Goal: Information Seeking & Learning: Learn about a topic

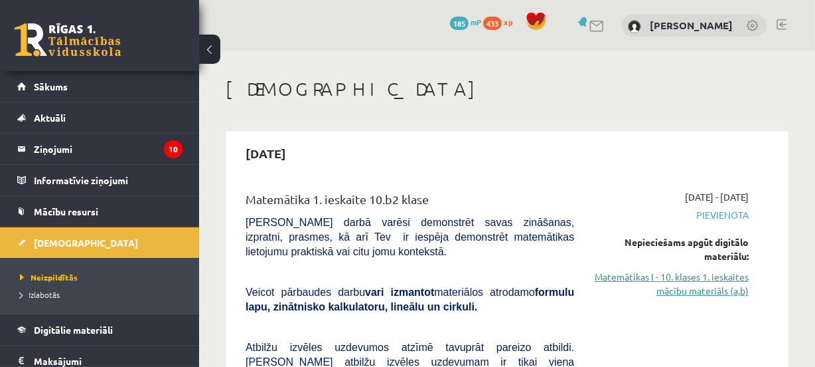
click at [714, 292] on link "Matemātikas I - 10. klases 1. ieskaites mācību materiāls (a,b)" at bounding box center [671, 284] width 155 height 28
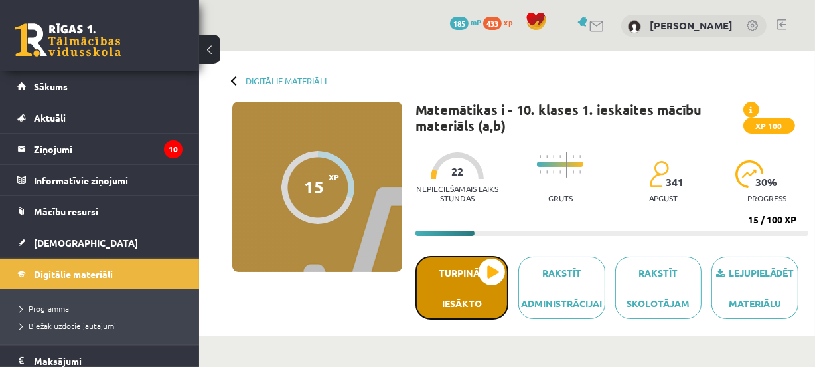
click at [456, 301] on button "Turpināt iesākto" at bounding box center [462, 288] width 93 height 64
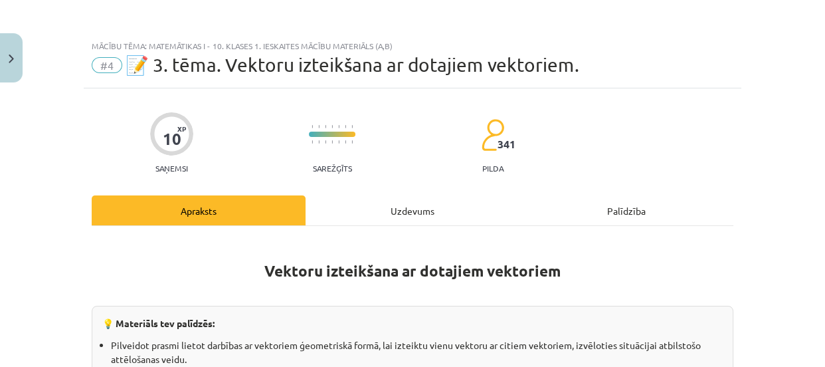
click at [407, 212] on div "Uzdevums" at bounding box center [412, 210] width 214 height 30
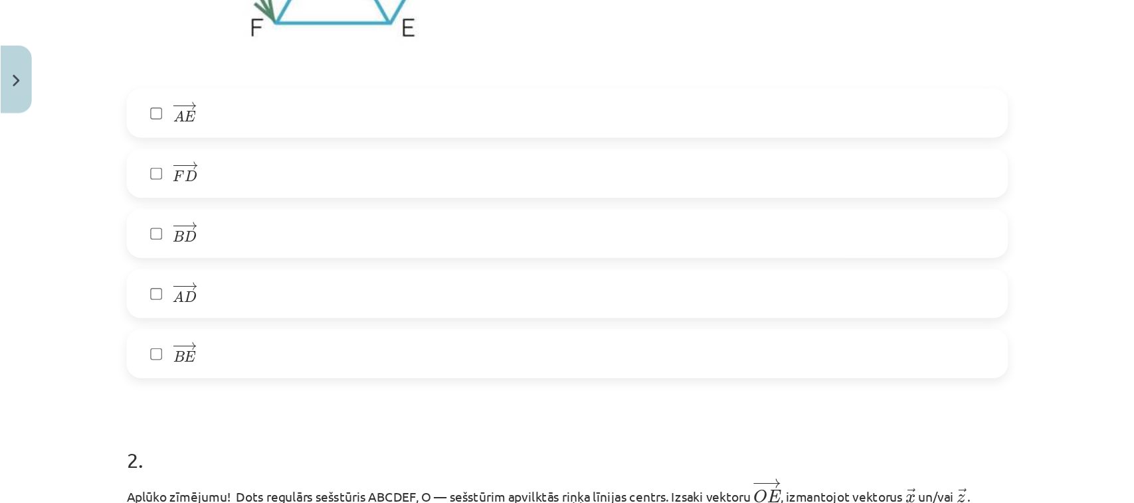
scroll to position [503, 0]
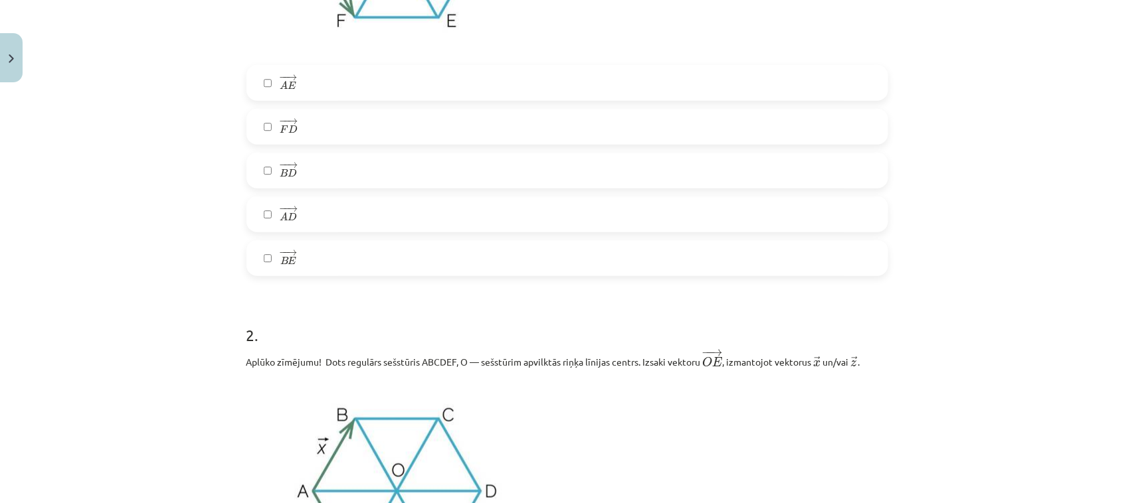
click at [724, 212] on label "− − → A D A D →" at bounding box center [567, 214] width 639 height 33
drag, startPoint x: 701, startPoint y: 121, endPoint x: 759, endPoint y: 126, distance: 58.7
click at [701, 120] on label "− − → F D F D →" at bounding box center [567, 126] width 639 height 33
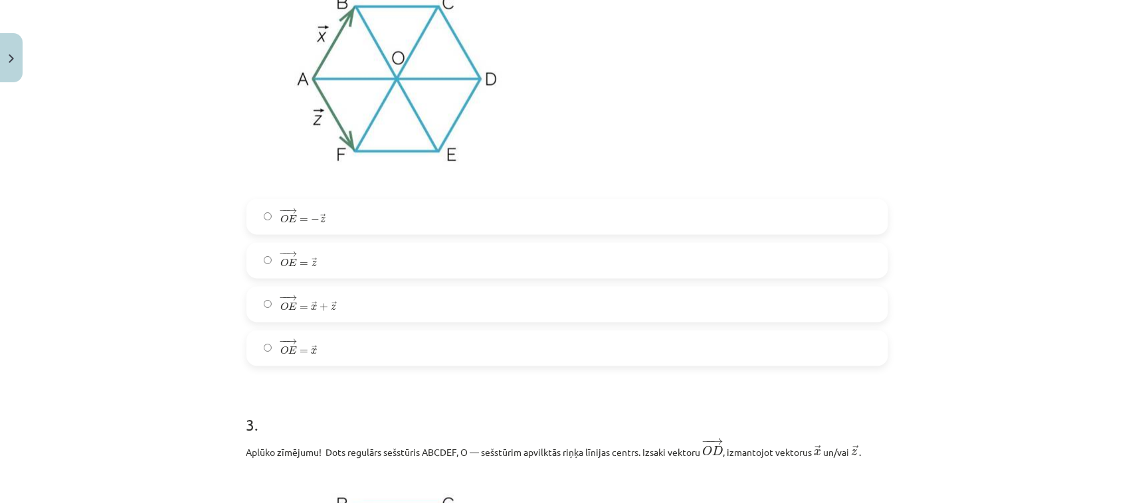
scroll to position [936, 0]
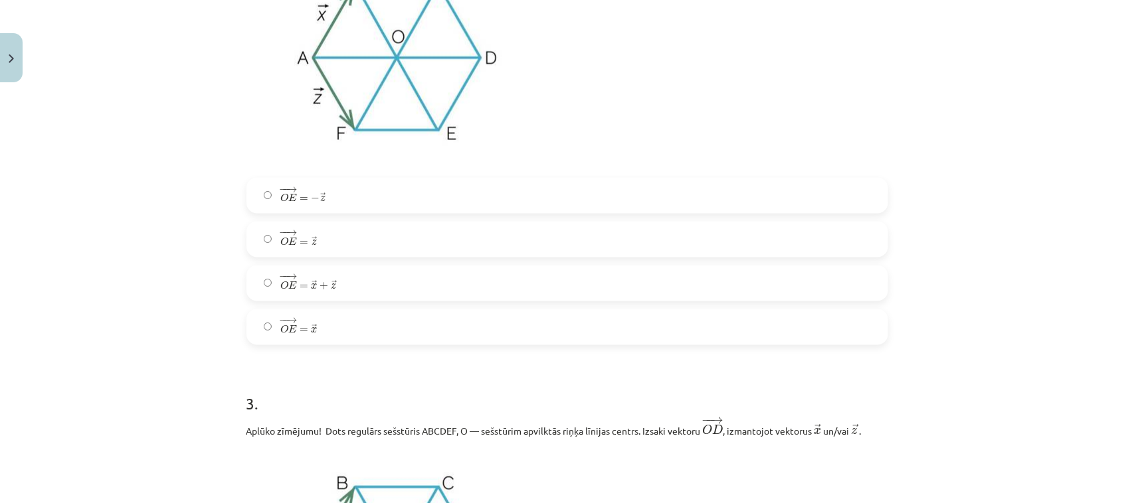
drag, startPoint x: 823, startPoint y: 294, endPoint x: 878, endPoint y: 277, distance: 56.9
click at [824, 293] on label "− − → O E = → x + → z O E → = x → + z →" at bounding box center [567, 283] width 639 height 33
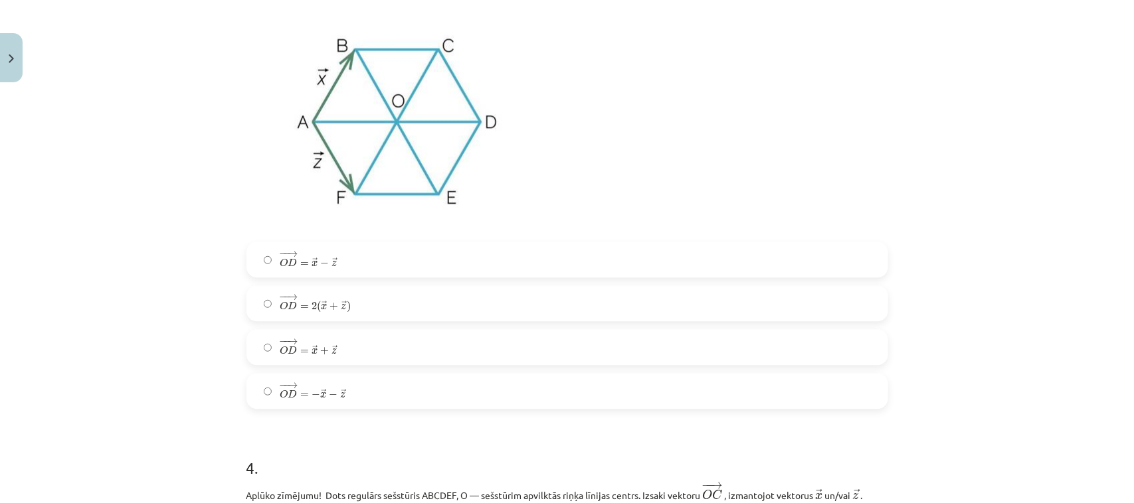
scroll to position [1390, 0]
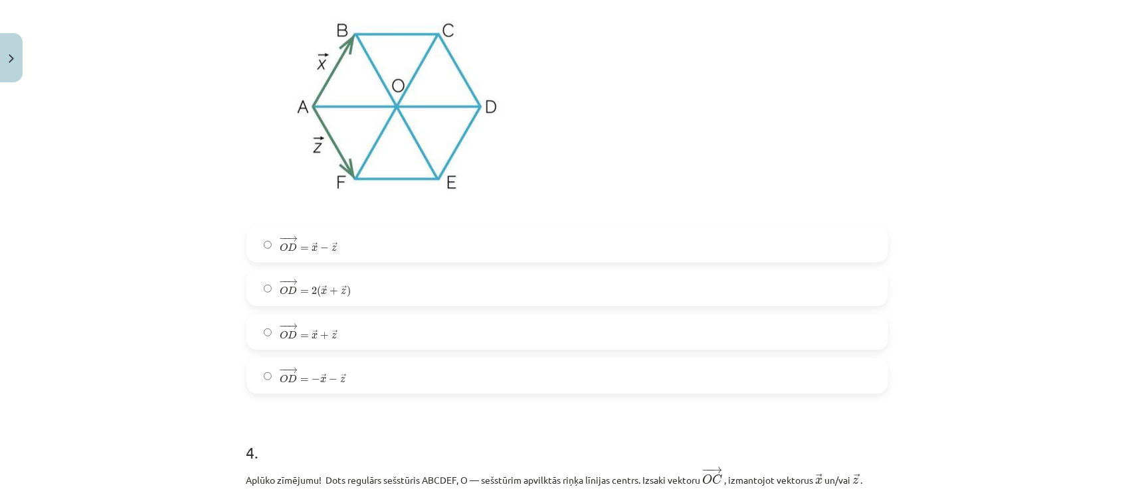
drag, startPoint x: 757, startPoint y: 236, endPoint x: 887, endPoint y: 280, distance: 137.1
click at [757, 237] on label "− − → O D = → x − → z O D → = x → − z →" at bounding box center [567, 244] width 639 height 33
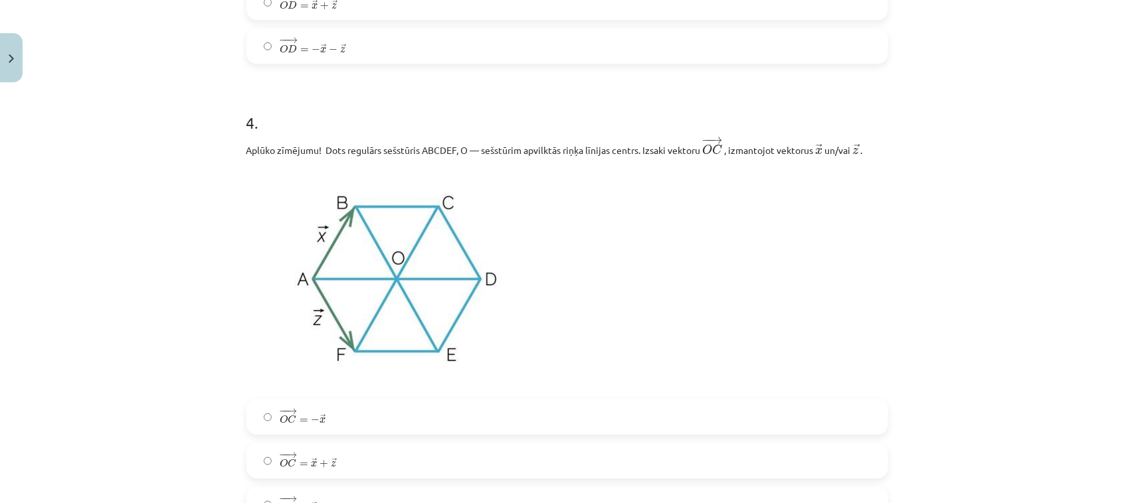
scroll to position [1725, 0]
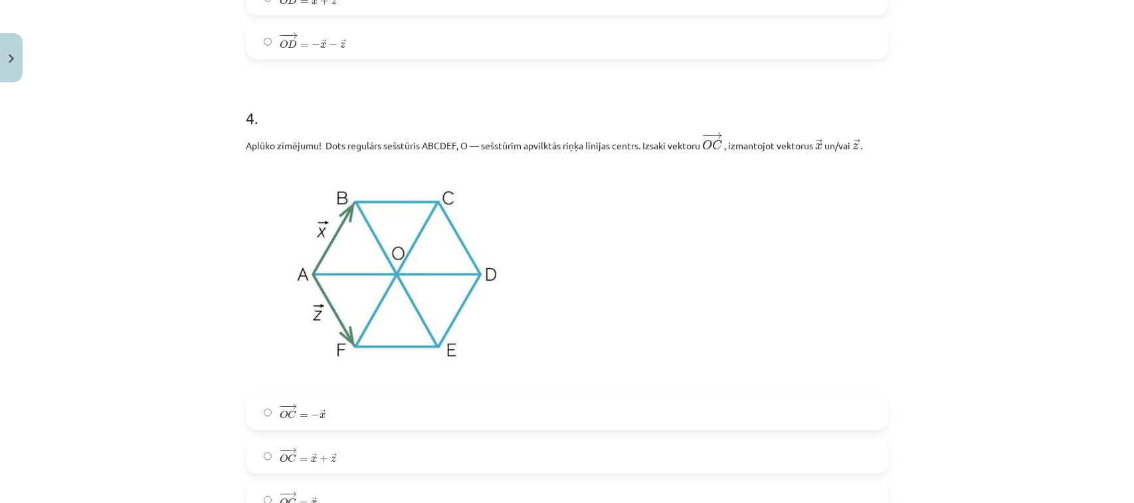
drag, startPoint x: 794, startPoint y: 458, endPoint x: 993, endPoint y: 379, distance: 214.3
click at [795, 366] on label "− − → O C = → x + → z O C → = x → + z →" at bounding box center [567, 456] width 639 height 33
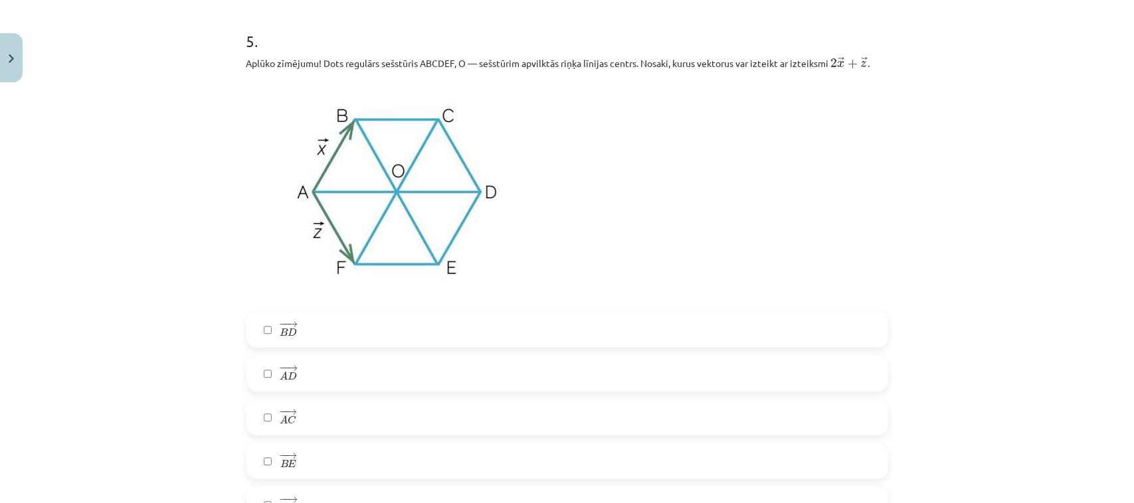
scroll to position [2351, 0]
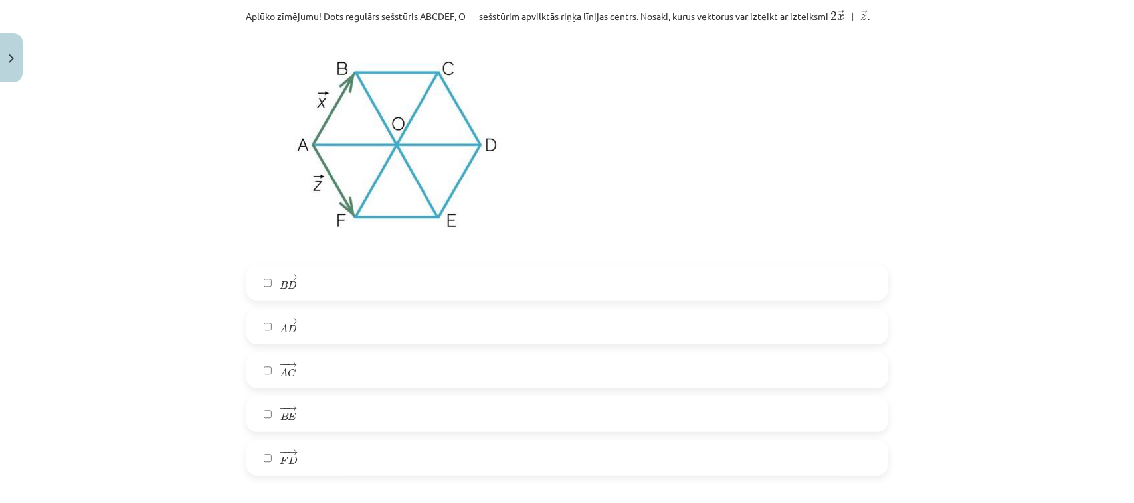
drag, startPoint x: 703, startPoint y: 459, endPoint x: 685, endPoint y: 374, distance: 86.9
click at [703, 366] on label "− − → F D F D →" at bounding box center [567, 458] width 639 height 33
click at [691, 337] on label "− − → A D A D →" at bounding box center [567, 326] width 639 height 33
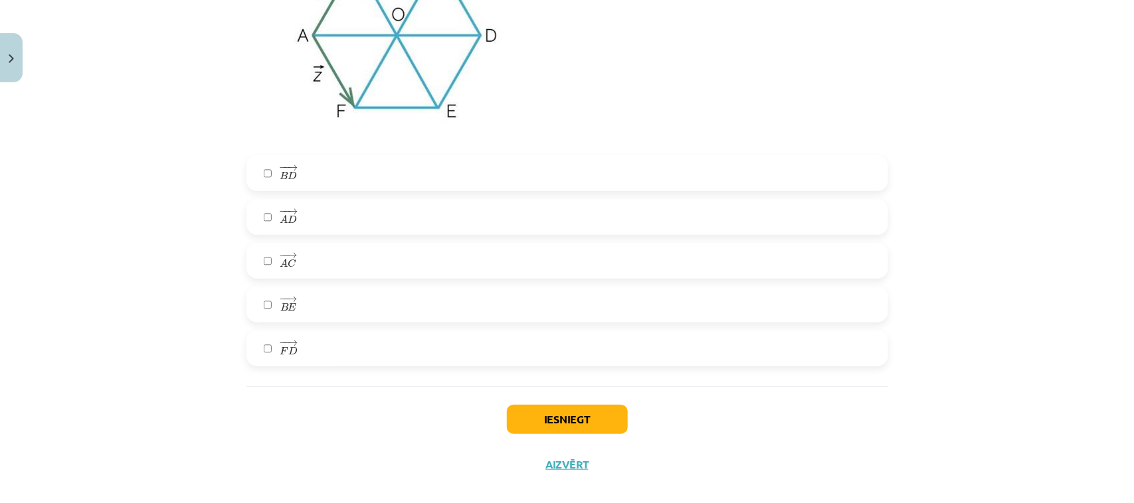
scroll to position [2480, 0]
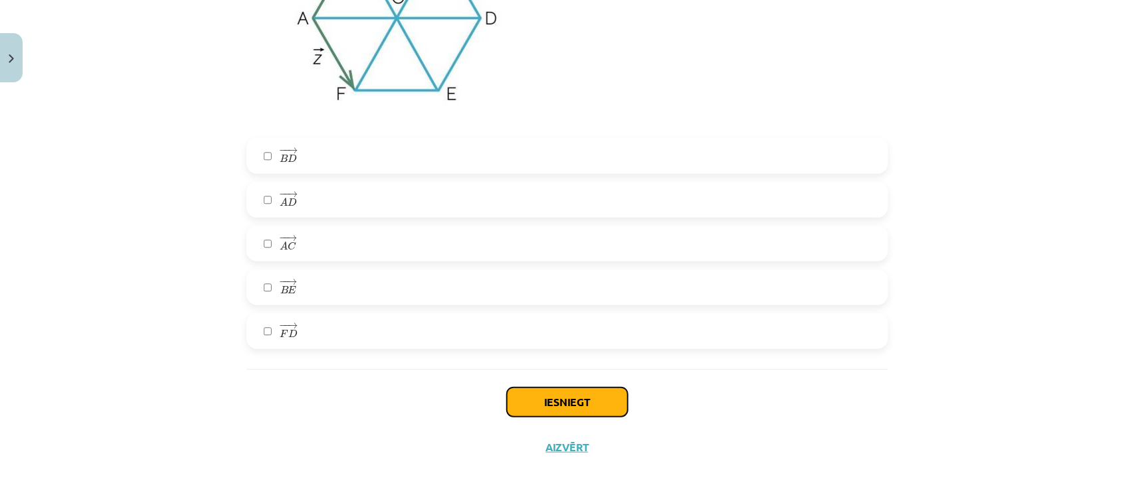
click at [596, 366] on button "Iesniegt" at bounding box center [567, 402] width 121 height 29
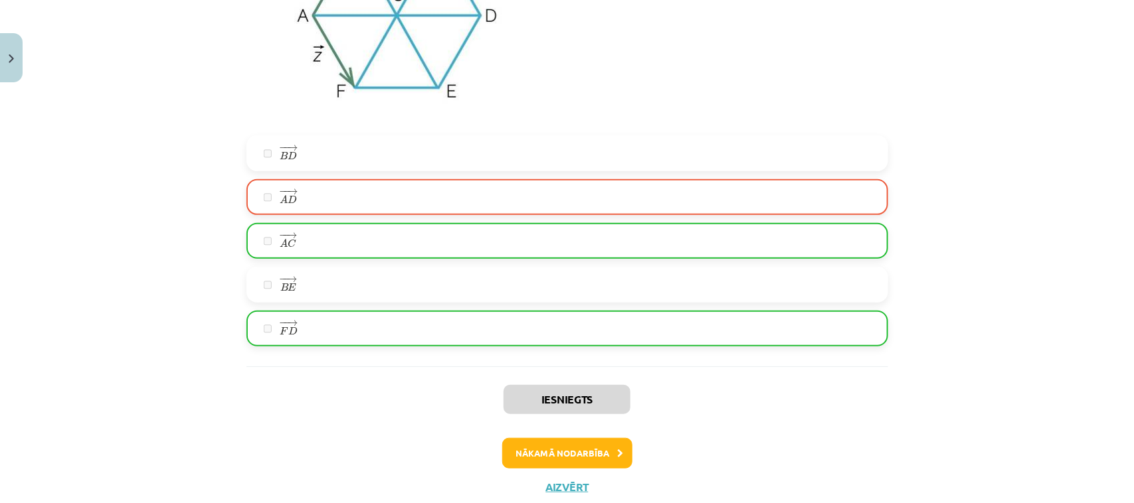
scroll to position [2522, 0]
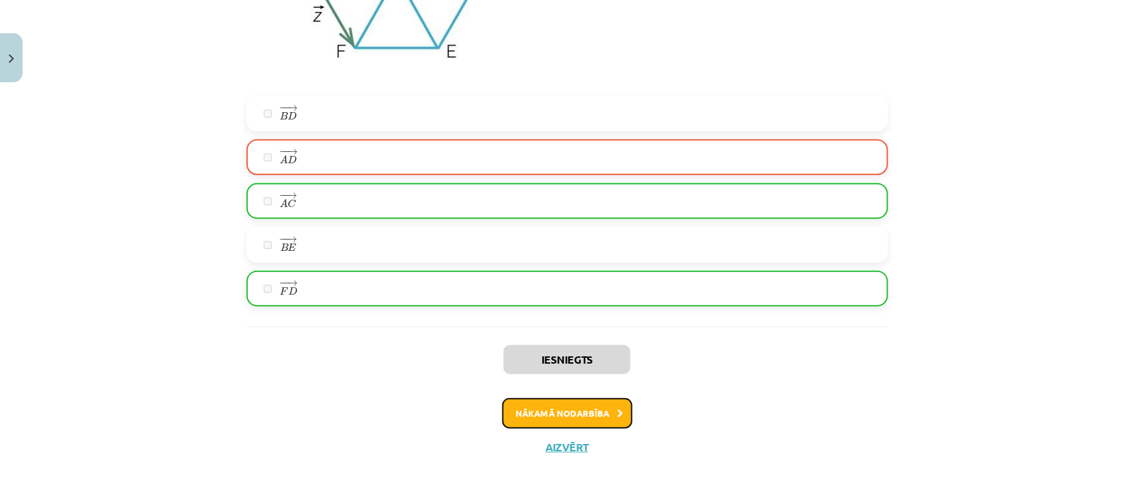
click at [578, 366] on button "Nākamā nodarbība" at bounding box center [567, 413] width 130 height 31
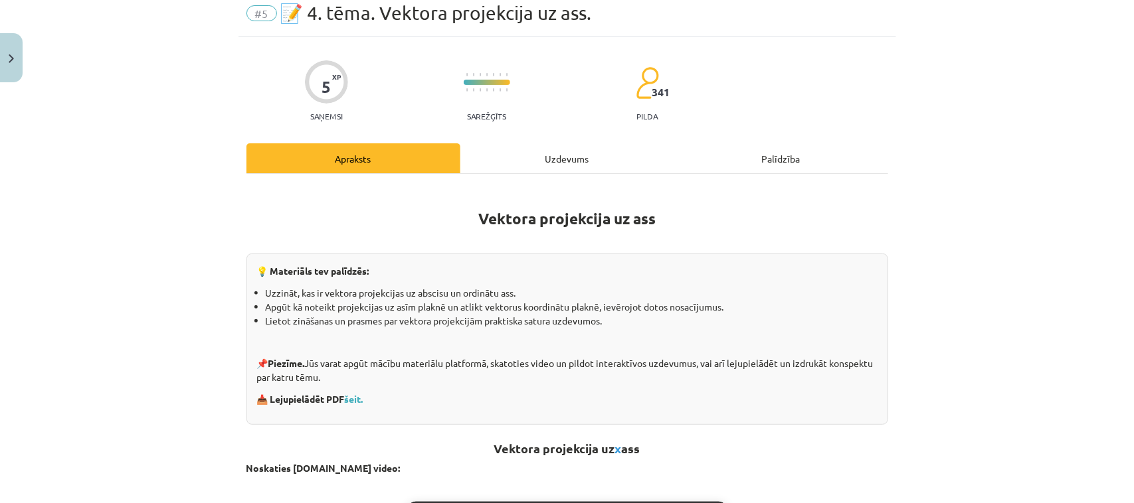
scroll to position [33, 0]
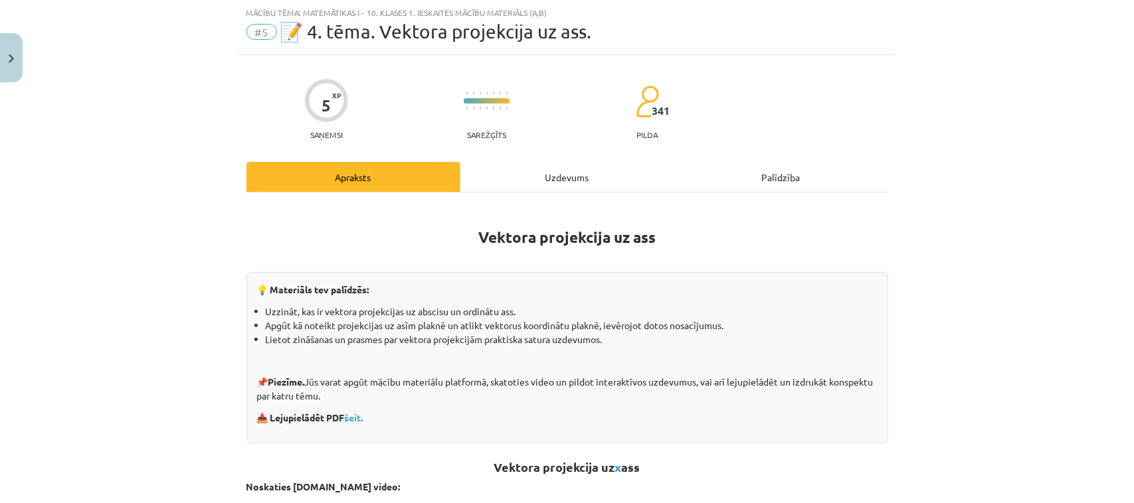
click at [565, 183] on div "Uzdevums" at bounding box center [567, 177] width 214 height 30
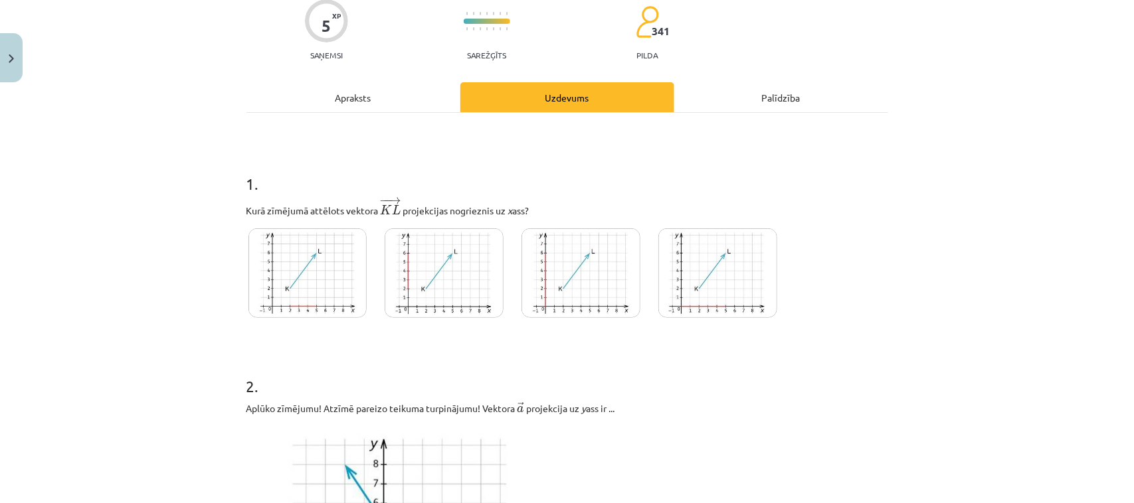
scroll to position [178, 0]
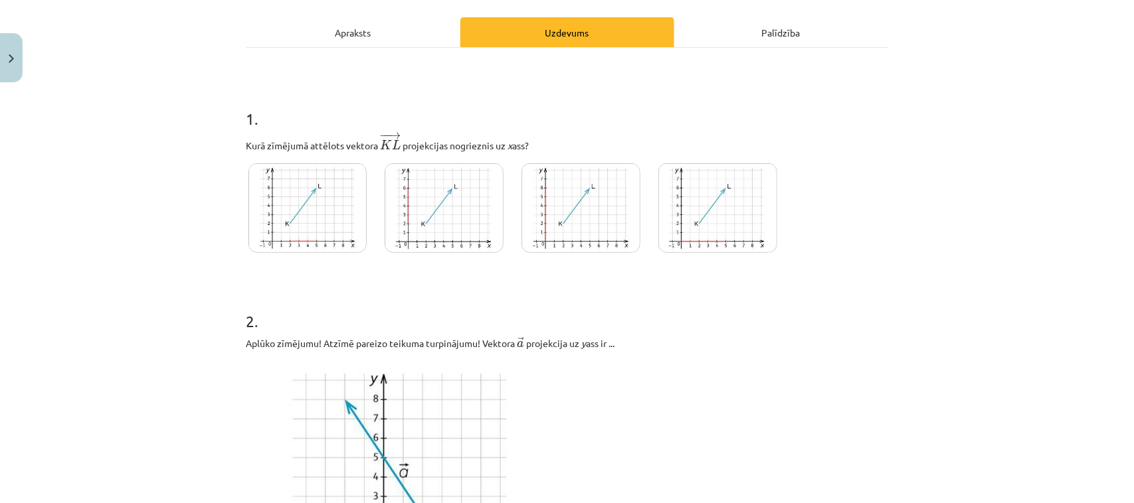
drag, startPoint x: 462, startPoint y: 226, endPoint x: 825, endPoint y: 242, distance: 362.9
click at [463, 226] on img at bounding box center [443, 208] width 119 height 90
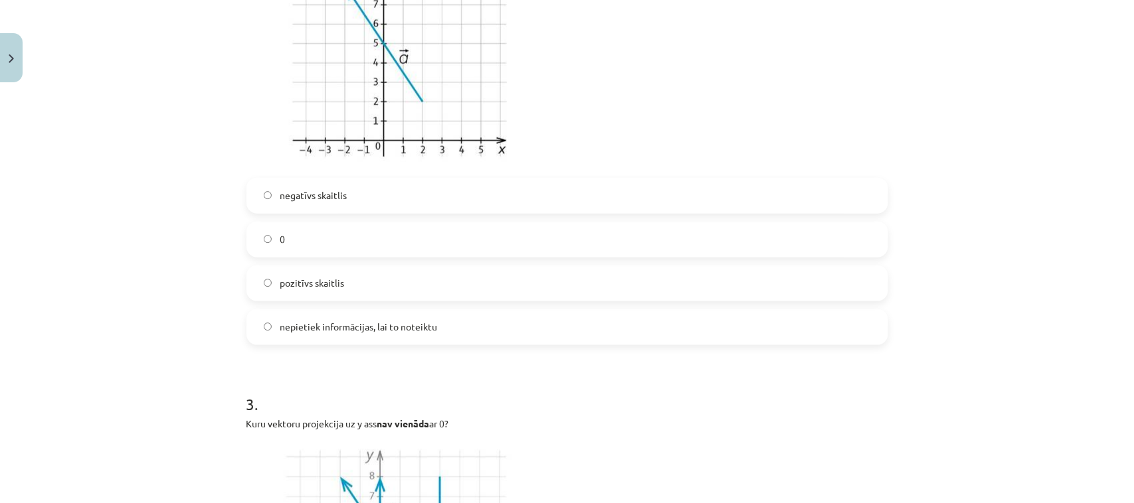
scroll to position [595, 0]
click at [681, 244] on label "0" at bounding box center [567, 236] width 639 height 33
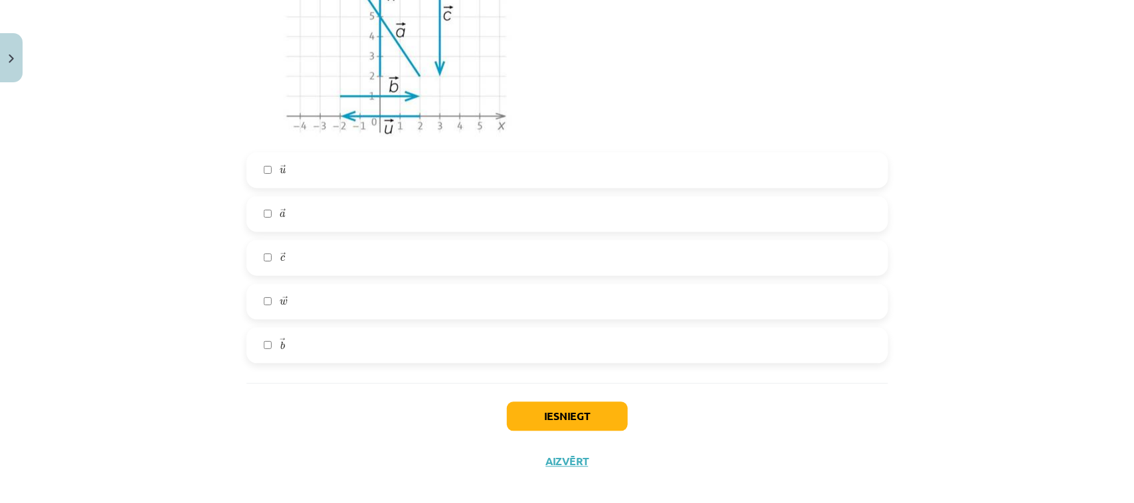
scroll to position [1120, 0]
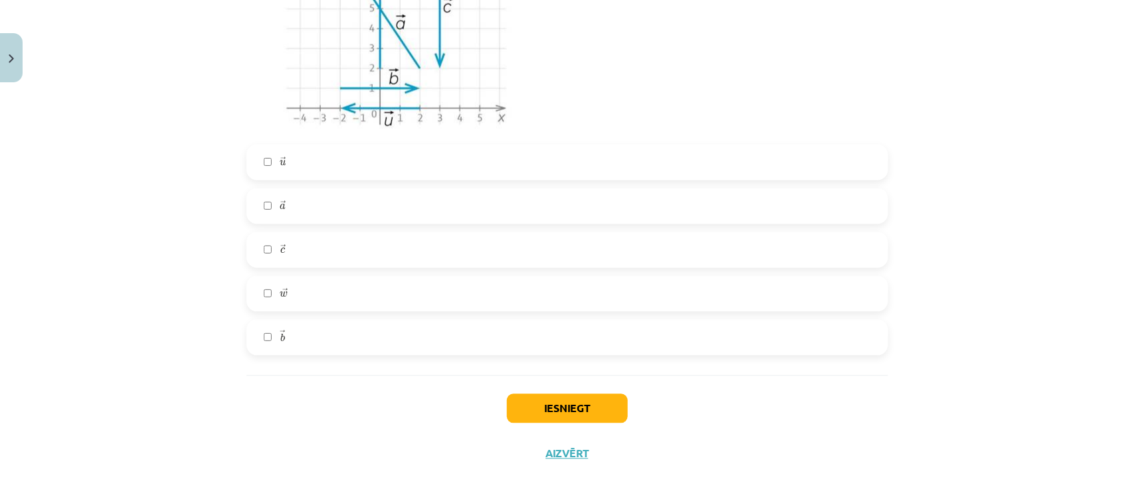
click at [684, 294] on label "→ w w →" at bounding box center [567, 294] width 639 height 33
click at [661, 229] on div "→ u u → → a a → → c c → → w w → → b b →" at bounding box center [566, 250] width 641 height 211
click at [651, 267] on div "→ u u → → a a → → c c → → w w → → b b →" at bounding box center [566, 250] width 641 height 211
click at [652, 260] on label "→ c c →" at bounding box center [567, 250] width 639 height 33
click at [594, 366] on button "Iesniegt" at bounding box center [567, 408] width 121 height 29
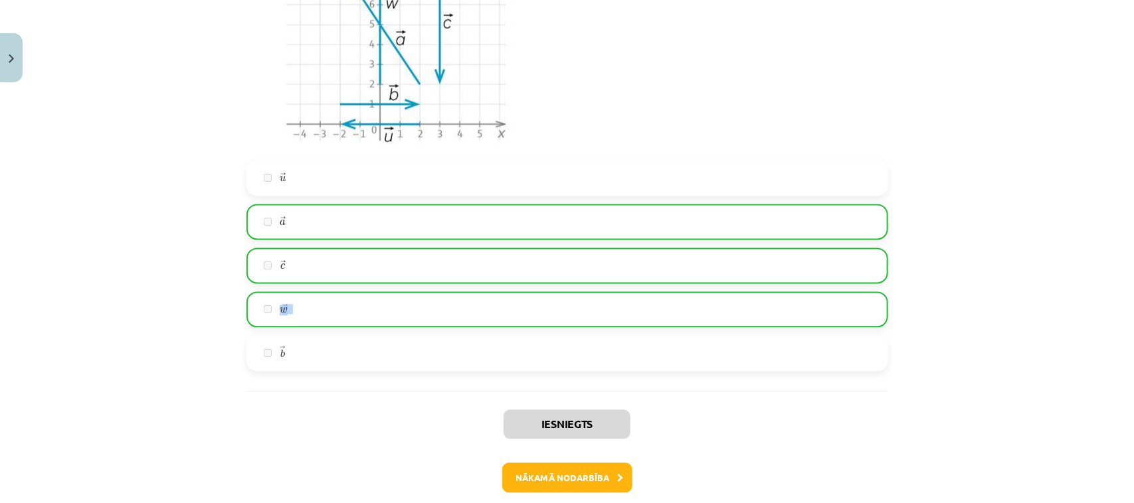
scroll to position [1160, 0]
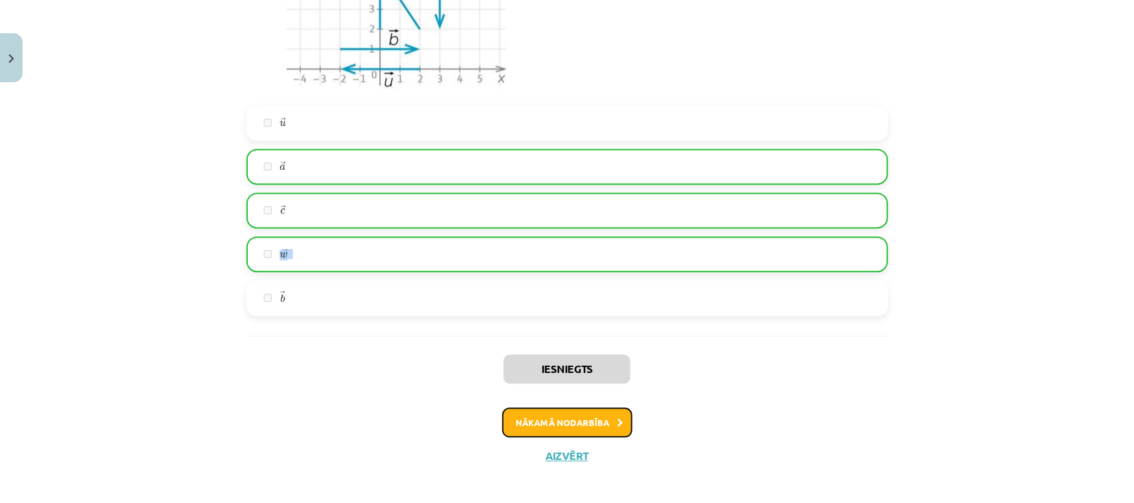
click at [591, 366] on button "Nākamā nodarbība" at bounding box center [567, 423] width 130 height 31
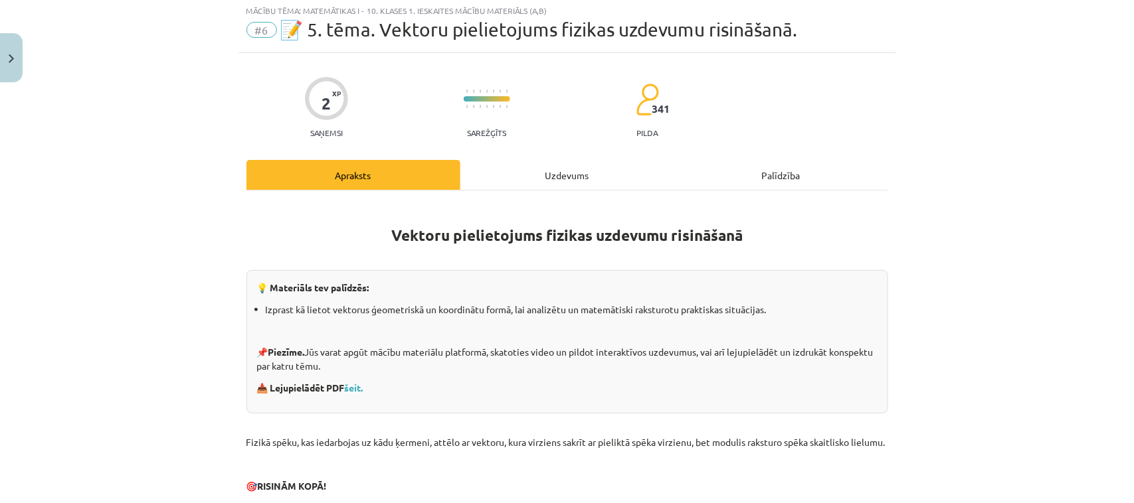
scroll to position [33, 0]
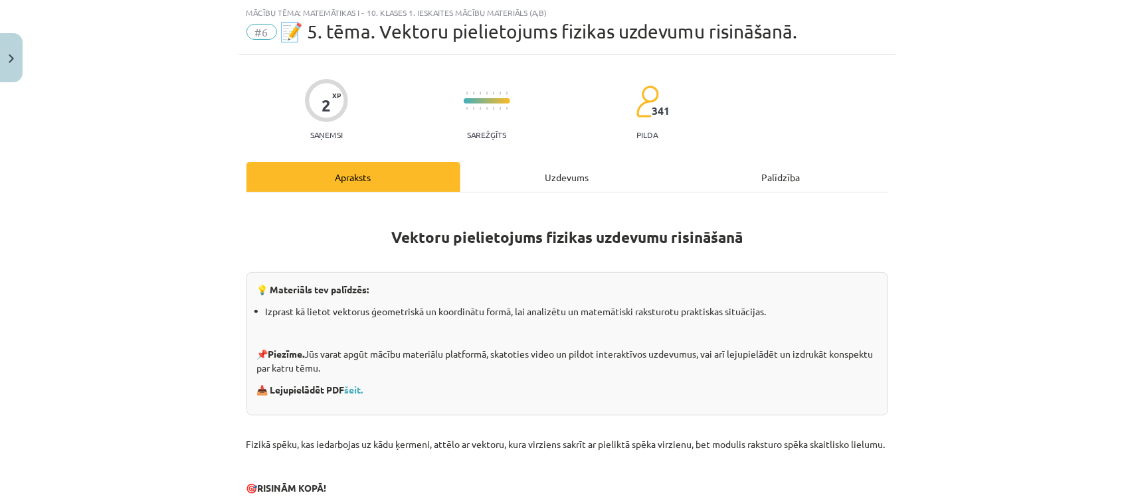
click at [559, 178] on div "Uzdevums" at bounding box center [567, 177] width 214 height 30
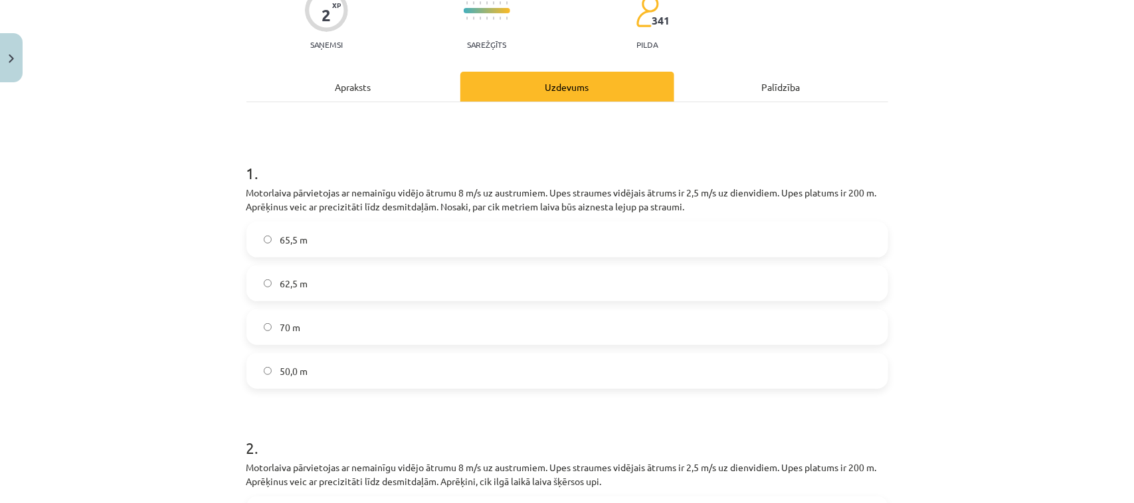
scroll to position [141, 0]
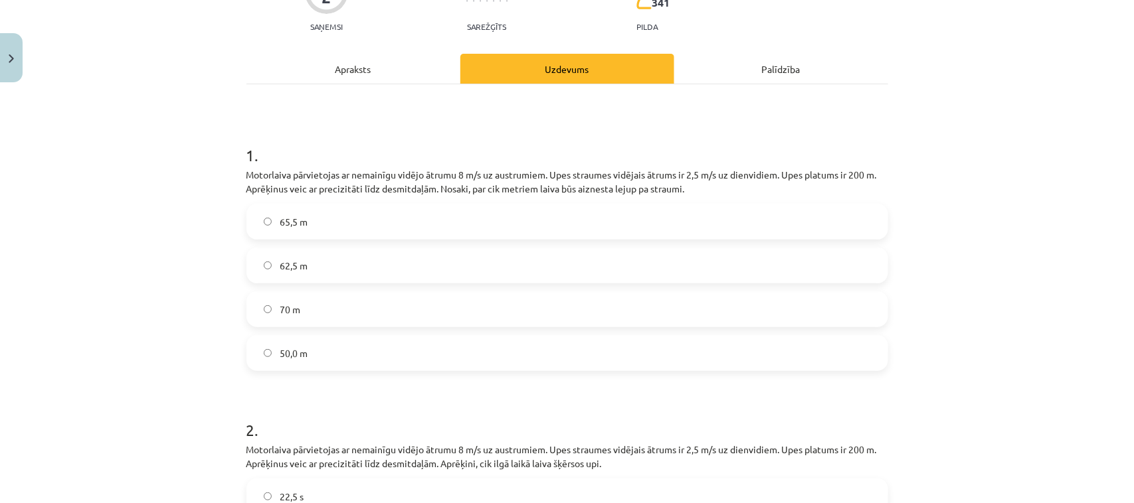
click at [779, 303] on label "70 m" at bounding box center [567, 309] width 639 height 33
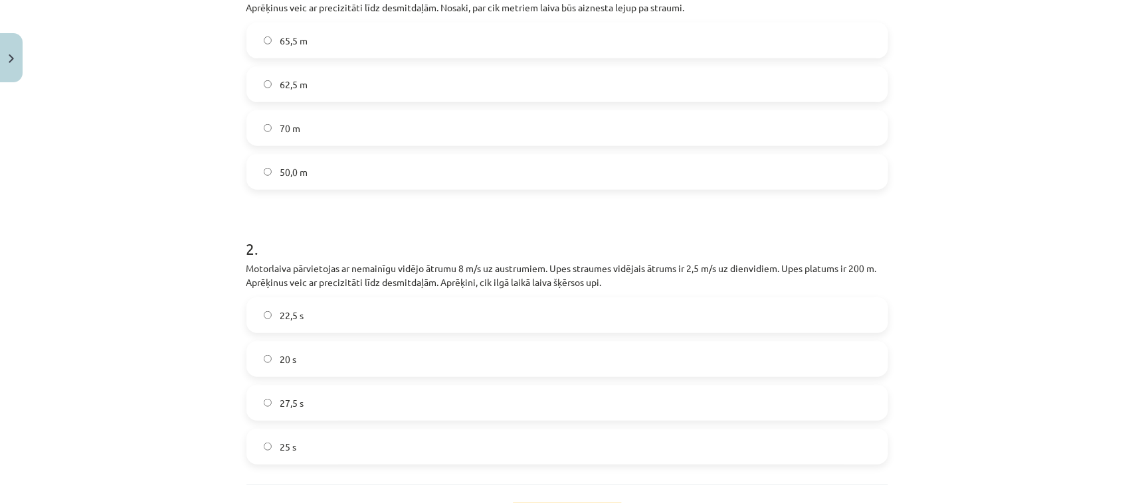
scroll to position [341, 0]
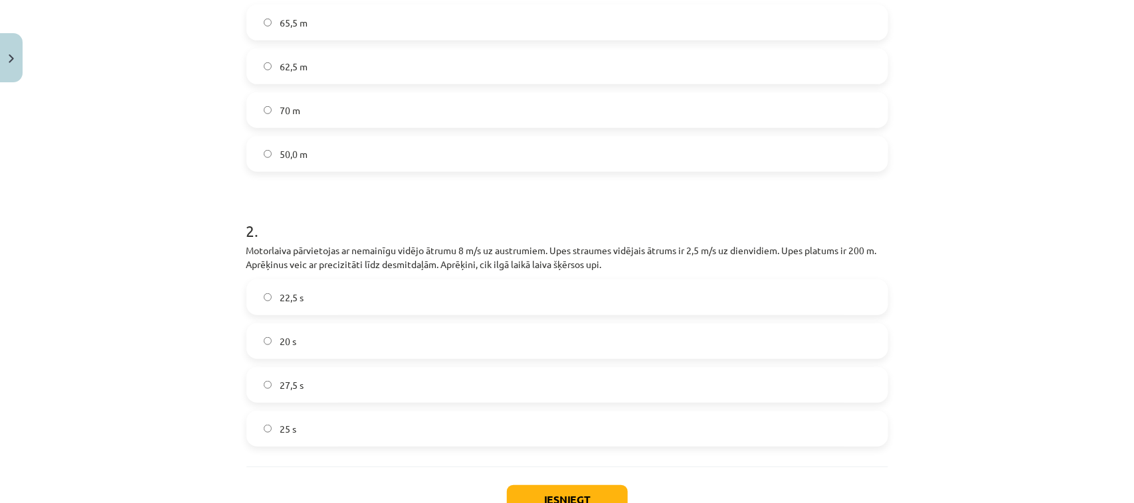
click at [771, 366] on label "25 s" at bounding box center [567, 428] width 639 height 33
click at [593, 366] on button "Iesniegt" at bounding box center [567, 499] width 121 height 29
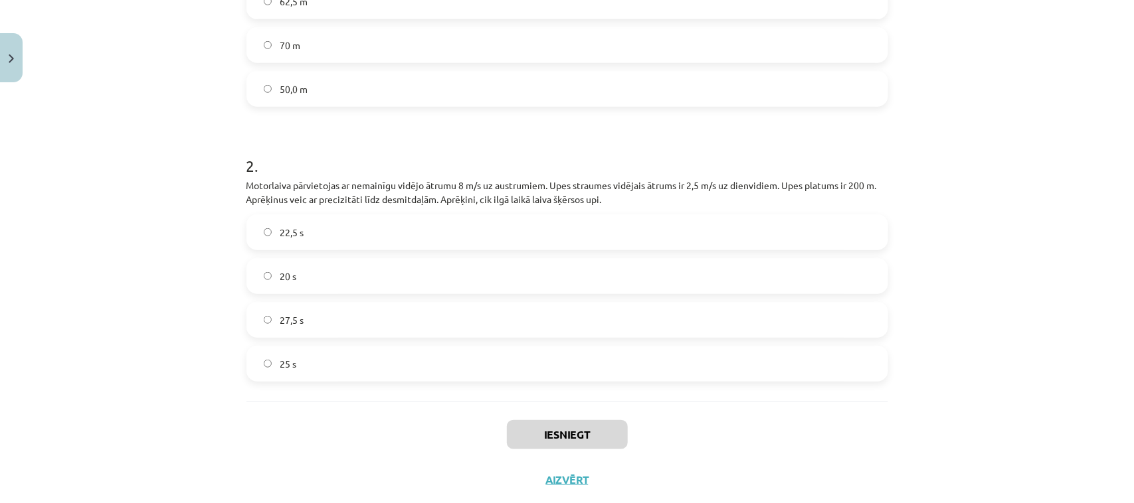
scroll to position [409, 0]
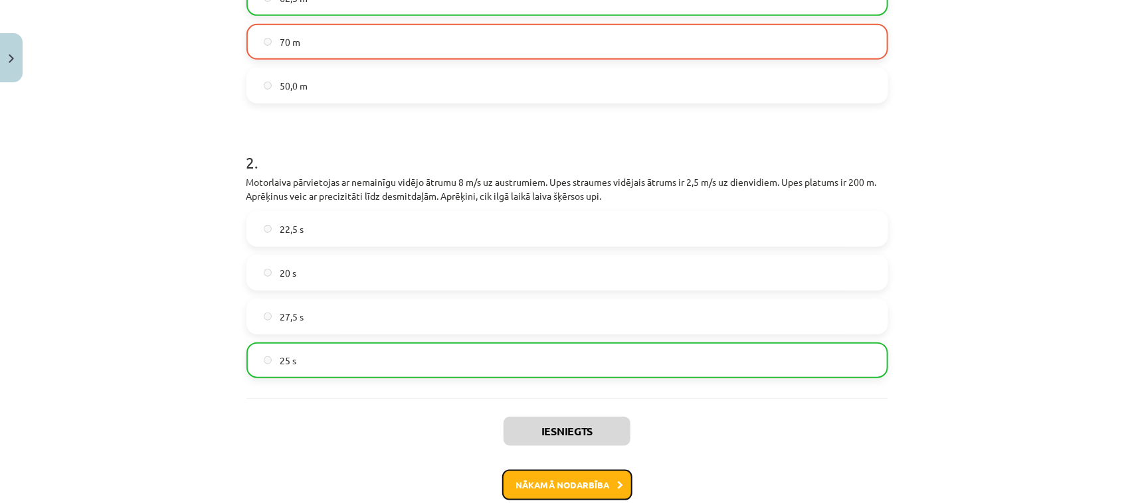
click at [552, 366] on button "Nākamā nodarbība" at bounding box center [567, 485] width 130 height 31
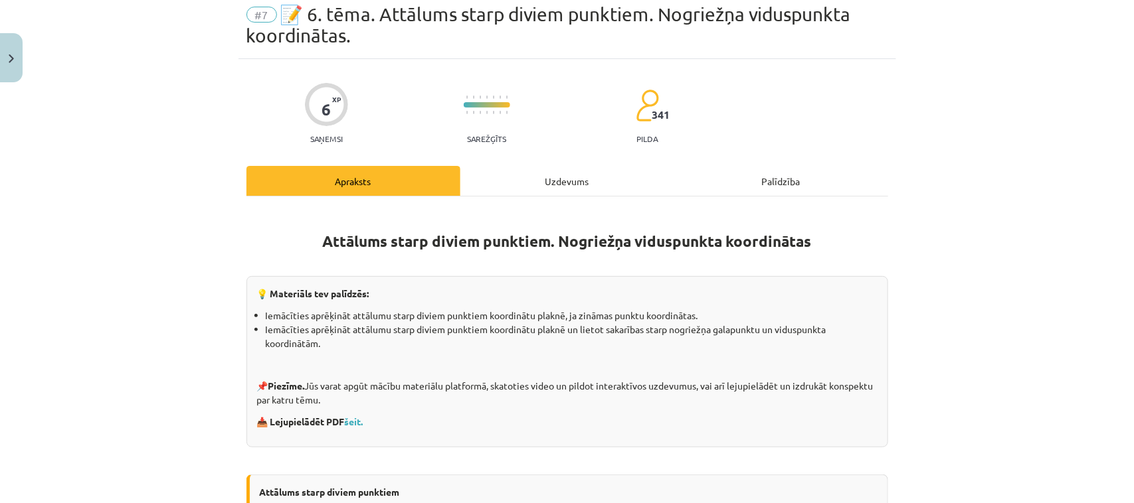
scroll to position [33, 0]
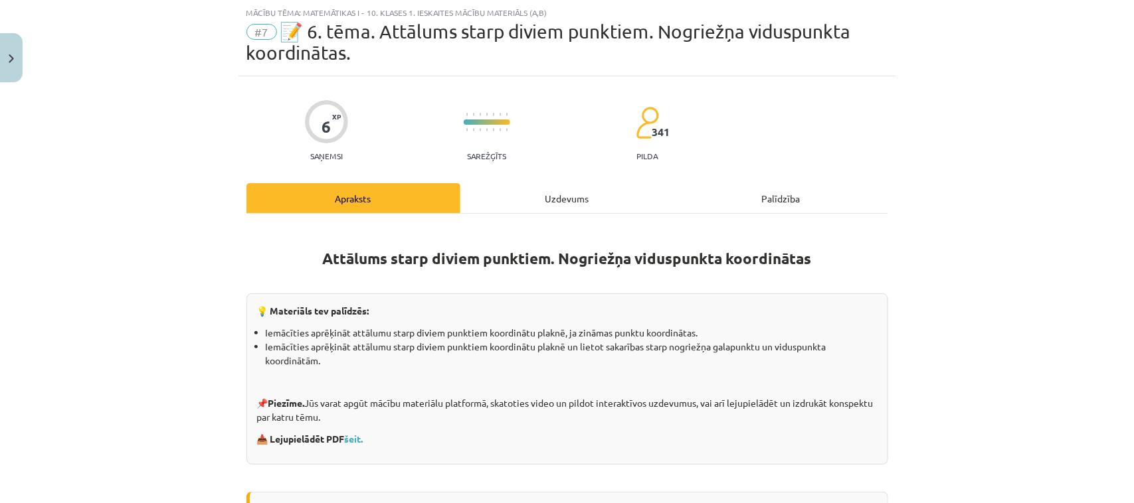
click at [564, 197] on div "Uzdevums" at bounding box center [567, 198] width 214 height 30
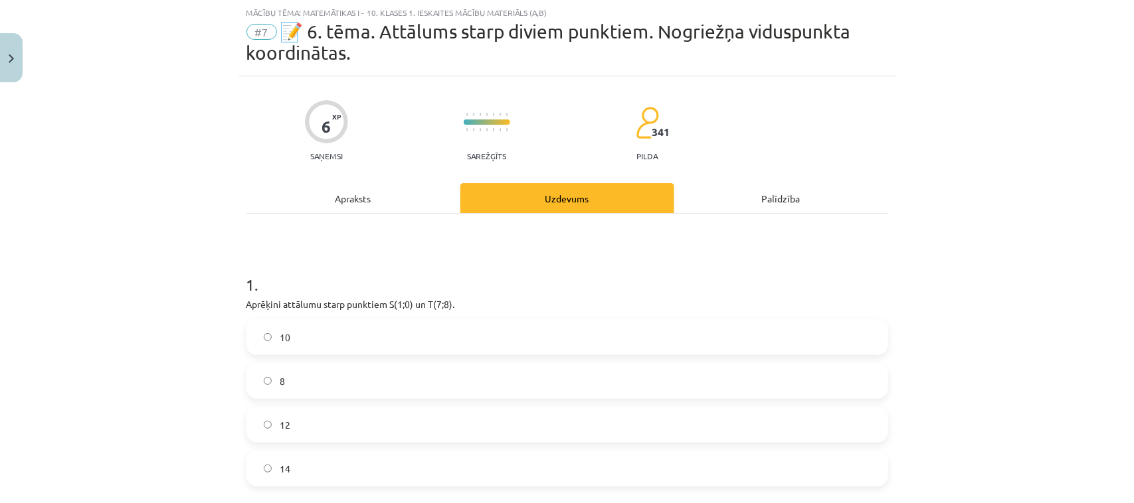
click at [473, 366] on label "8" at bounding box center [567, 381] width 639 height 33
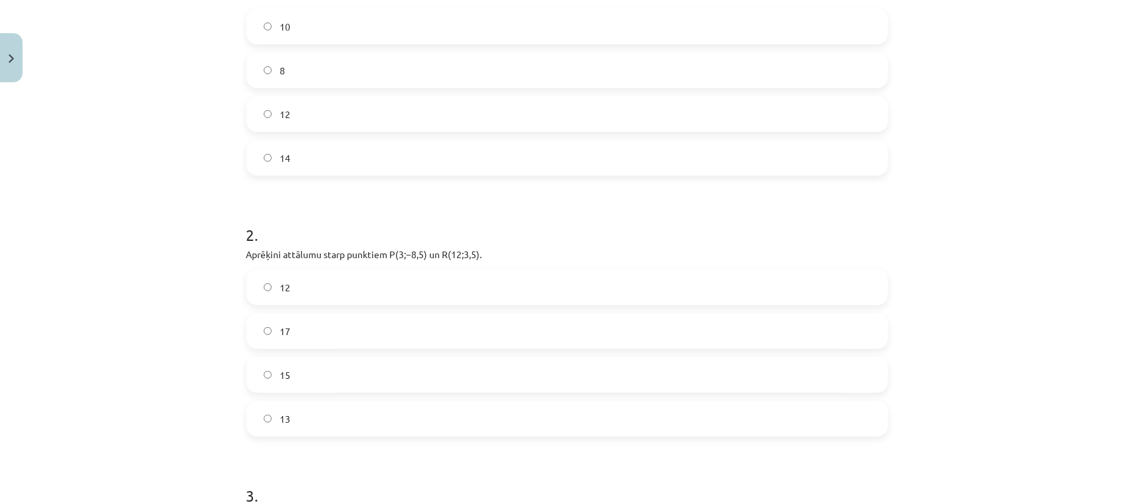
scroll to position [420, 0]
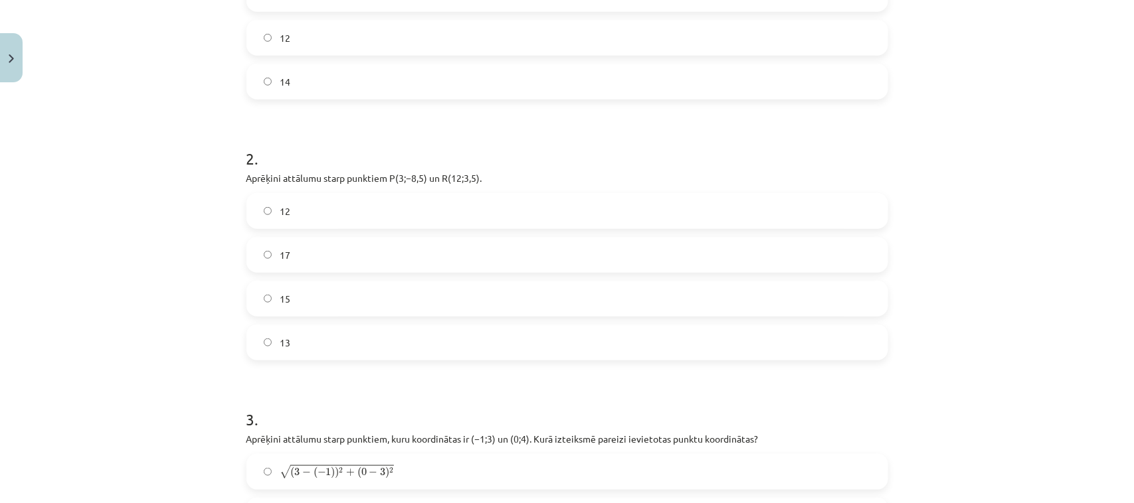
click at [548, 299] on label "15" at bounding box center [567, 298] width 639 height 33
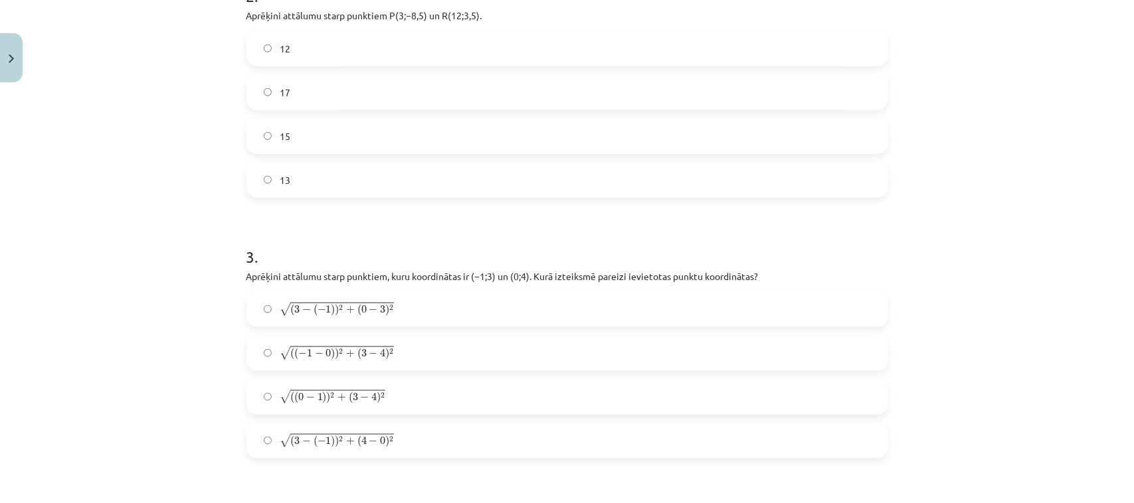
scroll to position [632, 0]
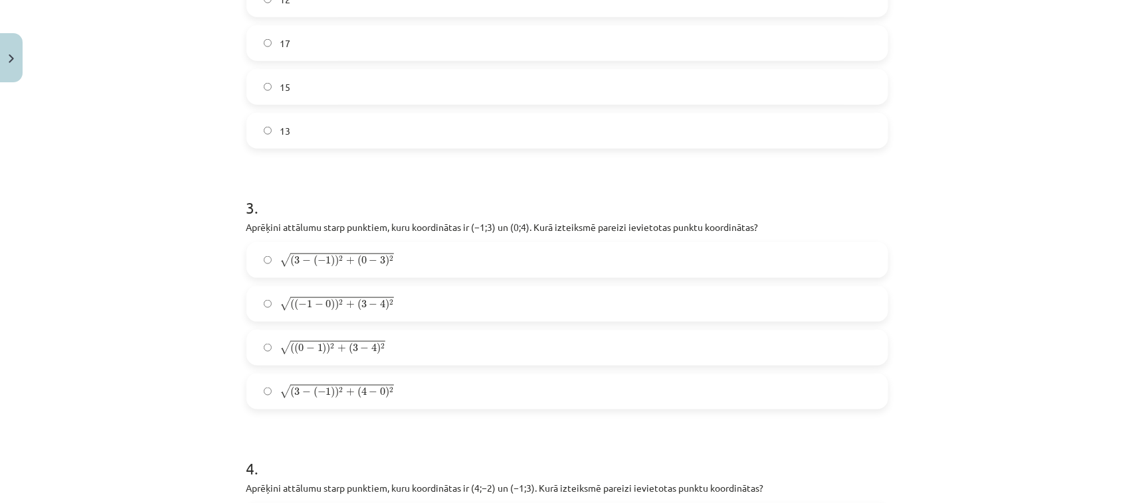
drag, startPoint x: 768, startPoint y: 307, endPoint x: 811, endPoint y: 297, distance: 44.3
click at [769, 307] on label "√ ( ( − 1 − 0 ) ) 2 + ( 3 − 4 ) 2 ( ( − 1 − 0 ) ) 2 + ( 3 − 4 ) 2" at bounding box center [567, 304] width 639 height 33
click at [792, 268] on label "√ ( 3 − ( − 1 ) ) 2 + ( 0 − 3 ) 2 ( 3 − ( − 1 ) ) 2 + ( 0 − 3 ) 2" at bounding box center [567, 260] width 639 height 33
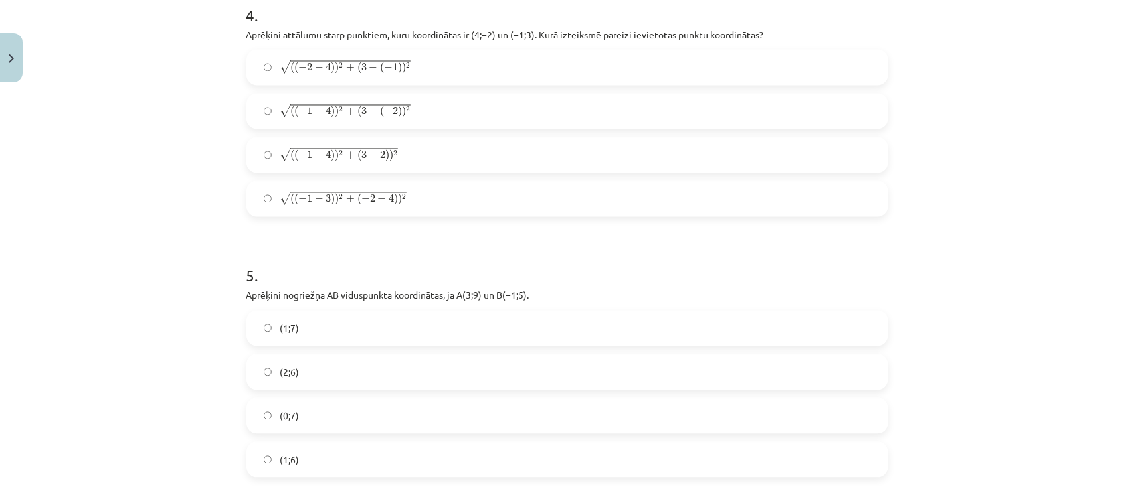
scroll to position [1082, 0]
click at [785, 135] on div "√ ( ( − 2 − 4 ) ) 2 + ( 3 − ( − 1 ) ) 2 ( ( − 2 − 4 ) ) 2 + ( 3 − ( − 1 ) ) 2 √…" at bounding box center [566, 136] width 641 height 167
click at [780, 158] on label "√ ( ( − 1 − 4 ) ) 2 + ( 3 − 2 ) ) 2 ( ( − 1 − 4 ) ) 2 + ( 3 − 2 ) ) 2" at bounding box center [567, 158] width 639 height 33
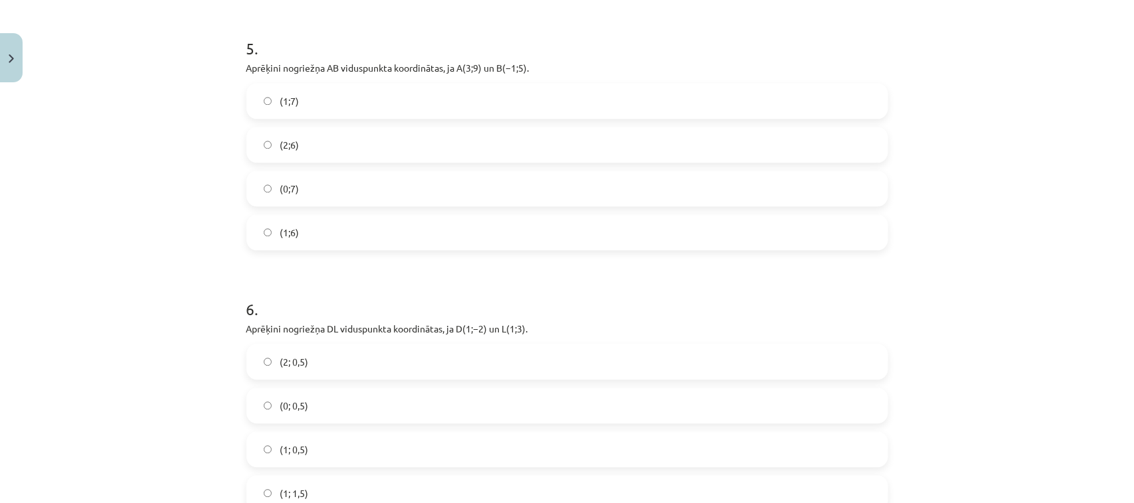
scroll to position [1318, 0]
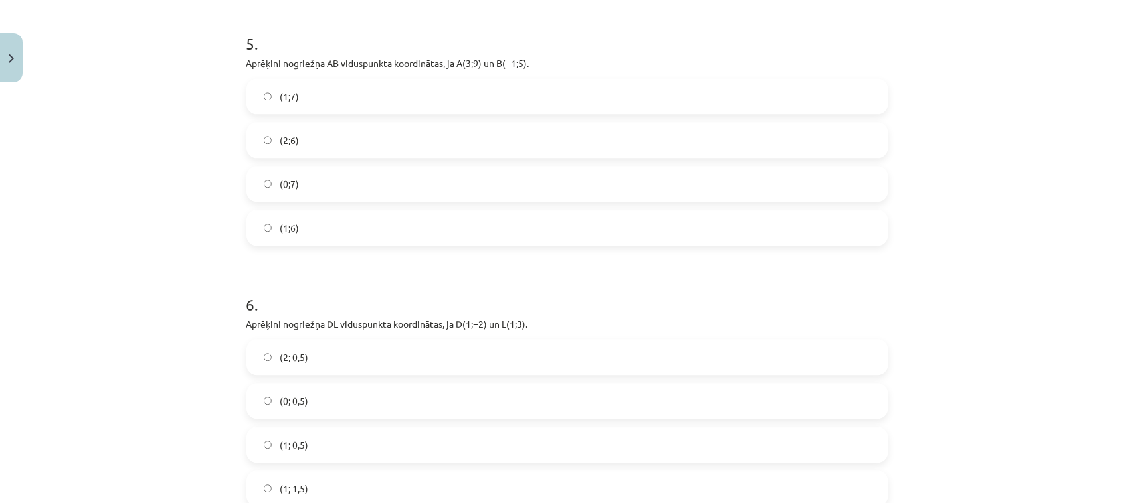
click at [824, 216] on label "(1;6)" at bounding box center [567, 227] width 639 height 33
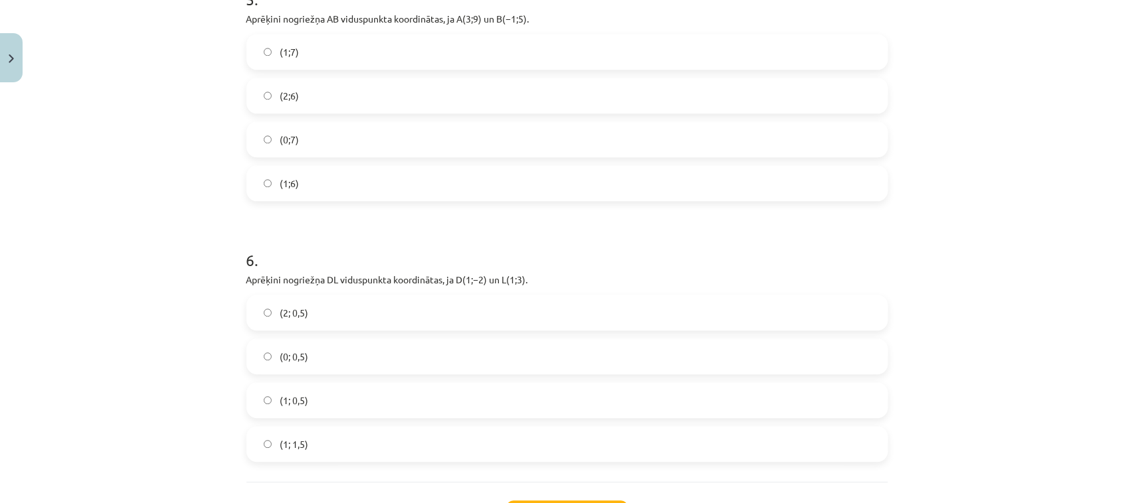
scroll to position [1475, 0]
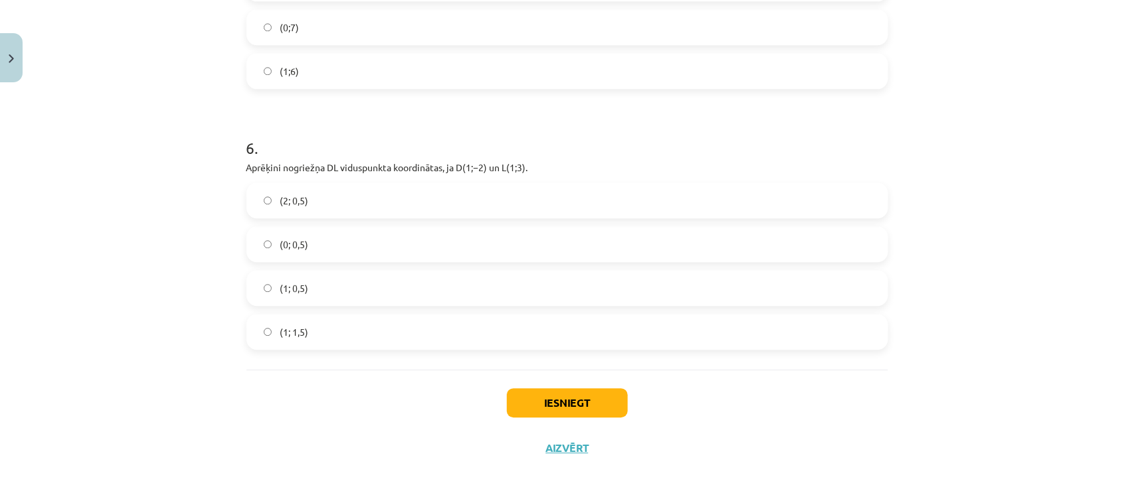
drag, startPoint x: 837, startPoint y: 294, endPoint x: 825, endPoint y: 306, distance: 17.4
click at [824, 299] on label "(1; 0,5)" at bounding box center [567, 288] width 639 height 33
click at [545, 366] on button "Iesniegt" at bounding box center [567, 402] width 121 height 29
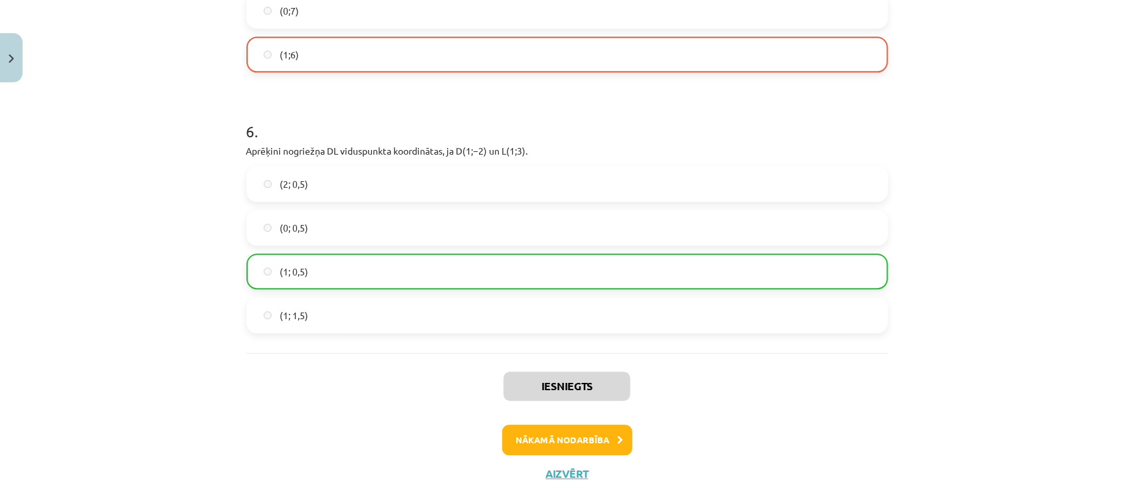
scroll to position [1517, 0]
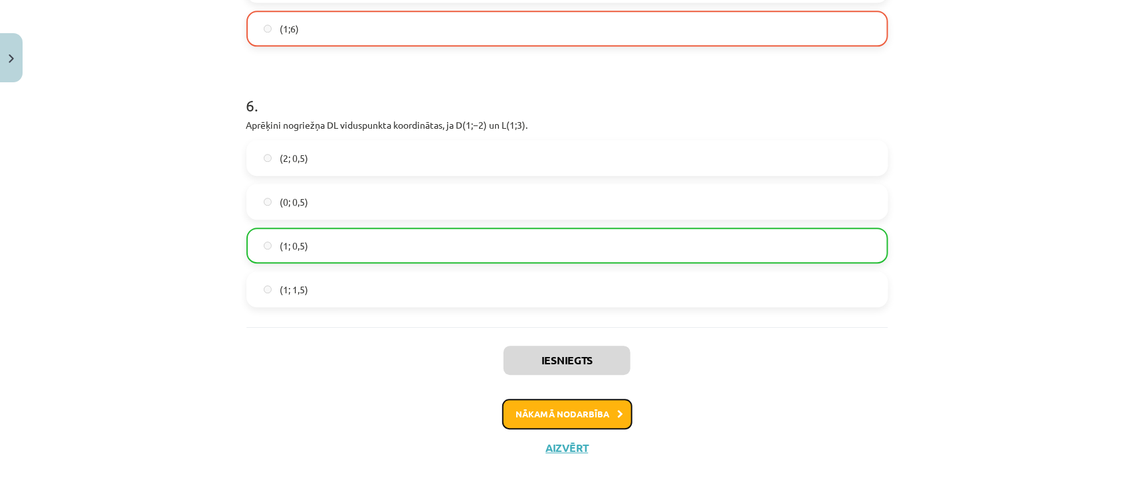
click at [598, 366] on button "Nākamā nodarbība" at bounding box center [567, 414] width 130 height 31
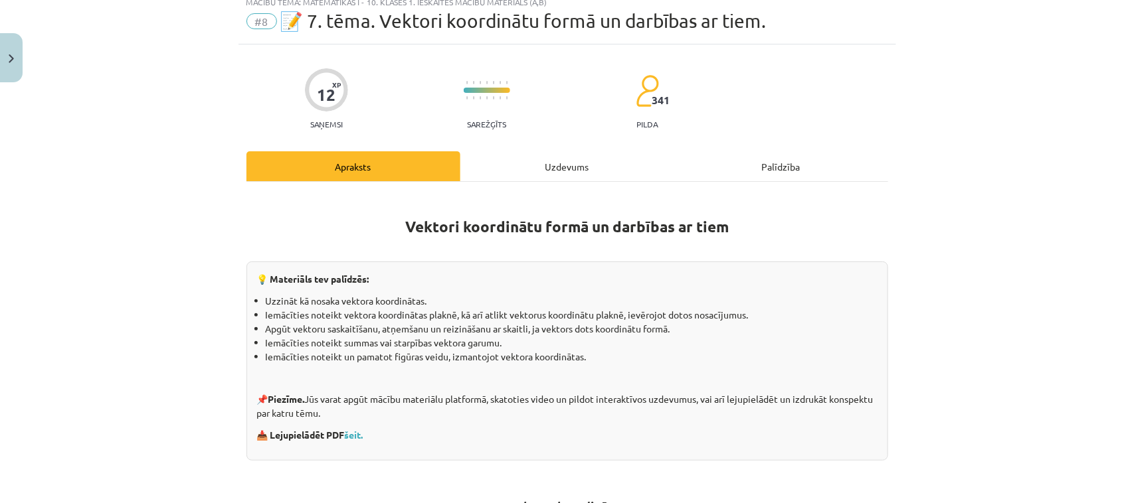
scroll to position [33, 0]
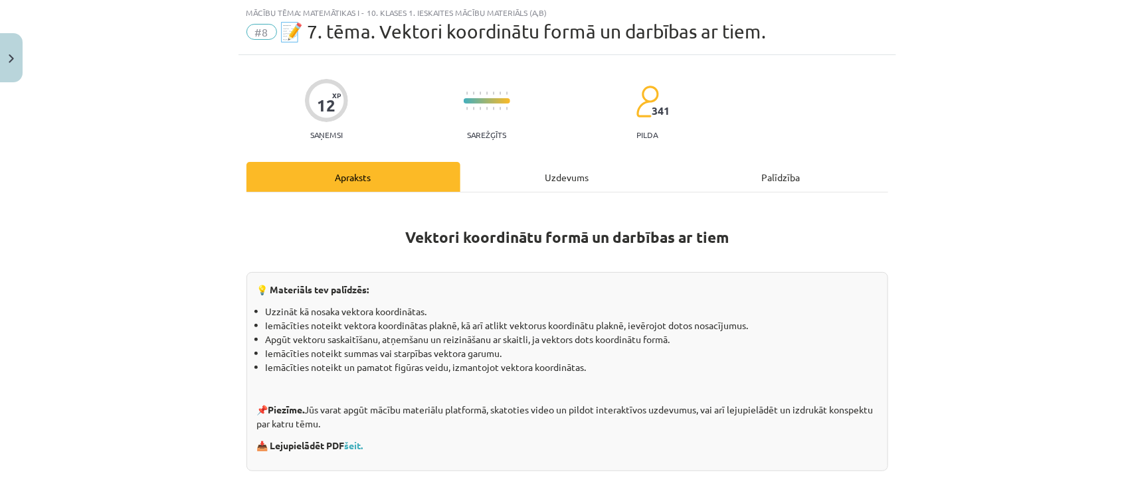
click at [574, 178] on div "Uzdevums" at bounding box center [567, 177] width 214 height 30
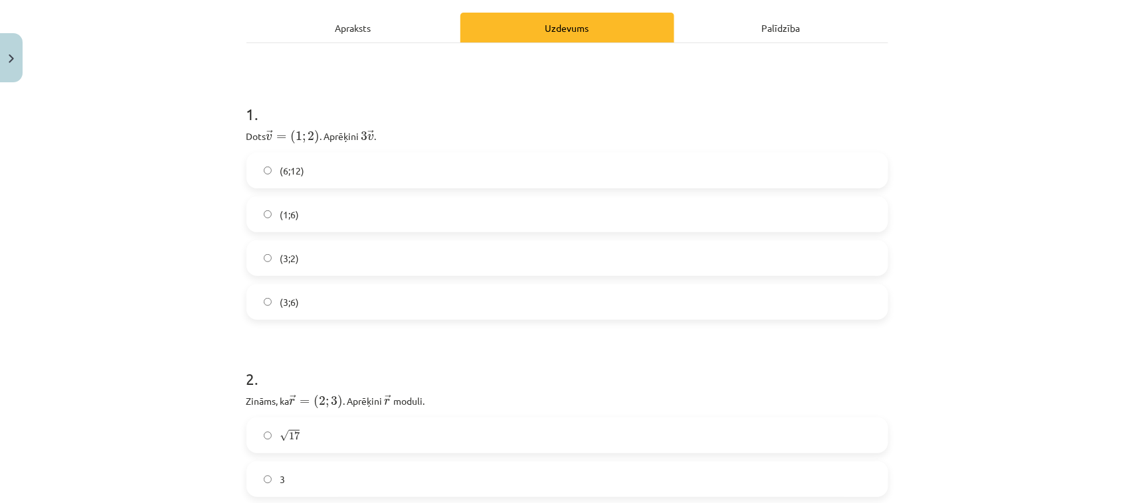
scroll to position [198, 0]
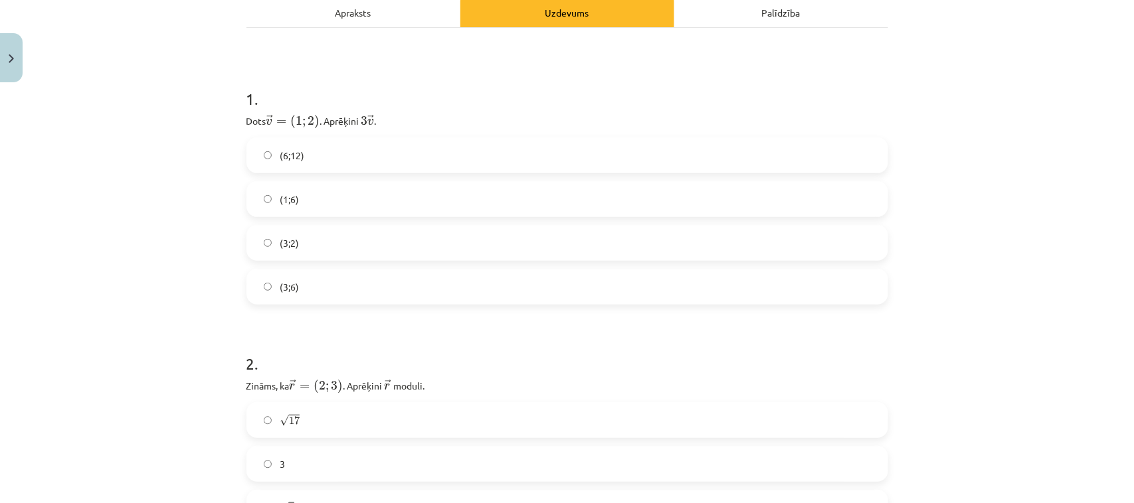
click at [709, 230] on label "(3;2)" at bounding box center [567, 242] width 639 height 33
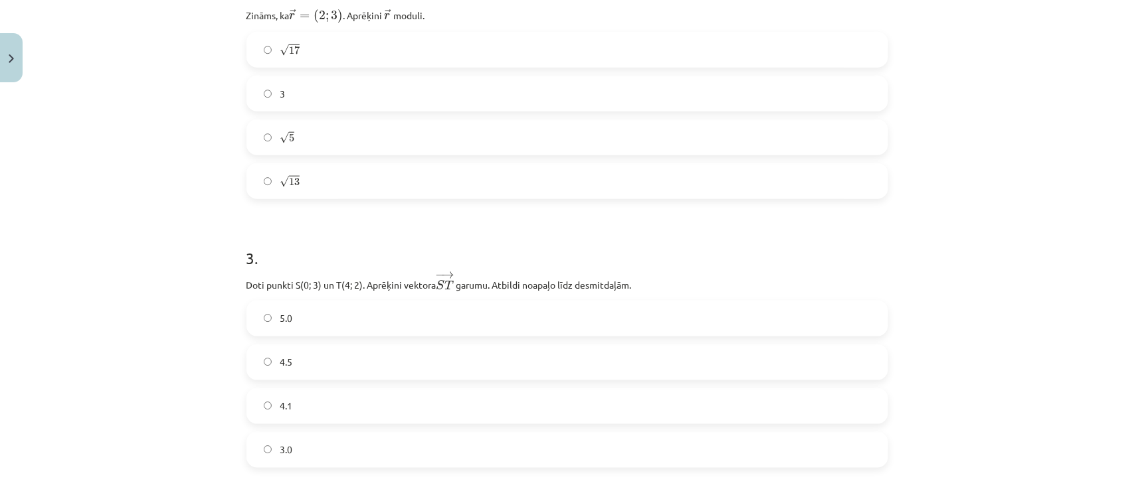
scroll to position [561, 0]
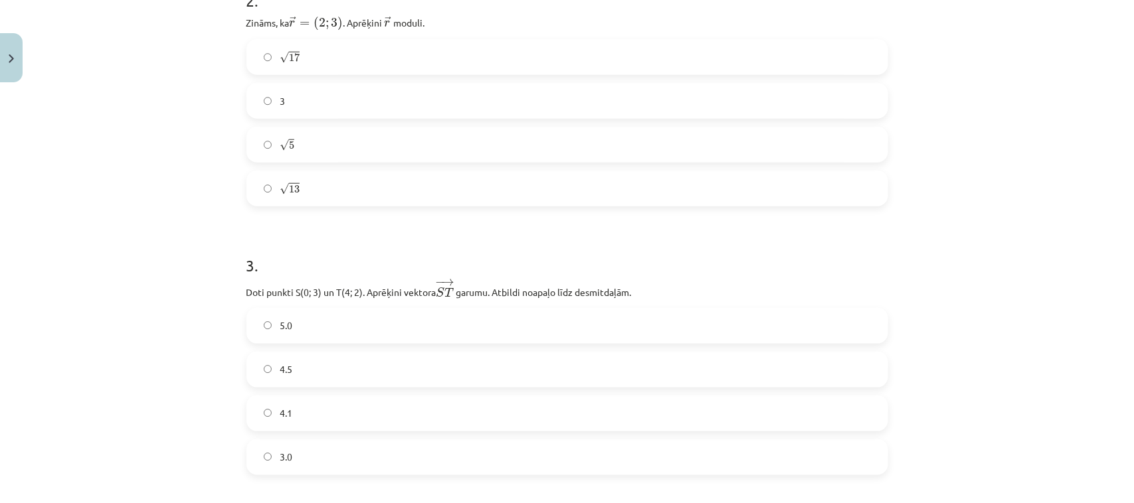
drag, startPoint x: 795, startPoint y: 63, endPoint x: 981, endPoint y: 88, distance: 187.6
click at [797, 63] on label "√ 17 17" at bounding box center [567, 57] width 639 height 33
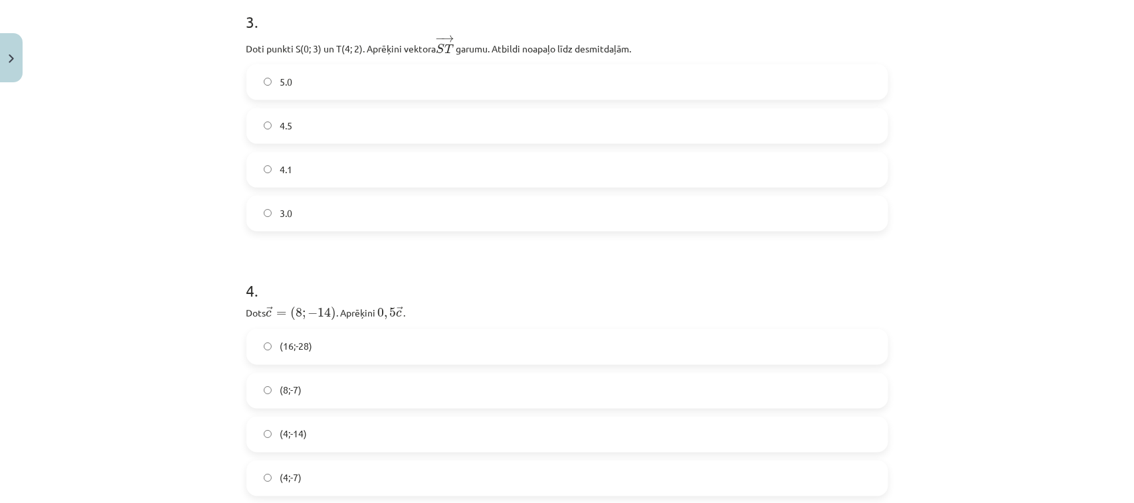
scroll to position [852, 0]
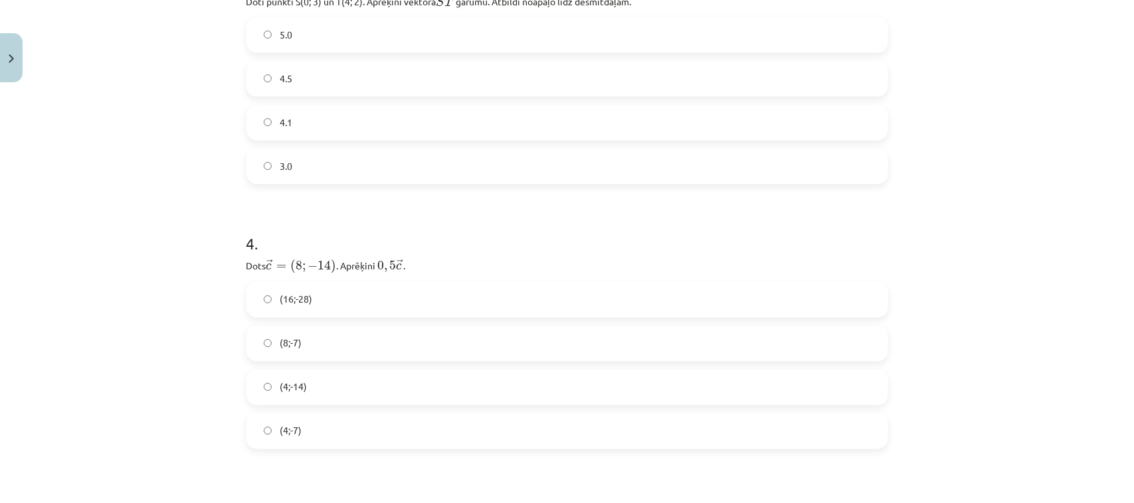
drag, startPoint x: 839, startPoint y: 161, endPoint x: 964, endPoint y: 147, distance: 126.4
click at [824, 161] on label "3.0" at bounding box center [567, 166] width 639 height 33
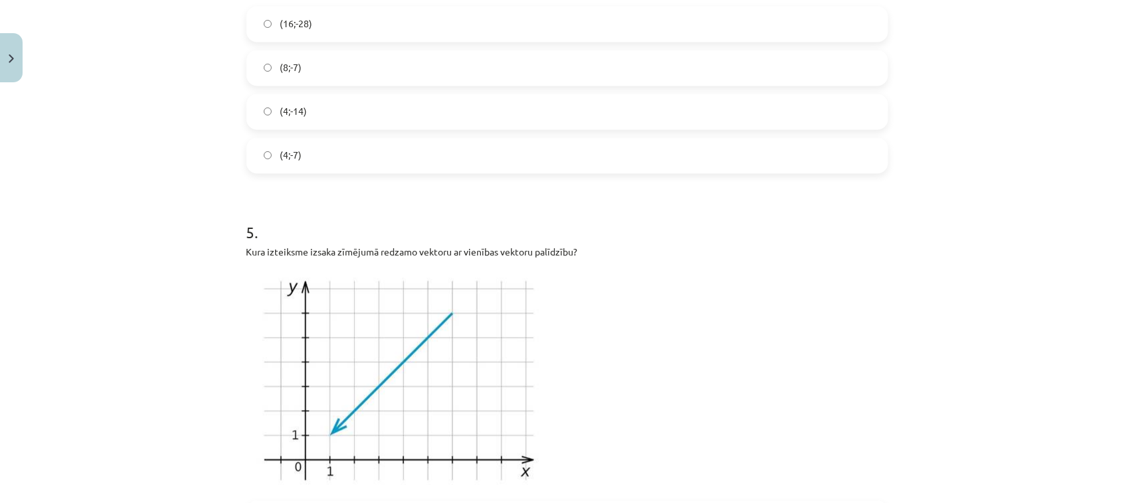
scroll to position [1120, 0]
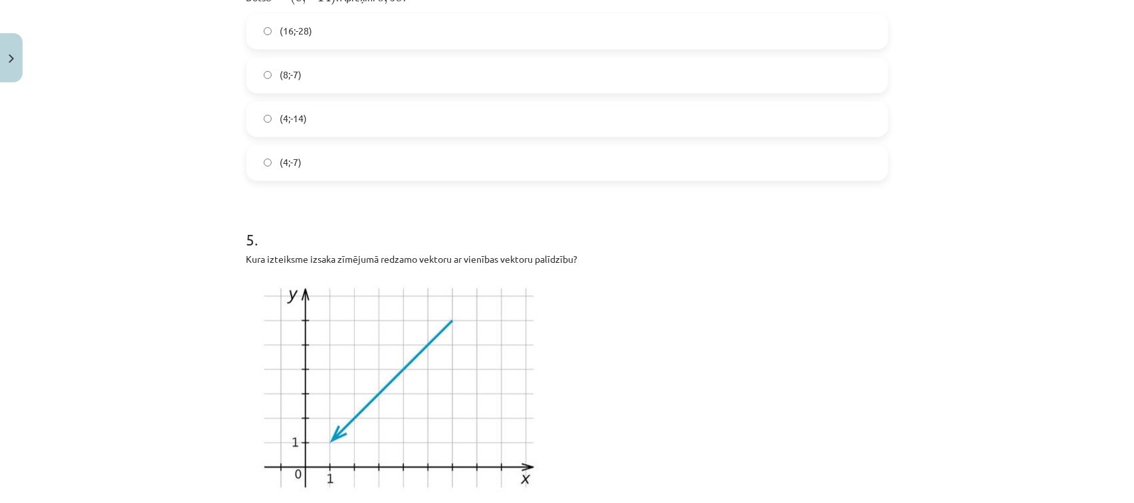
click at [752, 106] on label "(4;-14)" at bounding box center [567, 119] width 639 height 33
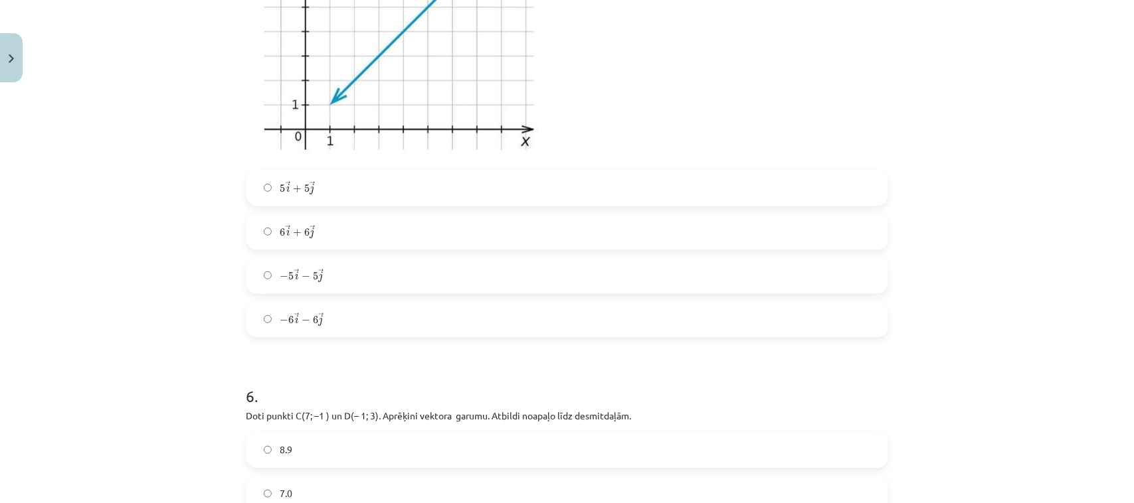
scroll to position [1545, 0]
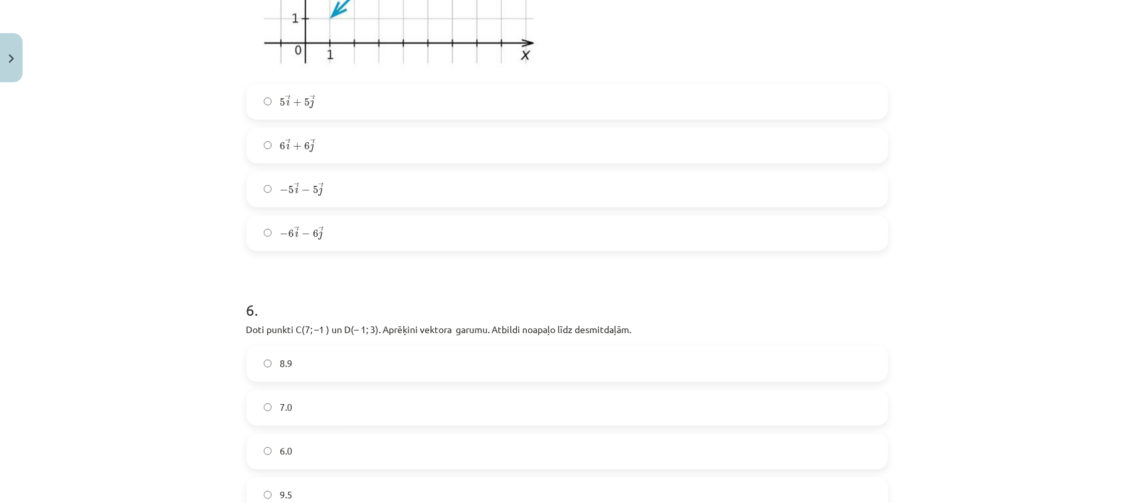
click at [761, 175] on div "5 → i + 5 → j 5 i → + 5 j → 6 → i + 6 → j 6 i → + 6 j → − 5 → i − 5 → j − 5 i →…" at bounding box center [566, 167] width 641 height 167
click at [761, 183] on label "− 5 → i − 5 → j − 5 i → − 5 j →" at bounding box center [567, 189] width 639 height 33
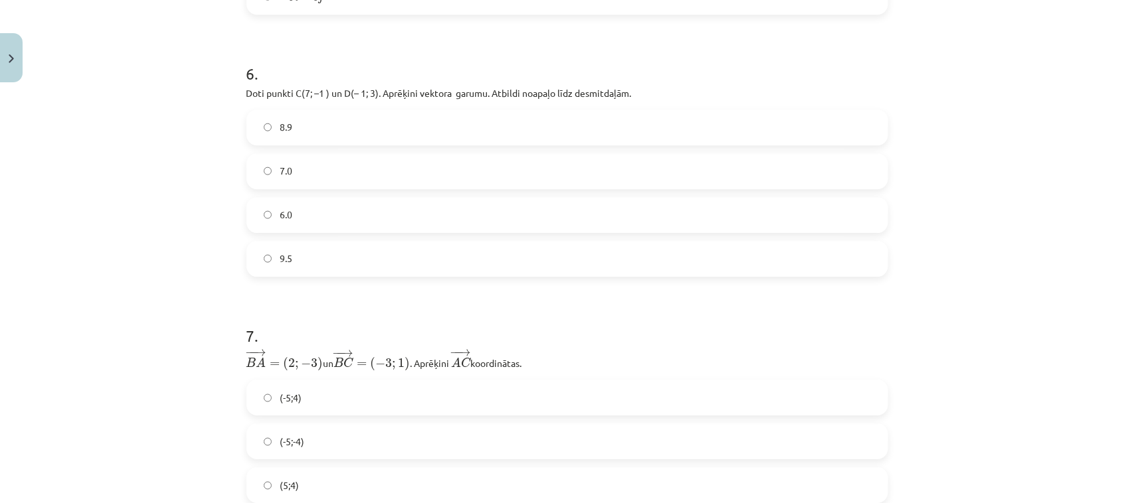
scroll to position [1821, 0]
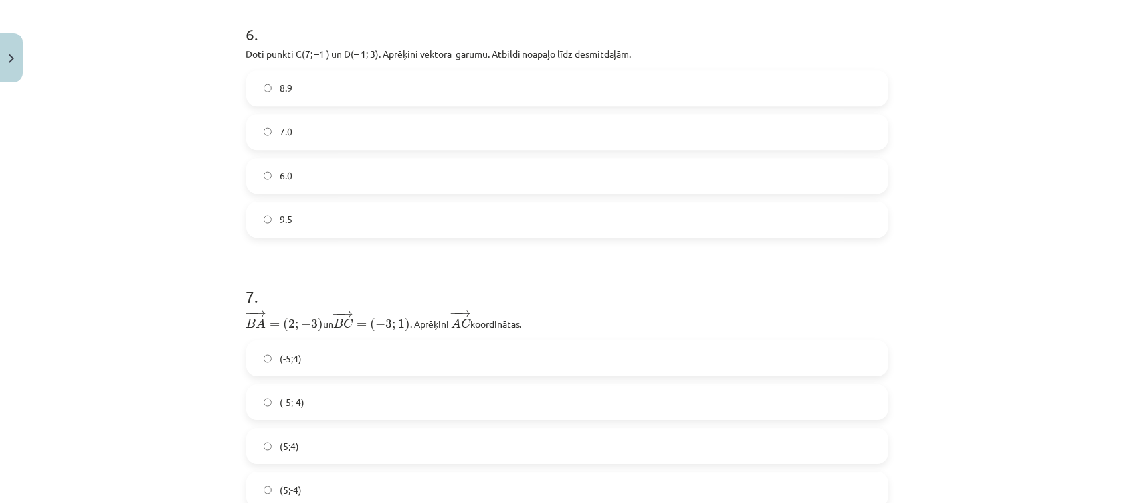
click at [572, 178] on label "6.0" at bounding box center [567, 175] width 639 height 33
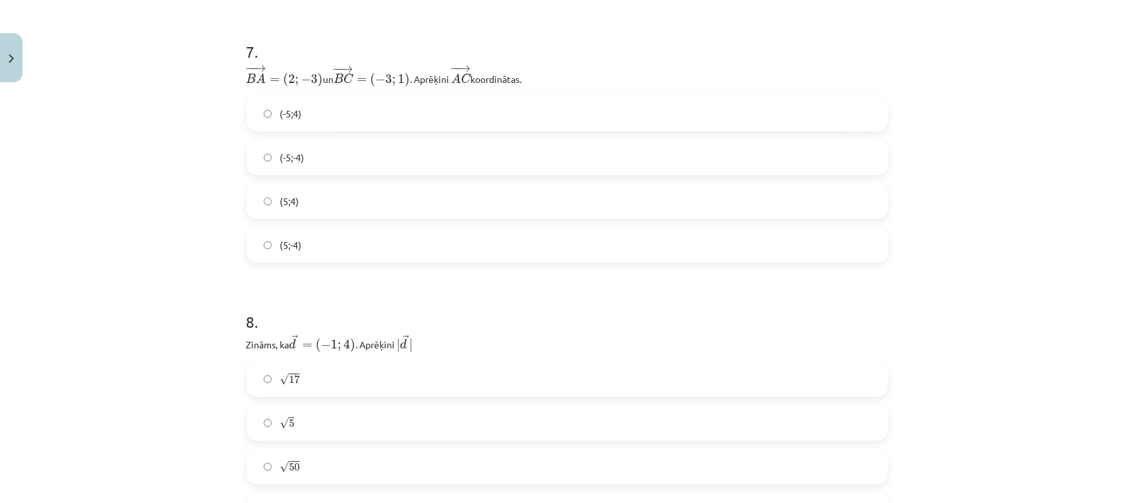
scroll to position [2129, 0]
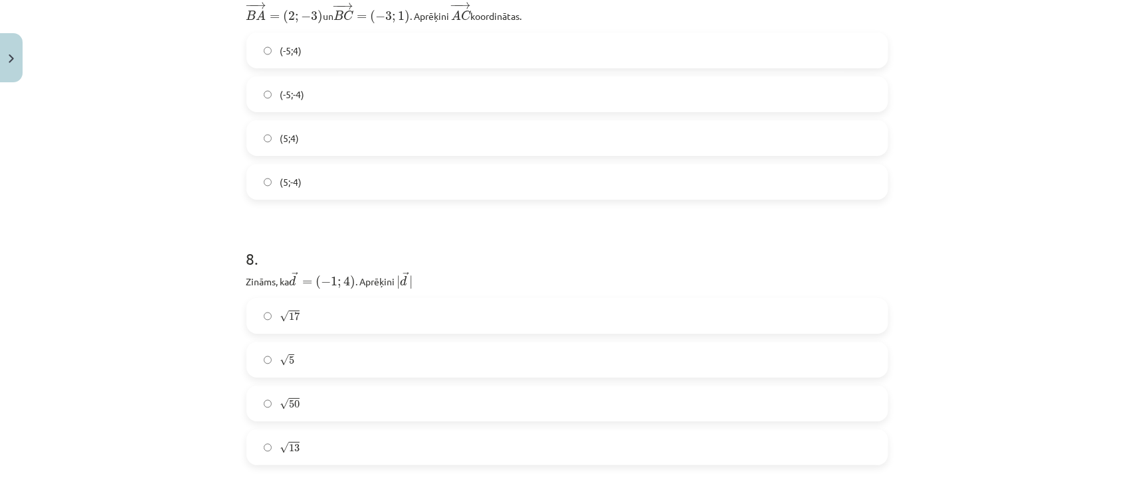
click at [764, 174] on label "(5;-4)" at bounding box center [567, 181] width 639 height 33
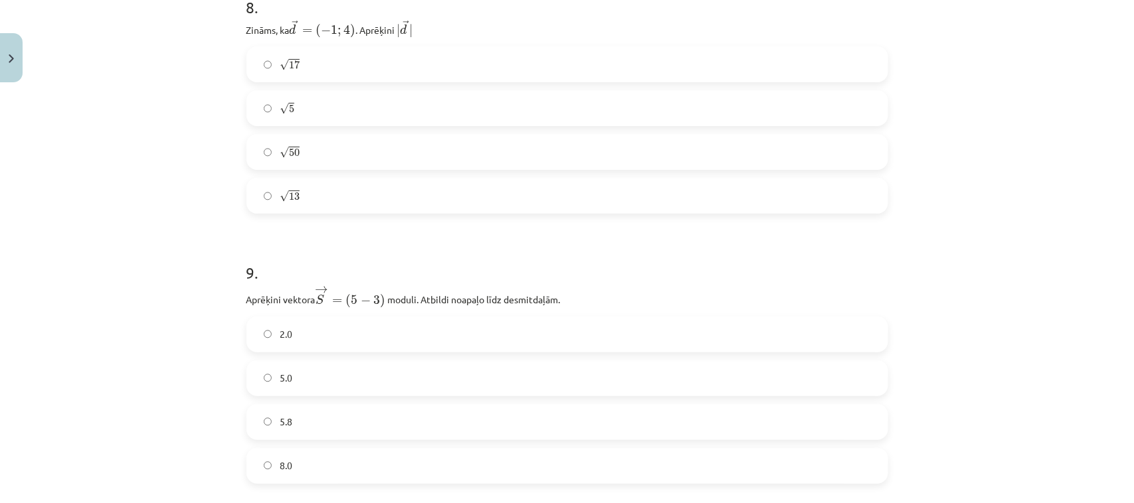
scroll to position [2396, 0]
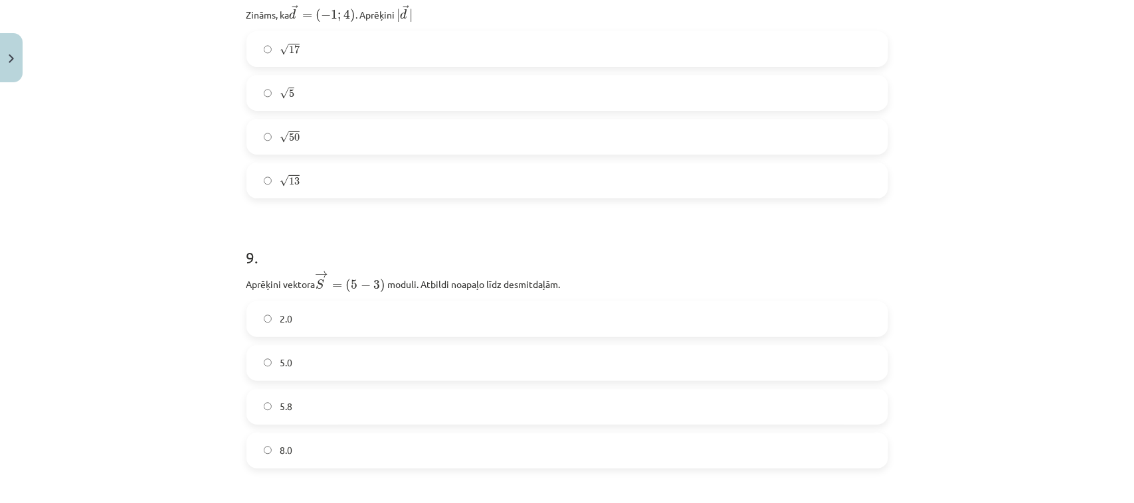
click at [735, 91] on label "√ 5 5" at bounding box center [567, 92] width 639 height 33
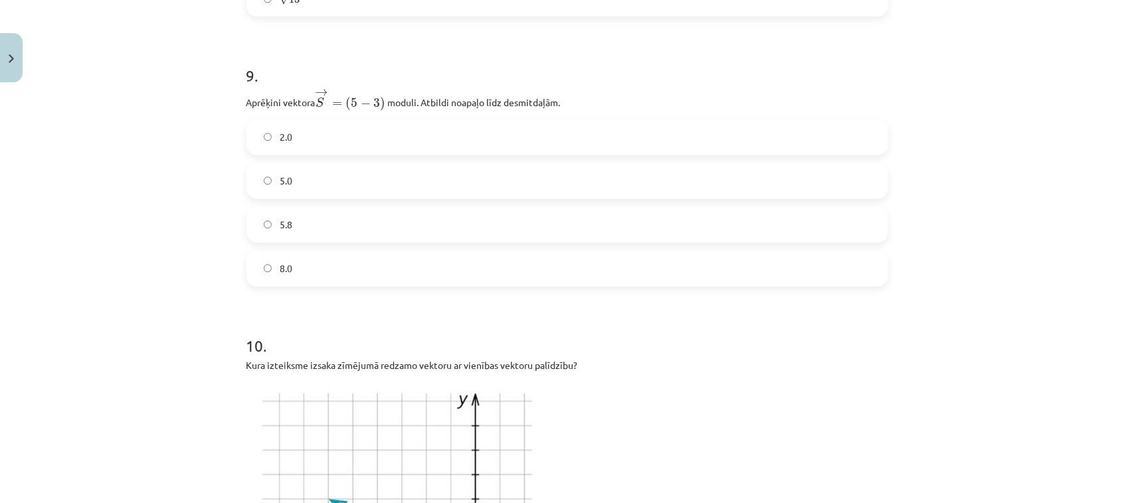
scroll to position [2585, 0]
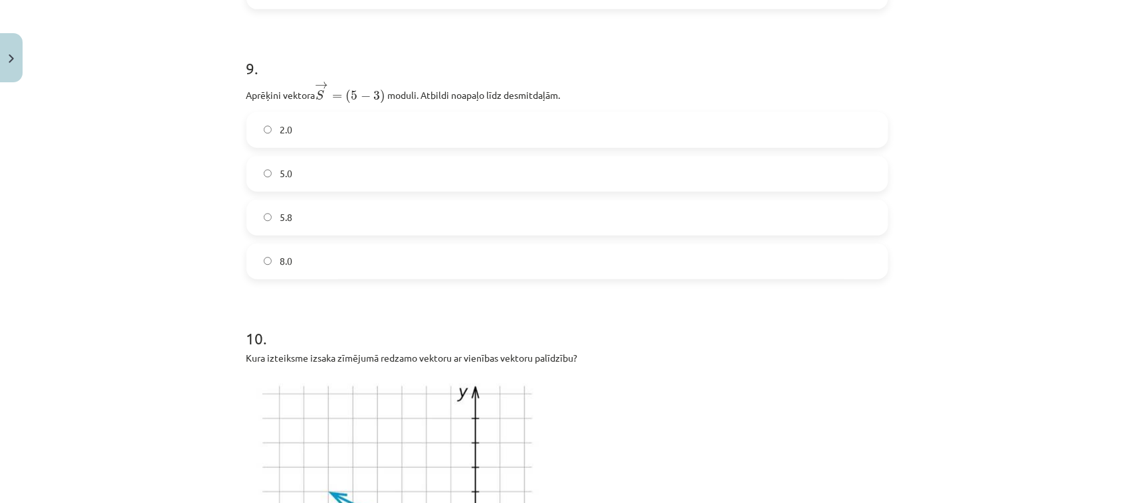
click at [824, 264] on label "8.0" at bounding box center [567, 261] width 639 height 33
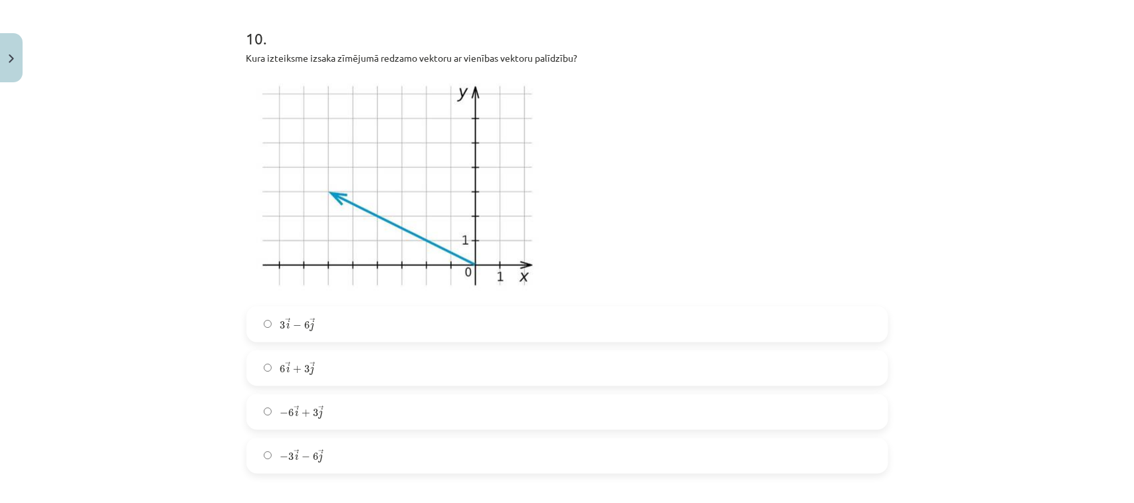
scroll to position [3027, 0]
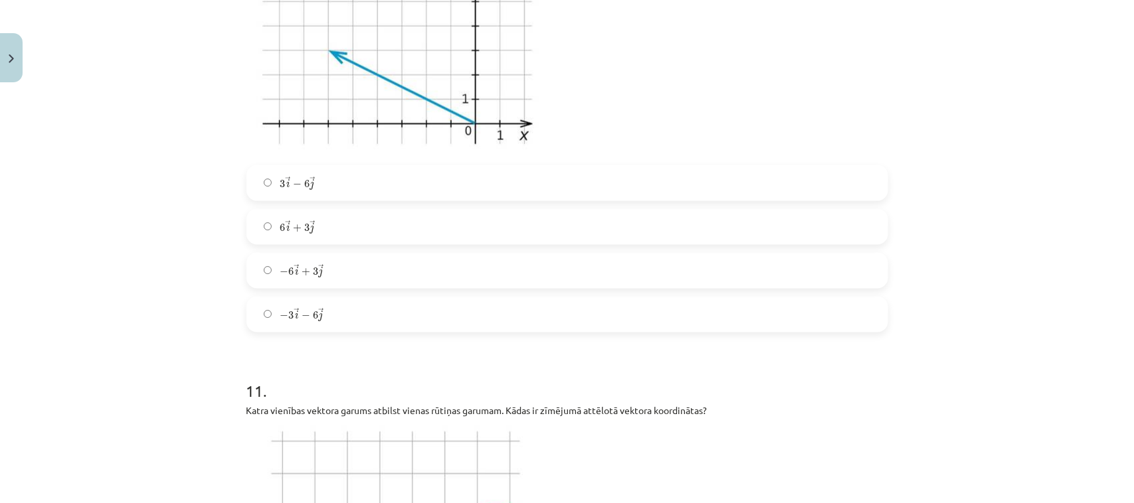
drag, startPoint x: 788, startPoint y: 221, endPoint x: 973, endPoint y: 280, distance: 195.1
click at [789, 223] on label "6 → i + 3 → j 6 i → + 3 j →" at bounding box center [567, 227] width 639 height 33
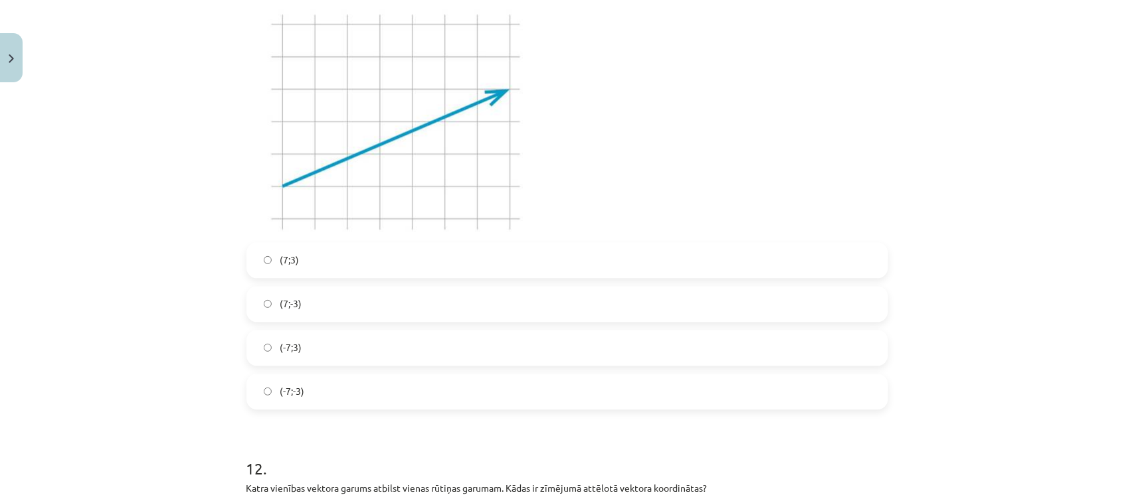
scroll to position [3476, 0]
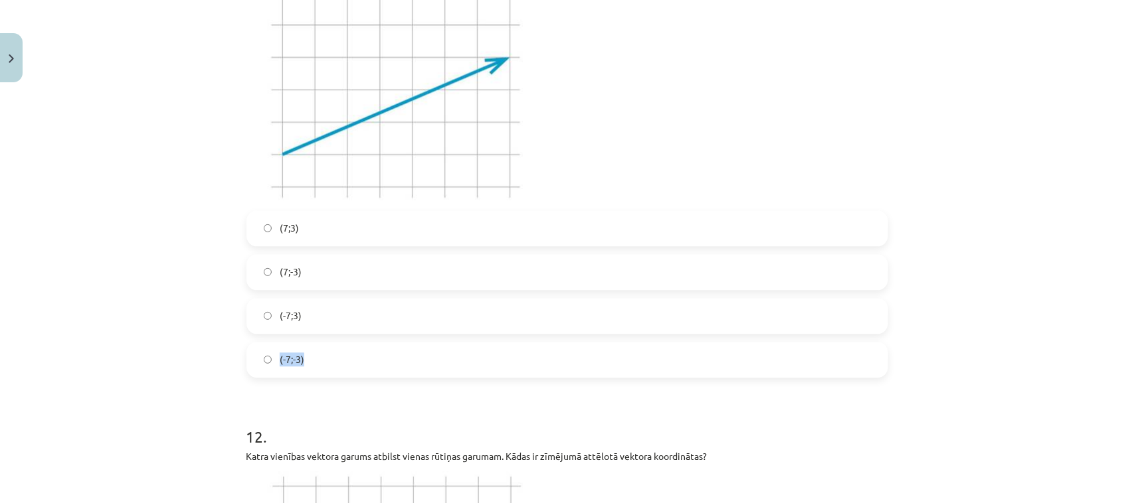
click at [812, 324] on div "(7;3) (7;-3) (-7;3) (-7;-3)" at bounding box center [566, 294] width 641 height 167
click at [813, 324] on label "(-7;3)" at bounding box center [567, 315] width 639 height 33
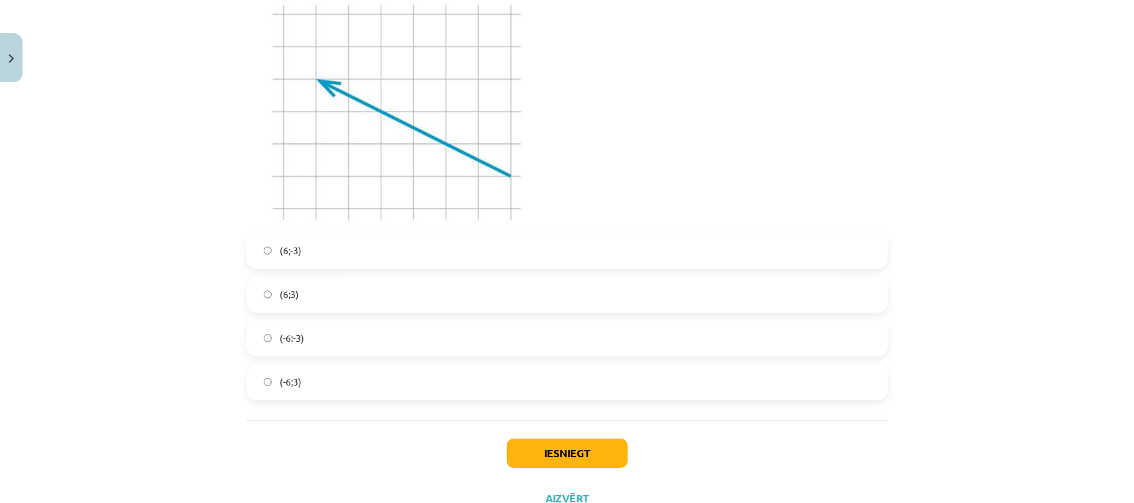
scroll to position [3994, 0]
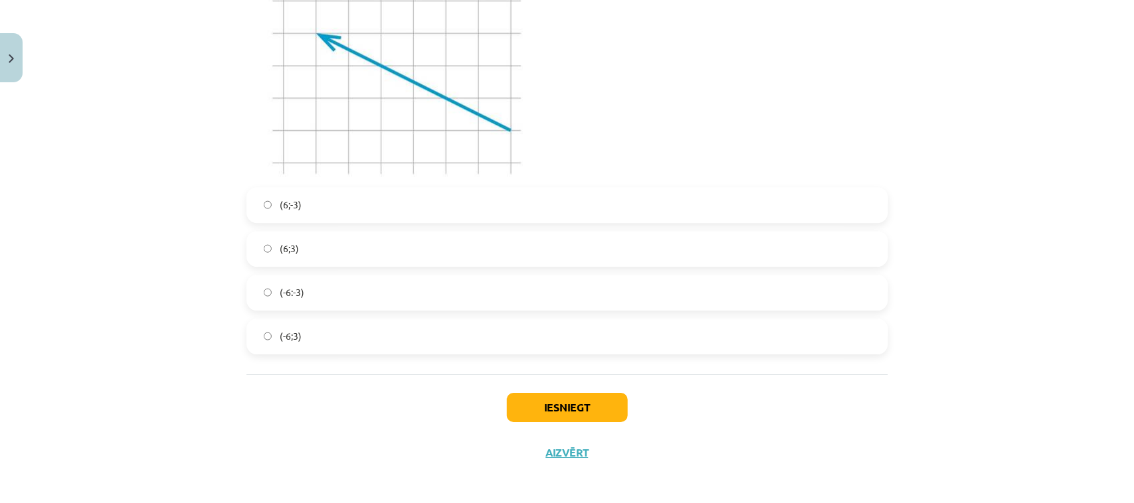
click at [731, 343] on label "(-6;3)" at bounding box center [567, 336] width 639 height 33
click at [606, 366] on button "Iesniegt" at bounding box center [567, 407] width 121 height 29
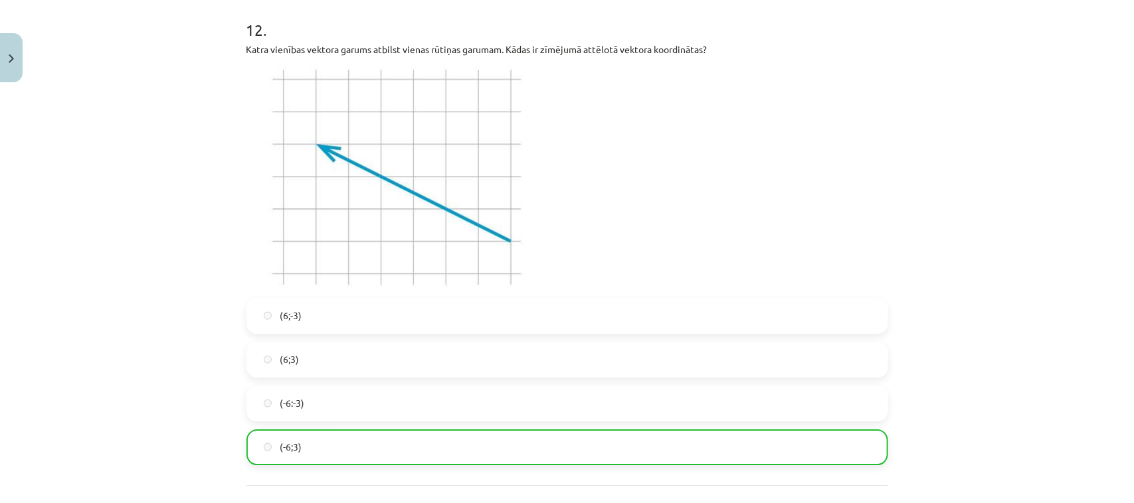
scroll to position [4036, 0]
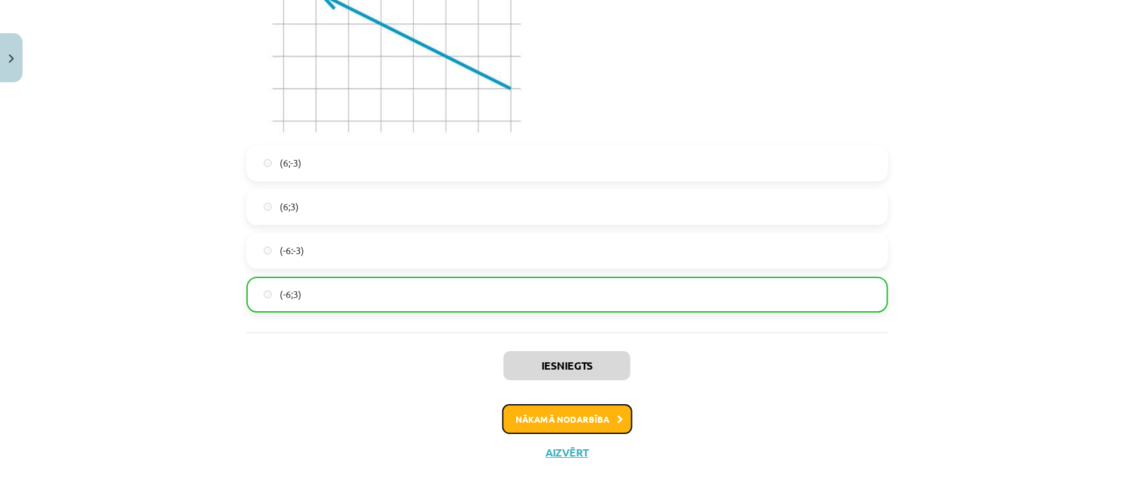
click at [590, 366] on button "Nākamā nodarbība" at bounding box center [567, 419] width 130 height 31
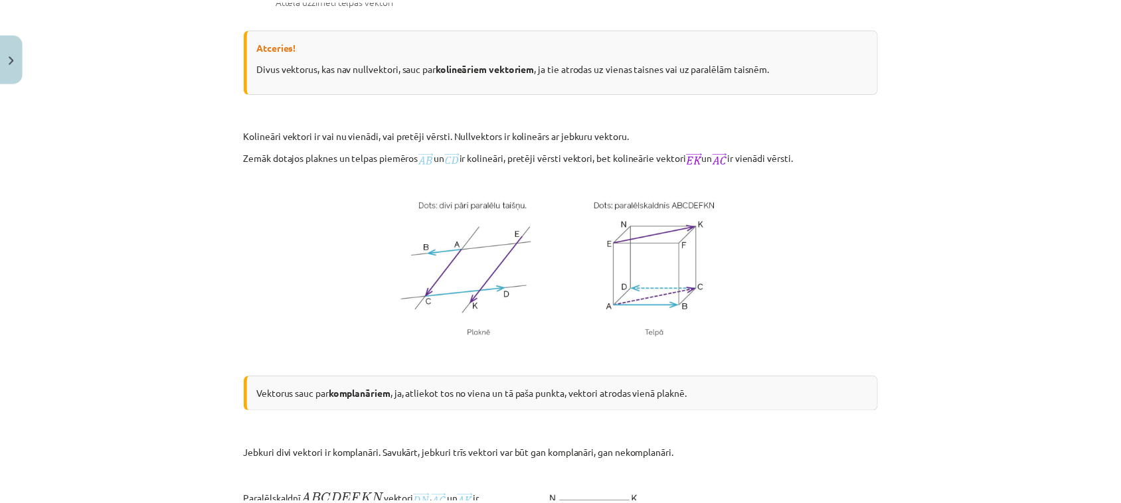
scroll to position [1824, 0]
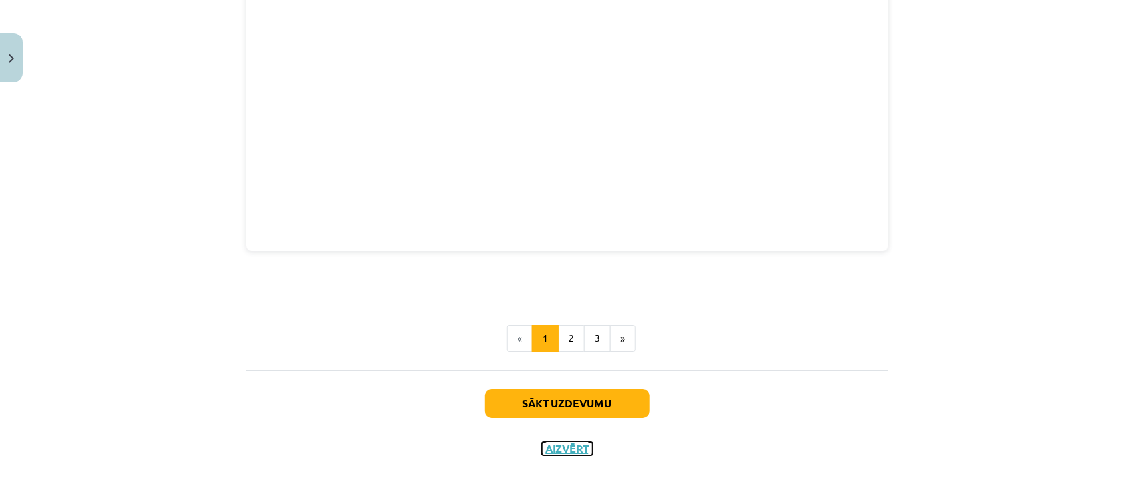
click at [568, 366] on button "Aizvērt" at bounding box center [567, 448] width 50 height 13
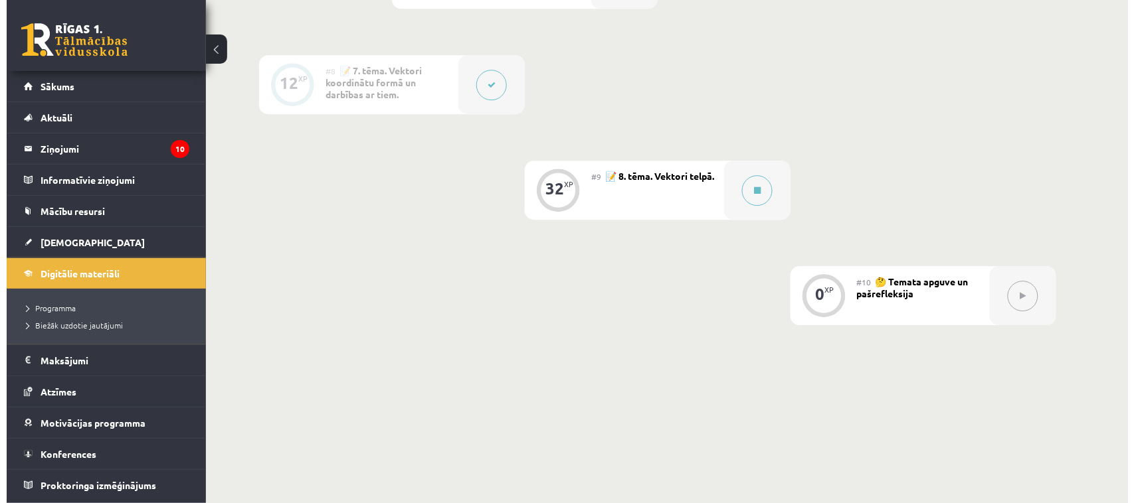
scroll to position [1041, 0]
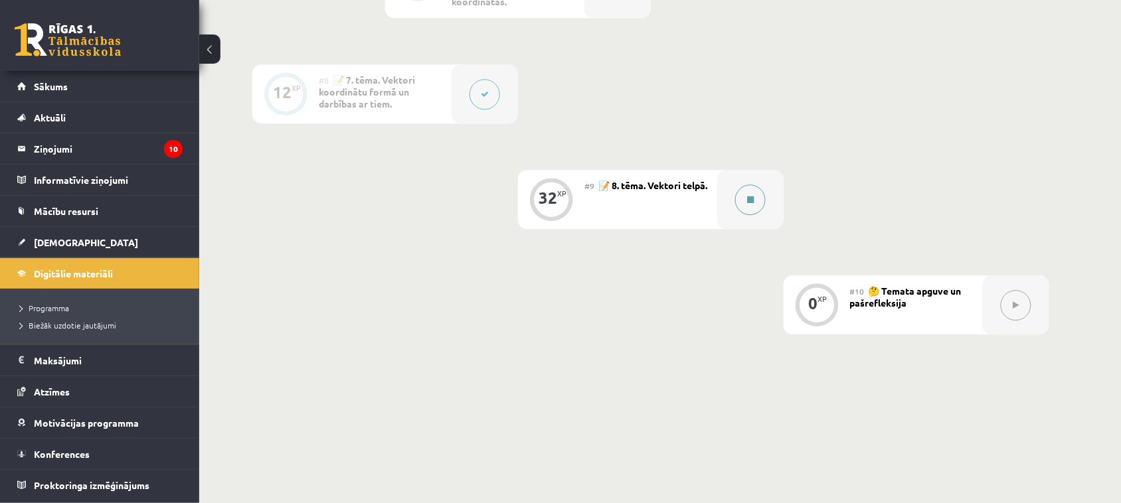
click at [726, 205] on div at bounding box center [750, 199] width 66 height 59
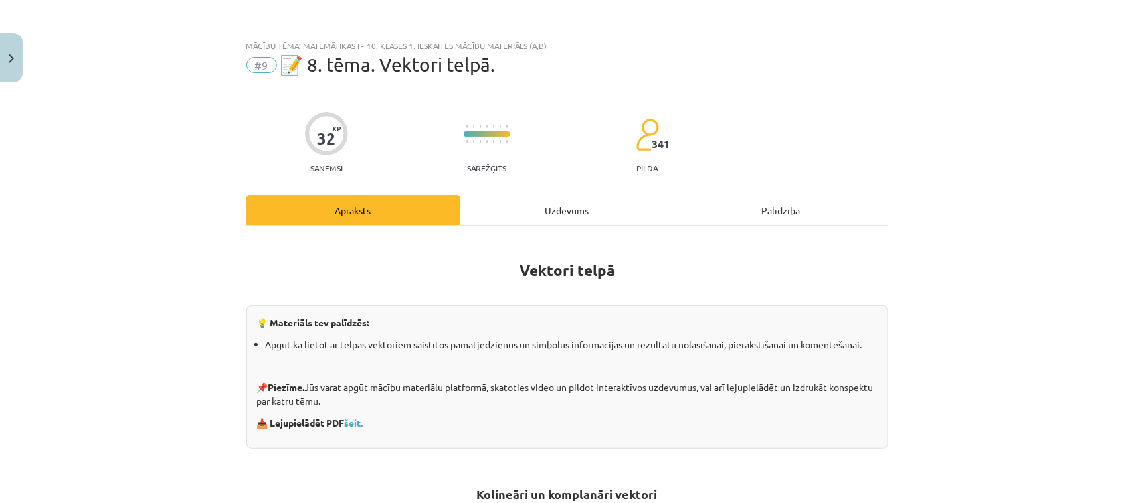
click at [562, 211] on div "Uzdevums" at bounding box center [567, 210] width 214 height 30
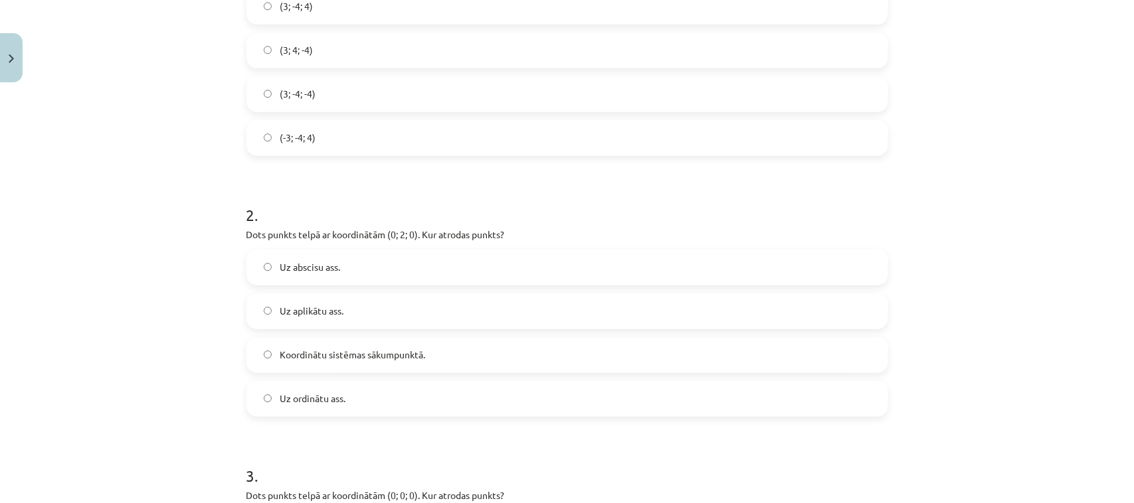
scroll to position [363, 0]
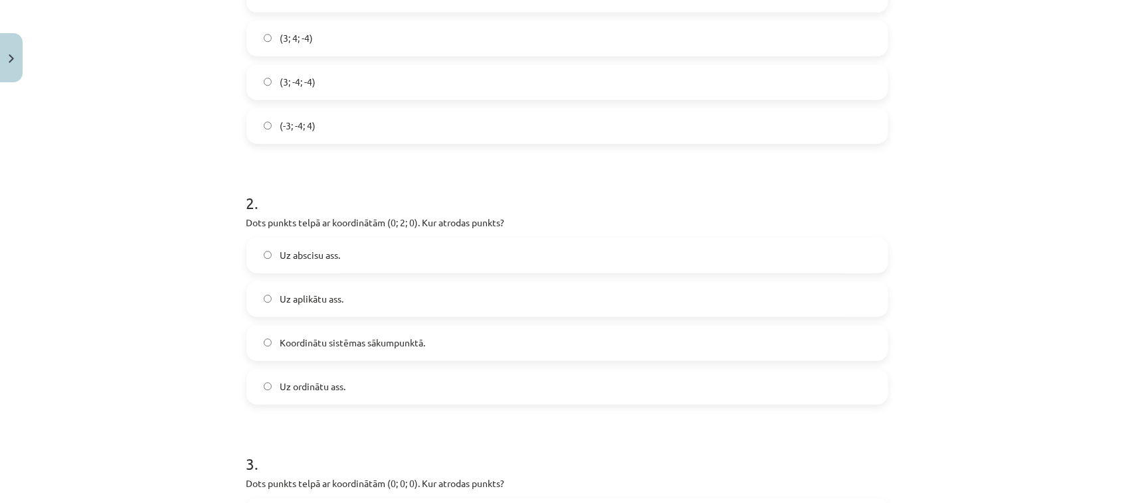
click at [774, 58] on div "(3; -4; 4) (3; 4; -4) (3; -4; -4) (-3; -4; 4)" at bounding box center [566, 60] width 641 height 167
click at [772, 40] on label "(3; 4; -4)" at bounding box center [567, 38] width 639 height 33
click at [585, 342] on label "Koordinātu sistēmas sākumpunktā." at bounding box center [567, 343] width 639 height 33
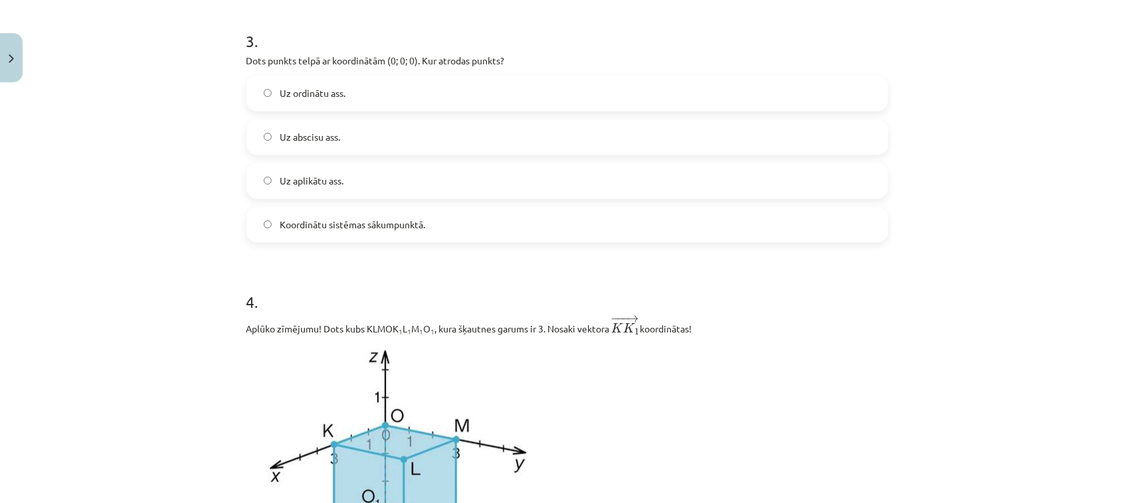
scroll to position [798, 0]
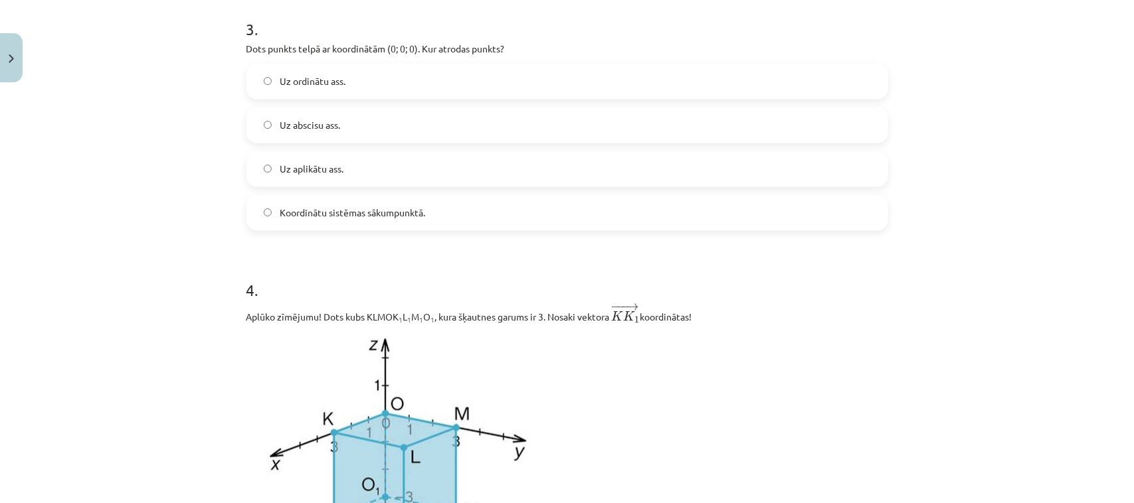
click at [795, 203] on label "Koordinātu sistēmas sākumpunktā." at bounding box center [567, 213] width 639 height 33
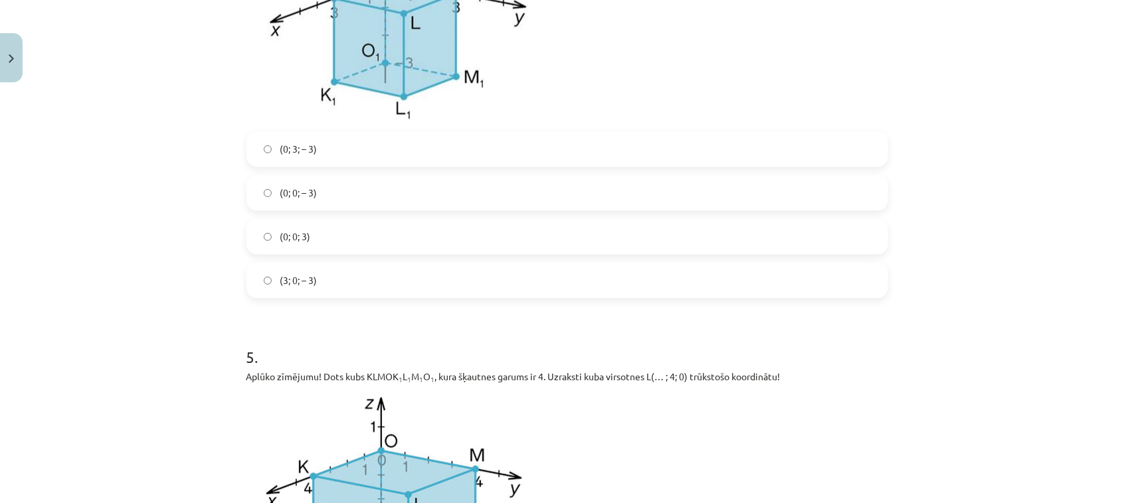
scroll to position [1256, 0]
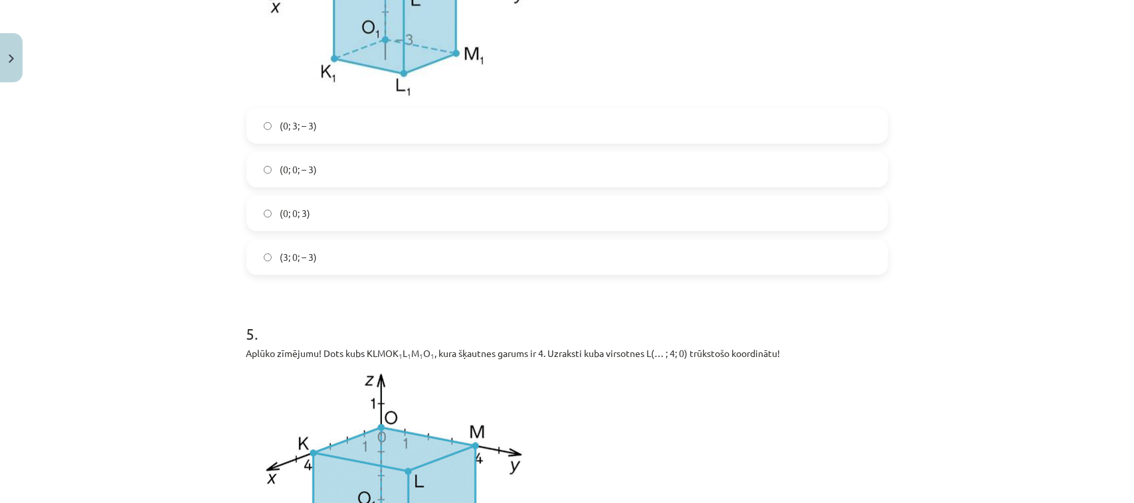
click at [822, 120] on label "(0; 3; – 3)" at bounding box center [567, 125] width 639 height 33
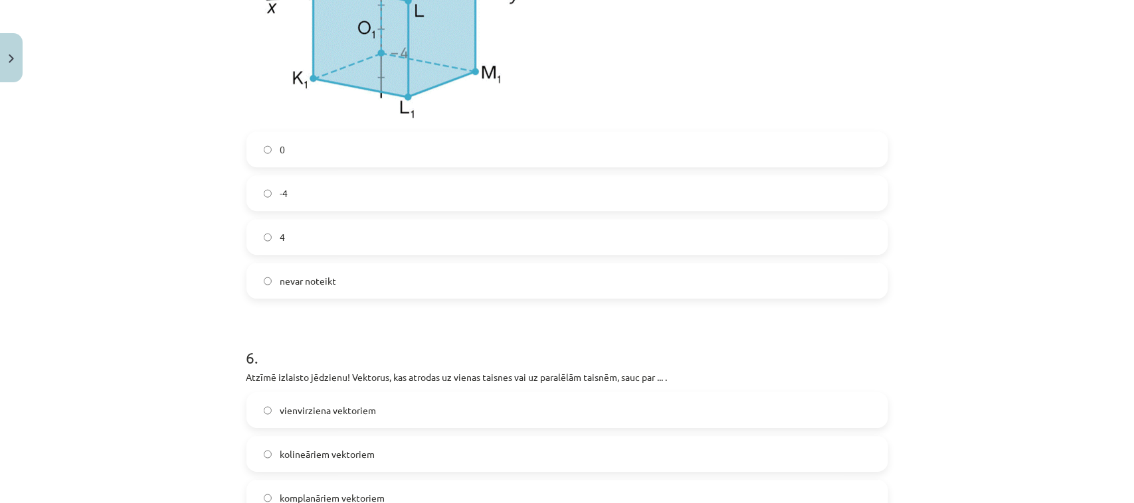
scroll to position [1715, 0]
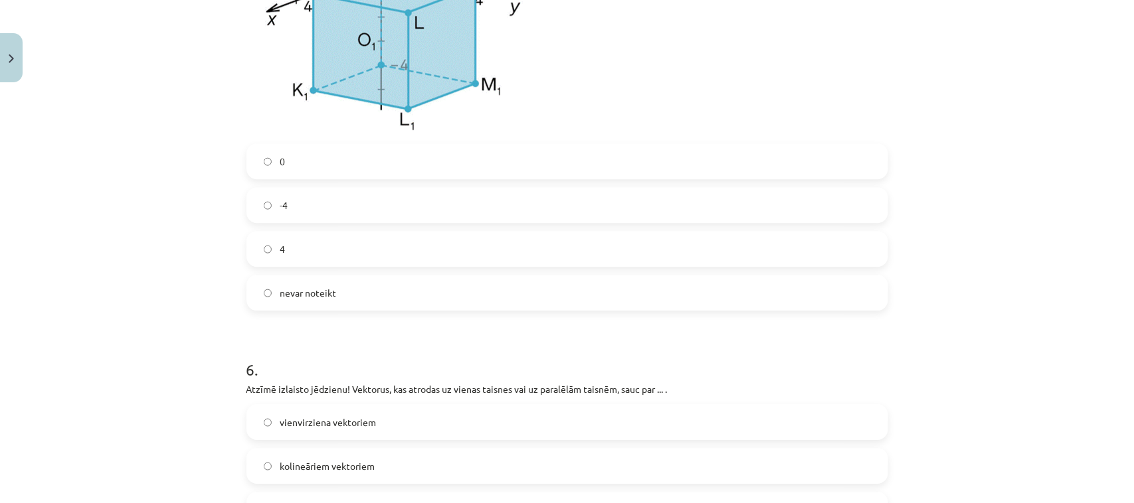
click at [749, 237] on label "4" at bounding box center [567, 248] width 639 height 33
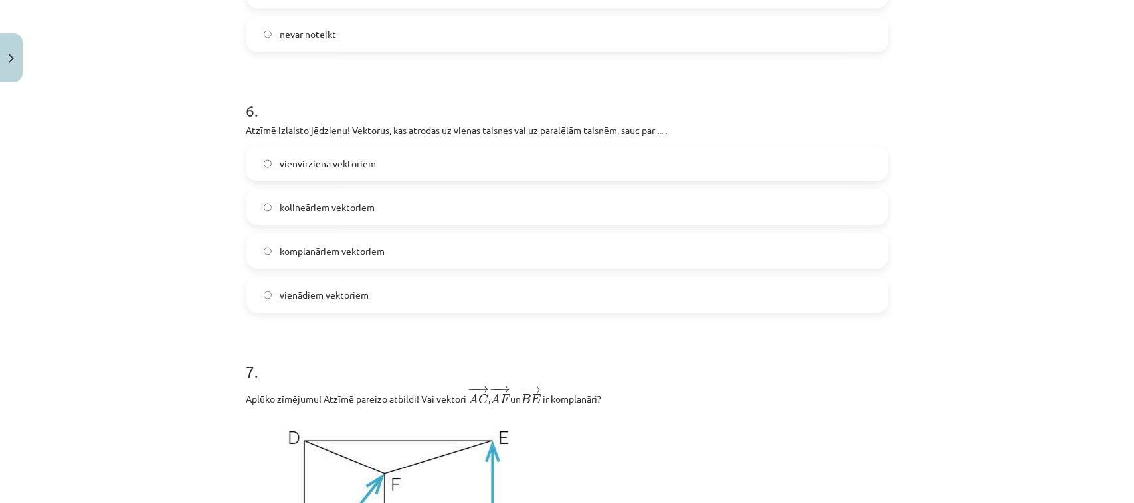
scroll to position [2009, 0]
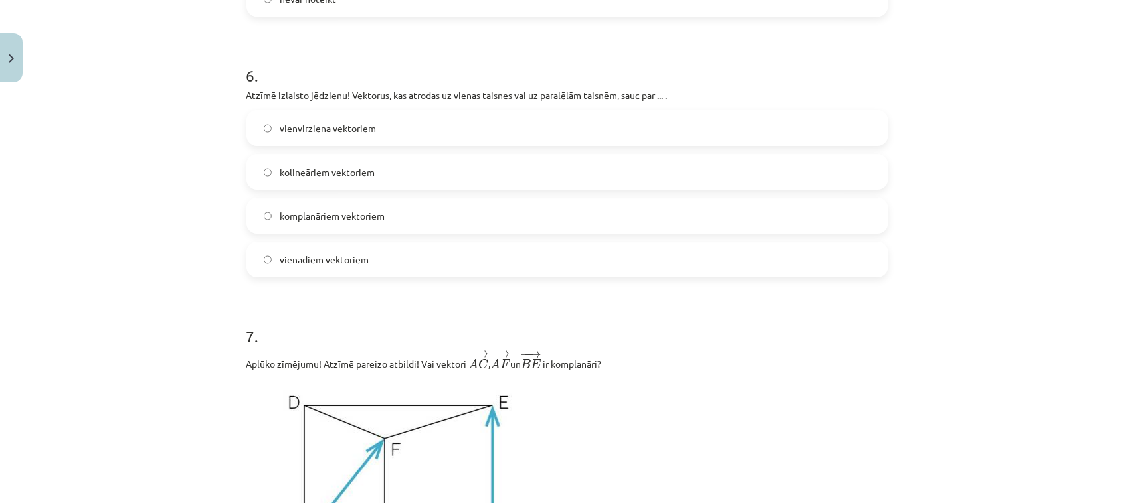
click at [824, 178] on label "kolineāriem vektoriem" at bounding box center [567, 171] width 639 height 33
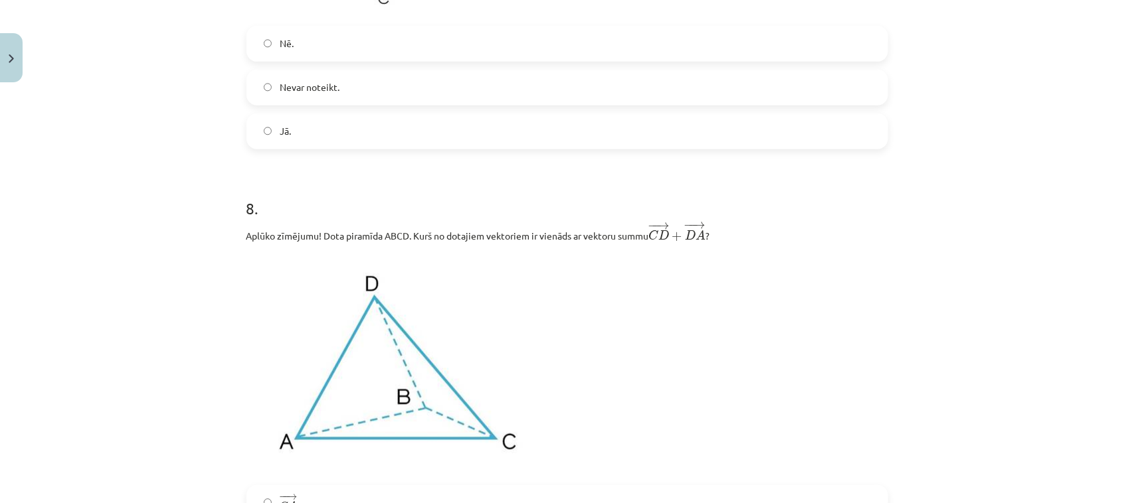
scroll to position [2584, 0]
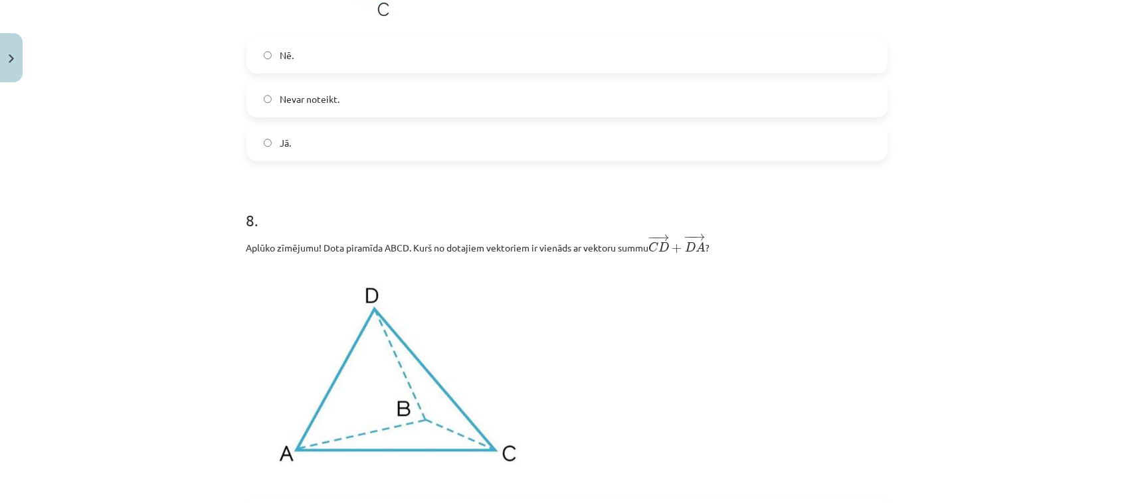
click at [824, 157] on label "Jā." at bounding box center [567, 143] width 639 height 33
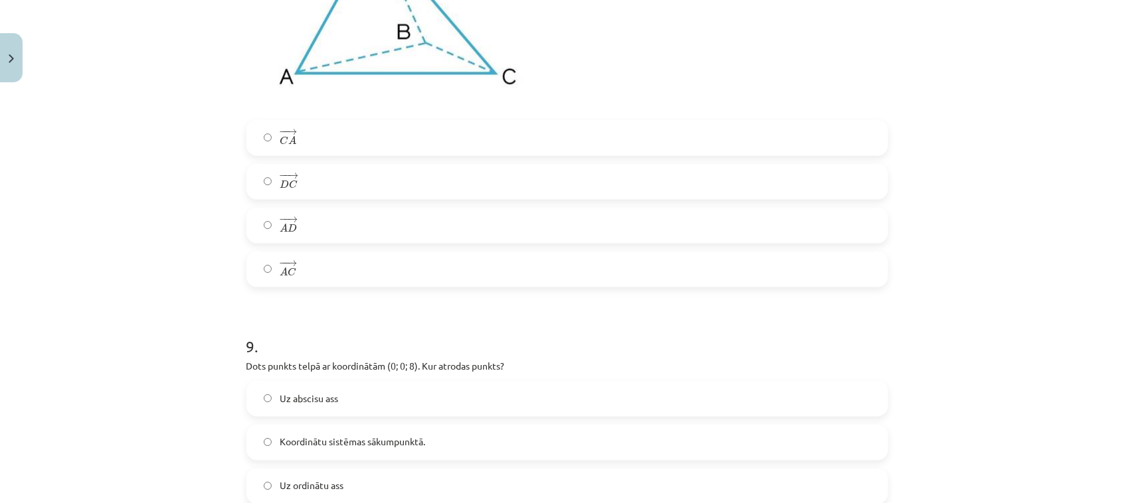
scroll to position [2973, 0]
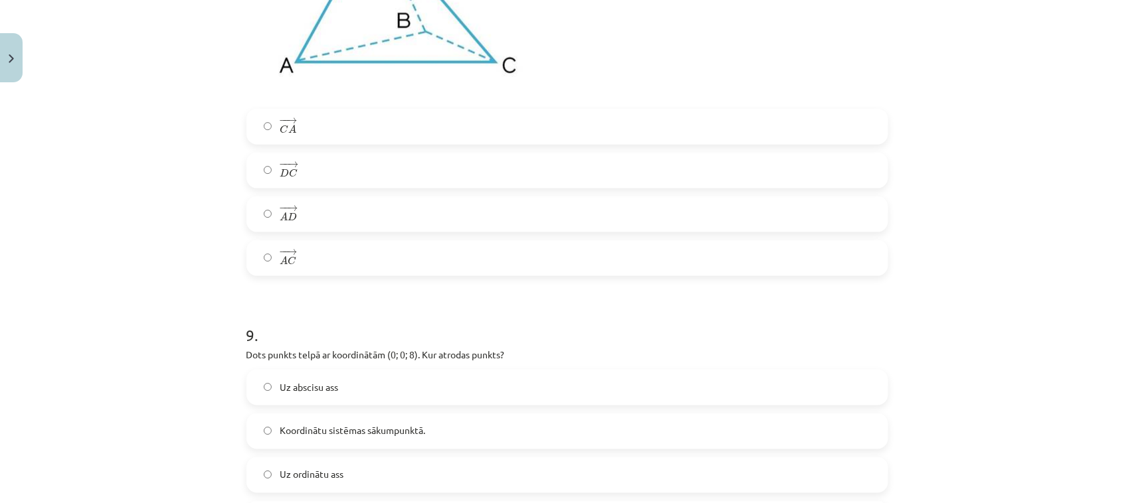
click at [772, 173] on label "− − → D C D C →" at bounding box center [567, 170] width 639 height 33
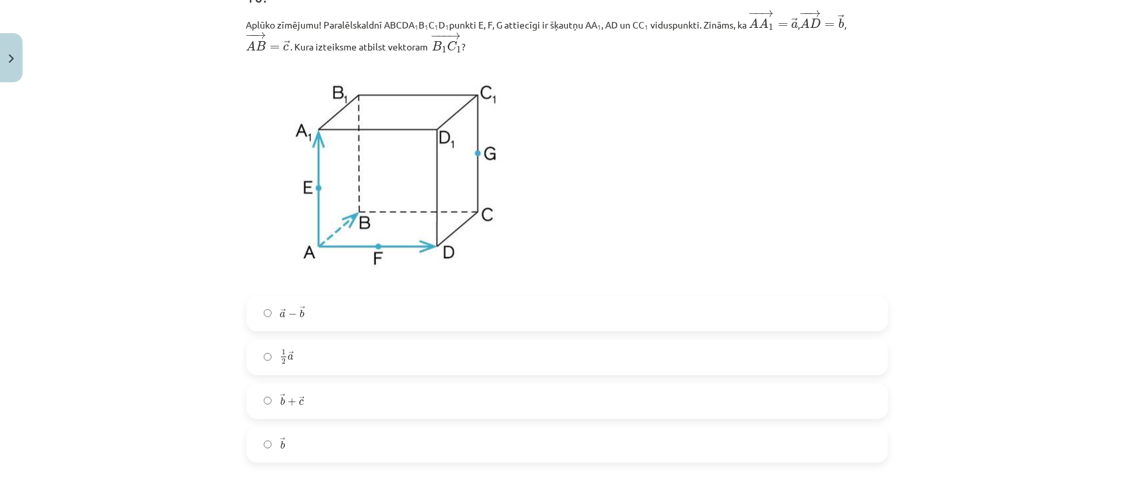
scroll to position [3654, 0]
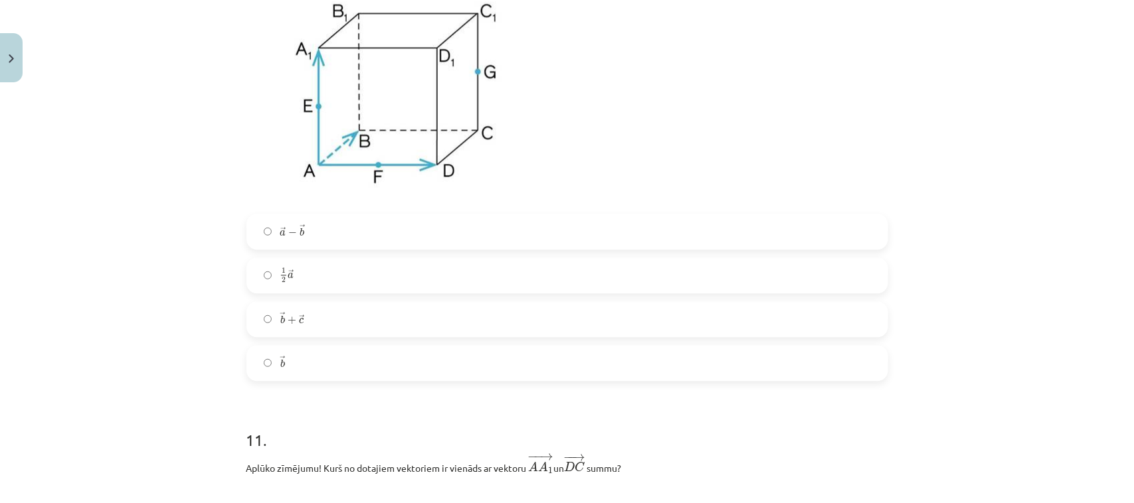
click at [626, 355] on label "→ b b →" at bounding box center [567, 363] width 639 height 33
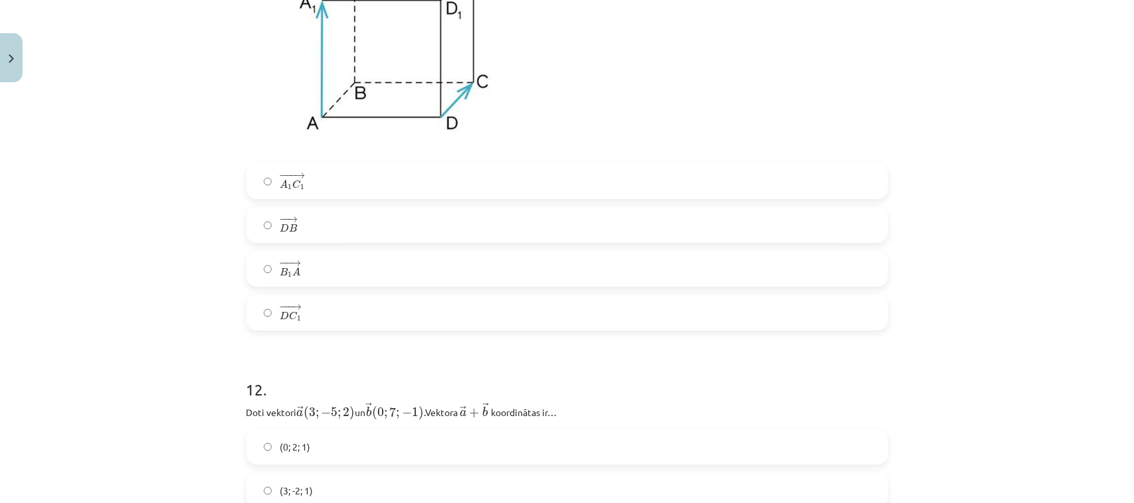
scroll to position [4231, 0]
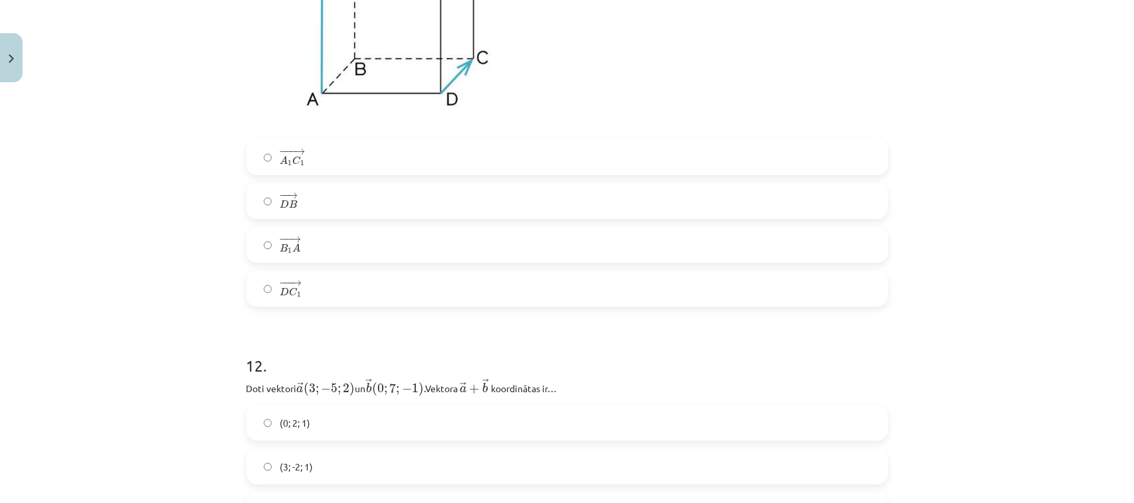
click at [822, 254] on label "− − → B 1 A B 1 A →" at bounding box center [567, 244] width 639 height 33
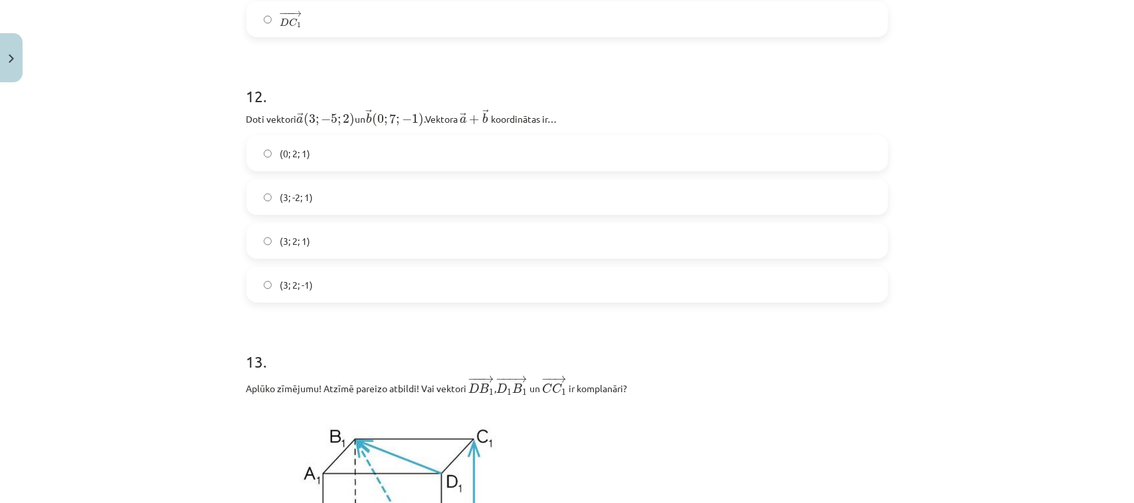
scroll to position [4560, 0]
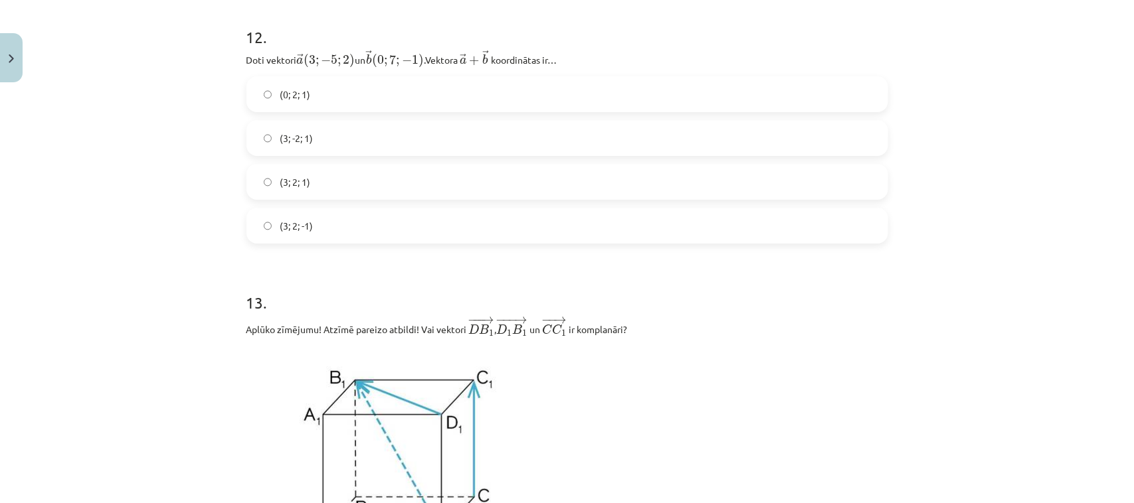
click at [824, 150] on label "(3; -2; 1)" at bounding box center [567, 138] width 639 height 33
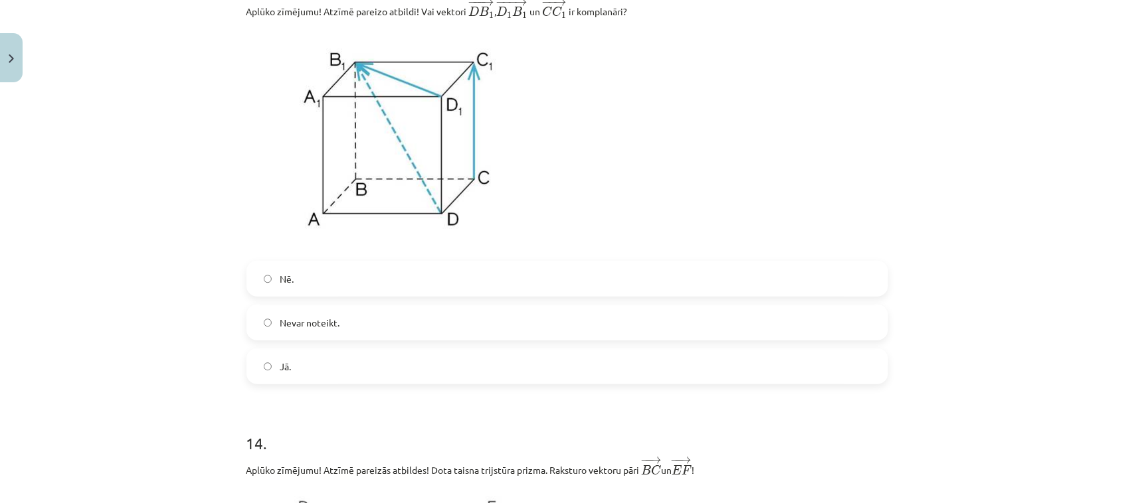
scroll to position [4960, 0]
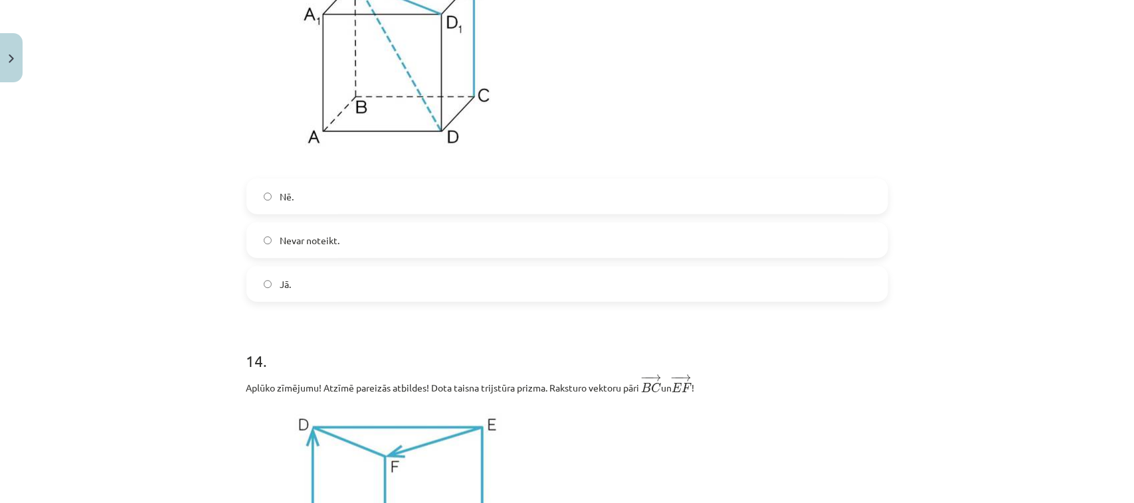
drag, startPoint x: 837, startPoint y: 280, endPoint x: 838, endPoint y: 273, distance: 7.3
click at [824, 274] on label "Jā." at bounding box center [567, 284] width 639 height 33
click at [824, 238] on label "Nevar noteikt." at bounding box center [567, 240] width 639 height 33
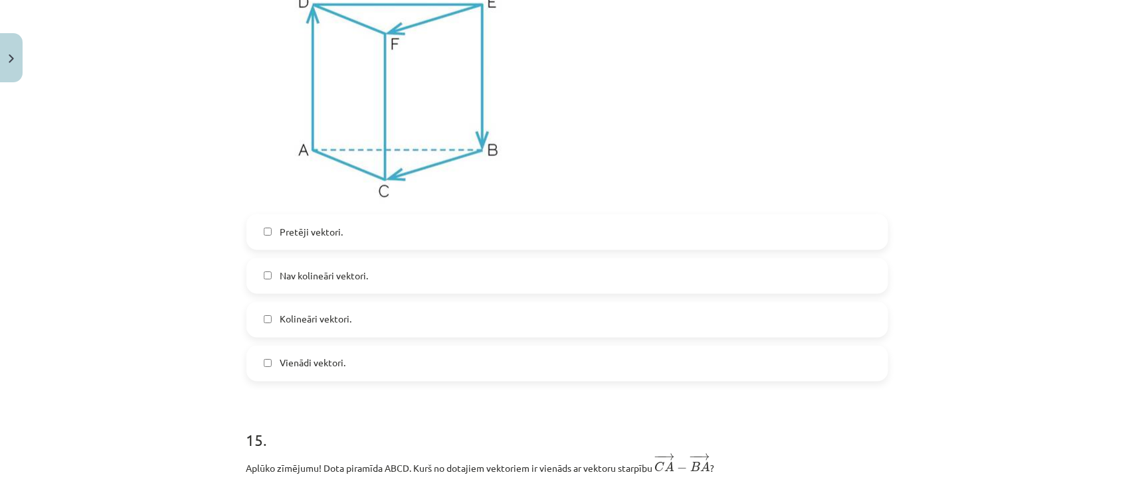
scroll to position [5454, 0]
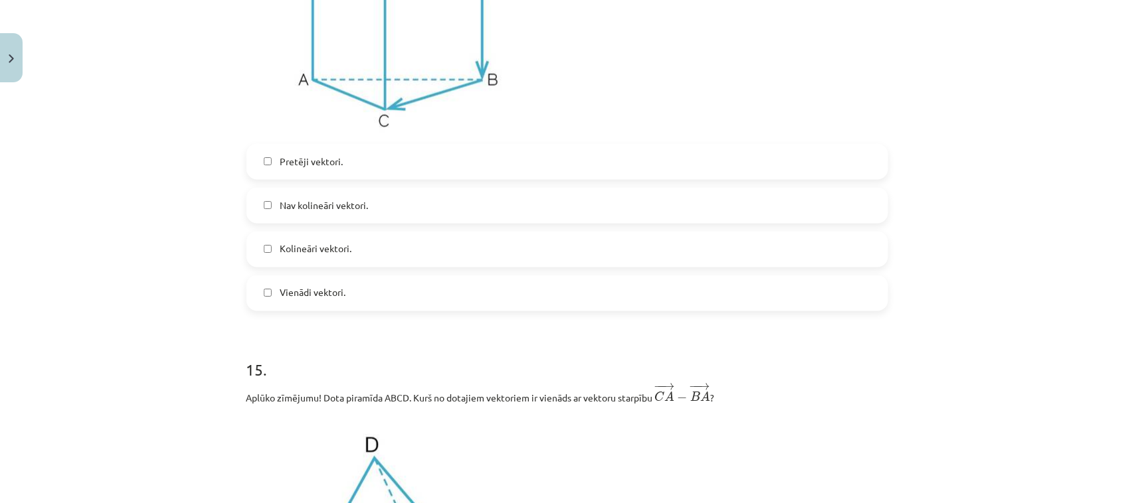
click at [824, 256] on label "Kolineāri vektori." at bounding box center [567, 249] width 639 height 33
click at [791, 220] on label "Nav kolineāri vektori." at bounding box center [567, 205] width 639 height 33
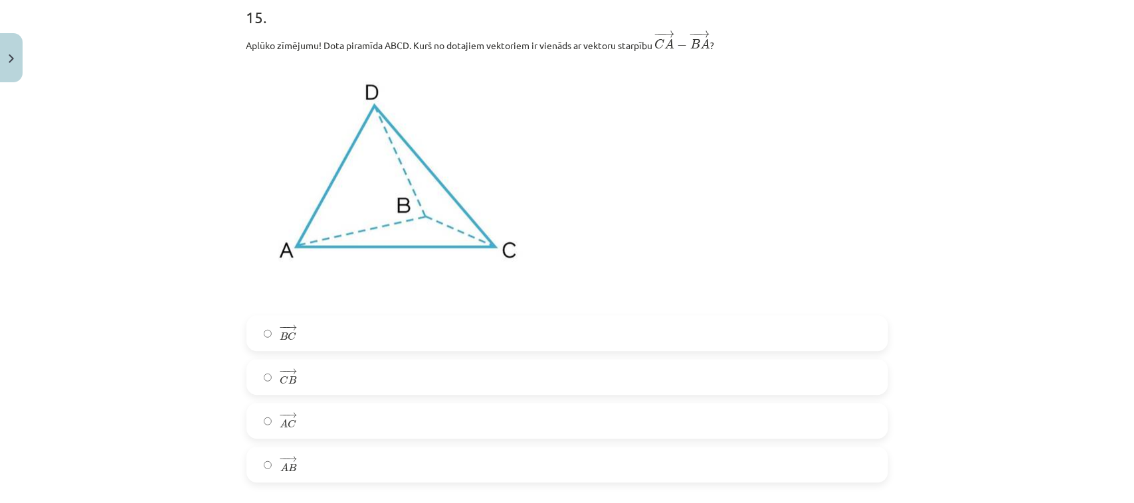
scroll to position [5830, 0]
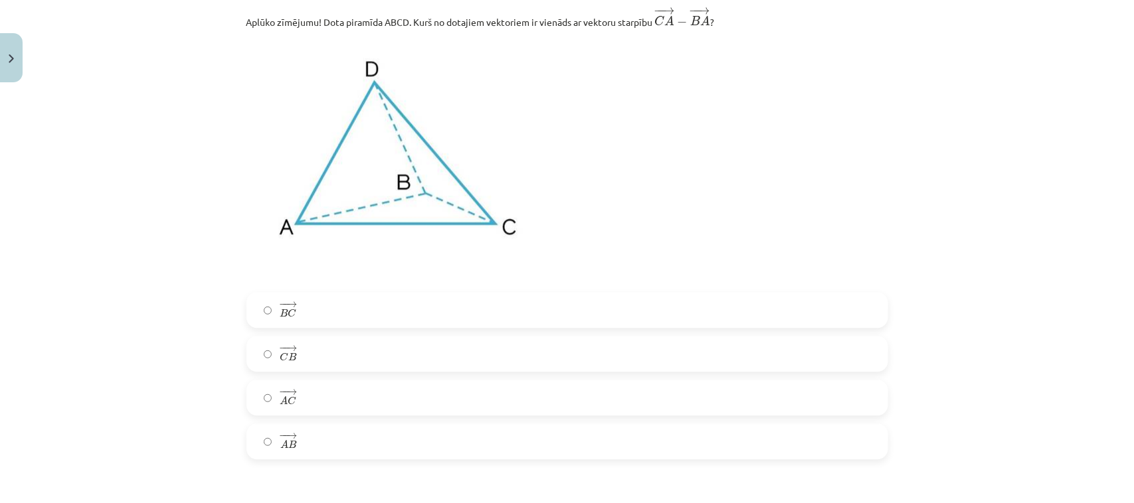
click at [824, 311] on label "− − → B C B C →" at bounding box center [567, 310] width 639 height 33
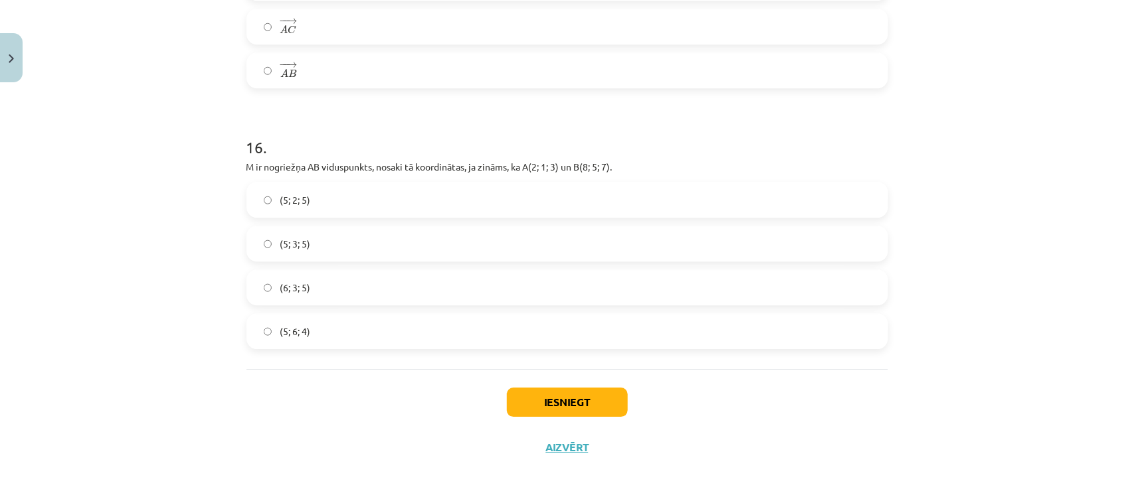
scroll to position [6209, 0]
drag, startPoint x: 729, startPoint y: 288, endPoint x: 556, endPoint y: 418, distance: 217.1
click at [729, 289] on label "(6; 3; 5)" at bounding box center [567, 287] width 639 height 33
click at [568, 366] on button "Iesniegt" at bounding box center [567, 402] width 121 height 29
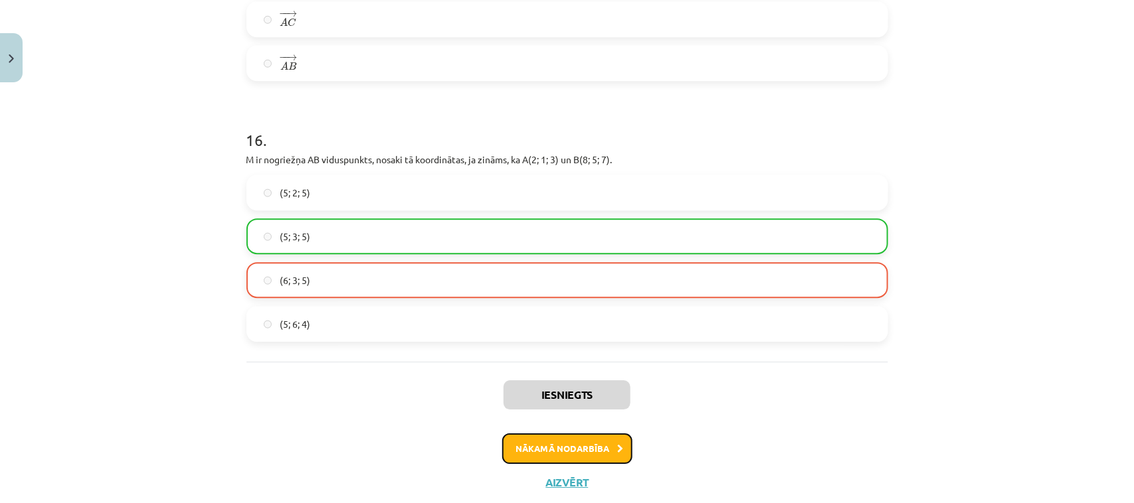
click at [596, 366] on button "Nākamā nodarbība" at bounding box center [567, 449] width 130 height 31
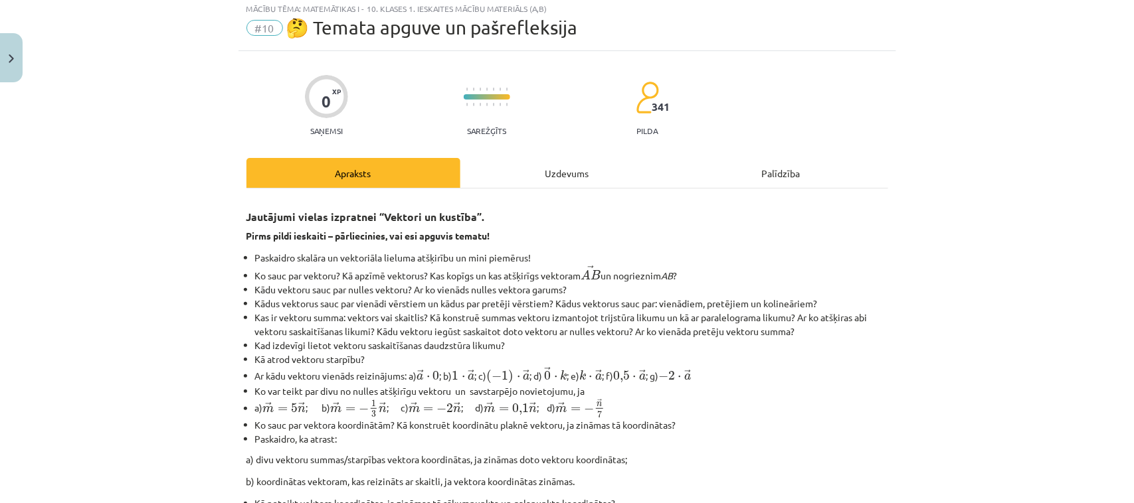
scroll to position [33, 0]
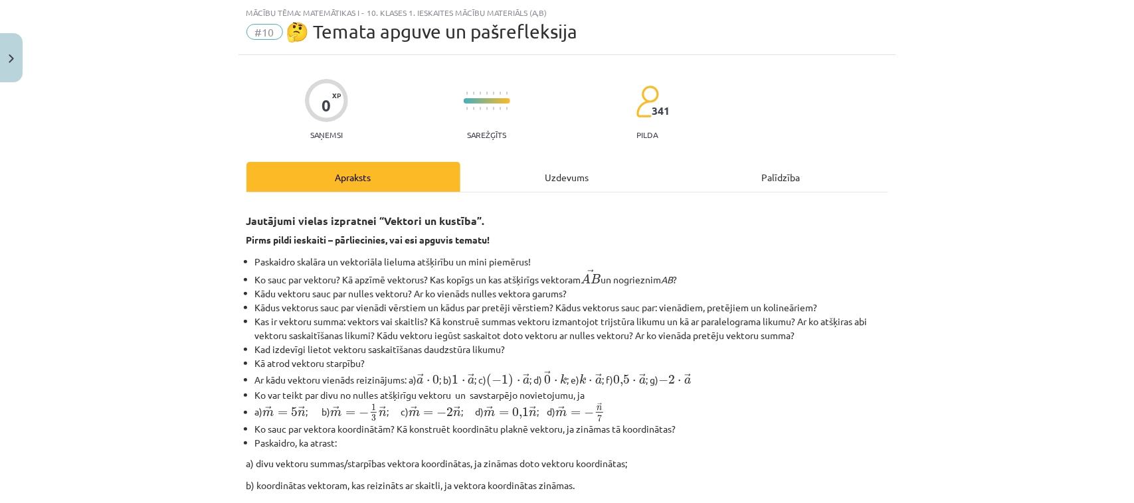
click at [572, 170] on div "Uzdevums" at bounding box center [567, 177] width 214 height 30
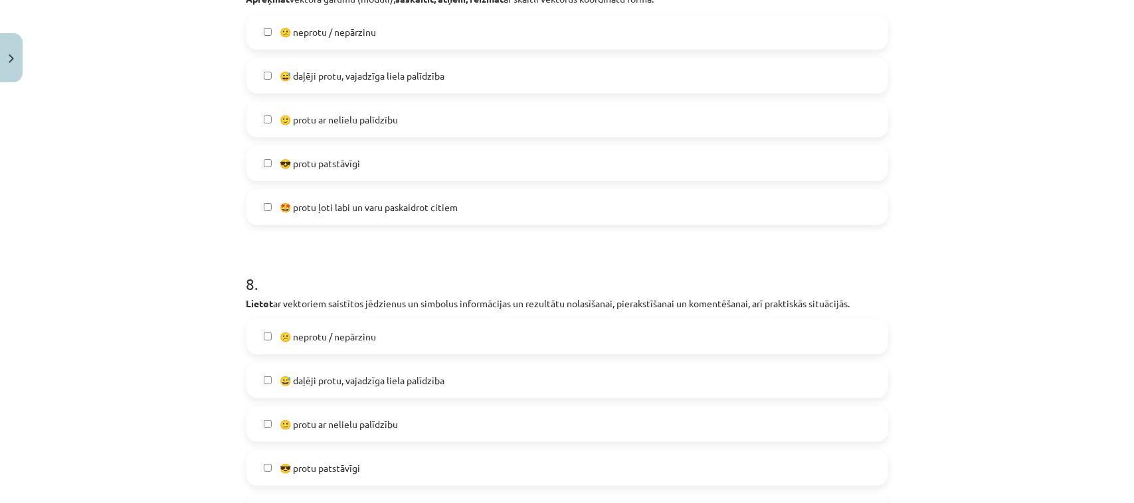
scroll to position [2461, 0]
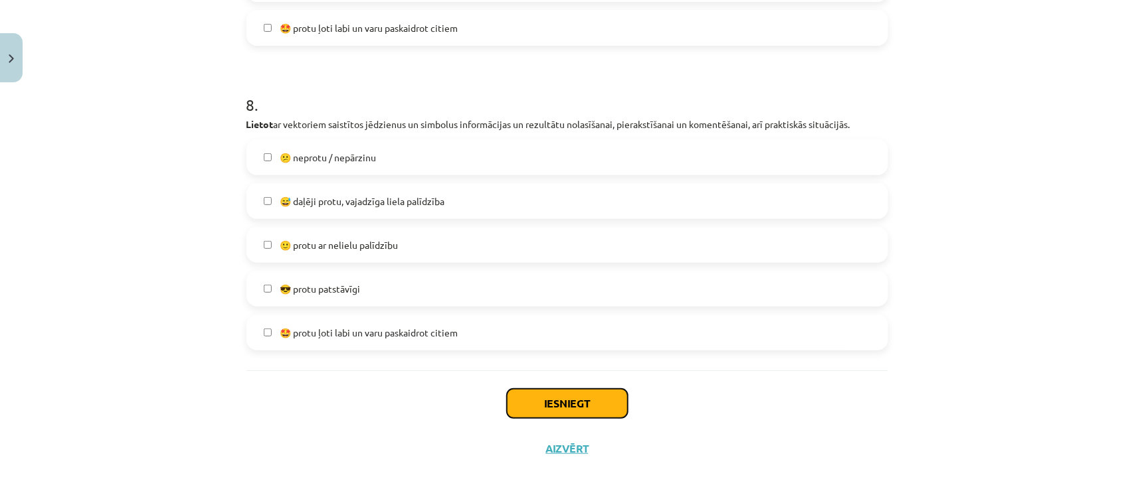
click at [598, 366] on button "Iesniegt" at bounding box center [567, 403] width 121 height 29
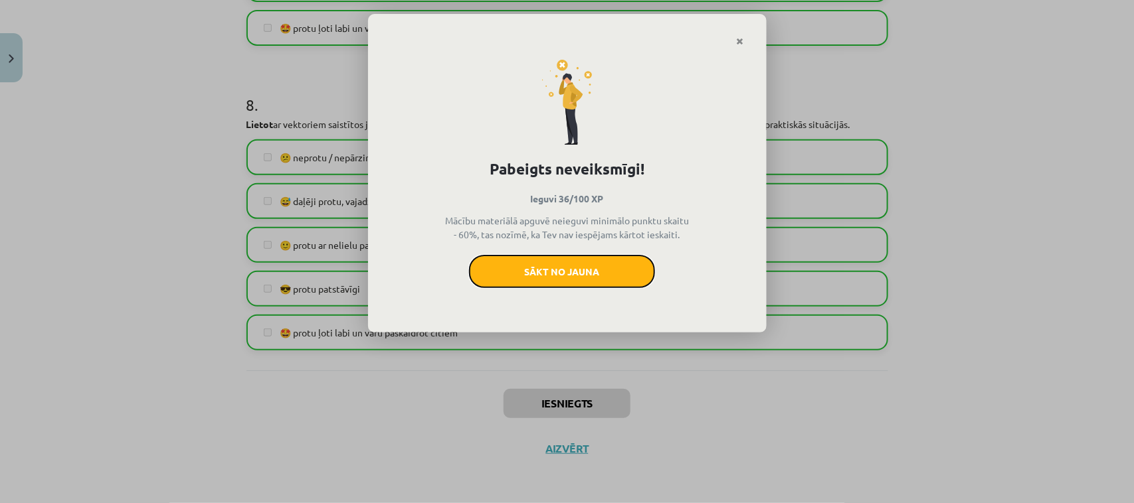
drag, startPoint x: 595, startPoint y: 273, endPoint x: 651, endPoint y: 47, distance: 232.7
click at [595, 272] on button "Sākt no jauna" at bounding box center [562, 271] width 186 height 33
click at [602, 270] on button "Sākt no jauna" at bounding box center [562, 271] width 186 height 33
click at [586, 280] on button "Sākt no jauna" at bounding box center [562, 271] width 186 height 33
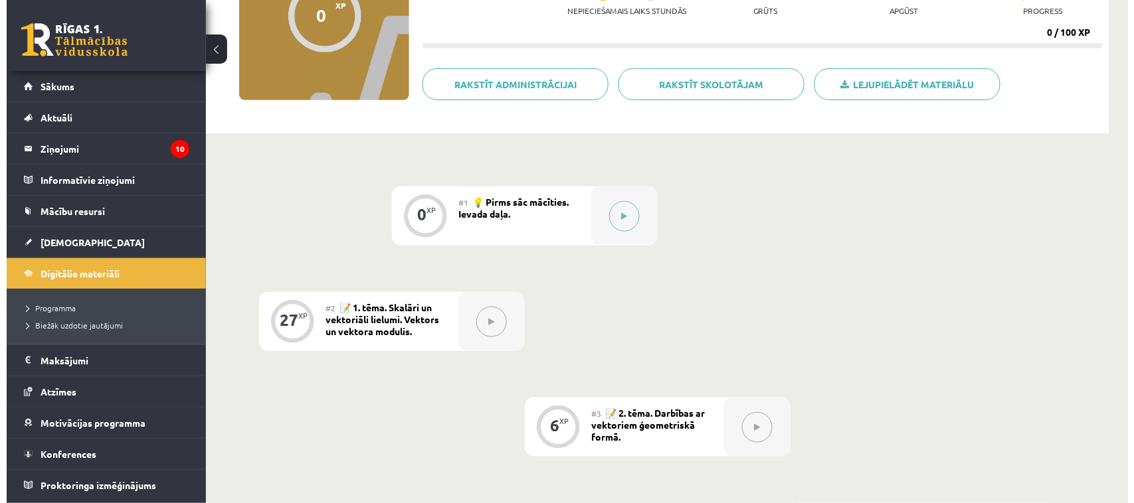
scroll to position [177, 0]
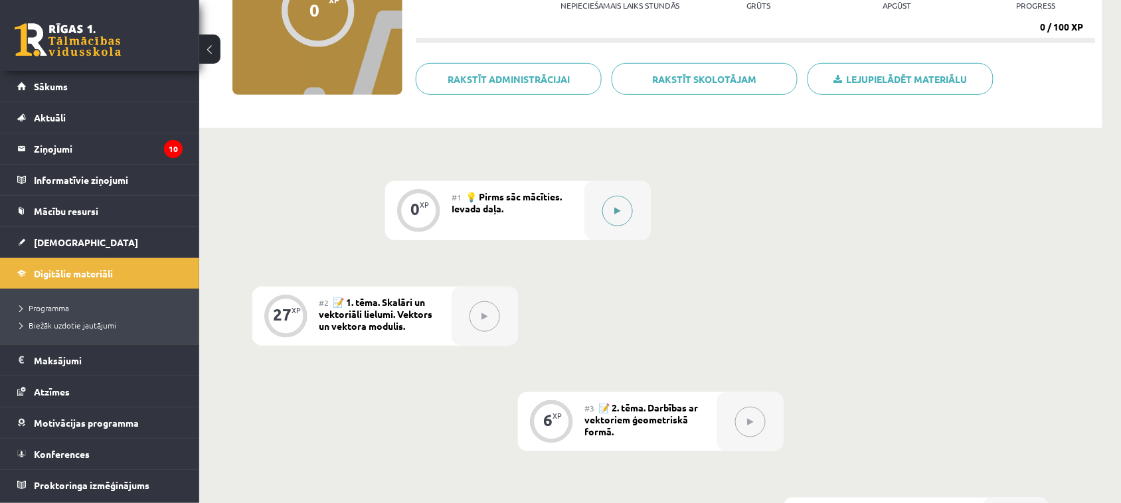
click at [631, 206] on button at bounding box center [617, 211] width 31 height 31
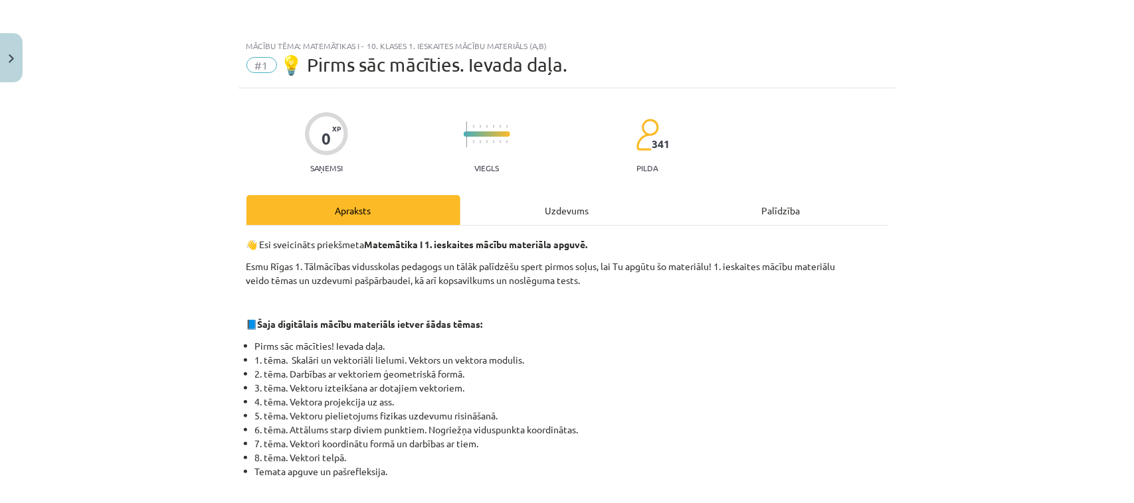
click at [578, 204] on div "Uzdevums" at bounding box center [567, 210] width 214 height 30
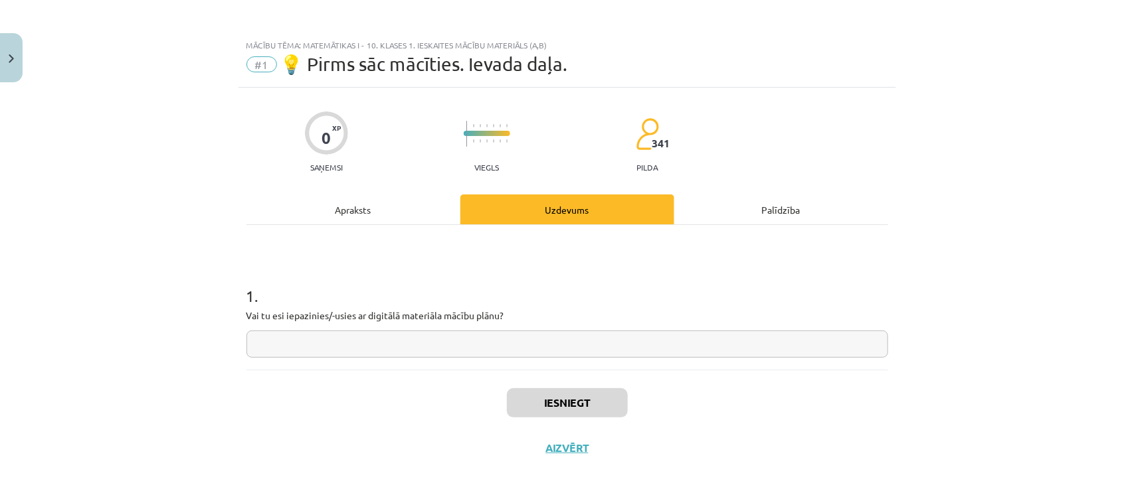
click at [572, 362] on div "1 . Vai tu esi iepazinies/-usies ar digitālā materiāla mācību plānu?" at bounding box center [566, 297] width 641 height 145
click at [569, 347] on input "text" at bounding box center [566, 344] width 641 height 27
type input "*"
click at [576, 408] on button "Iesniegt" at bounding box center [567, 402] width 121 height 29
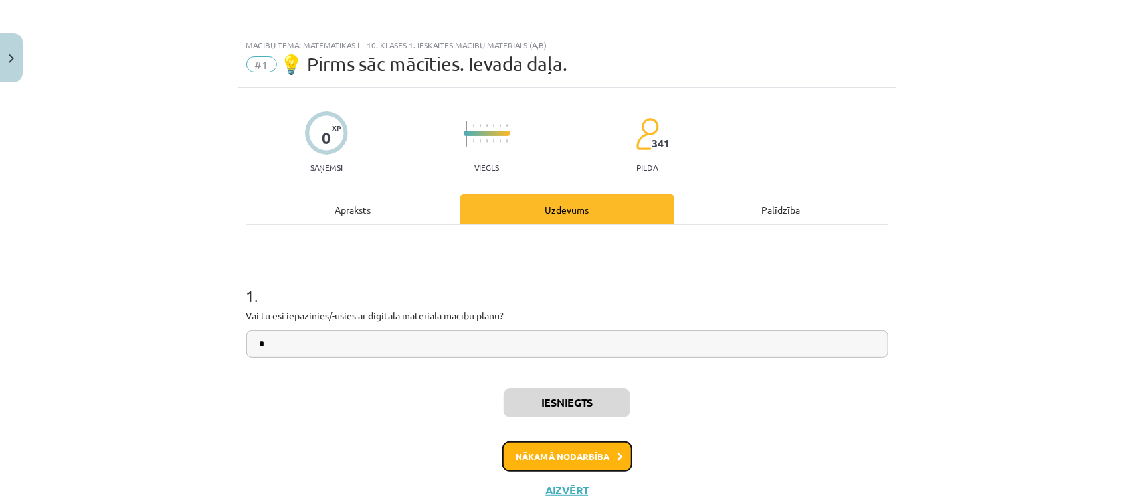
click at [585, 458] on button "Nākamā nodarbība" at bounding box center [567, 457] width 130 height 31
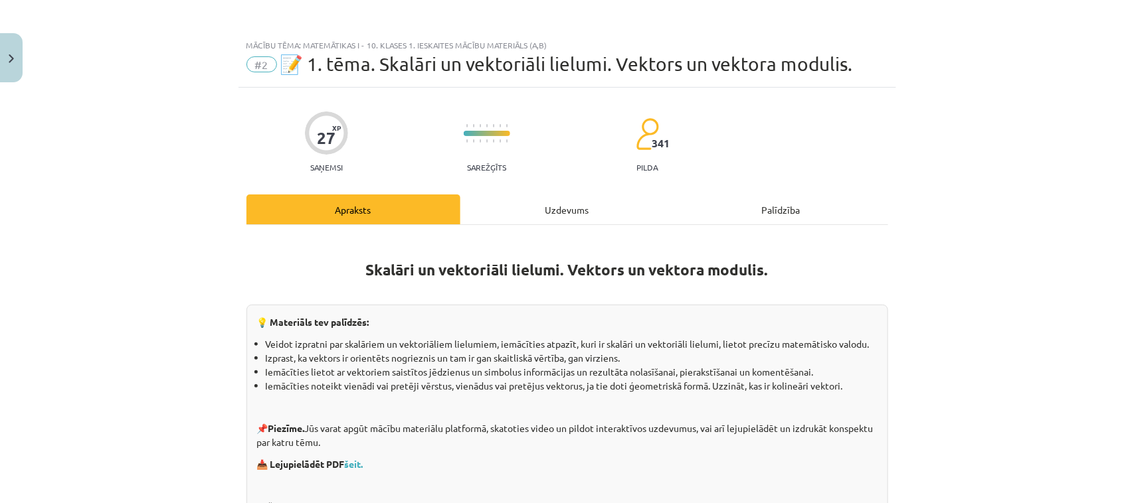
scroll to position [33, 0]
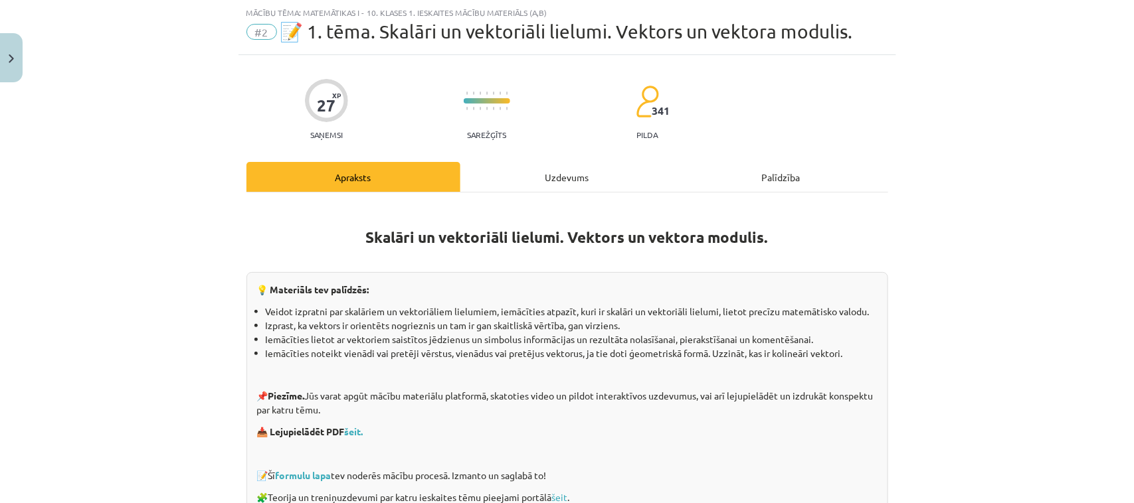
click at [568, 173] on div "Uzdevums" at bounding box center [567, 177] width 214 height 30
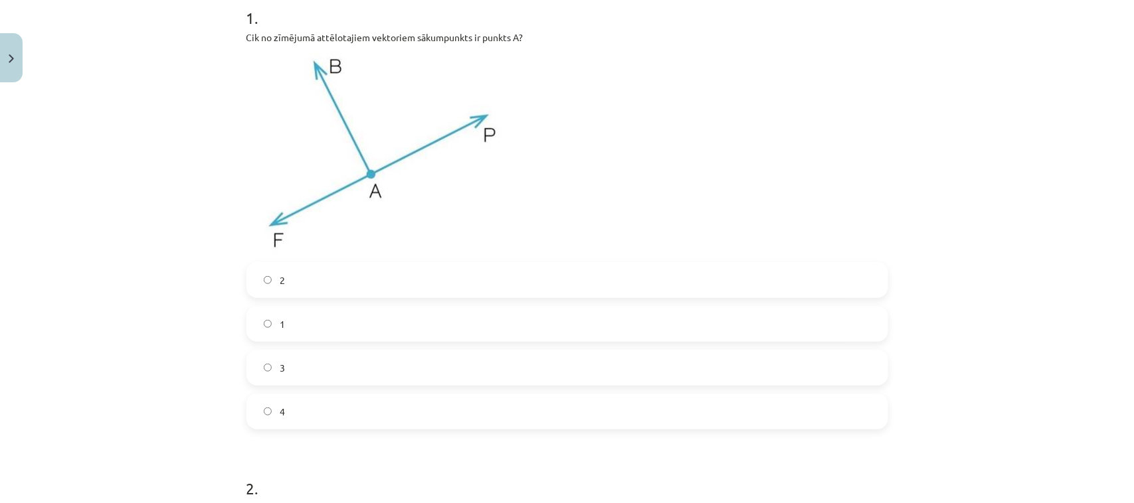
scroll to position [270, 0]
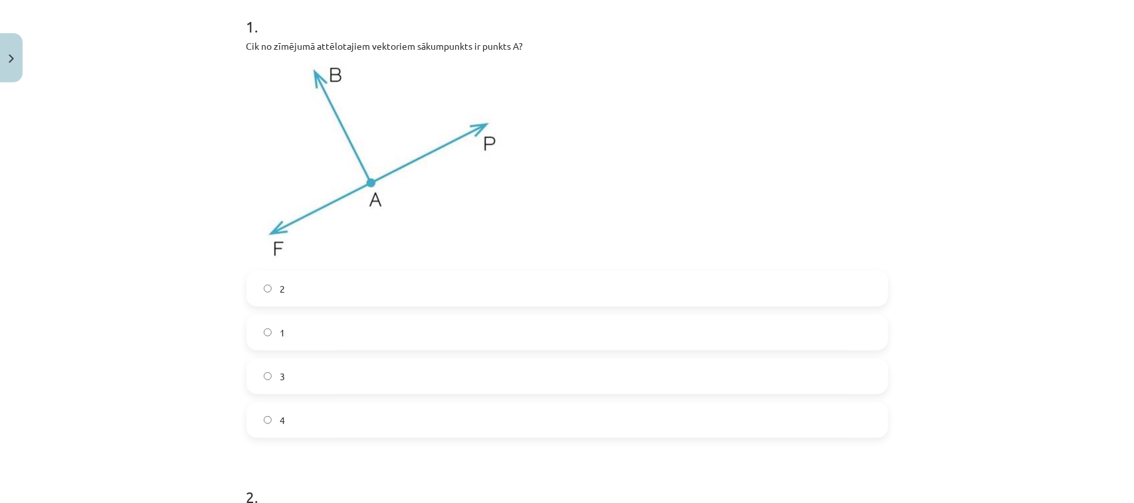
click at [697, 388] on label "3" at bounding box center [567, 376] width 639 height 33
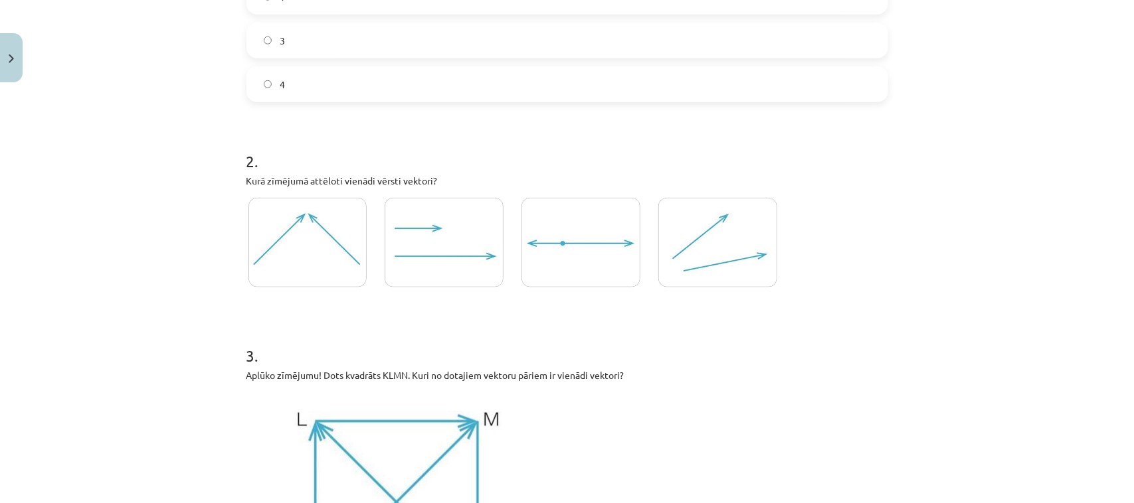
scroll to position [623, 0]
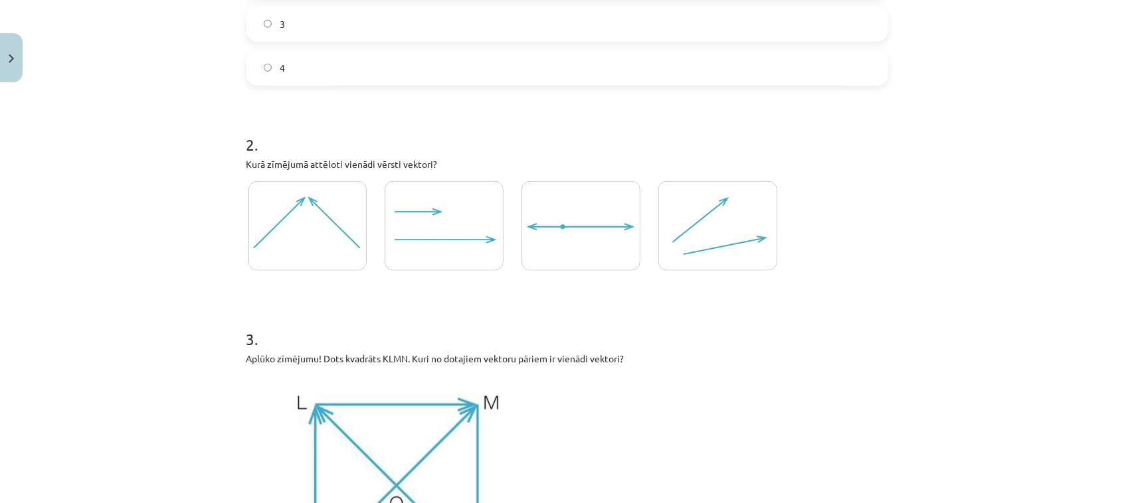
click at [432, 242] on img at bounding box center [443, 226] width 119 height 90
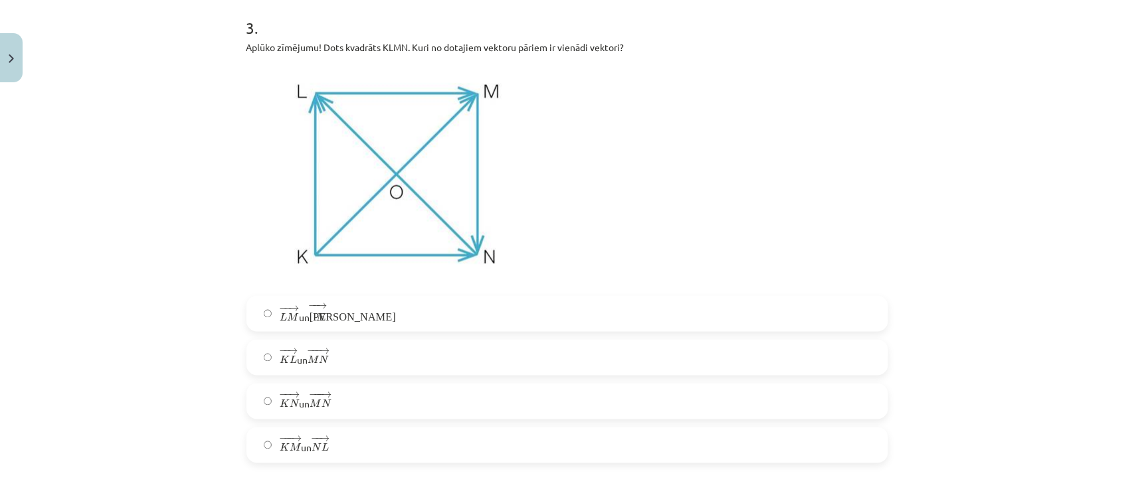
scroll to position [918, 0]
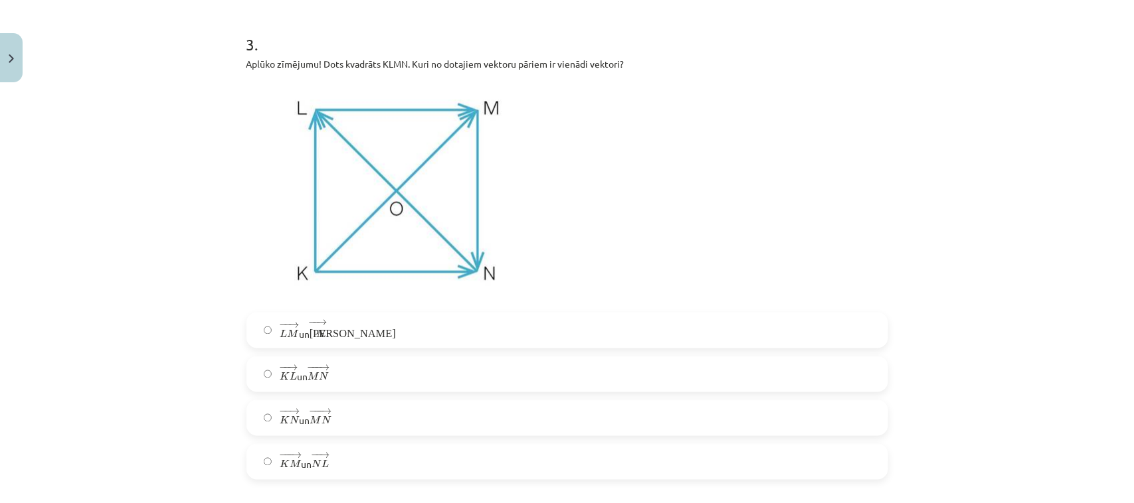
drag, startPoint x: 644, startPoint y: 414, endPoint x: 818, endPoint y: 356, distance: 183.3
click at [653, 408] on label "− − → K N K N → un − −− → M N M N →" at bounding box center [567, 418] width 639 height 33
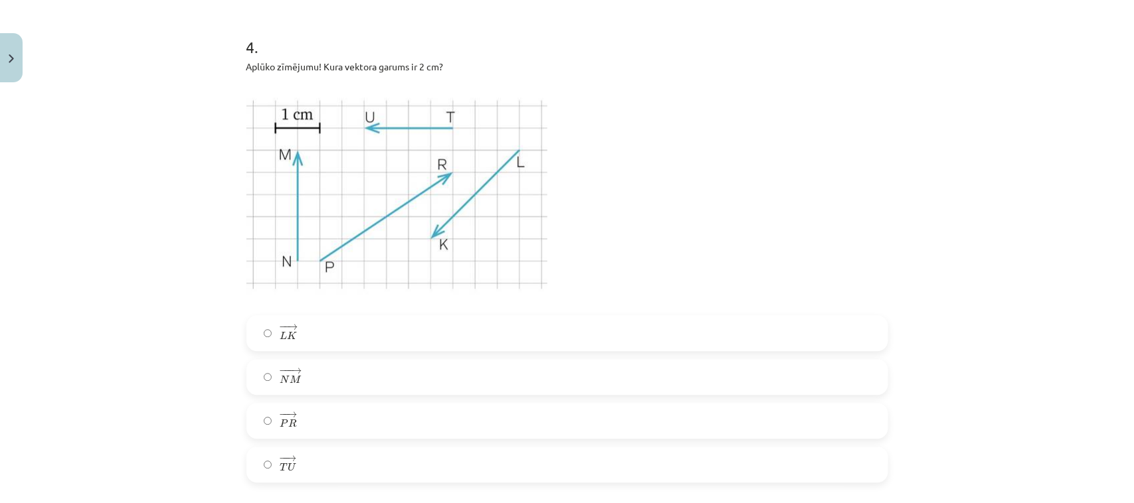
scroll to position [1426, 0]
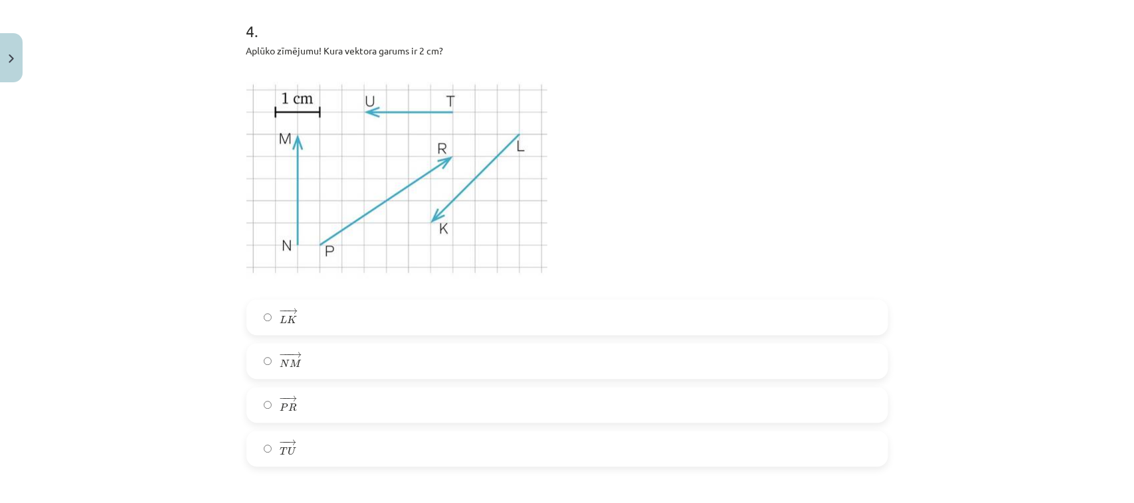
click at [500, 307] on label "− − → L K L K →" at bounding box center [567, 317] width 639 height 33
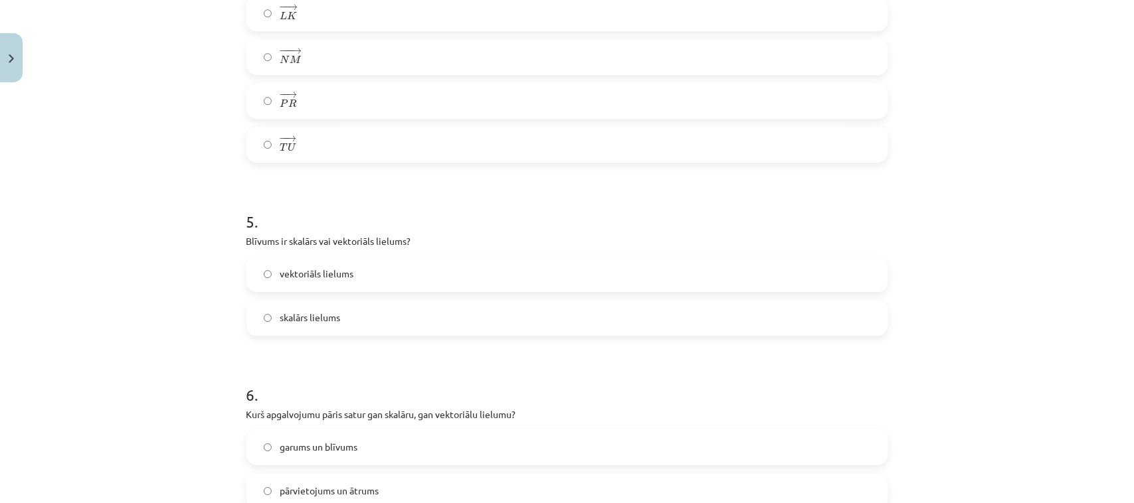
scroll to position [1721, 0]
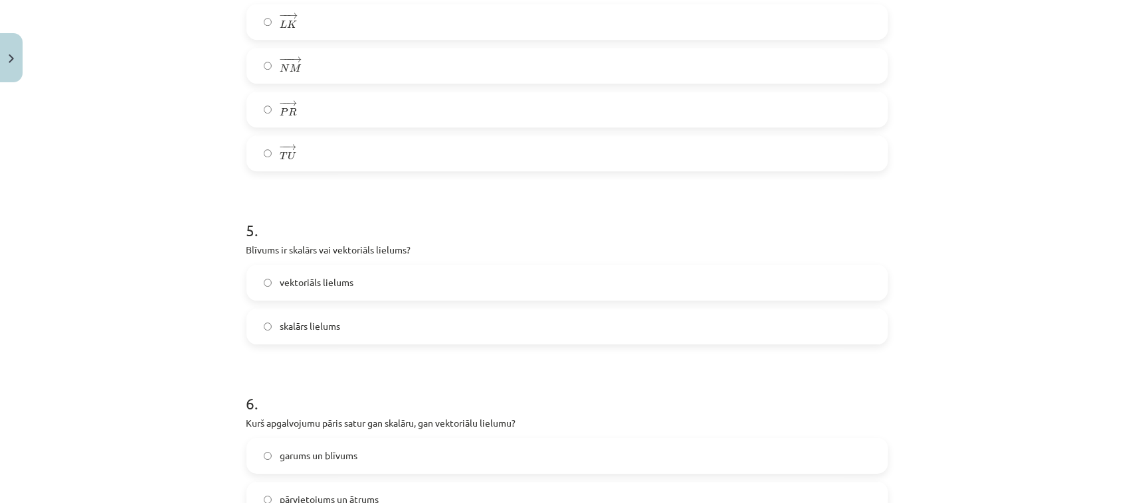
click at [449, 326] on label "skalārs lielums" at bounding box center [567, 326] width 639 height 33
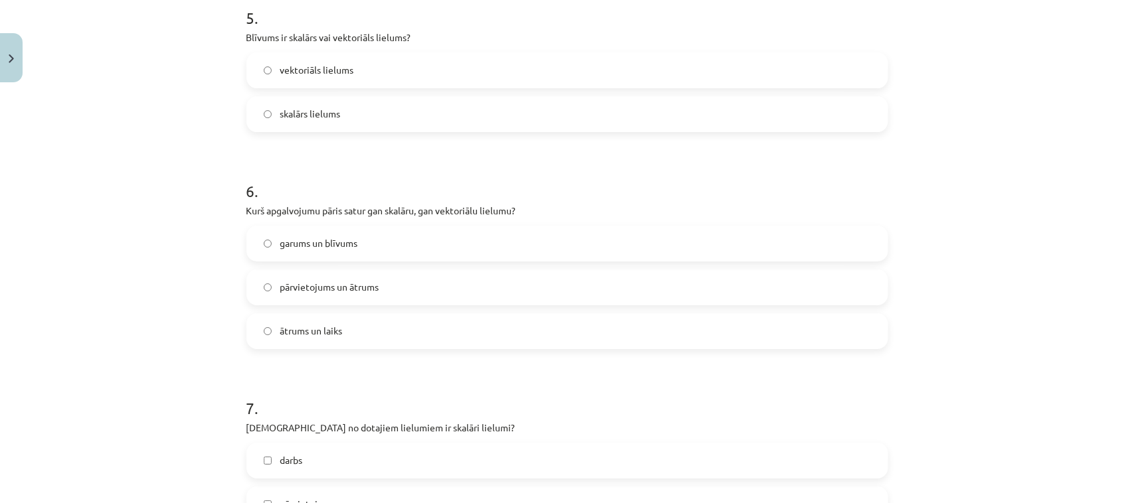
scroll to position [1942, 0]
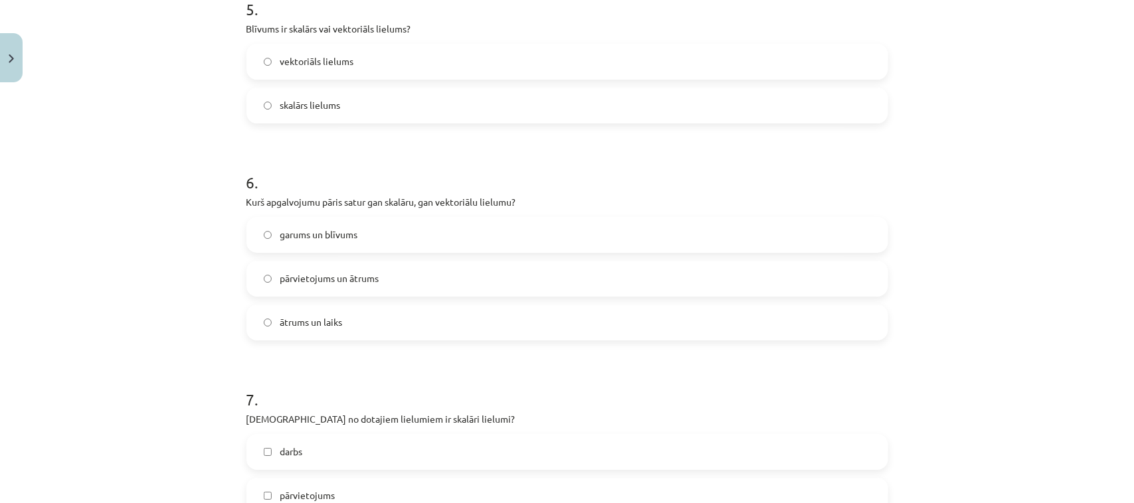
click at [777, 321] on label "ātrums un laiks" at bounding box center [567, 322] width 639 height 33
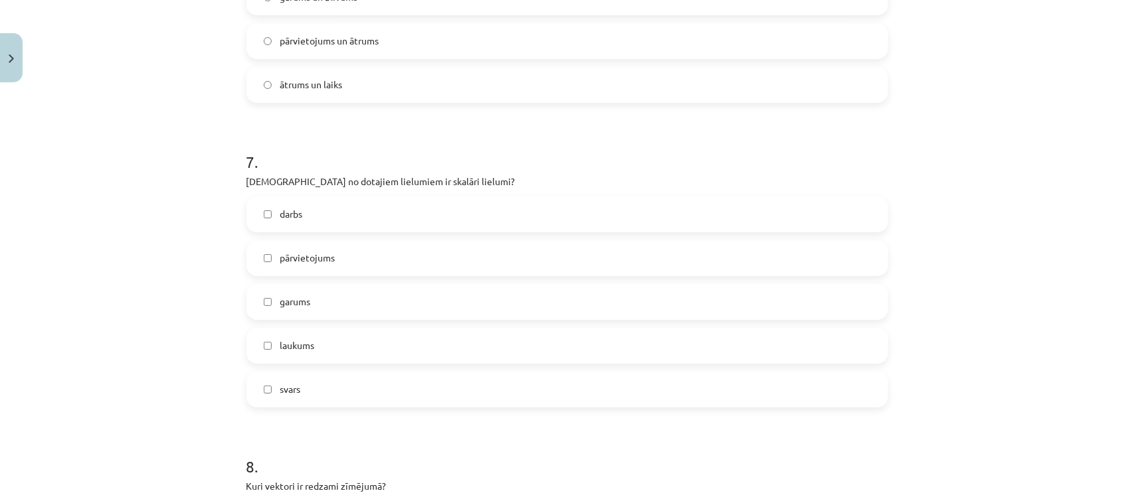
scroll to position [2205, 0]
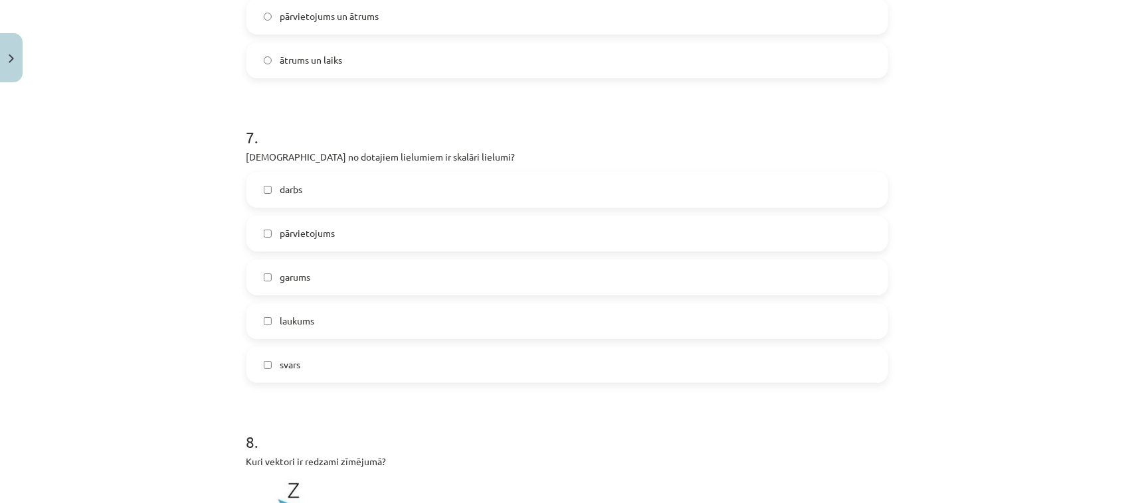
click at [628, 188] on label "darbs" at bounding box center [567, 189] width 639 height 33
click at [581, 271] on label "garums" at bounding box center [567, 277] width 639 height 33
click at [578, 322] on label "laukums" at bounding box center [567, 321] width 639 height 33
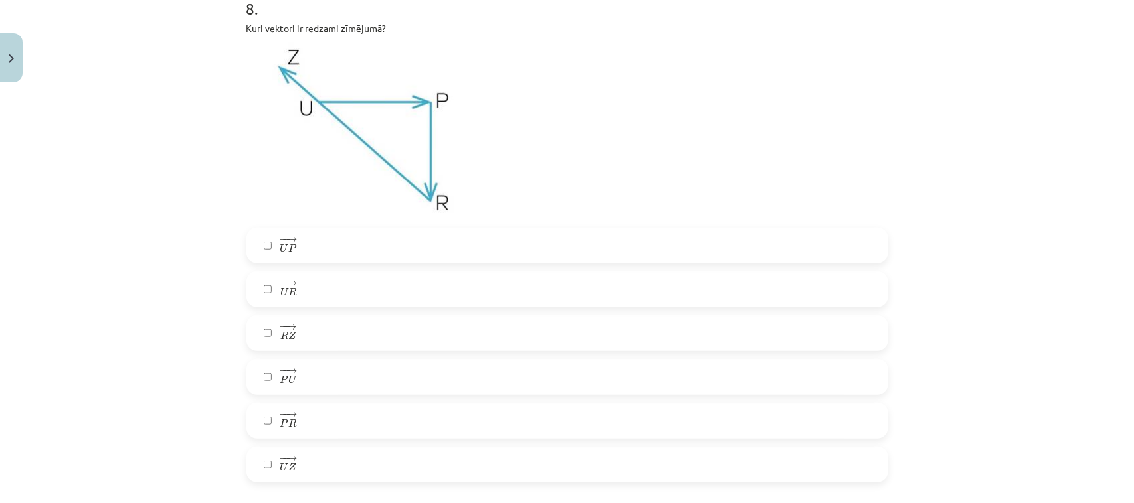
scroll to position [2631, 0]
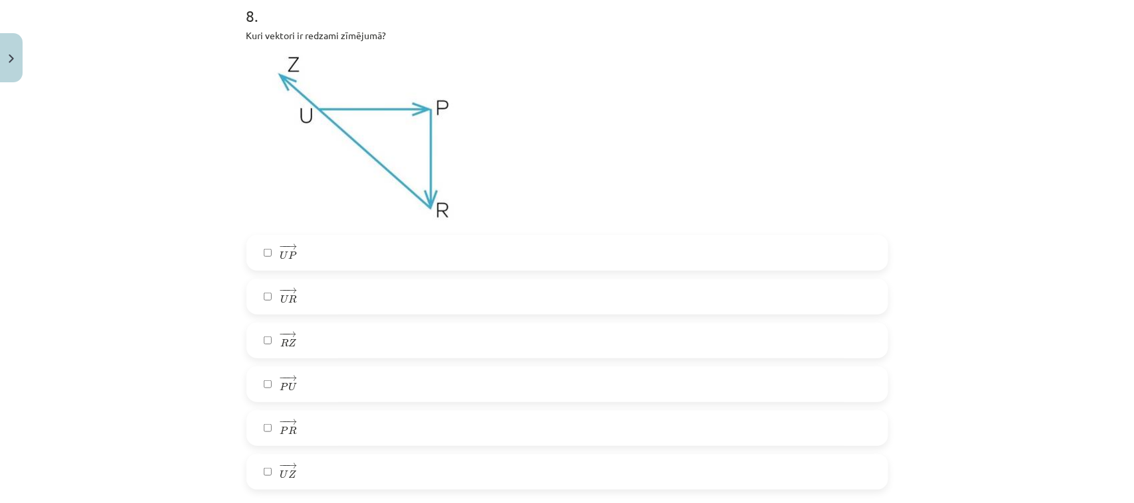
click at [551, 329] on label "− − → R Z R Z →" at bounding box center [567, 340] width 639 height 33
click at [552, 382] on label "− − → P U P U →" at bounding box center [567, 384] width 639 height 33
click at [545, 424] on label "− − → P R P R →" at bounding box center [567, 428] width 639 height 33
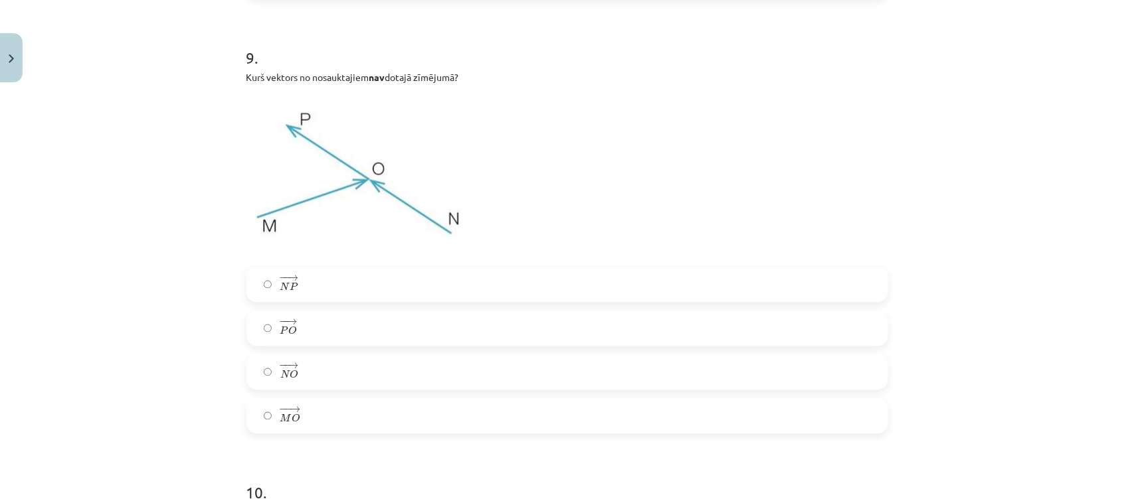
scroll to position [3114, 0]
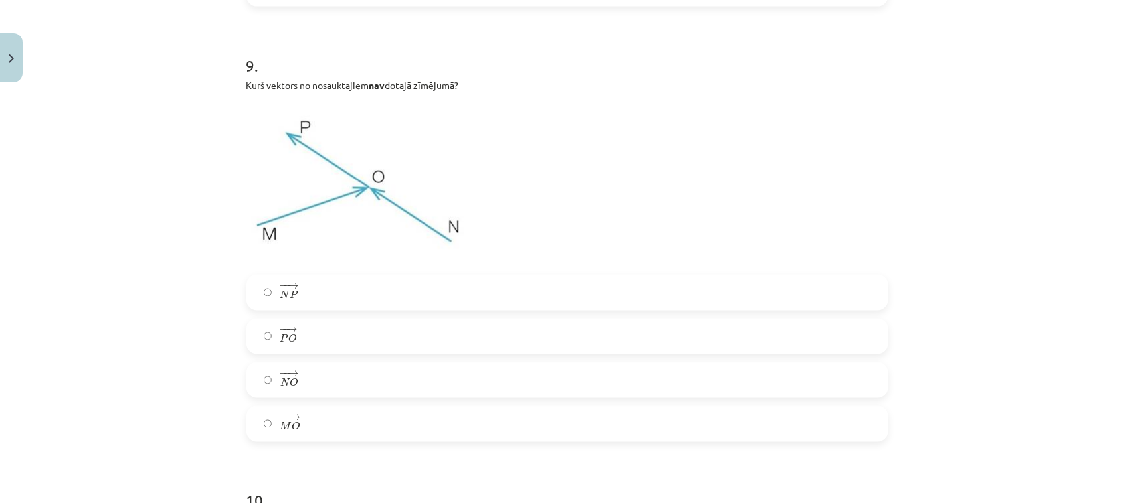
click at [744, 297] on label "− − → N P N P →" at bounding box center [567, 292] width 639 height 33
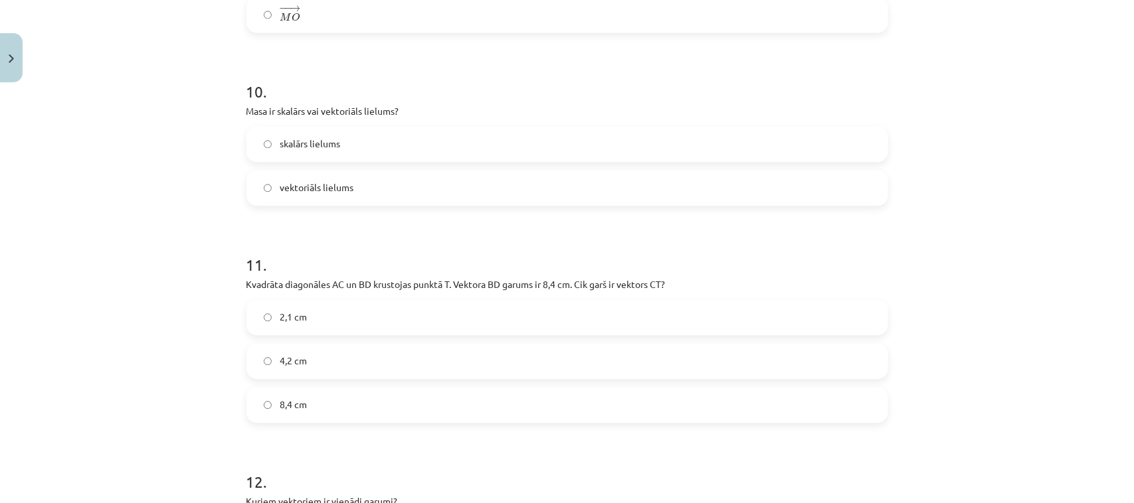
scroll to position [3516, 0]
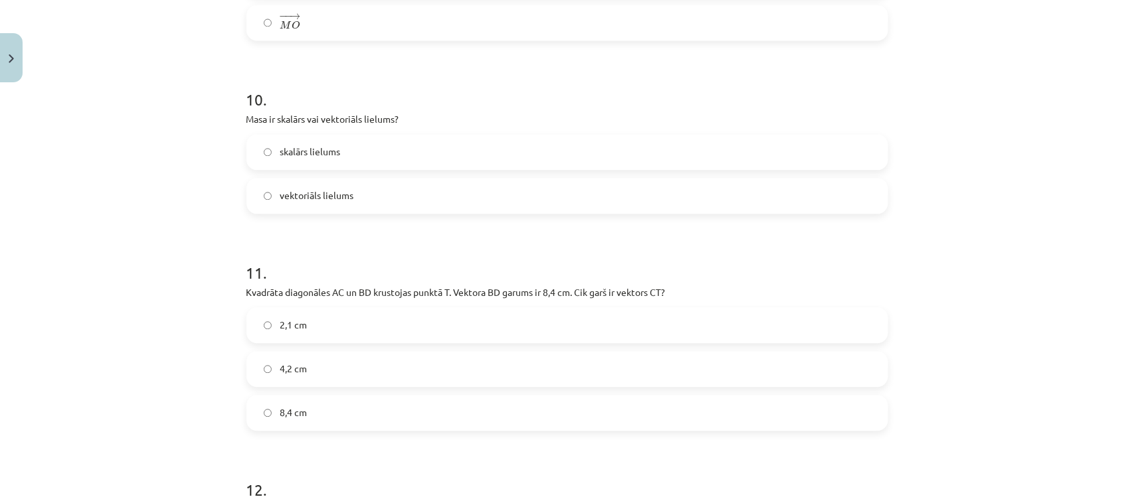
click at [582, 137] on label "skalārs lielums" at bounding box center [567, 151] width 639 height 33
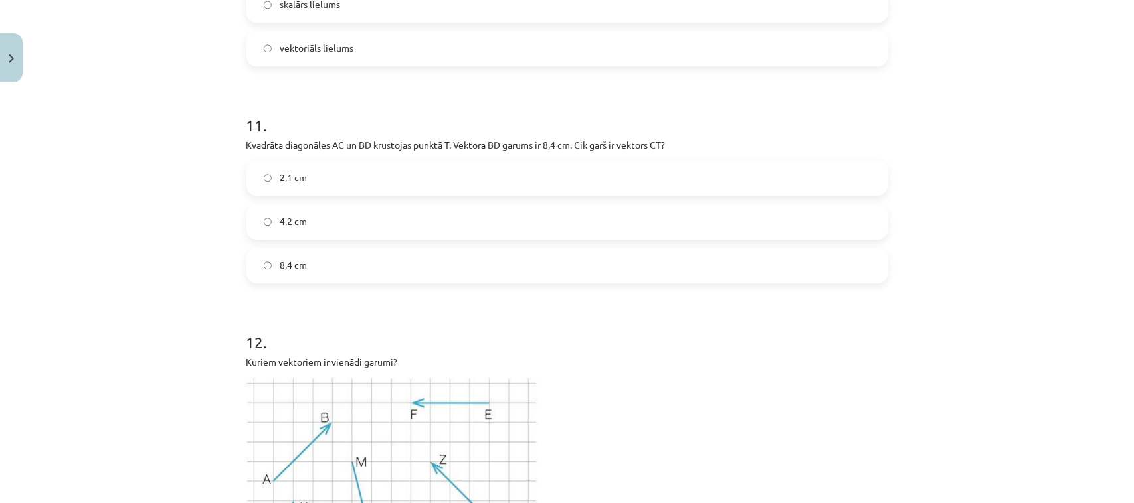
scroll to position [3671, 0]
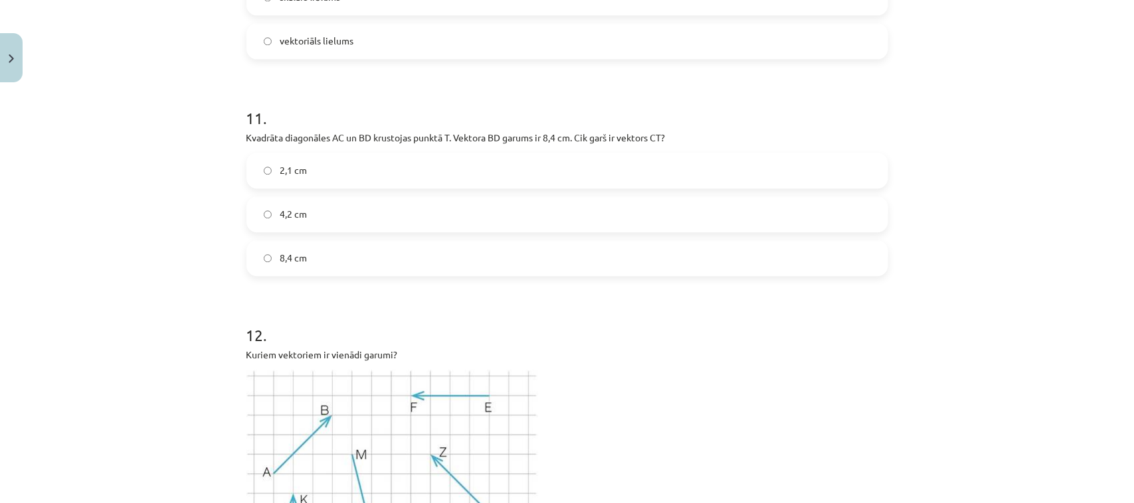
click at [681, 203] on label "4,2 cm" at bounding box center [567, 214] width 639 height 33
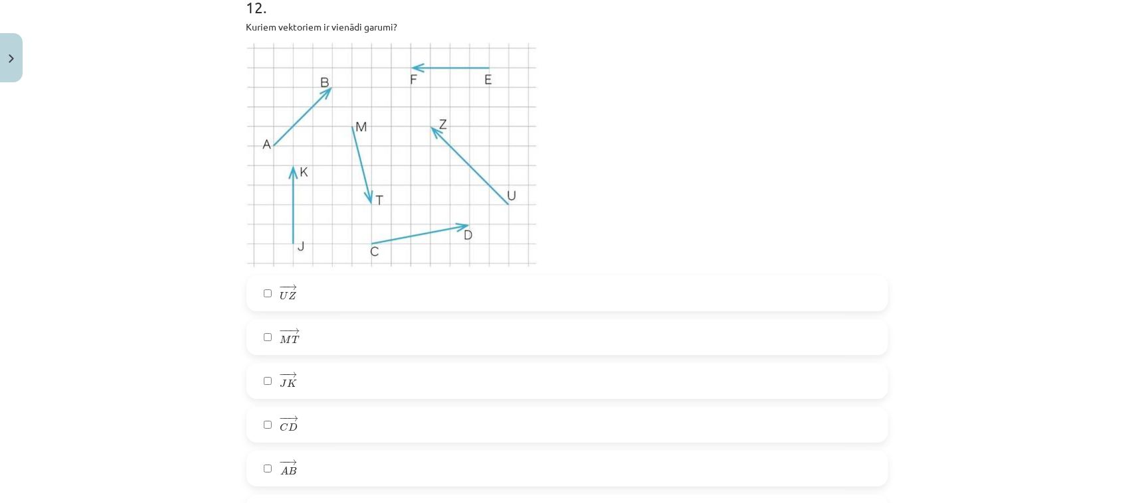
scroll to position [3991, 0]
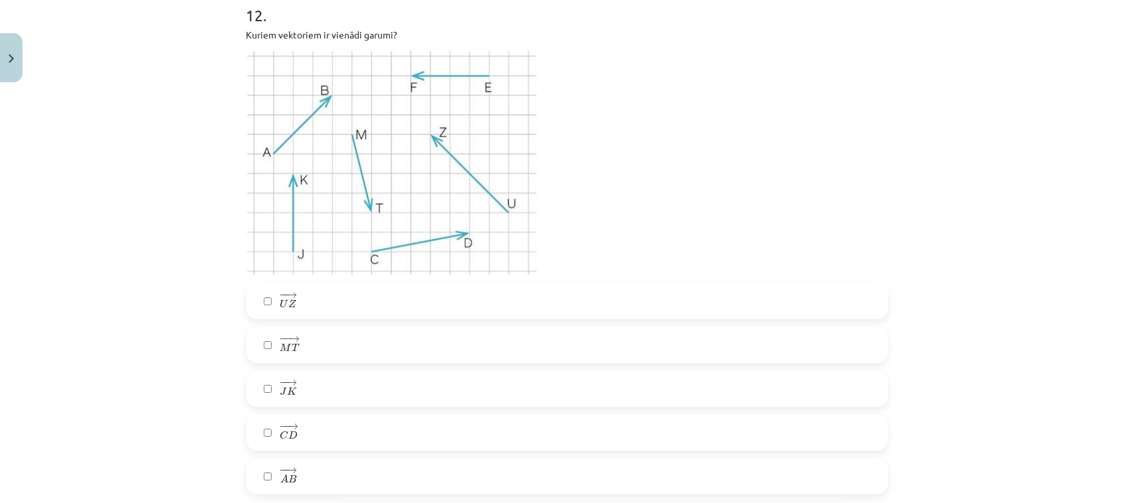
click at [659, 386] on label "− − → J K J K →" at bounding box center [567, 389] width 639 height 33
click at [562, 343] on label "− − → M T M T →" at bounding box center [567, 345] width 639 height 33
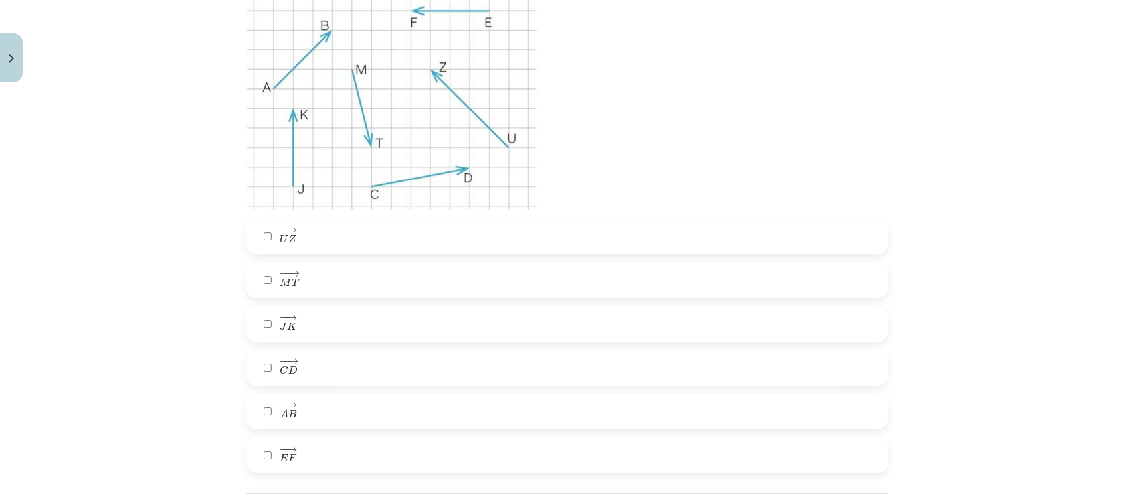
scroll to position [4089, 0]
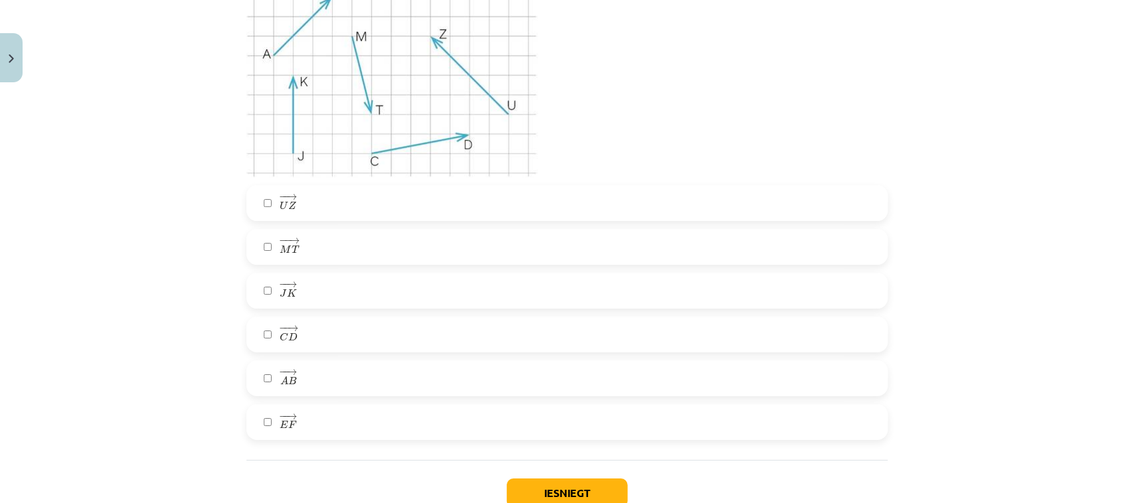
click at [827, 427] on label "− − → E F E F →" at bounding box center [567, 422] width 639 height 33
click at [602, 489] on button "Iesniegt" at bounding box center [567, 493] width 121 height 29
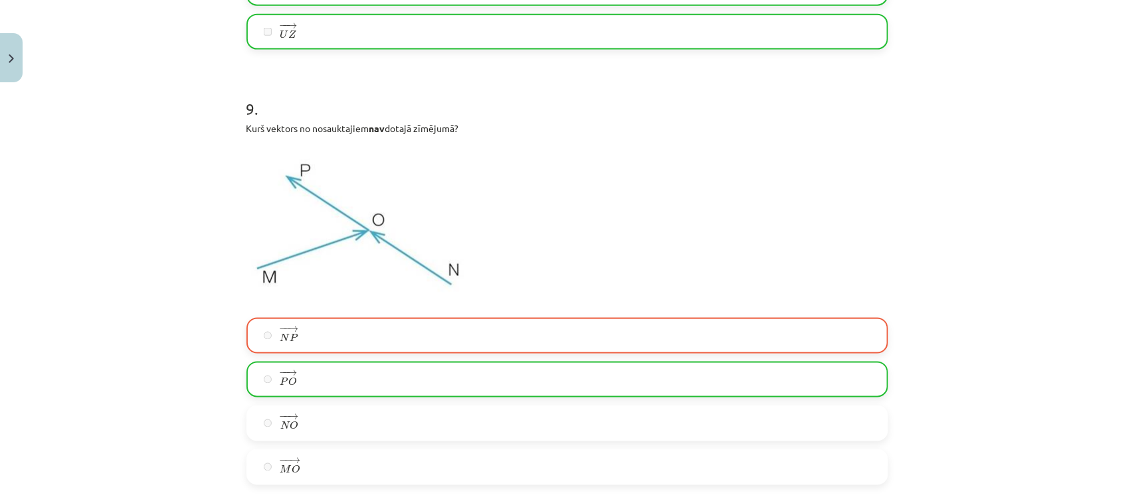
scroll to position [4221, 0]
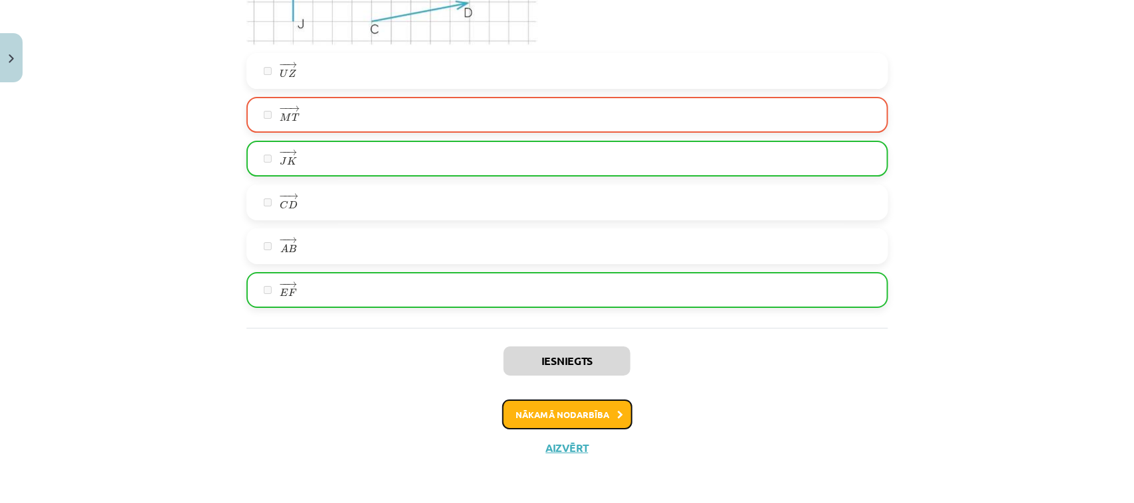
click at [582, 412] on button "Nākamā nodarbība" at bounding box center [567, 415] width 130 height 31
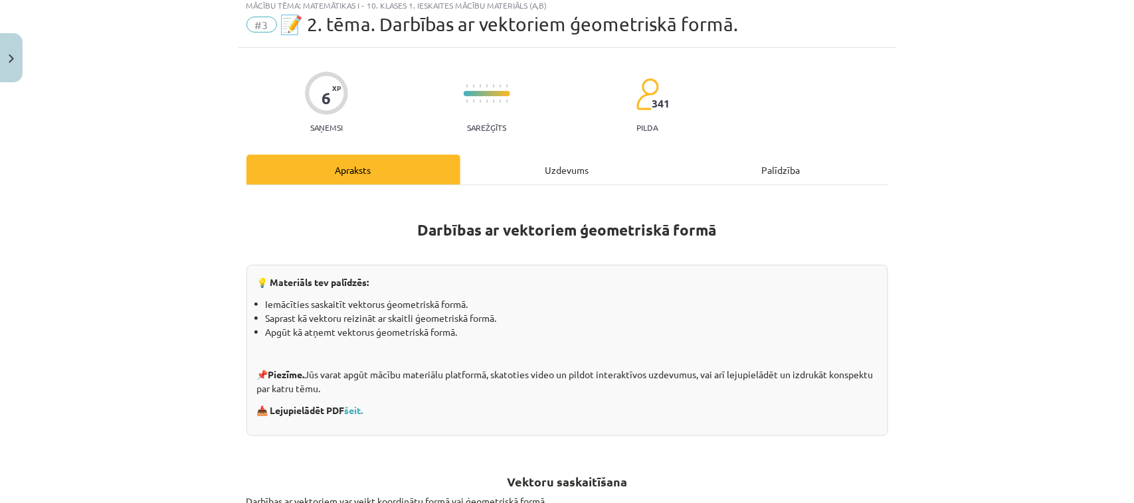
scroll to position [33, 0]
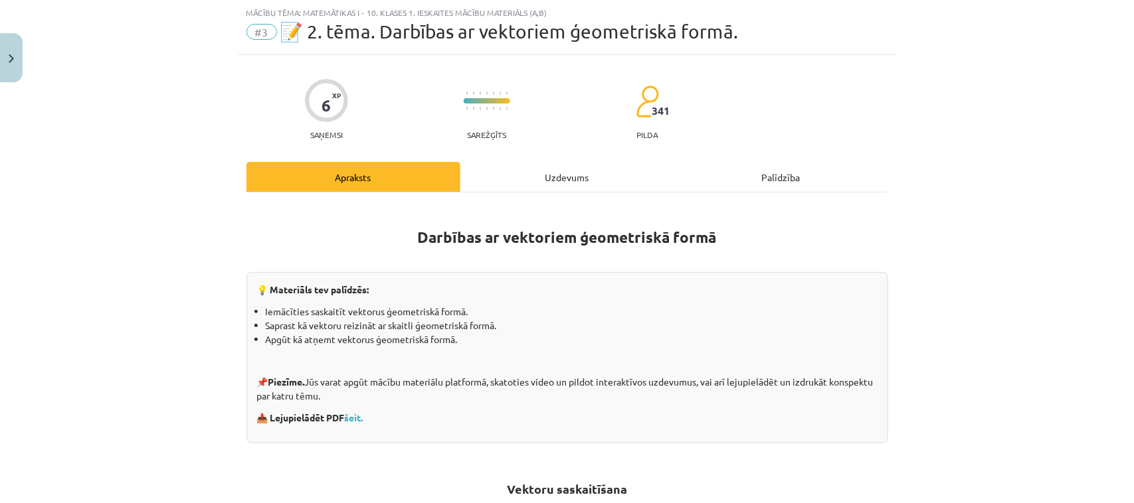
click at [585, 176] on div "Uzdevums" at bounding box center [567, 177] width 214 height 30
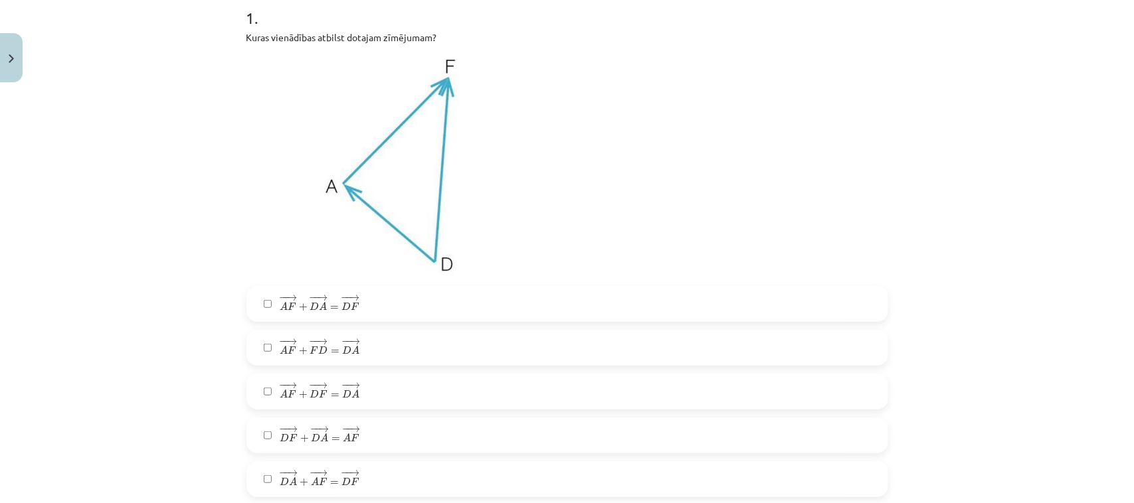
scroll to position [289, 0]
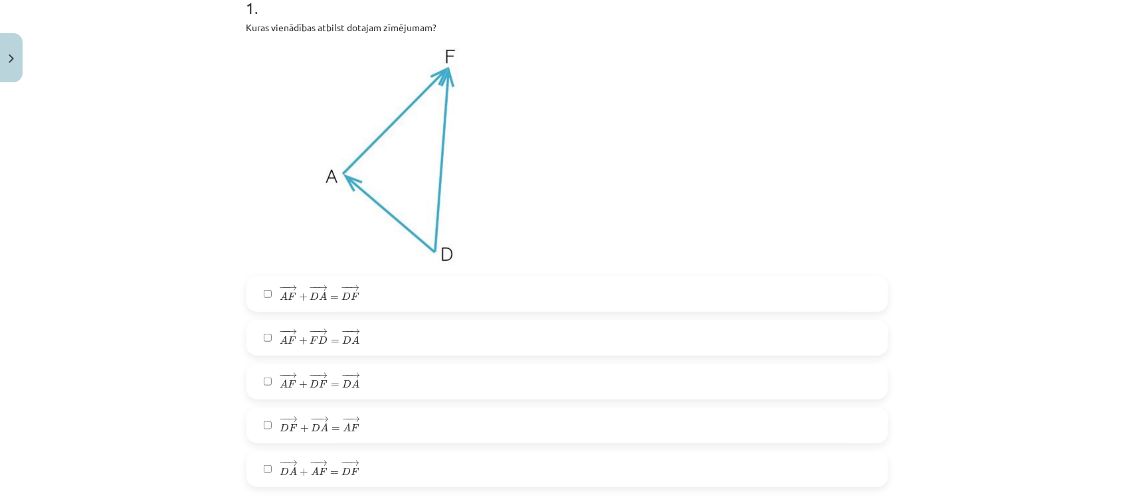
click at [734, 334] on label "− − → A F + − − → F D = − − → D A A F → + F D → = D A →" at bounding box center [567, 337] width 639 height 33
click at [713, 426] on label "− − → D F + − − → D A = − − → A F D F → + D A → = A F →" at bounding box center [567, 425] width 639 height 33
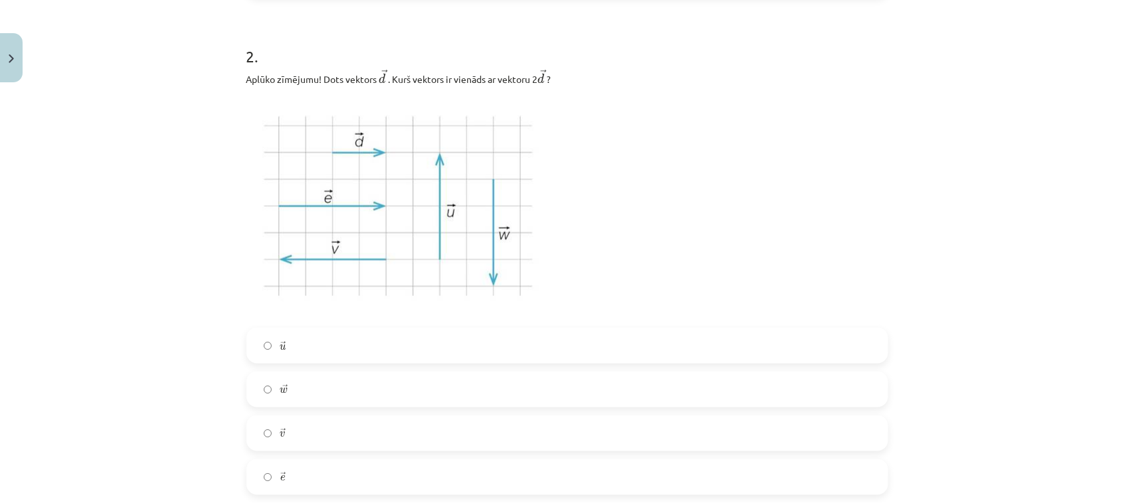
scroll to position [784, 0]
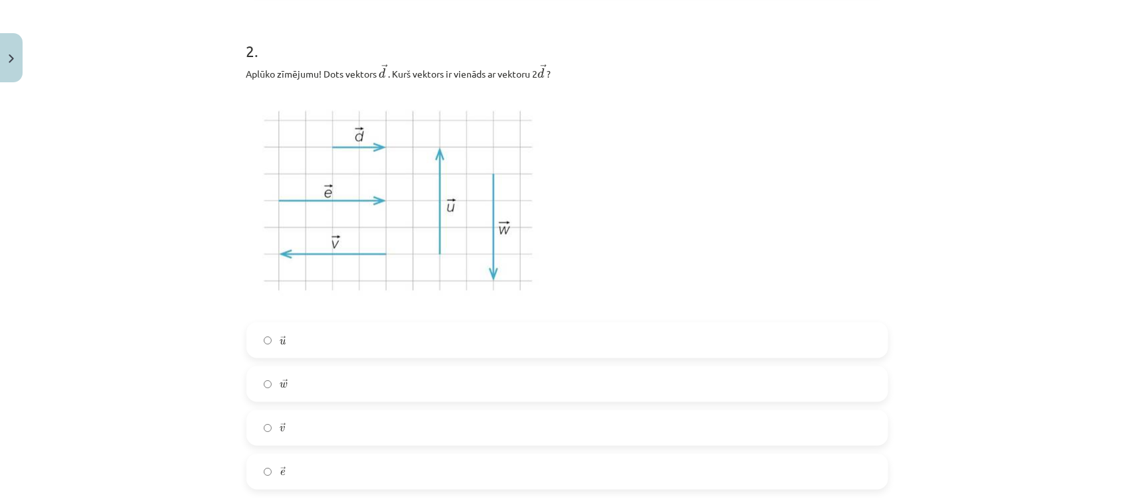
click at [363, 467] on label "→ e e →" at bounding box center [567, 472] width 639 height 33
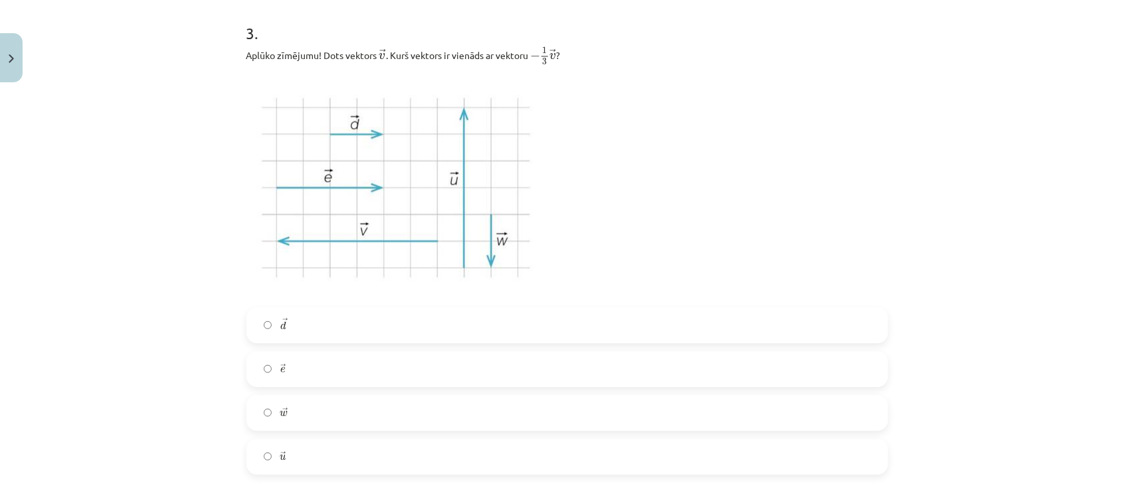
scroll to position [1310, 0]
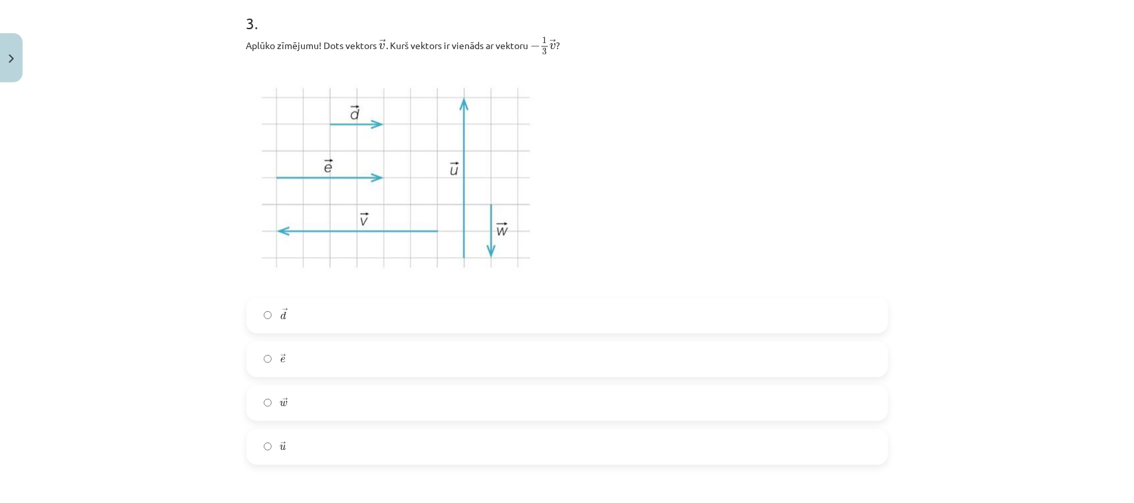
click at [687, 363] on label "→ e e →" at bounding box center [567, 359] width 639 height 33
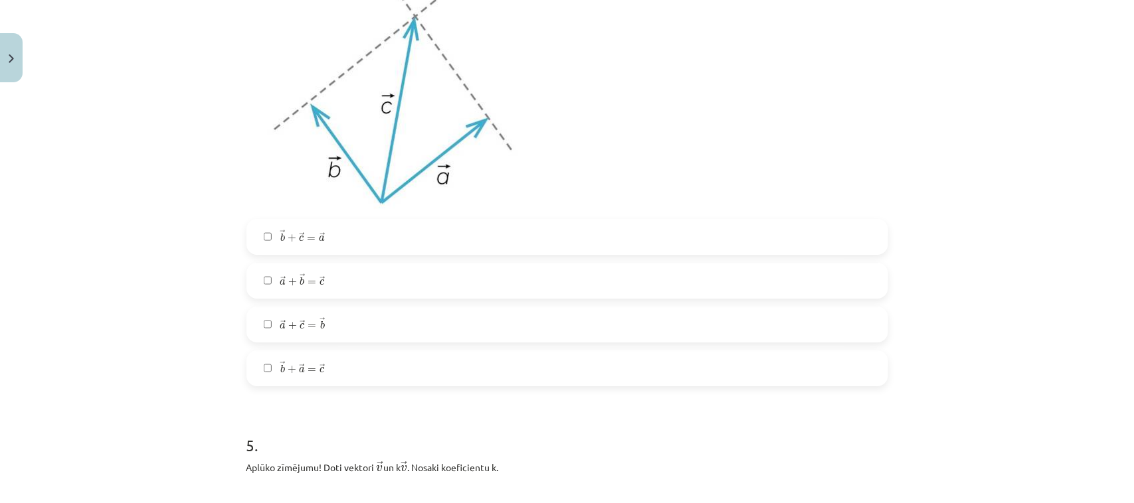
scroll to position [1898, 0]
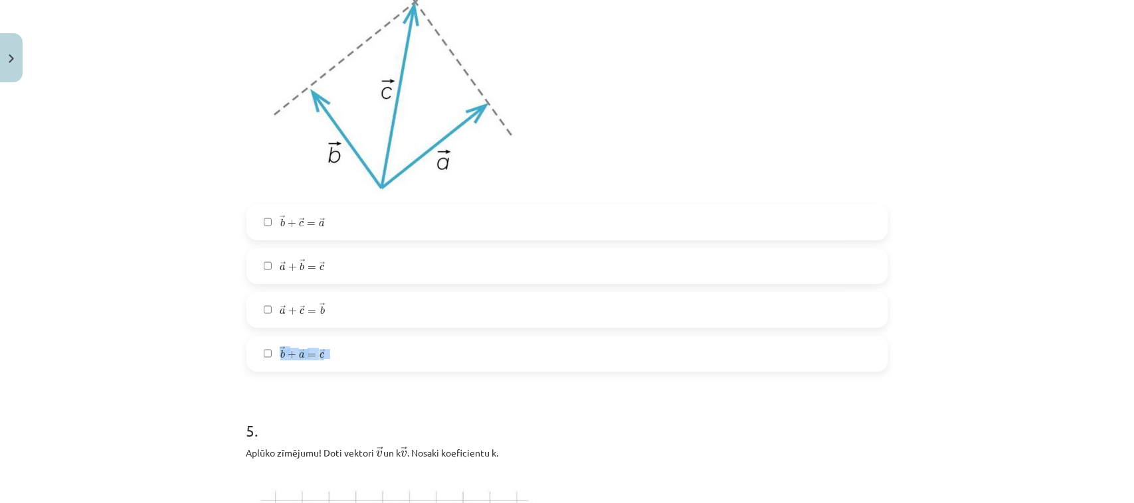
drag, startPoint x: 855, startPoint y: 367, endPoint x: 838, endPoint y: 306, distance: 62.8
click at [838, 306] on div "→ b + → c = → a b → + c → = a → → a + → b = → c a → + b → = c → → a + → c = → b…" at bounding box center [566, 288] width 641 height 167
click at [838, 306] on label "→ a + → c = → b a → + c → = b →" at bounding box center [567, 310] width 639 height 33
click at [805, 352] on label "→ b + → a = → c b → + a → = c →" at bounding box center [567, 353] width 639 height 33
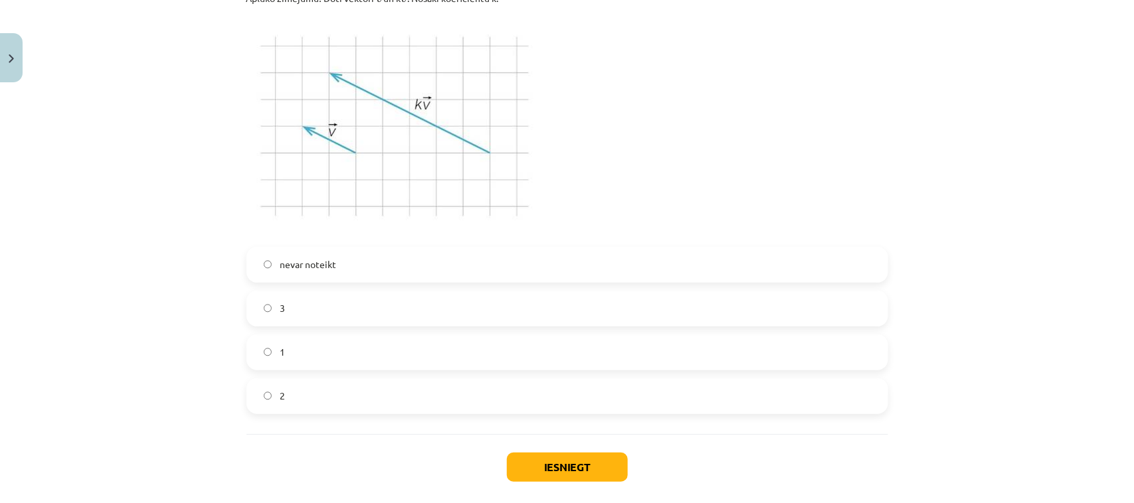
scroll to position [2363, 0]
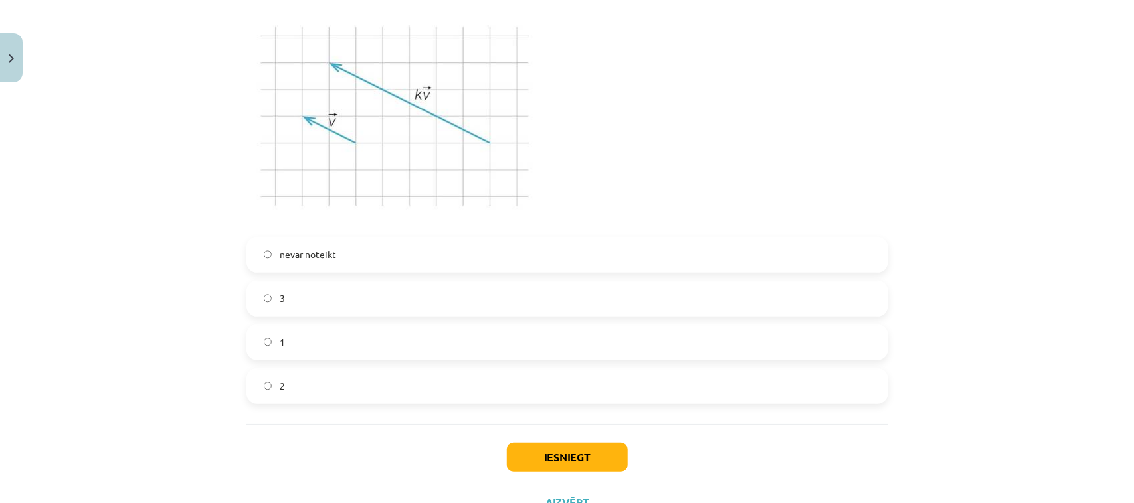
click at [612, 352] on label "1" at bounding box center [567, 342] width 639 height 33
click at [594, 456] on button "Iesniegt" at bounding box center [567, 457] width 121 height 29
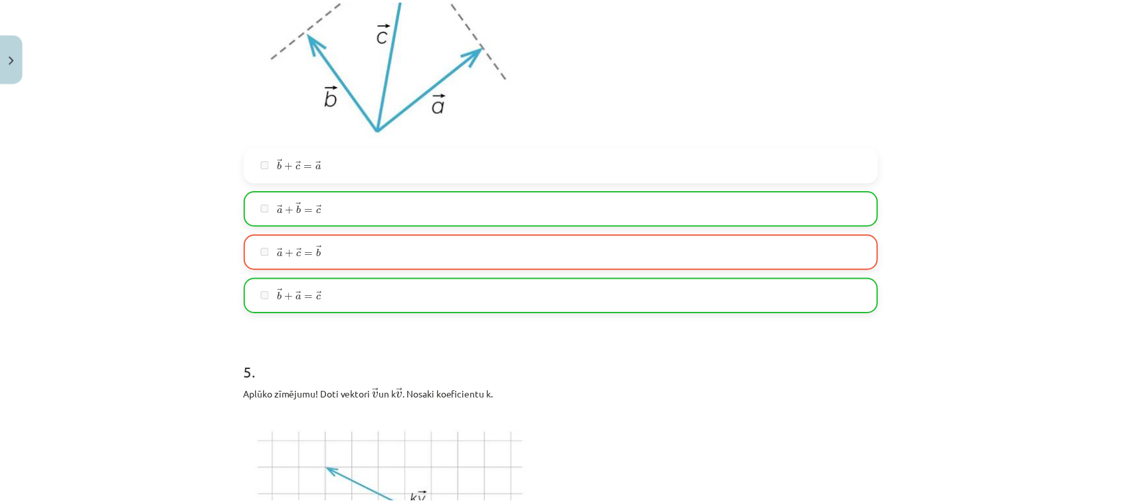
scroll to position [2459, 0]
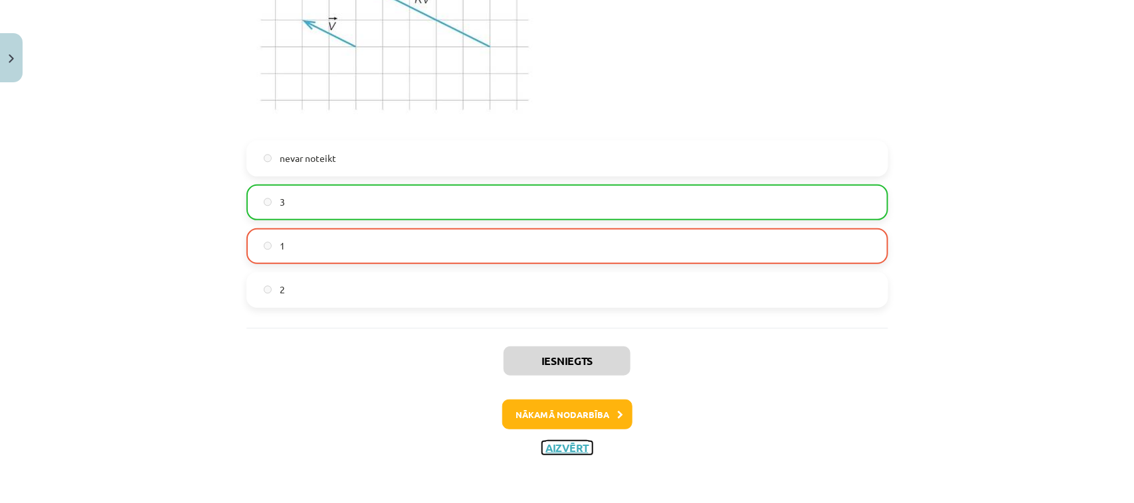
click at [554, 450] on button "Aizvērt" at bounding box center [567, 448] width 50 height 13
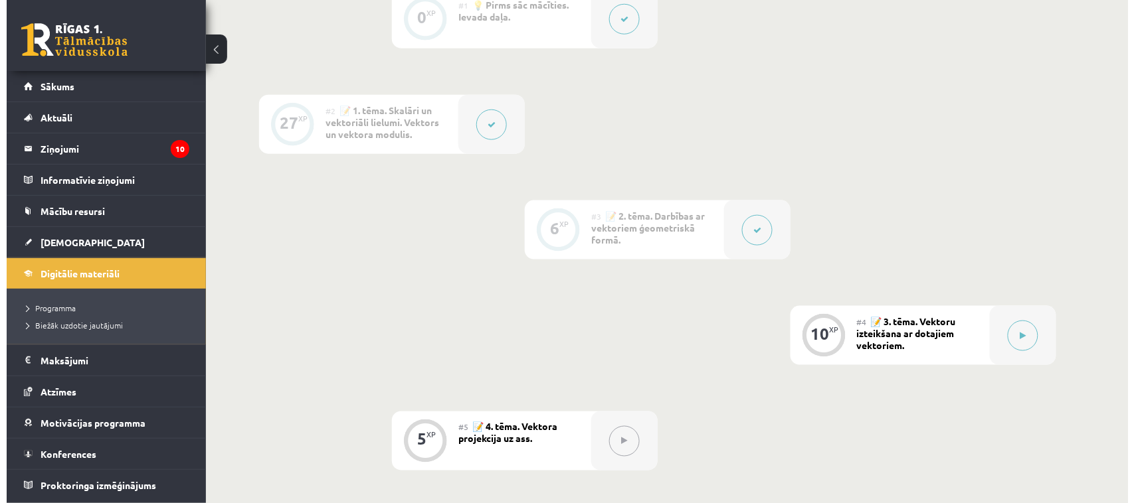
scroll to position [374, 0]
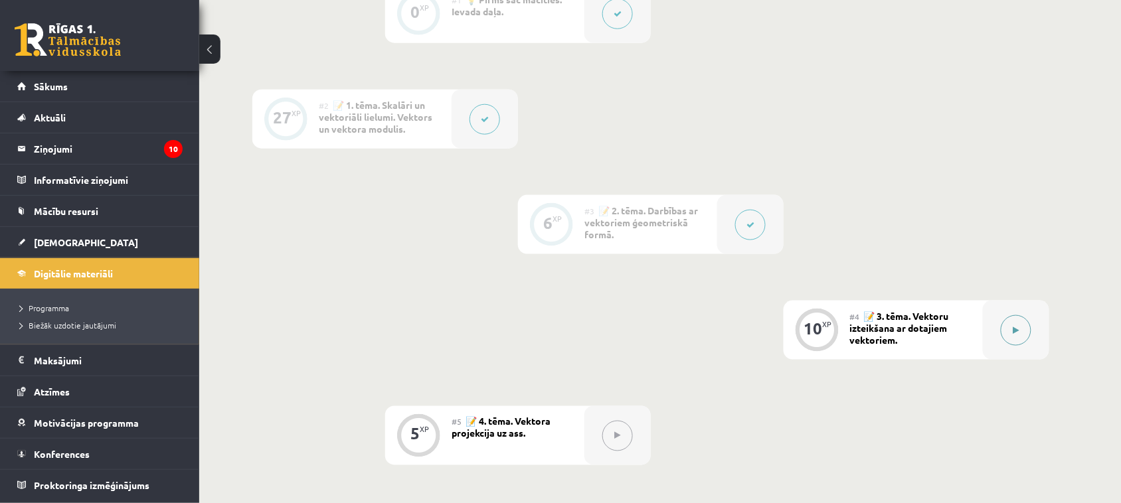
click at [1003, 337] on button at bounding box center [1016, 330] width 31 height 31
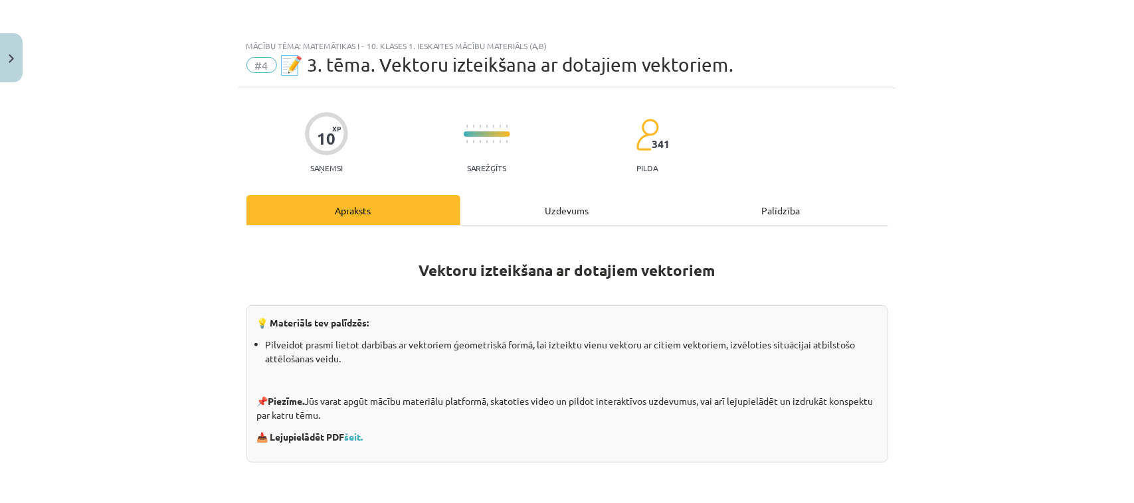
click at [576, 207] on div "Uzdevums" at bounding box center [567, 210] width 214 height 30
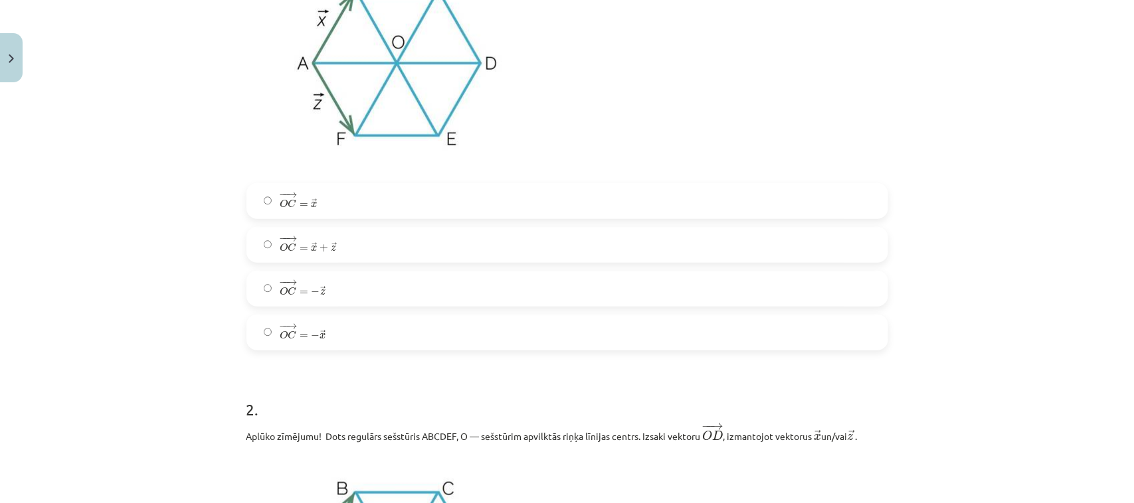
scroll to position [400, 0]
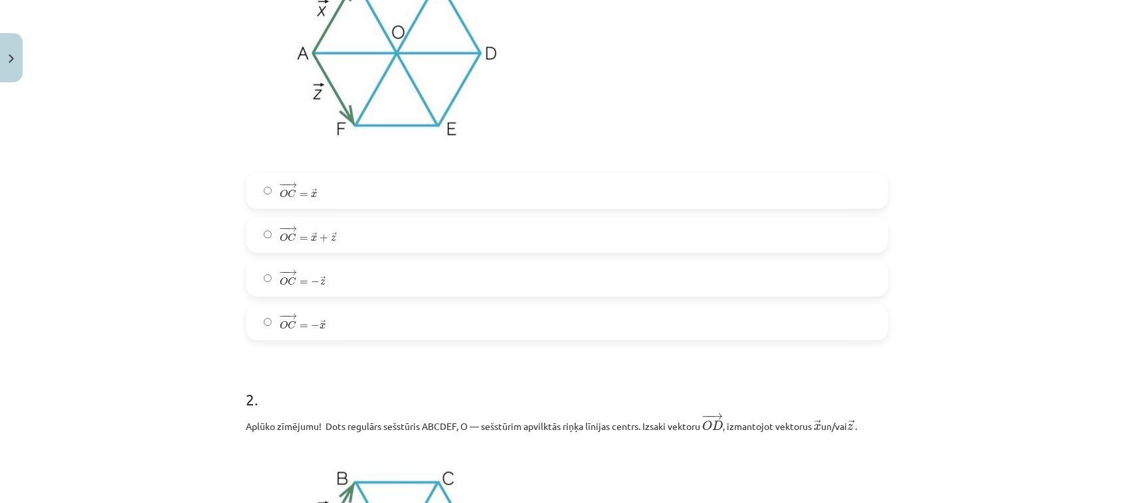
click at [813, 236] on label "− − → O C = → x + → z O C → = x → + z →" at bounding box center [567, 234] width 639 height 33
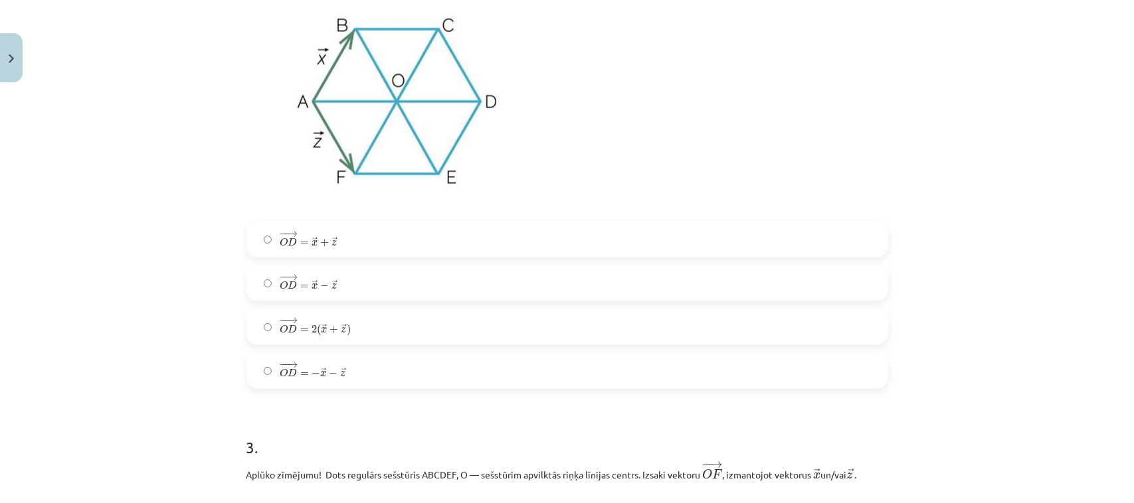
scroll to position [874, 0]
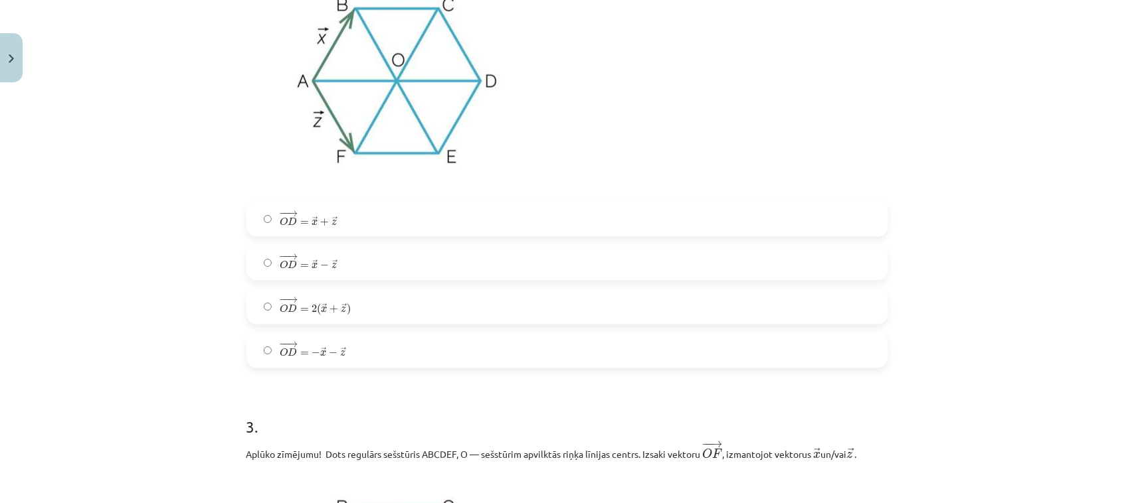
click at [791, 299] on label "− − → O D = 2 ( → x + → z ) O D → = 2 ( x → + z → )" at bounding box center [567, 306] width 639 height 33
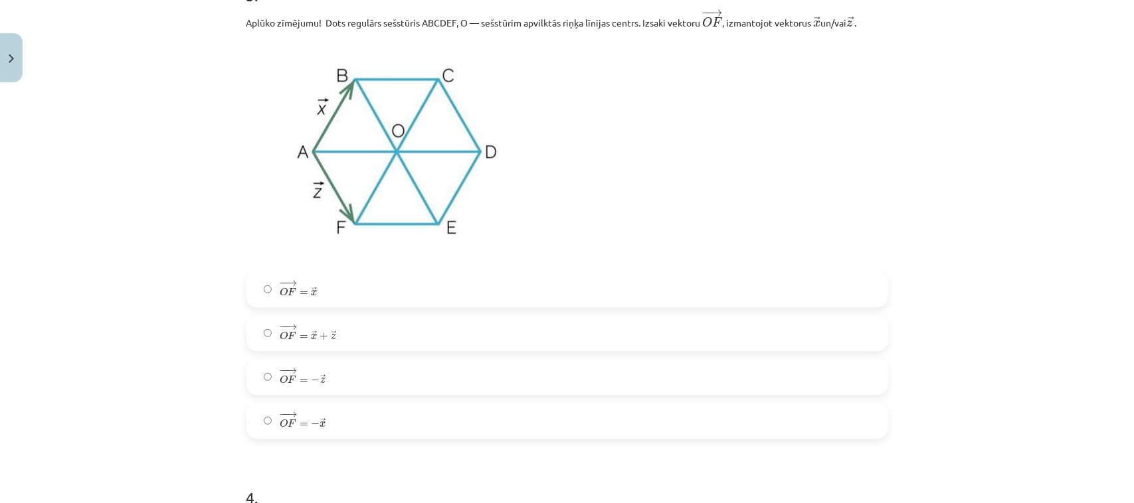
scroll to position [1337, 0]
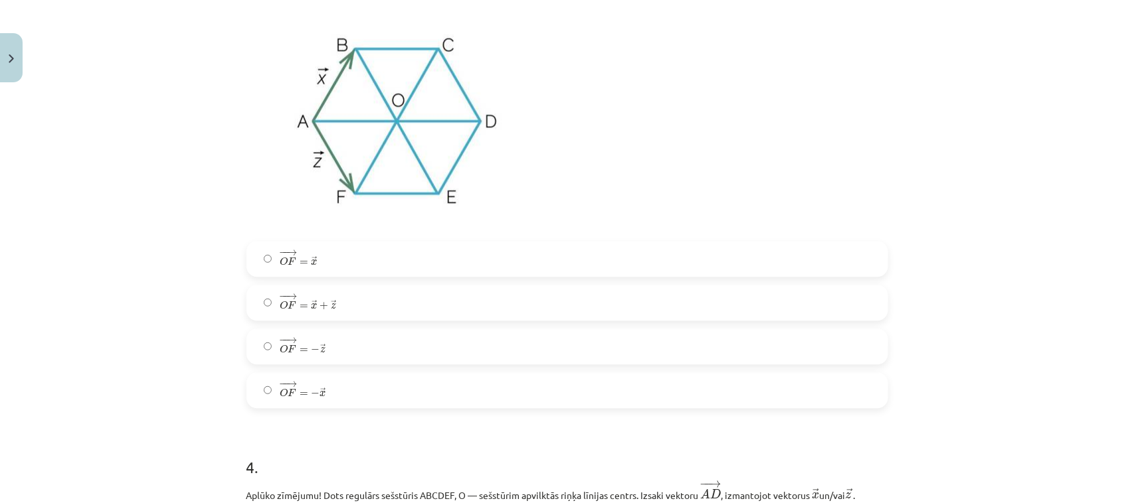
click at [779, 390] on label "− − → O F = − → x O F → = − x →" at bounding box center [567, 390] width 639 height 33
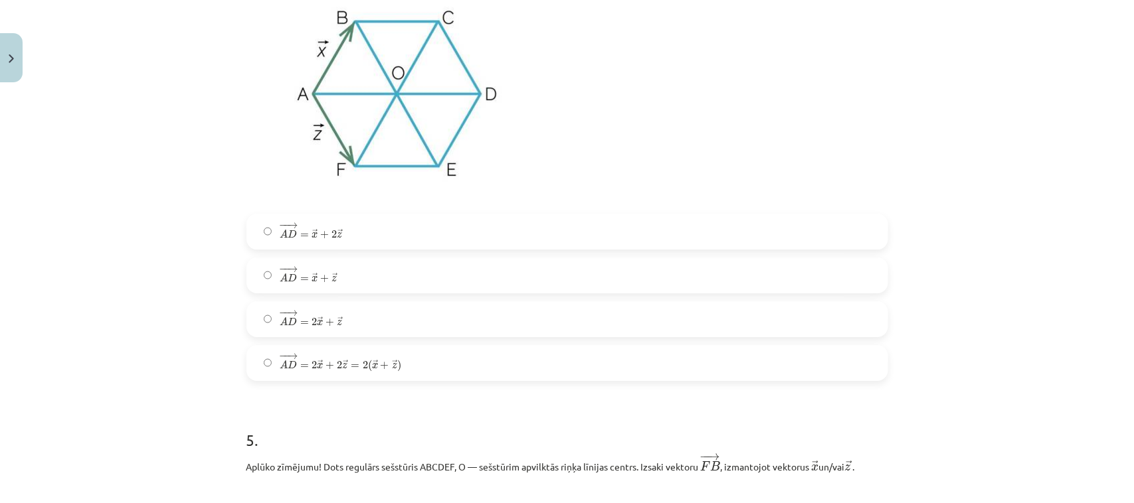
scroll to position [1893, 0]
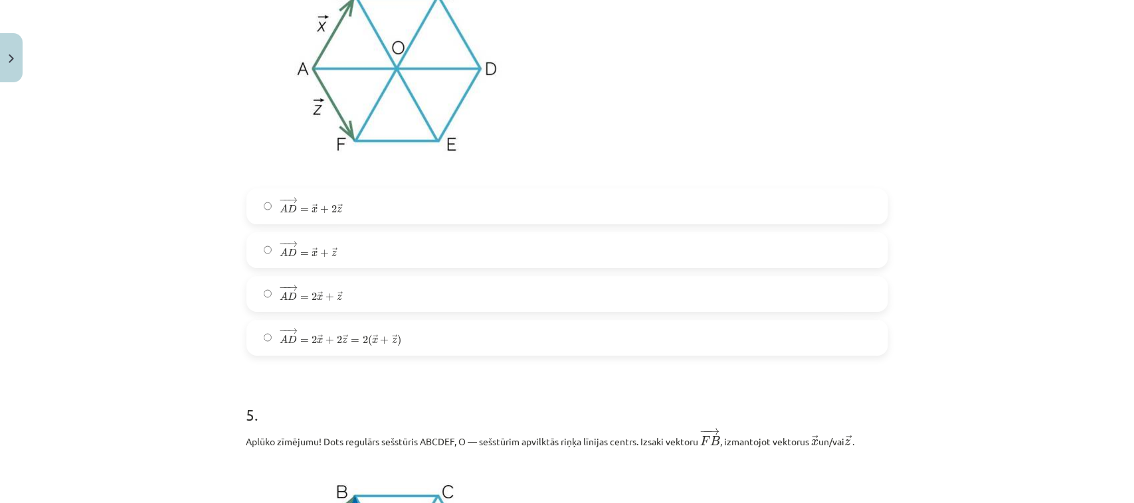
click at [840, 266] on label "− − → A D = → x + → z A D → = x → + z →" at bounding box center [567, 250] width 639 height 33
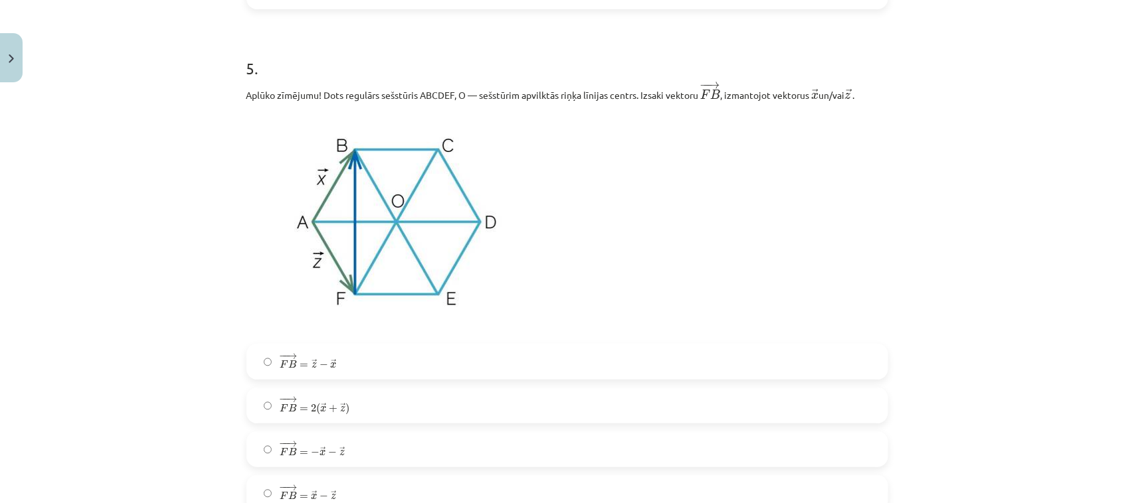
scroll to position [2305, 0]
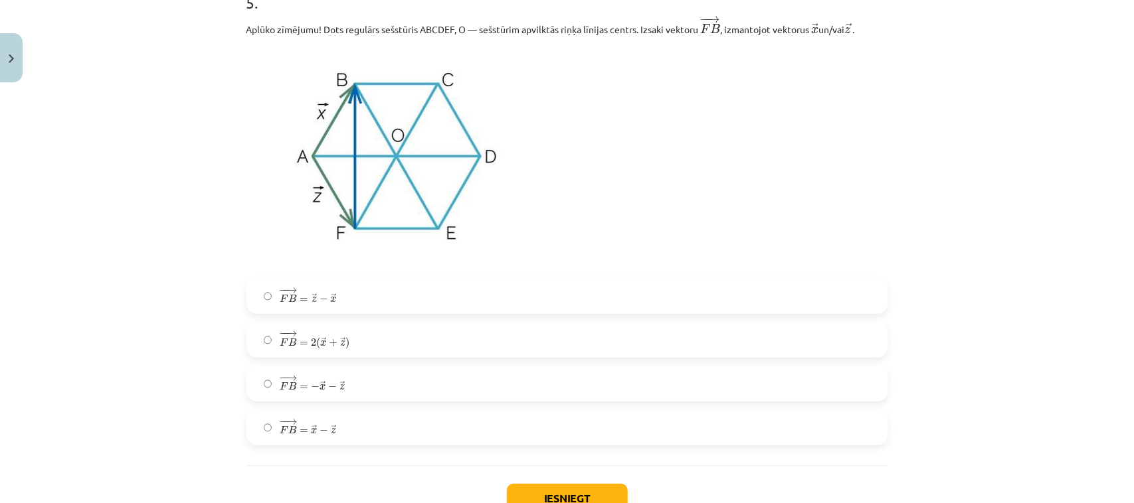
click at [709, 436] on label "− − → F B = → x − → z F B → = x → − z →" at bounding box center [567, 427] width 639 height 33
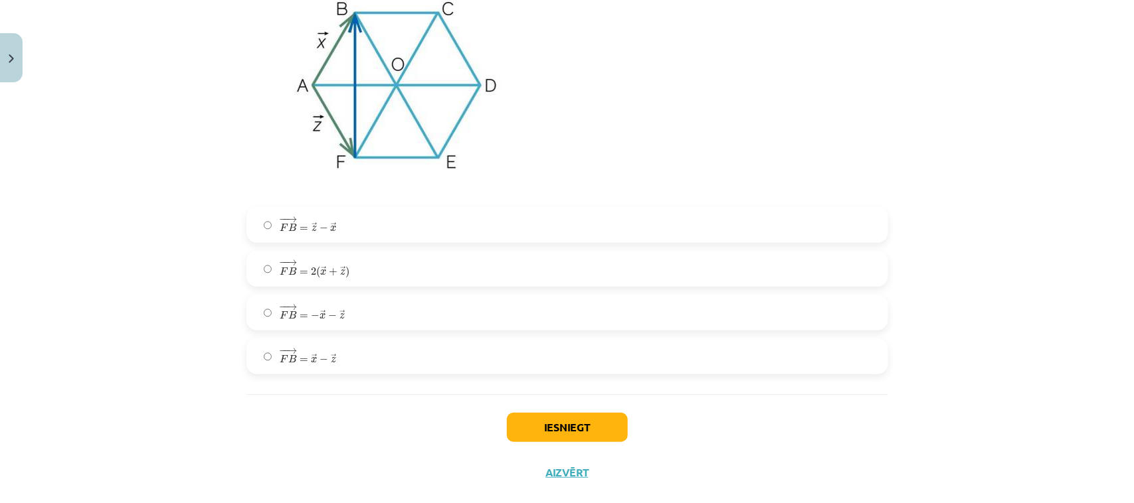
scroll to position [2404, 0]
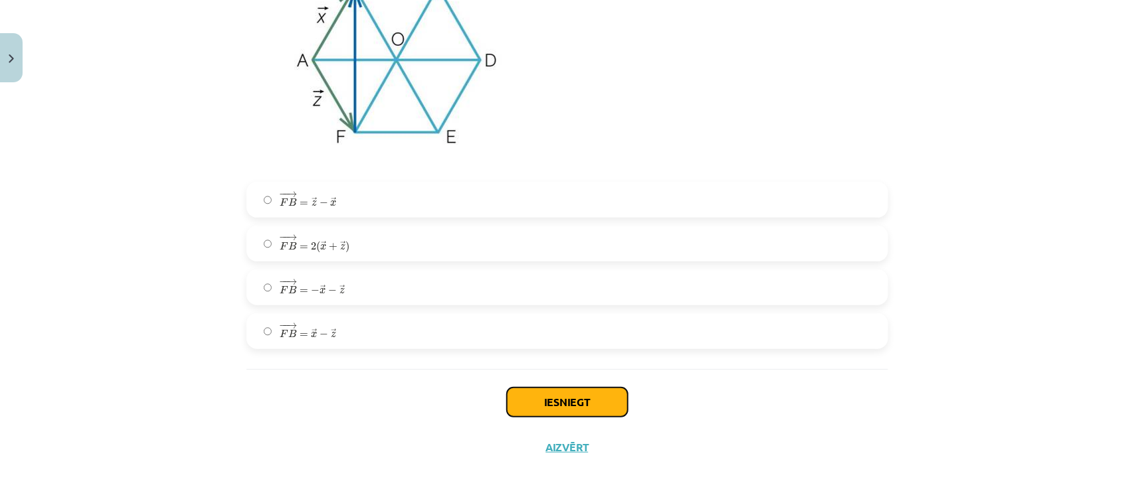
click at [579, 394] on button "Iesniegt" at bounding box center [567, 402] width 121 height 29
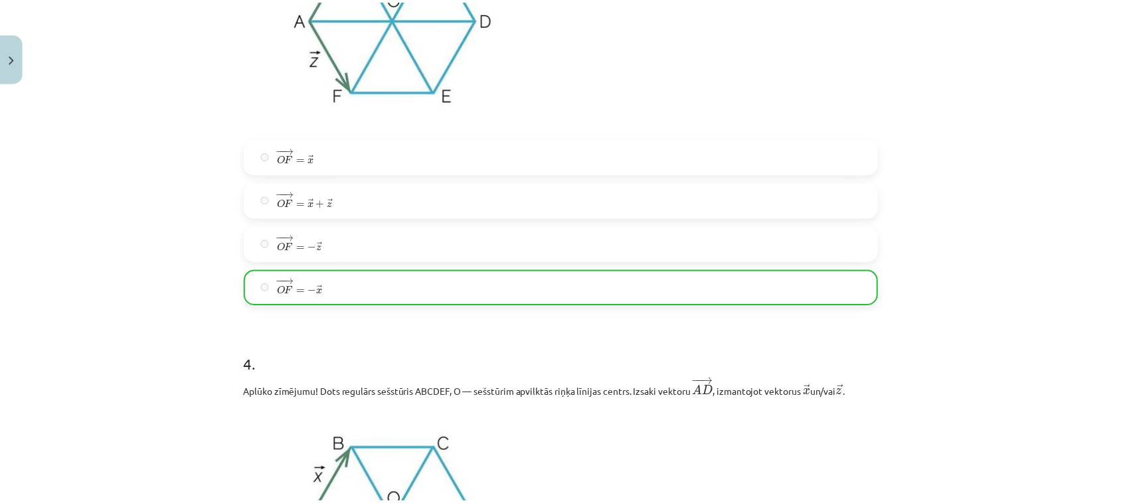
scroll to position [2447, 0]
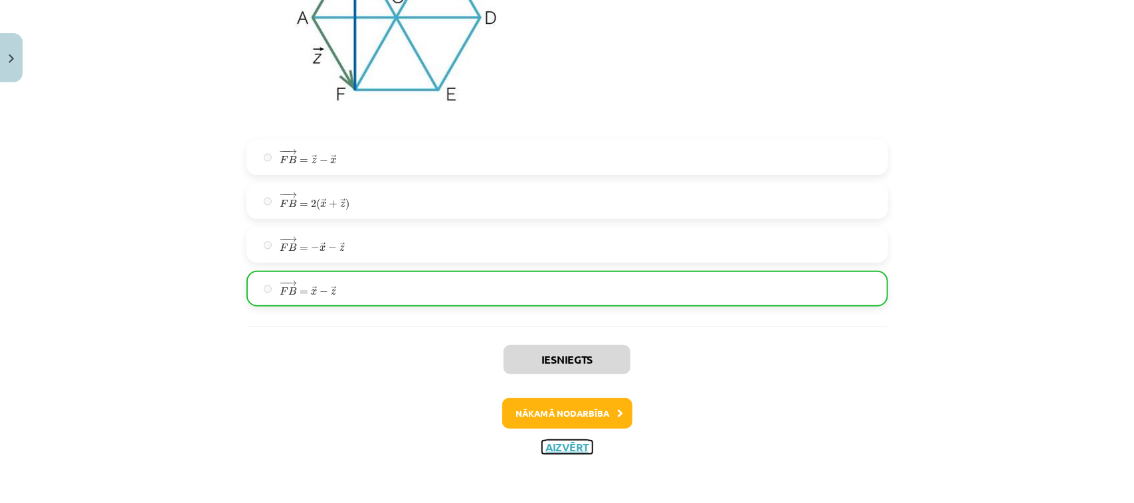
click at [566, 447] on button "Aizvērt" at bounding box center [567, 447] width 50 height 13
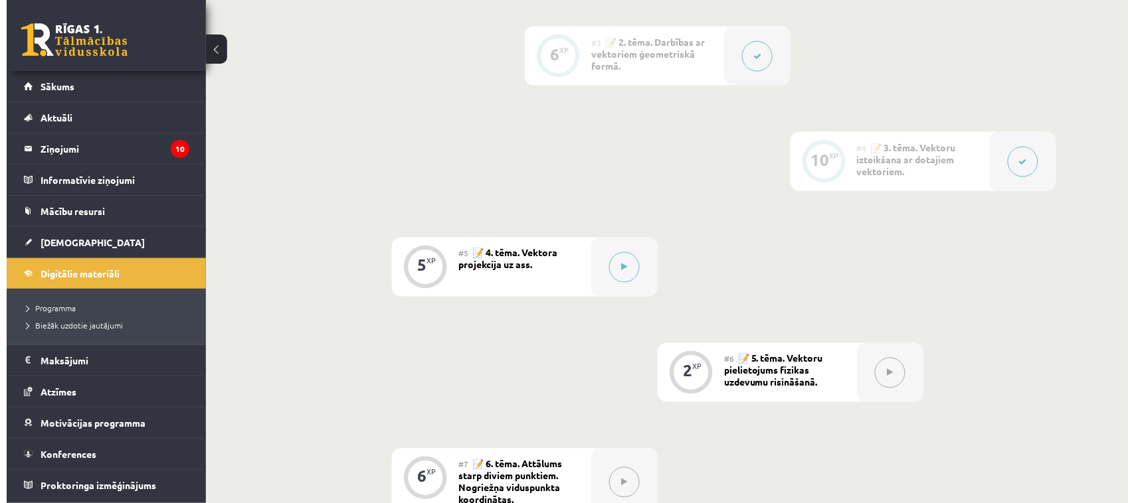
scroll to position [546, 0]
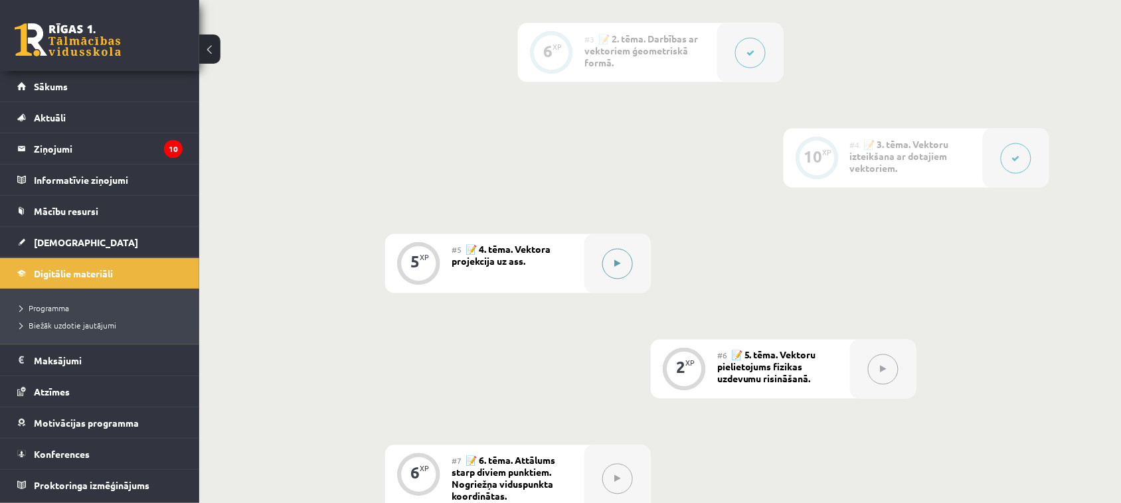
click at [608, 267] on button at bounding box center [617, 264] width 31 height 31
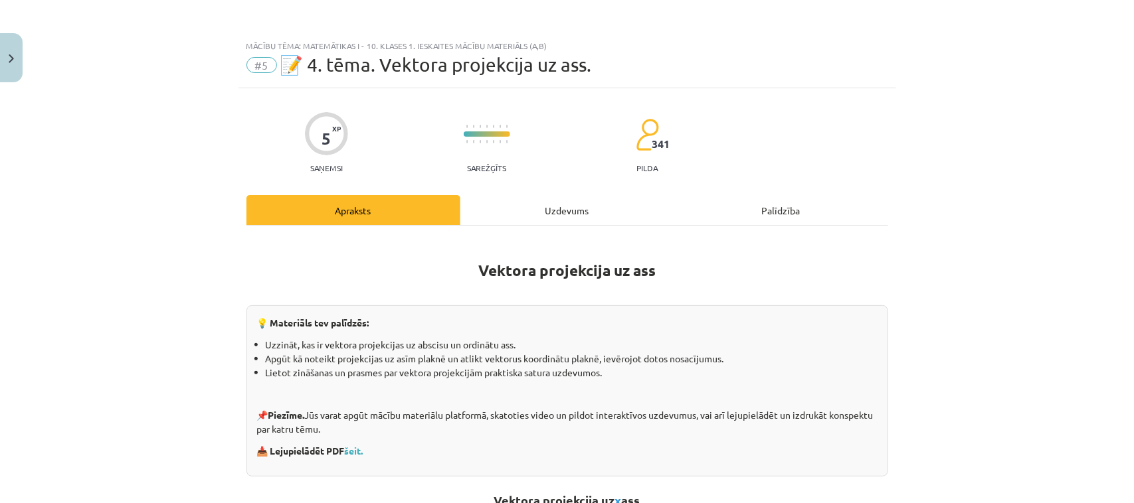
click at [579, 204] on div "Uzdevums" at bounding box center [567, 210] width 214 height 30
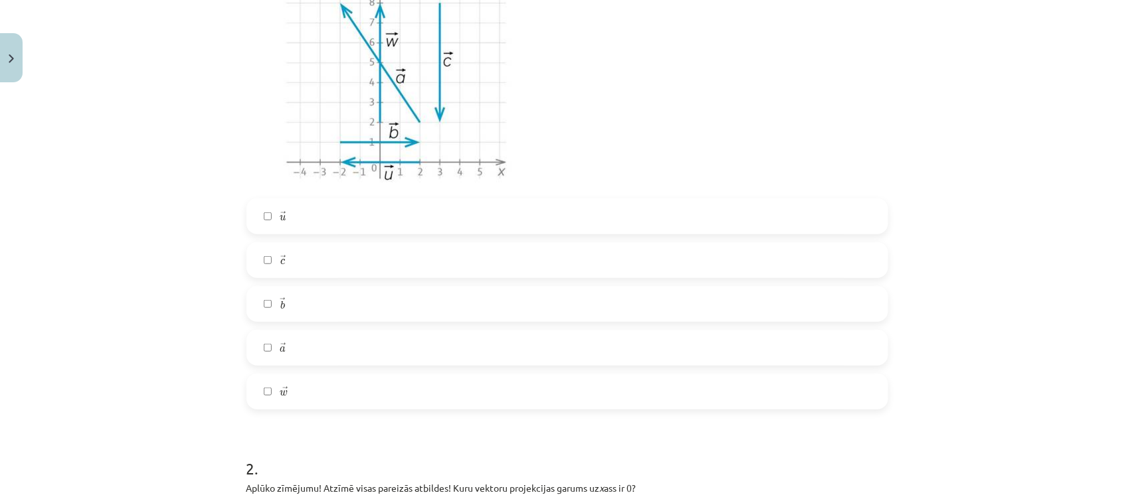
scroll to position [373, 0]
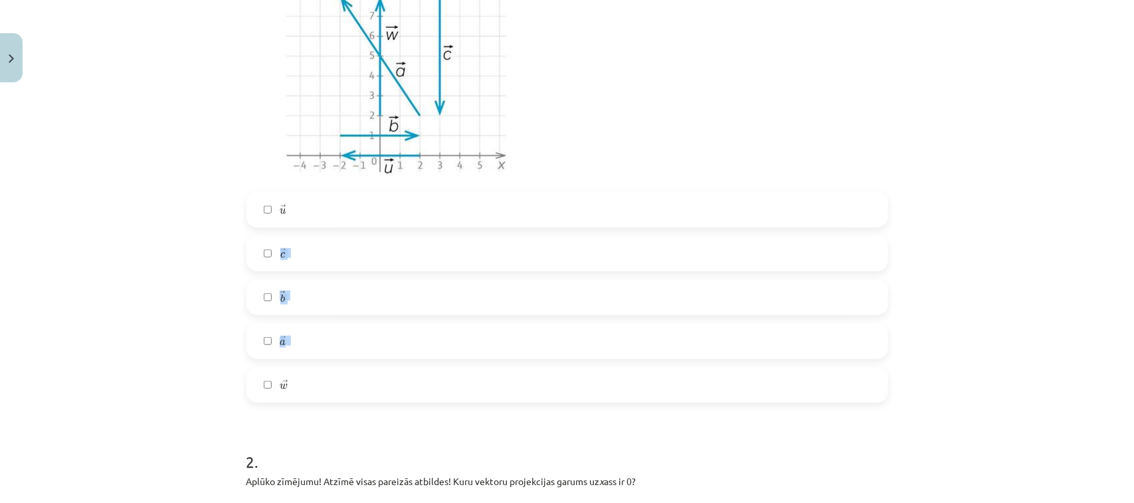
drag, startPoint x: 626, startPoint y: 347, endPoint x: 635, endPoint y: 208, distance: 139.1
click at [635, 208] on div "→ u u → → c c → → b b → → a a → → w w →" at bounding box center [566, 297] width 641 height 211
click at [643, 210] on label "→ u u →" at bounding box center [567, 209] width 639 height 33
click at [604, 349] on label "→ a a →" at bounding box center [567, 341] width 639 height 33
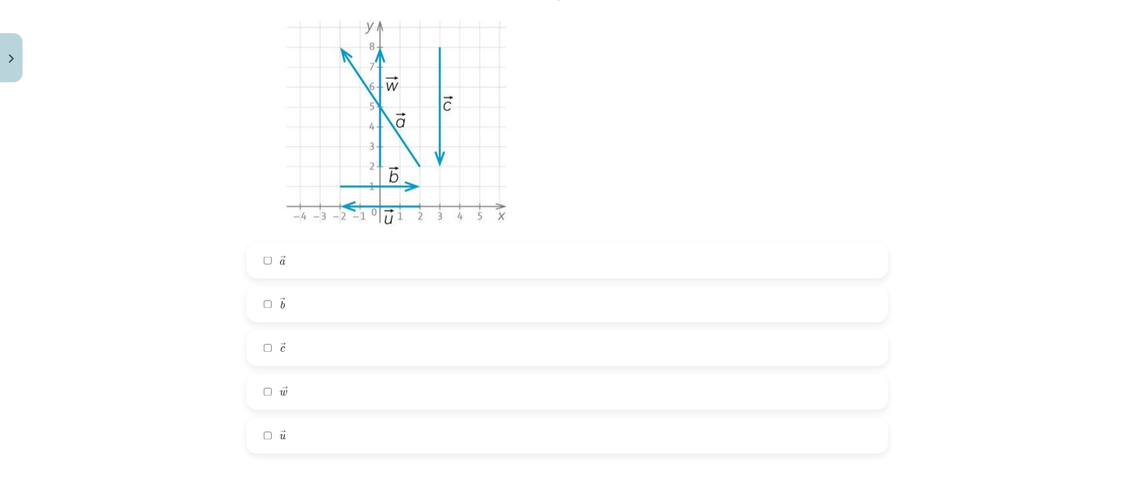
scroll to position [885, 0]
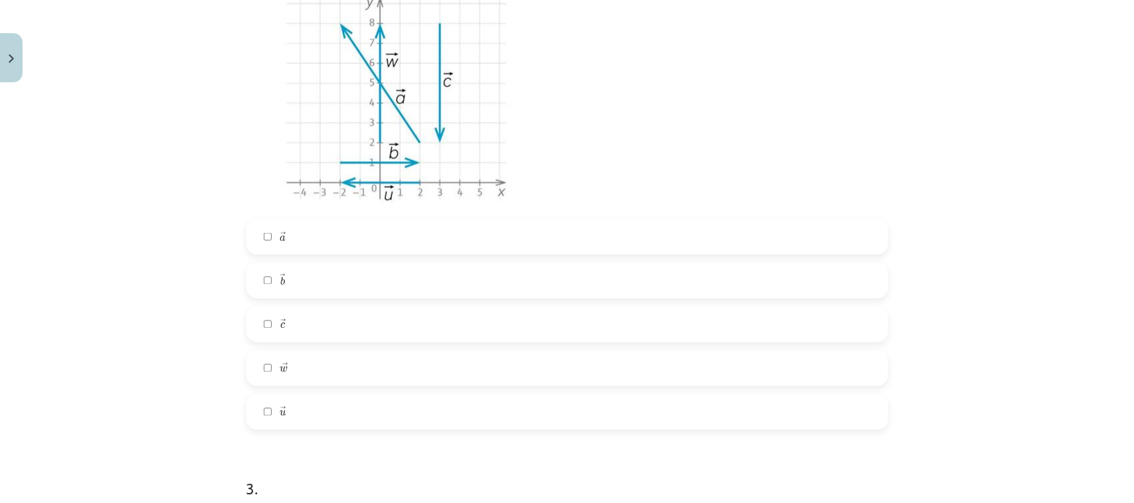
click at [756, 402] on label "→ u u →" at bounding box center [567, 412] width 639 height 33
click at [756, 367] on label "→ w w →" at bounding box center [567, 368] width 639 height 33
click at [867, 317] on label "→ c c →" at bounding box center [567, 324] width 639 height 33
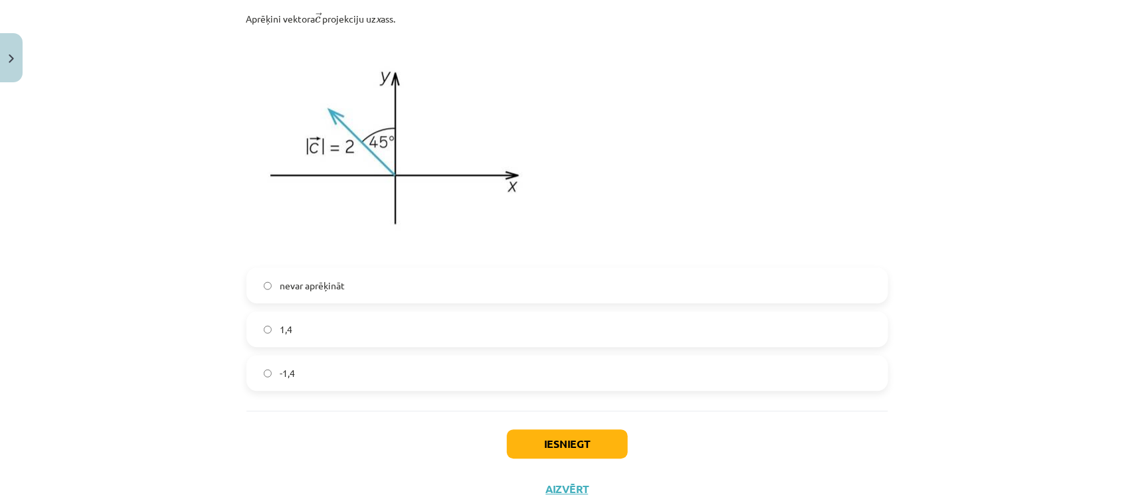
scroll to position [1412, 0]
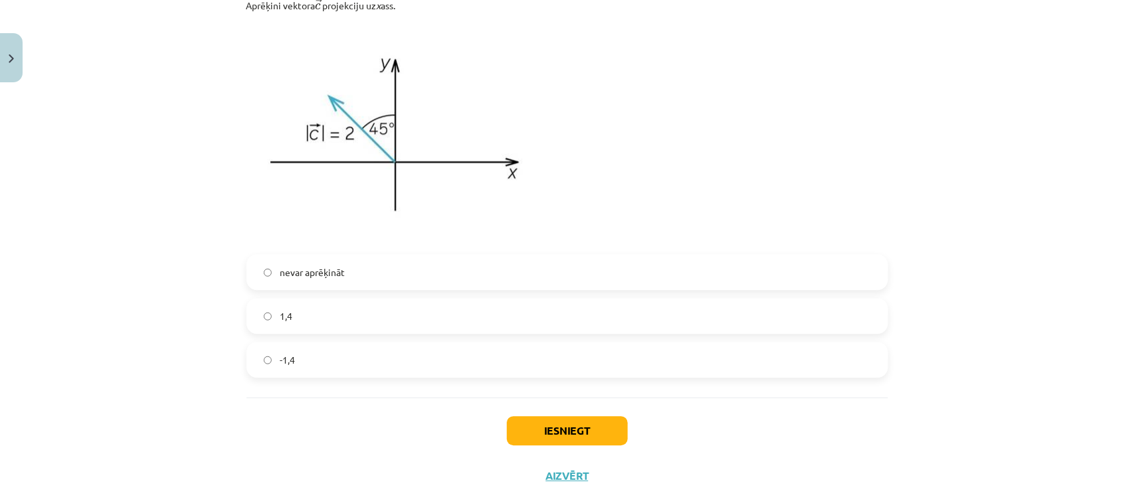
click at [555, 322] on label "1,4" at bounding box center [567, 315] width 639 height 33
click at [548, 276] on label "nevar aprēķināt" at bounding box center [567, 272] width 639 height 33
click at [565, 426] on button "Iesniegt" at bounding box center [567, 430] width 121 height 29
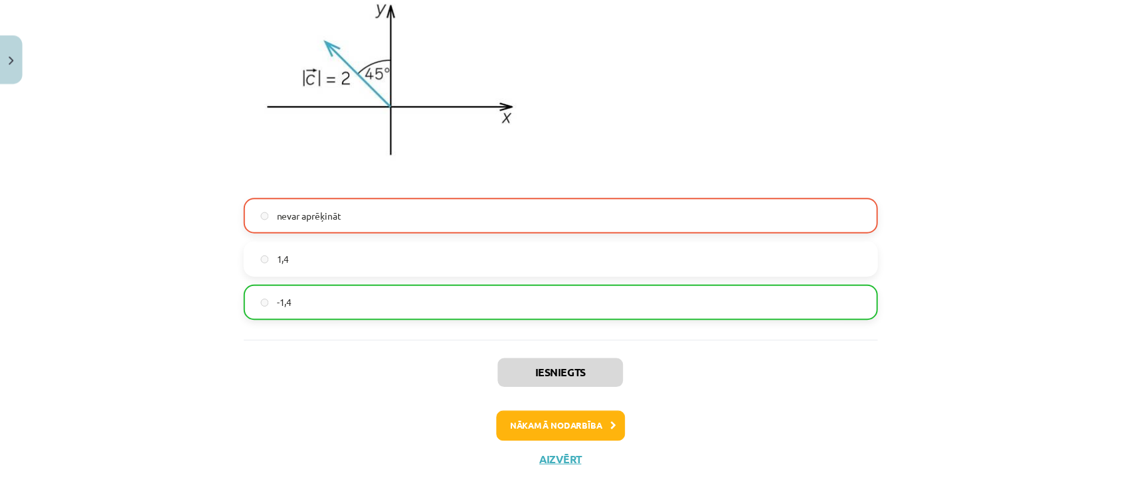
scroll to position [1475, 0]
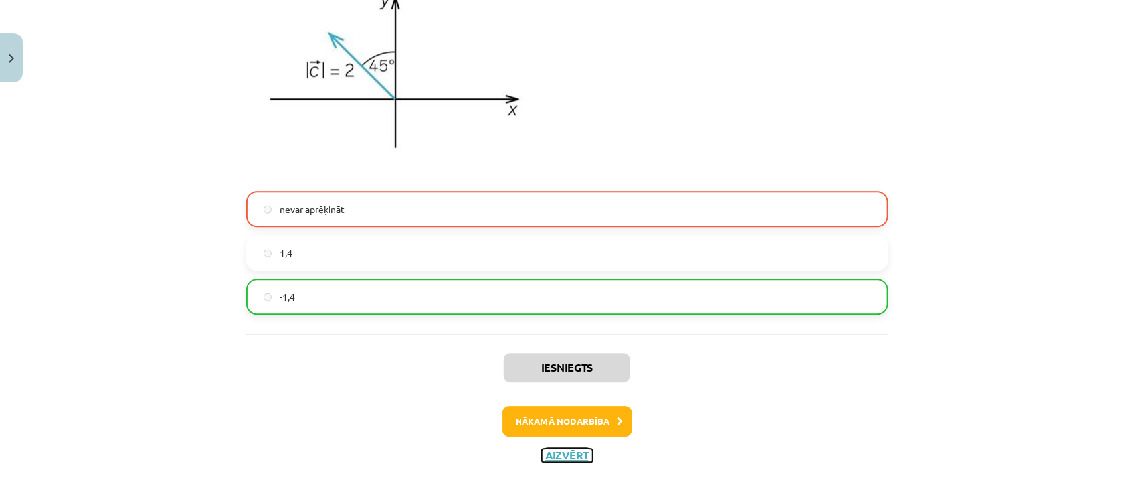
click at [555, 458] on button "Aizvērt" at bounding box center [567, 455] width 50 height 13
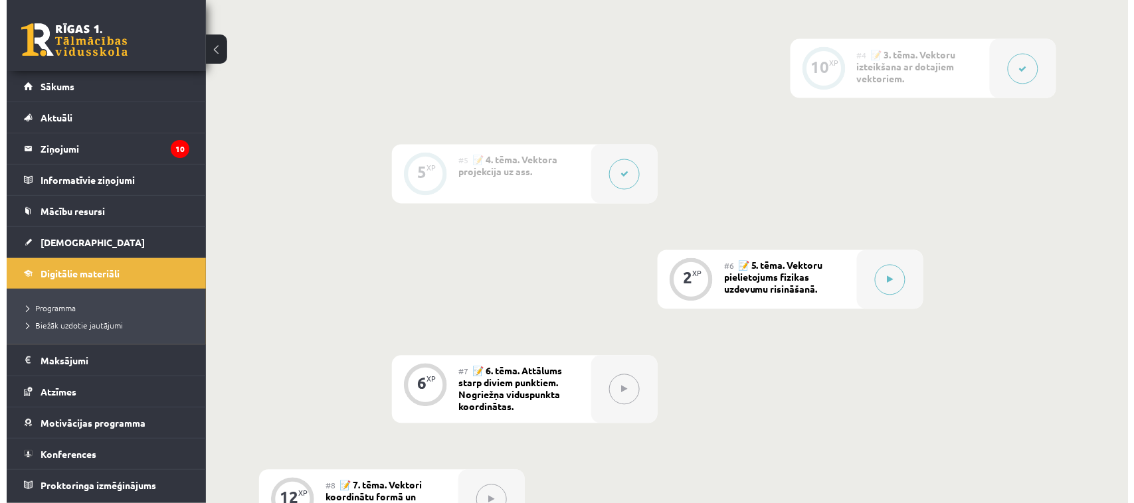
scroll to position [681, 0]
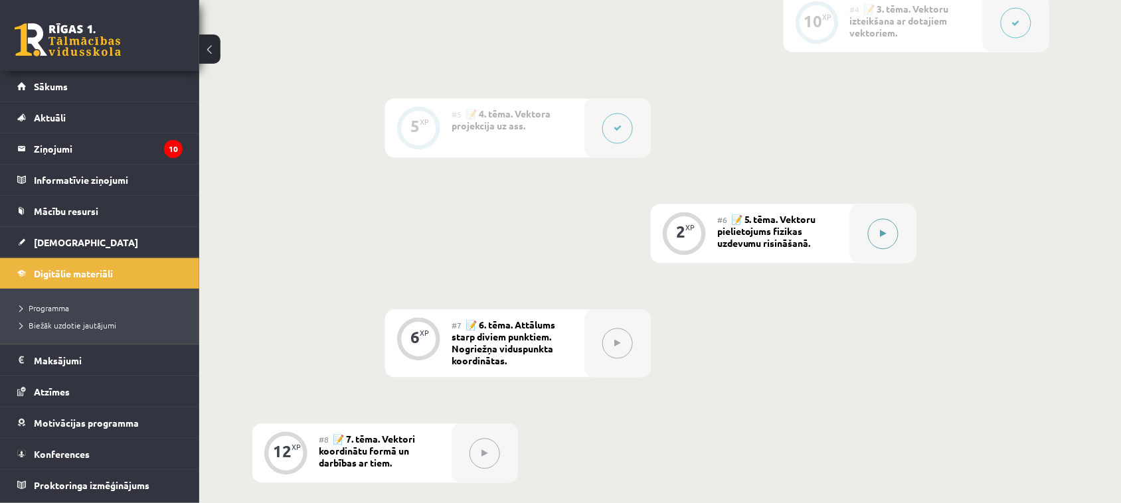
click at [900, 230] on div at bounding box center [883, 234] width 66 height 59
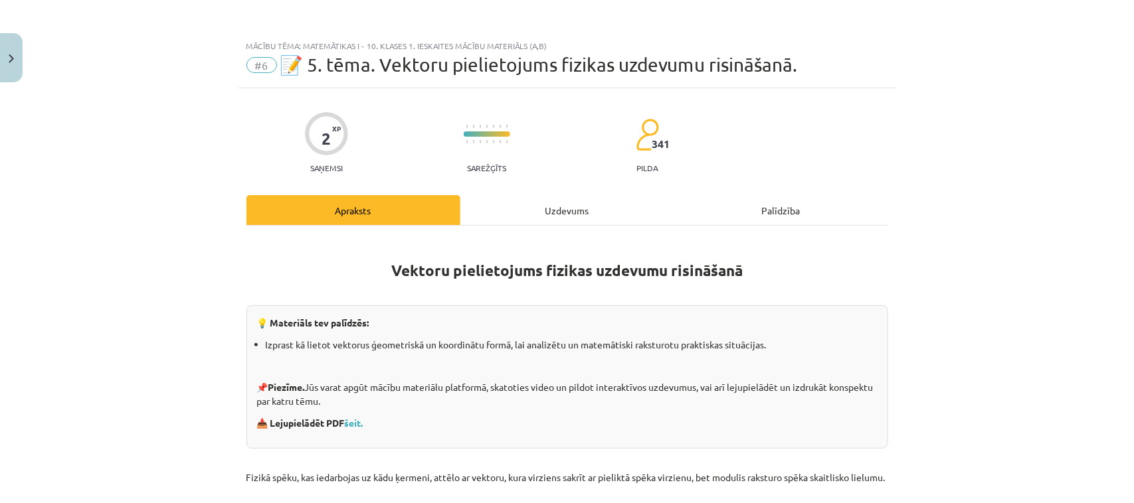
drag, startPoint x: 569, startPoint y: 211, endPoint x: 596, endPoint y: 207, distance: 26.9
click at [570, 211] on div "Uzdevums" at bounding box center [567, 210] width 214 height 30
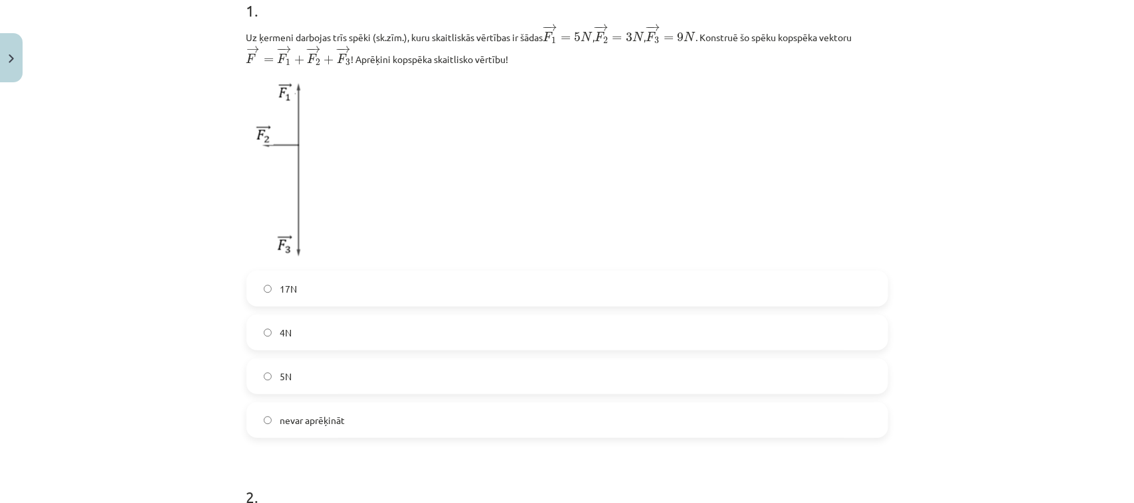
scroll to position [294, 0]
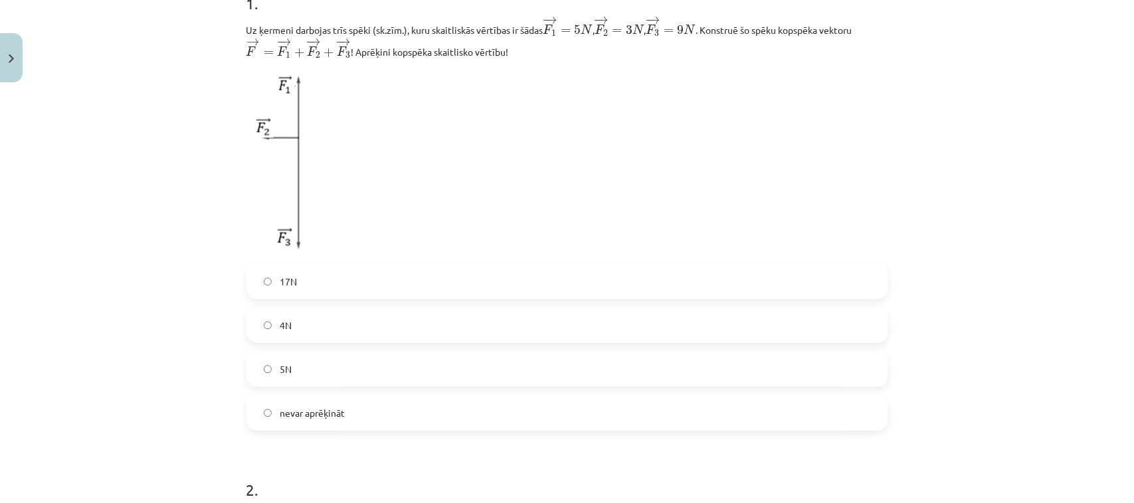
drag, startPoint x: 778, startPoint y: 290, endPoint x: 964, endPoint y: 322, distance: 188.0
click at [779, 291] on label "17N" at bounding box center [567, 281] width 639 height 33
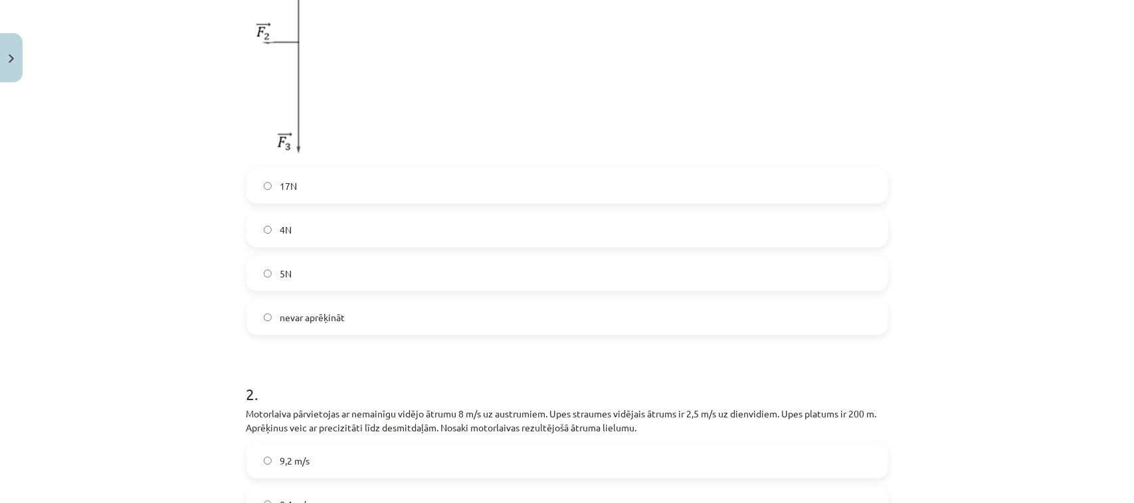
scroll to position [634, 0]
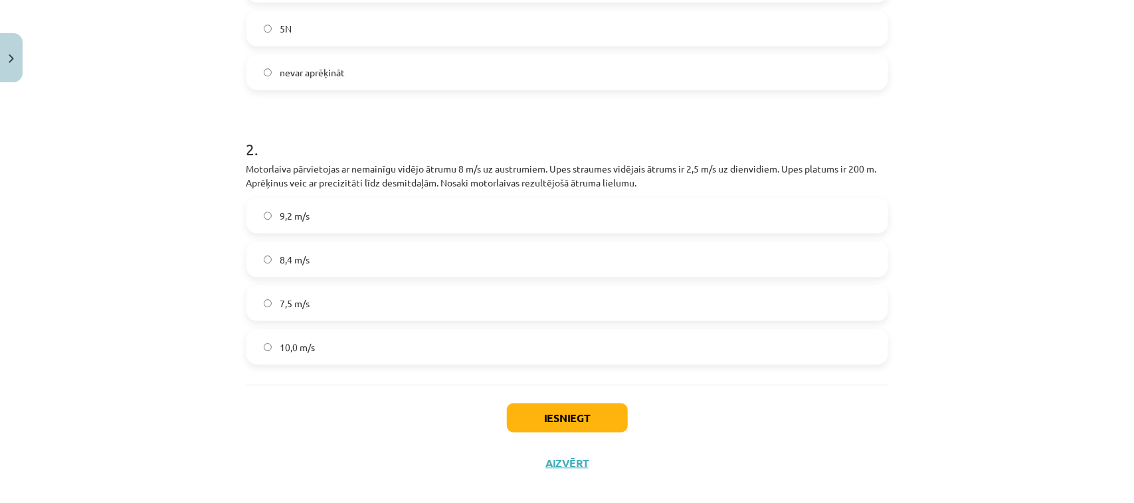
click at [804, 254] on label "8,4 m/s" at bounding box center [567, 259] width 639 height 33
click at [579, 424] on button "Iesniegt" at bounding box center [567, 418] width 121 height 29
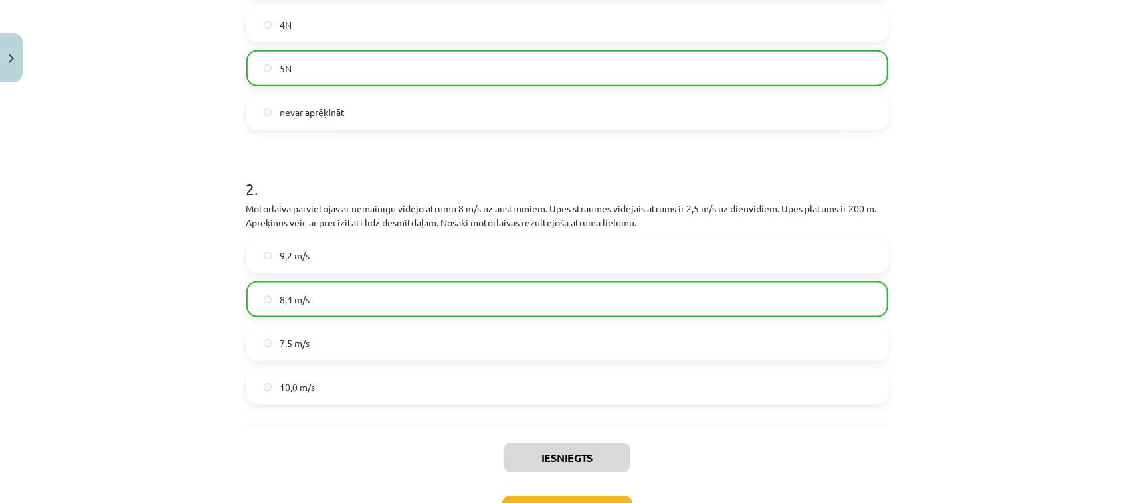
scroll to position [694, 0]
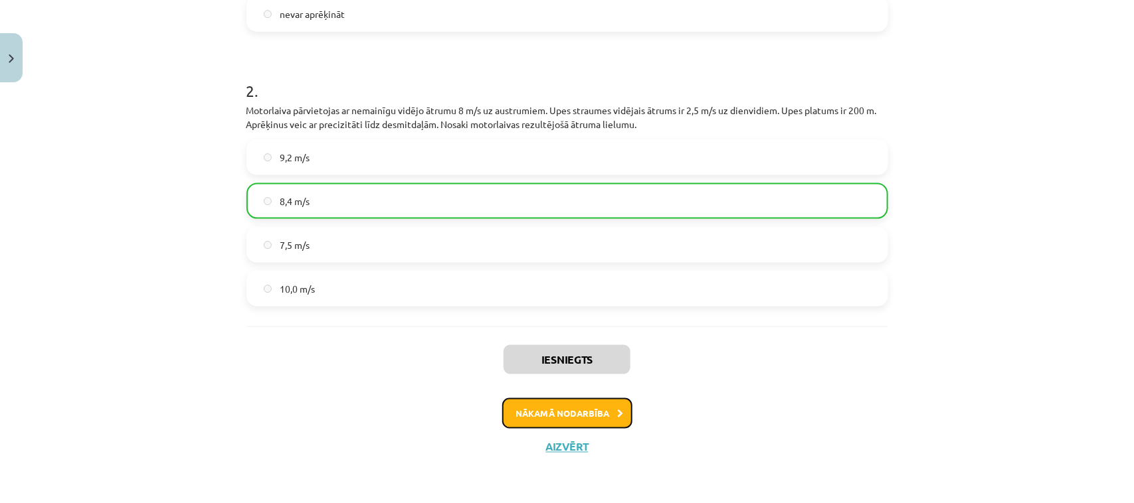
click at [586, 417] on button "Nākamā nodarbība" at bounding box center [567, 413] width 130 height 31
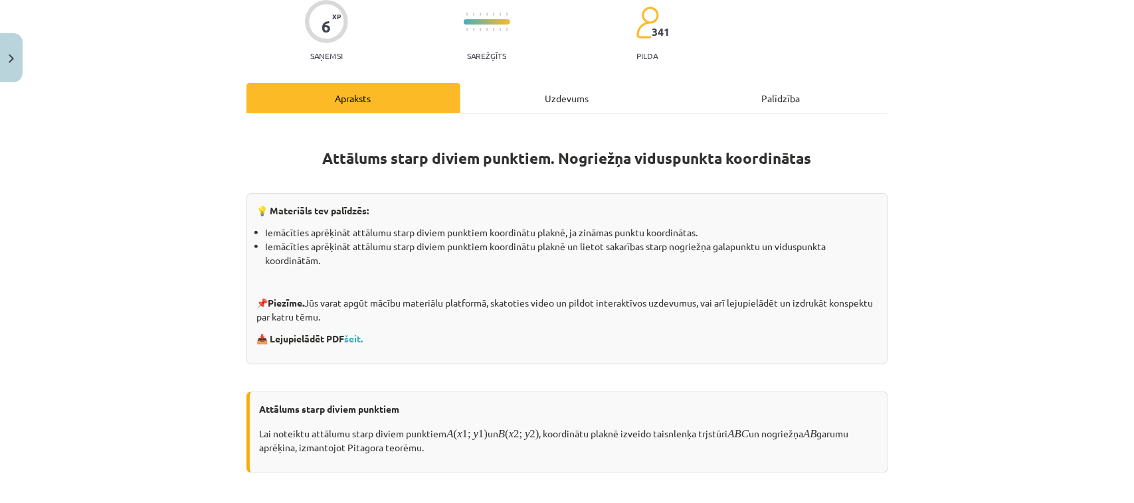
scroll to position [33, 0]
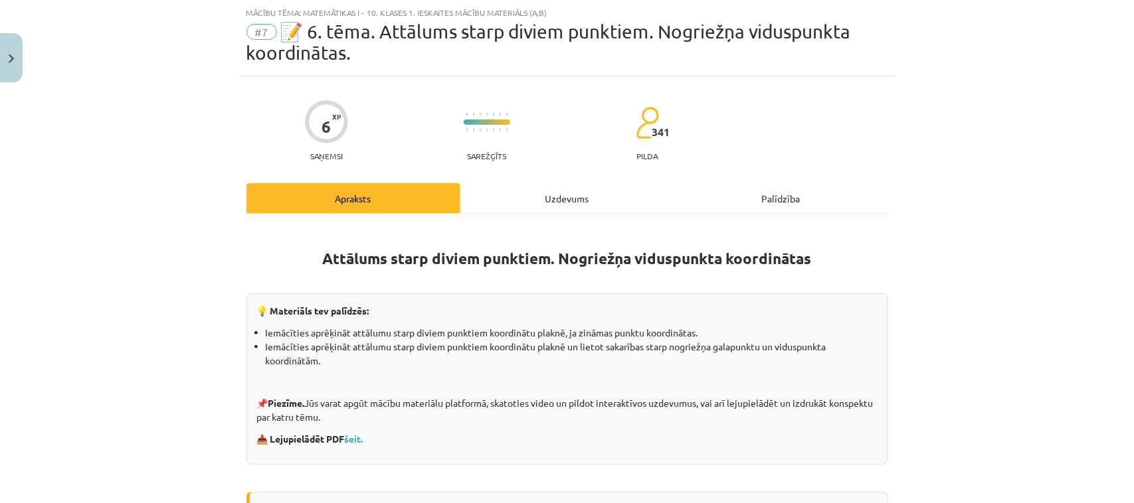
click at [558, 211] on div "Uzdevums" at bounding box center [567, 198] width 214 height 30
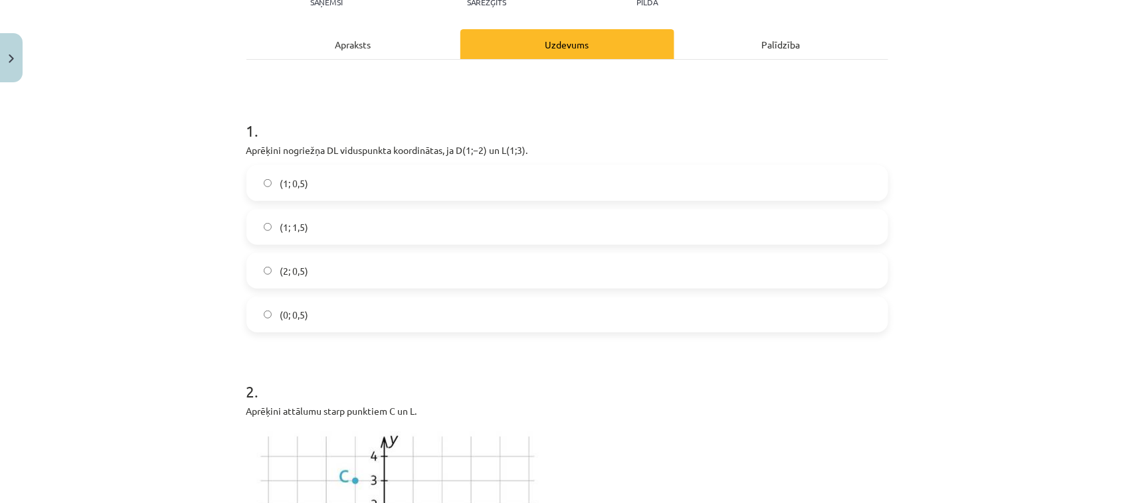
scroll to position [191, 0]
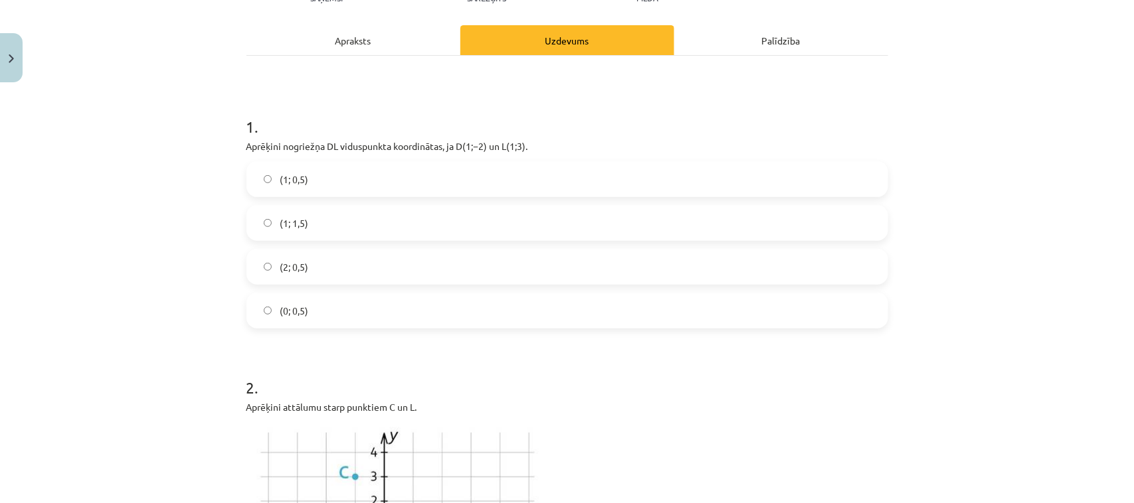
click at [671, 271] on label "(2; 0,5)" at bounding box center [567, 266] width 639 height 33
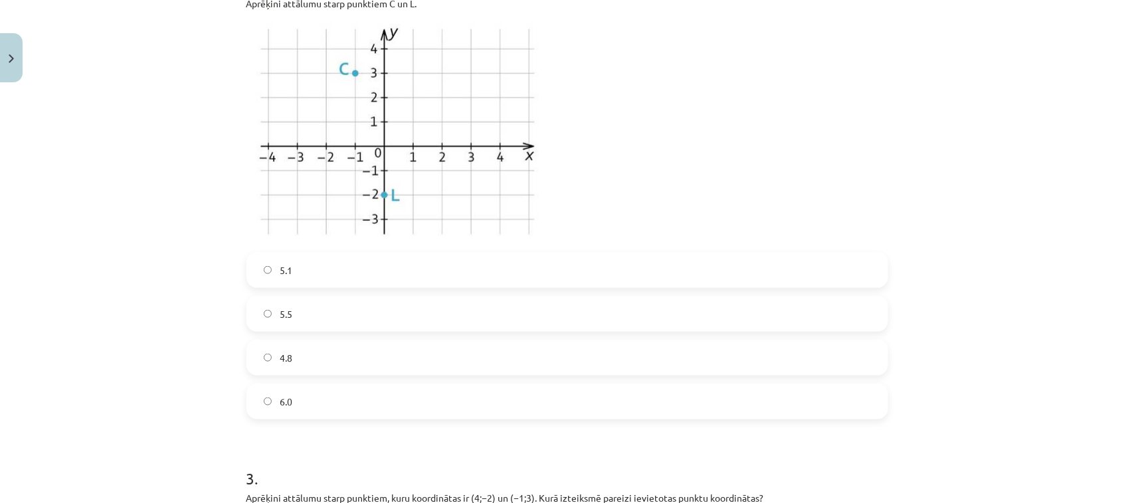
scroll to position [659, 0]
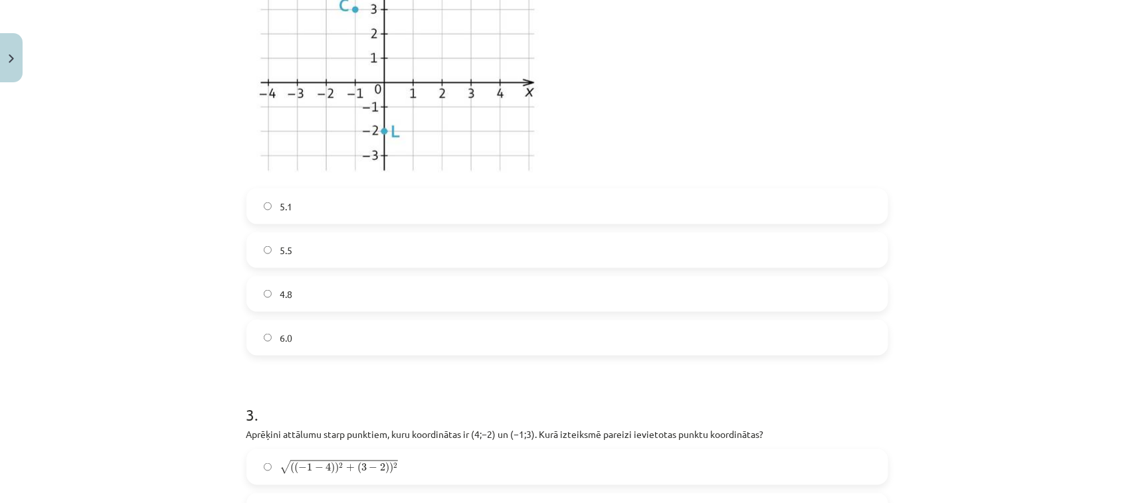
click at [805, 239] on label "5.5" at bounding box center [567, 250] width 639 height 33
click at [739, 294] on label "4.8" at bounding box center [567, 294] width 639 height 33
drag, startPoint x: 706, startPoint y: 400, endPoint x: 718, endPoint y: 386, distance: 18.9
click at [706, 399] on h1 "3 ." at bounding box center [566, 402] width 641 height 41
click at [808, 352] on label "6.0" at bounding box center [567, 337] width 639 height 33
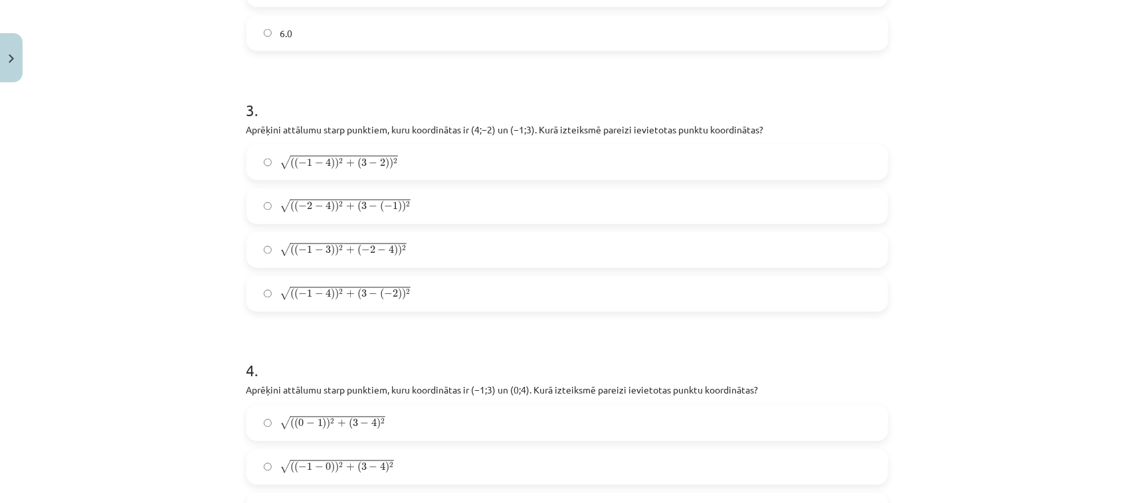
scroll to position [955, 0]
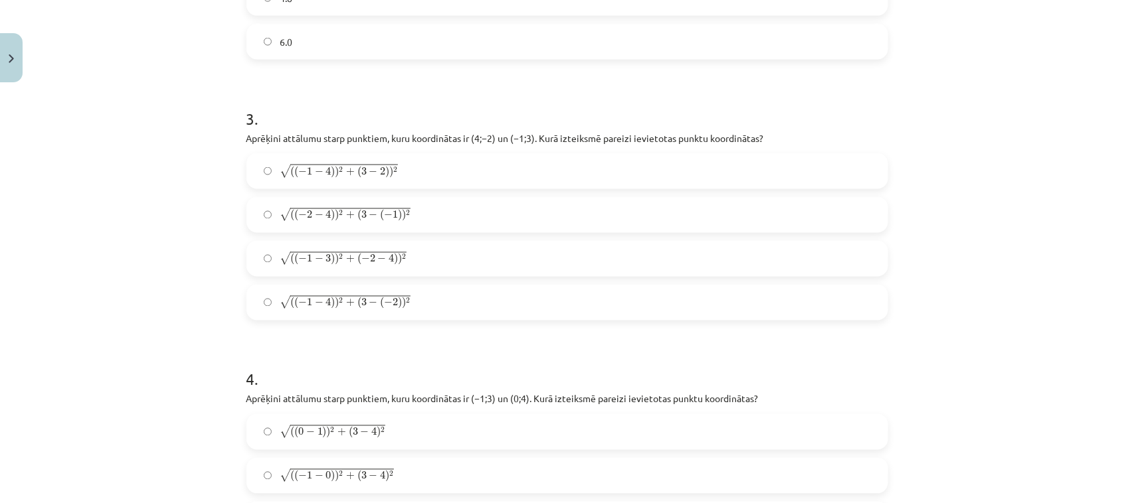
click at [814, 246] on label "√ ( ( − 1 − 3 ) ) 2 + ( − 2 − 4 ) ) 2 ( ( − 1 − 3 ) ) 2 + ( − 2 − 4 ) ) 2" at bounding box center [567, 258] width 639 height 33
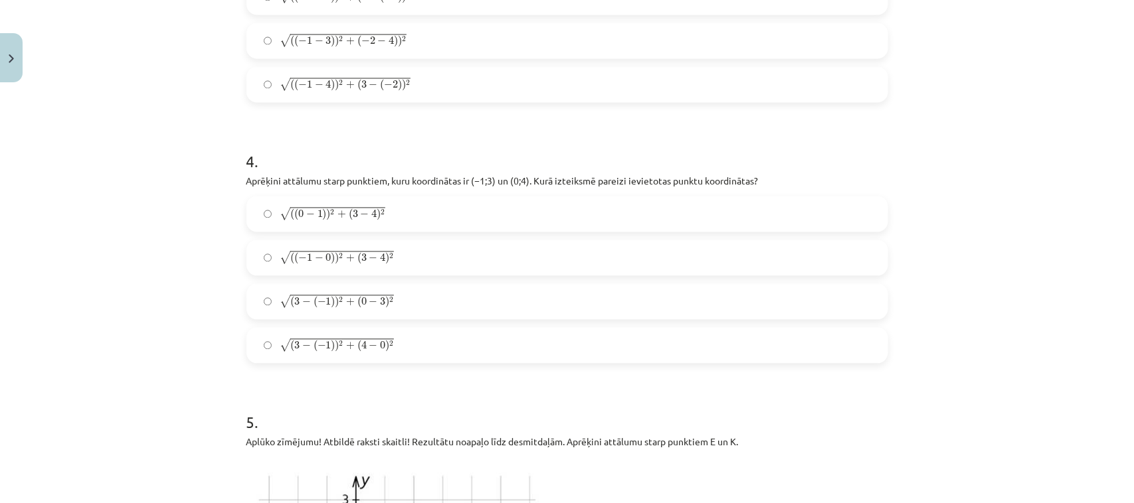
scroll to position [1255, 0]
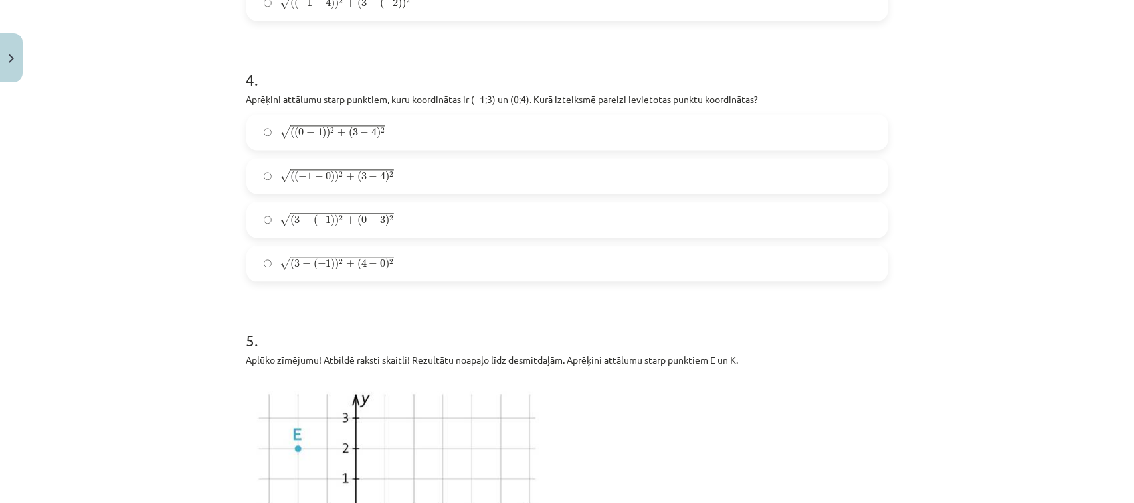
click at [860, 135] on label "√ ( ( 0 − 1 ) ) 2 + ( 3 − 4 ) 2 ( ( 0 − 1 ) ) 2 + ( 3 − 4 ) 2" at bounding box center [567, 132] width 639 height 33
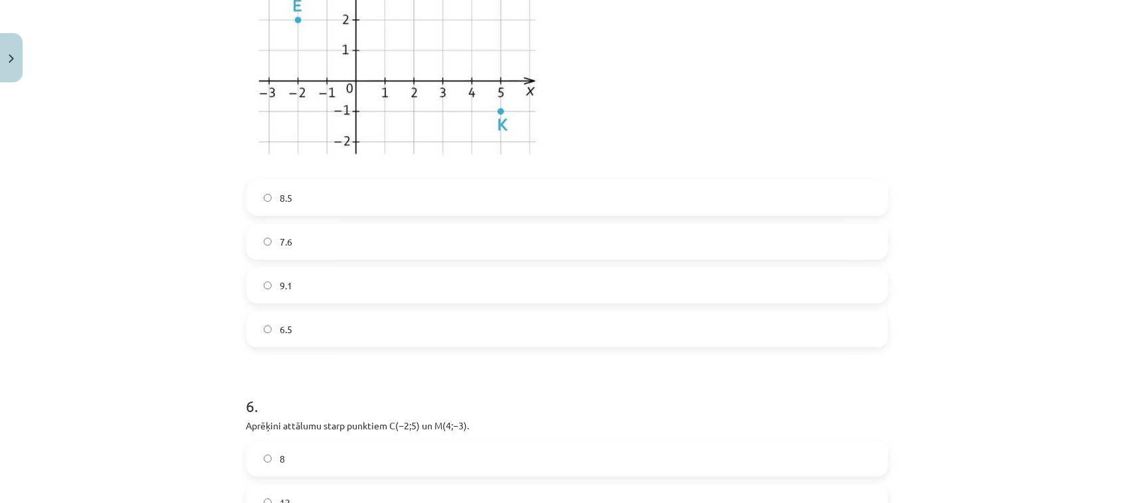
scroll to position [1697, 0]
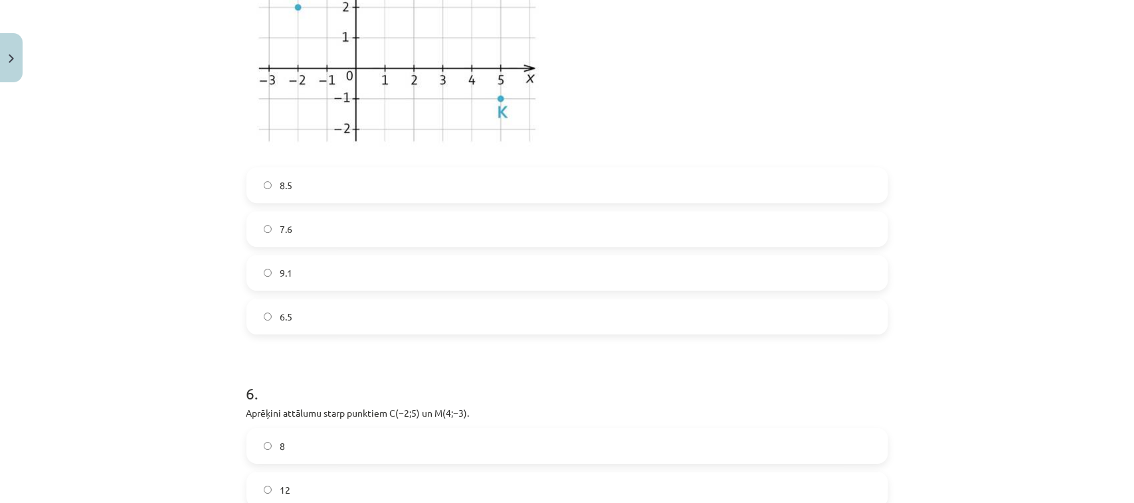
drag, startPoint x: 778, startPoint y: 320, endPoint x: 811, endPoint y: 306, distance: 35.4
click at [785, 316] on label "6.5" at bounding box center [567, 316] width 639 height 33
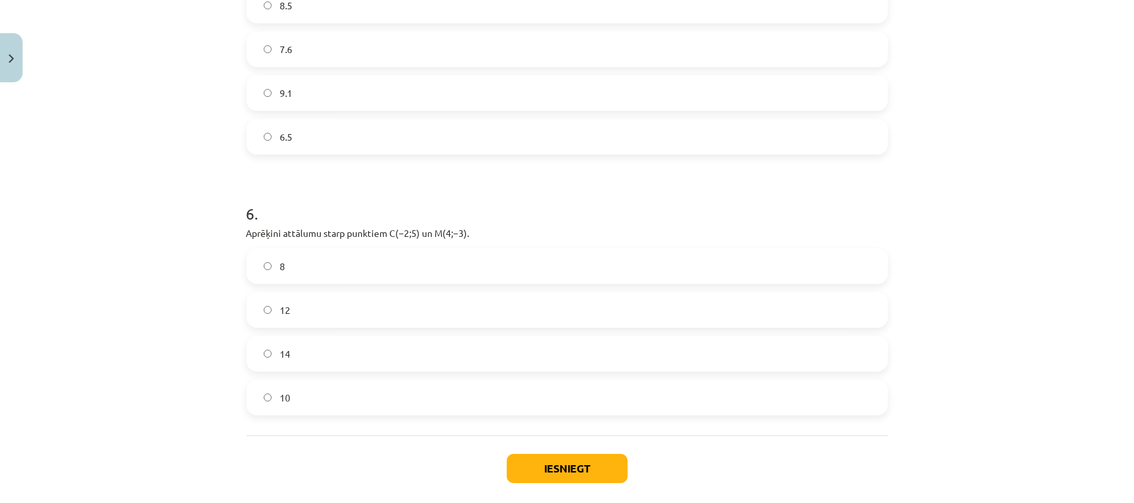
scroll to position [1942, 0]
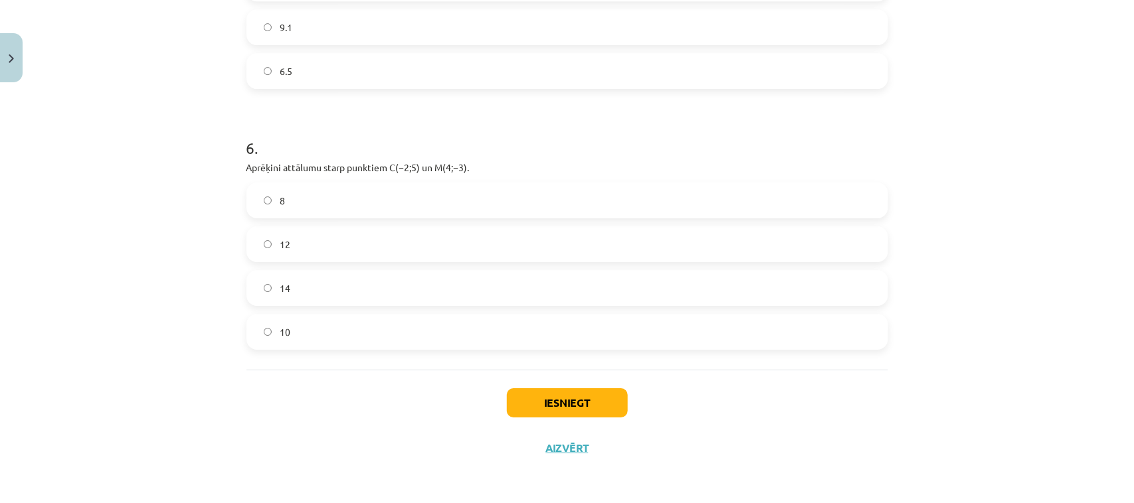
click at [803, 229] on label "12" at bounding box center [567, 244] width 639 height 33
click at [585, 396] on button "Iesniegt" at bounding box center [567, 402] width 121 height 29
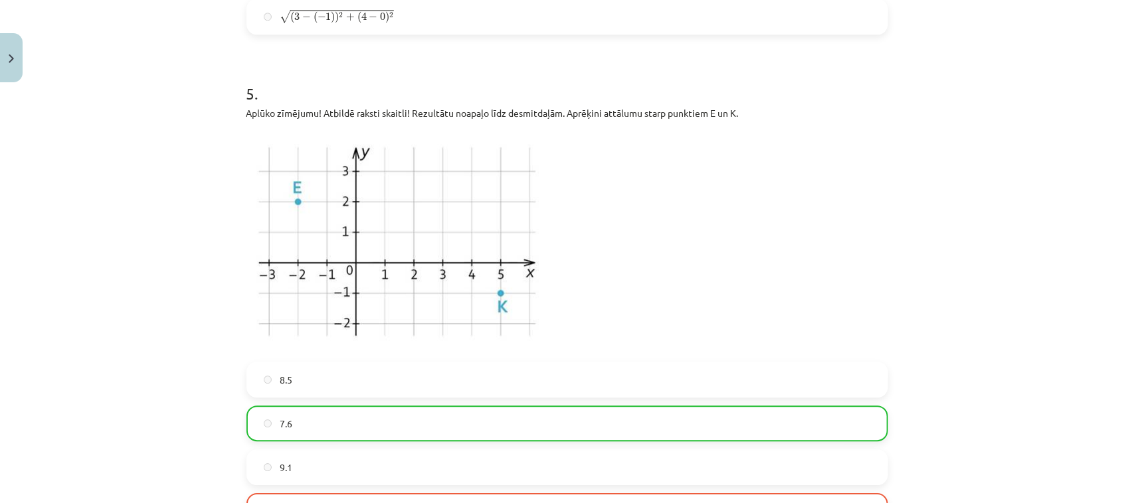
scroll to position [1984, 0]
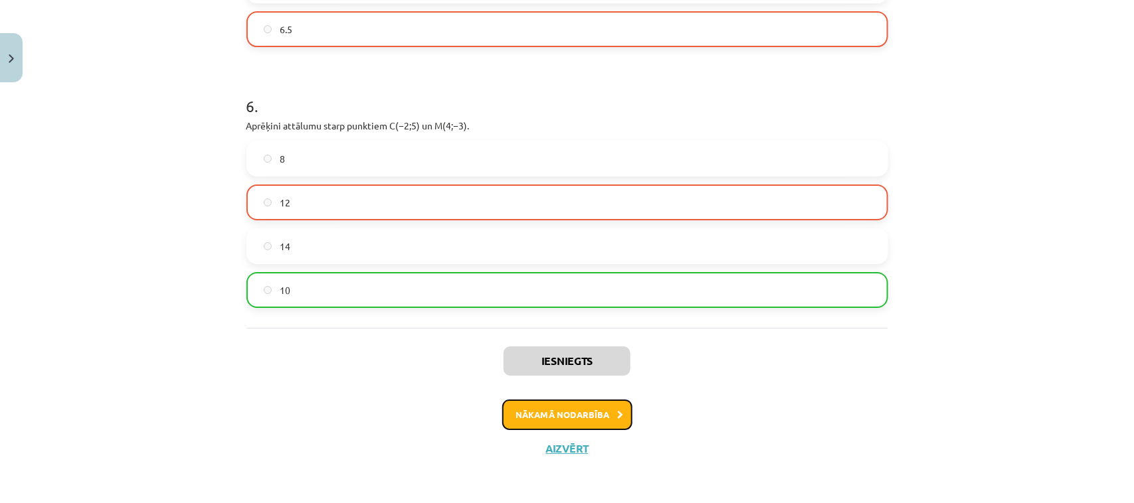
click at [604, 410] on button "Nākamā nodarbība" at bounding box center [567, 415] width 130 height 31
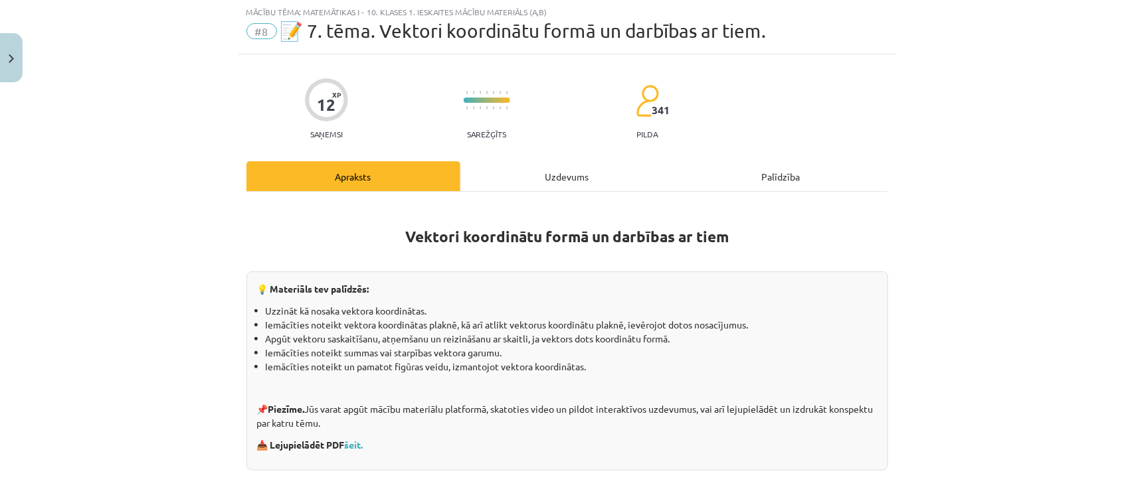
scroll to position [33, 0]
click at [550, 185] on div "Uzdevums" at bounding box center [567, 177] width 214 height 30
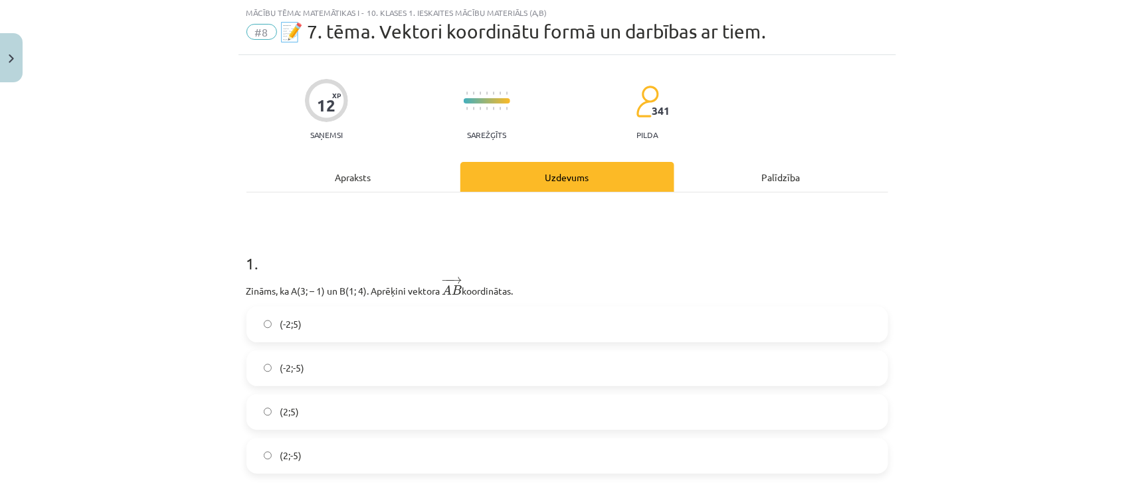
drag, startPoint x: 547, startPoint y: 376, endPoint x: 564, endPoint y: 369, distance: 19.4
click at [548, 374] on label "(-2;-5)" at bounding box center [567, 368] width 639 height 33
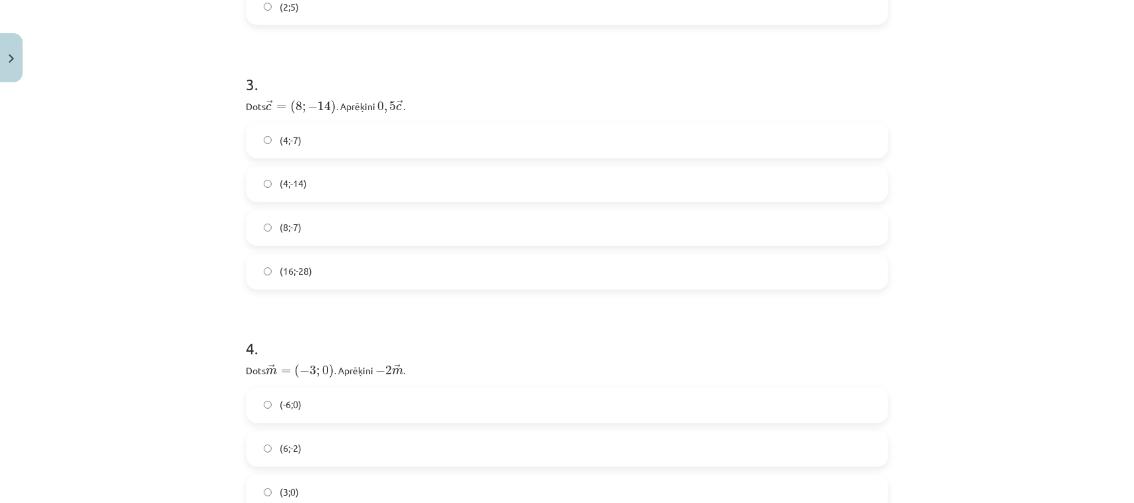
scroll to position [947, 0]
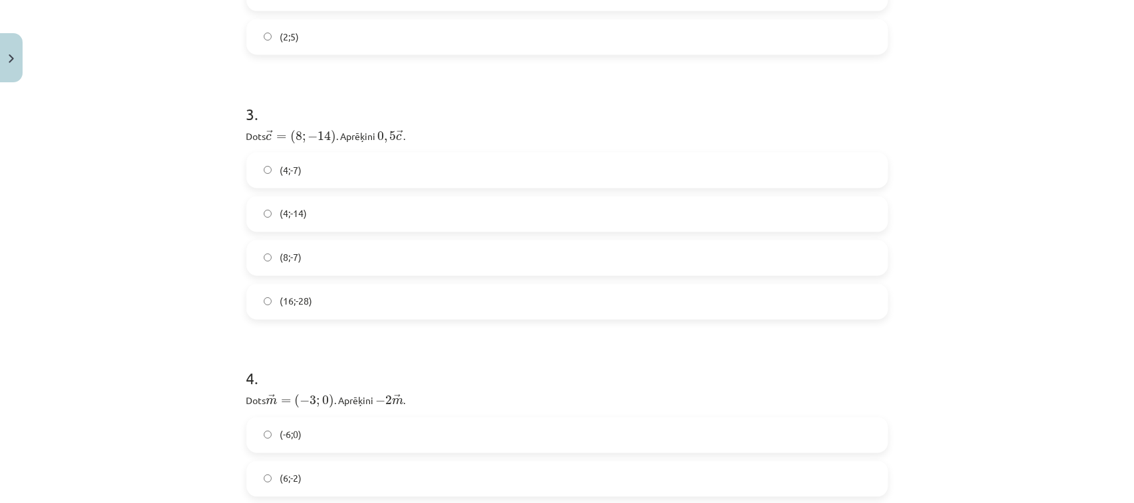
click at [729, 44] on label "(2;5)" at bounding box center [567, 37] width 639 height 33
drag, startPoint x: 624, startPoint y: 177, endPoint x: 661, endPoint y: 177, distance: 36.5
click at [626, 177] on label "(4;-7)" at bounding box center [567, 170] width 639 height 33
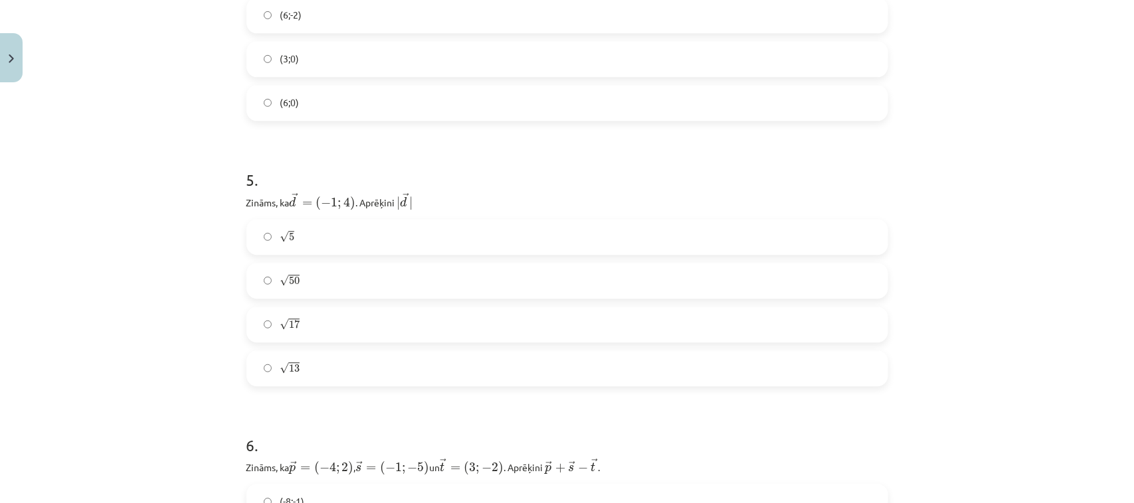
scroll to position [1276, 0]
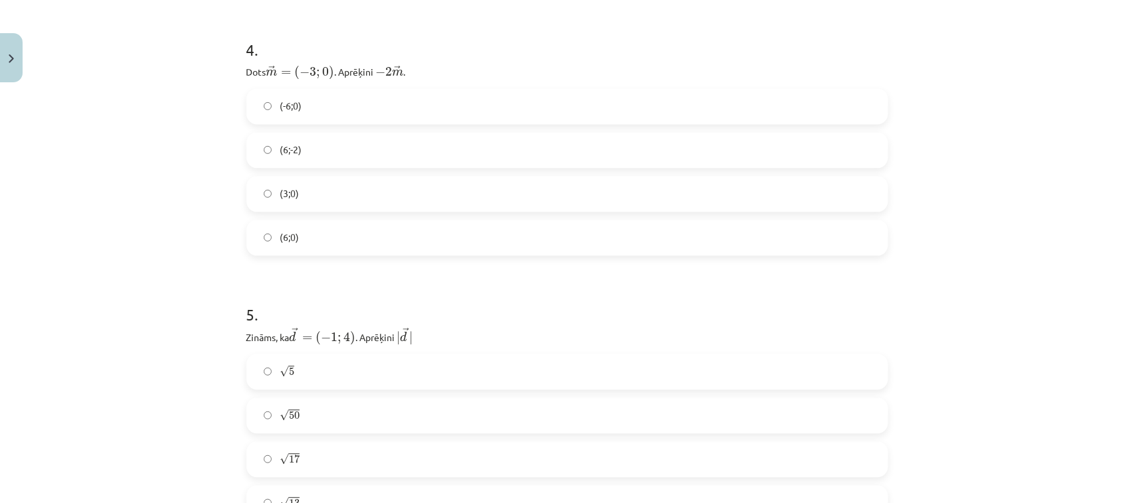
drag, startPoint x: 863, startPoint y: 102, endPoint x: 938, endPoint y: 100, distance: 75.1
click at [875, 98] on label "(-6;0)" at bounding box center [567, 106] width 639 height 33
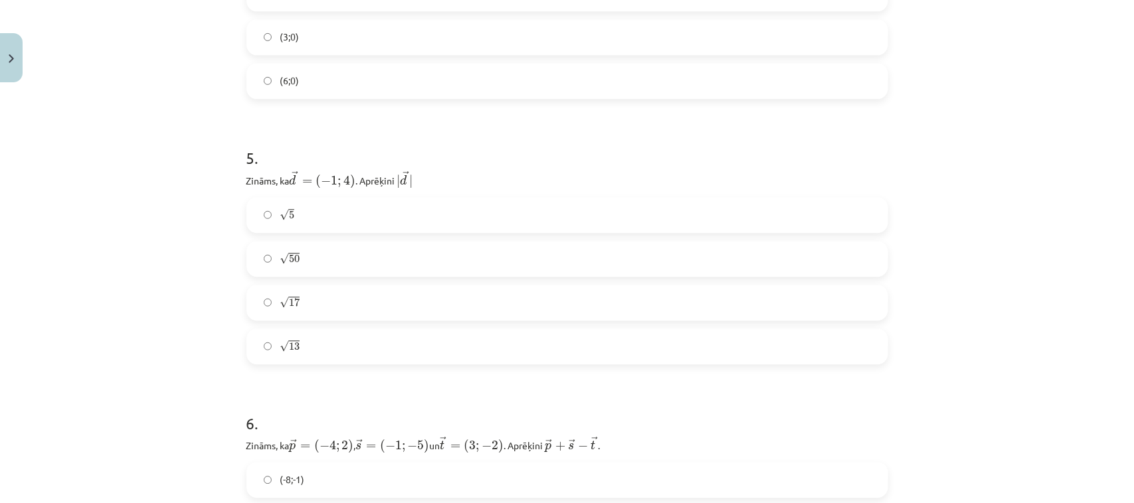
scroll to position [1463, 0]
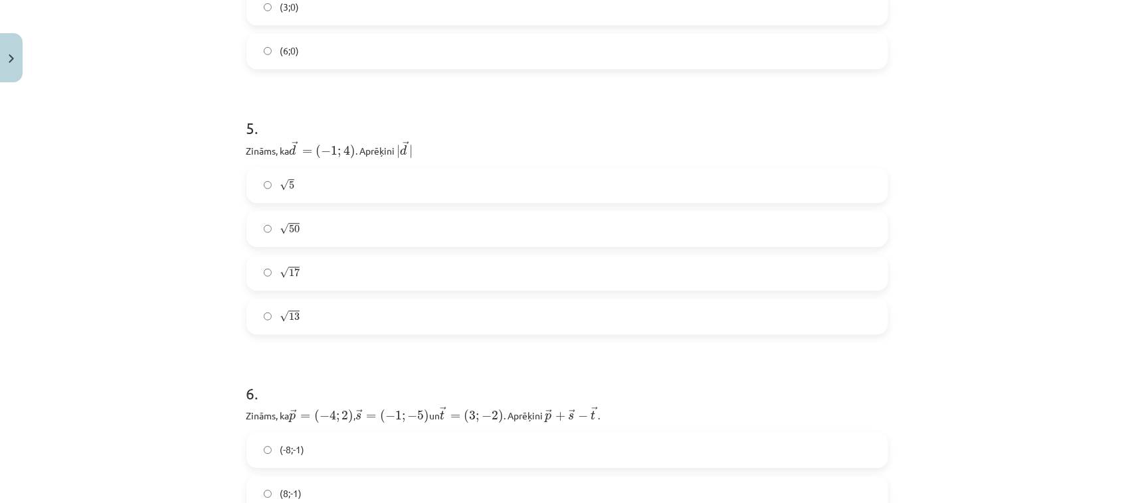
drag, startPoint x: 693, startPoint y: 280, endPoint x: 716, endPoint y: 266, distance: 26.8
click at [695, 278] on label "√ 17 17" at bounding box center [567, 272] width 639 height 33
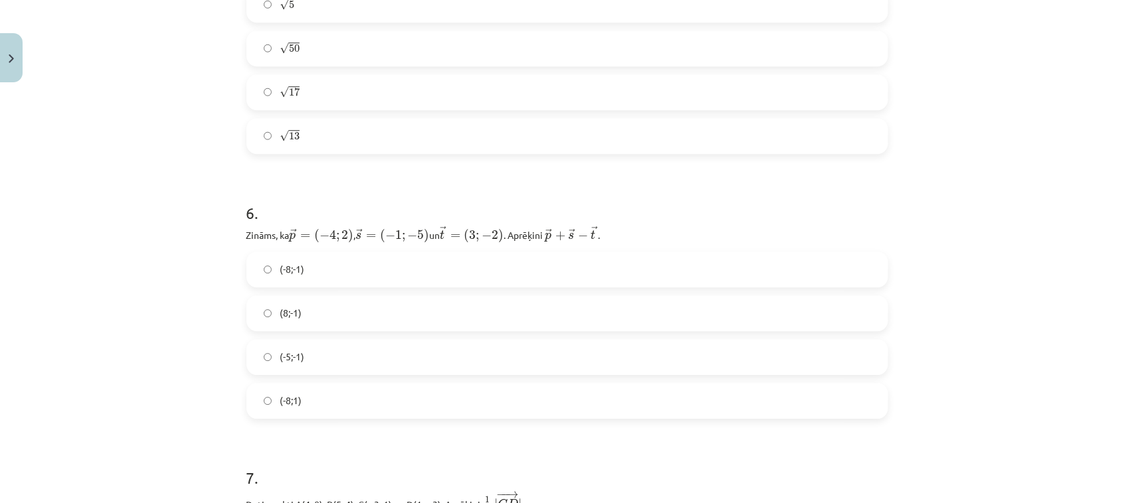
scroll to position [1673, 0]
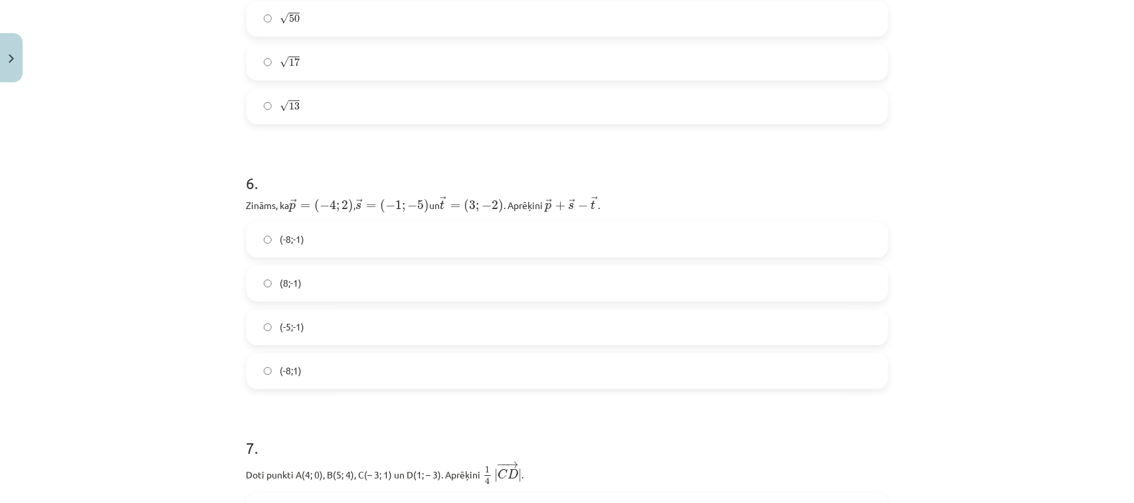
drag, startPoint x: 782, startPoint y: 359, endPoint x: 821, endPoint y: 319, distance: 55.9
click at [782, 357] on label "(-8;1)" at bounding box center [567, 371] width 639 height 33
click at [837, 299] on div "(8;-1)" at bounding box center [566, 284] width 641 height 36
click at [837, 292] on label "(8;-1)" at bounding box center [567, 283] width 639 height 33
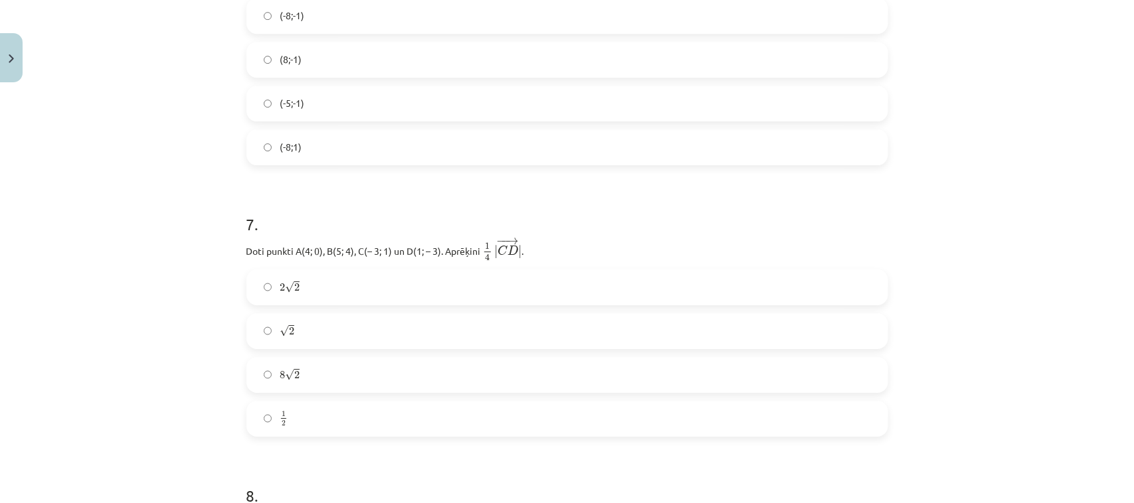
scroll to position [1904, 0]
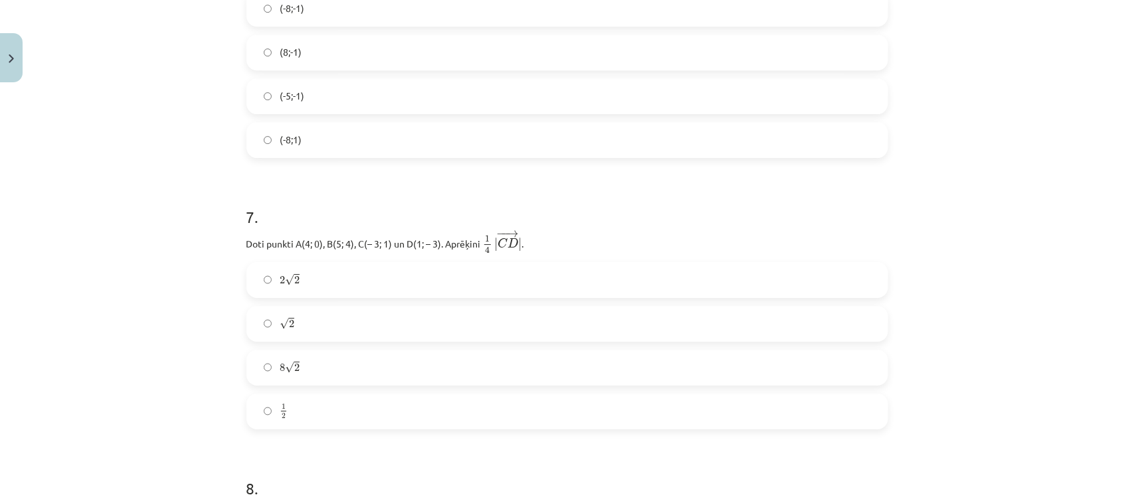
drag, startPoint x: 698, startPoint y: 354, endPoint x: 726, endPoint y: 357, distance: 28.0
click at [698, 355] on label "8 √ 2 8 2" at bounding box center [567, 367] width 639 height 33
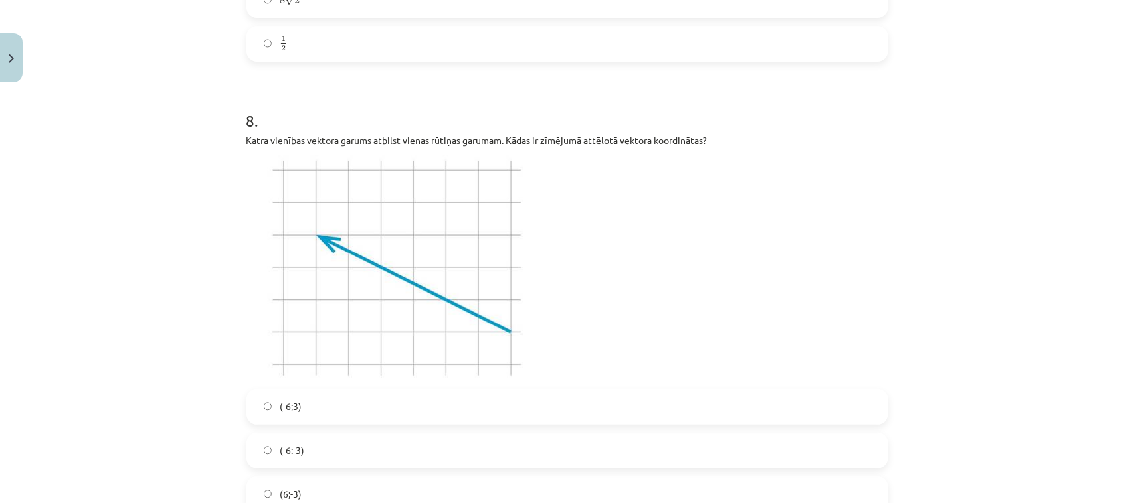
scroll to position [2288, 0]
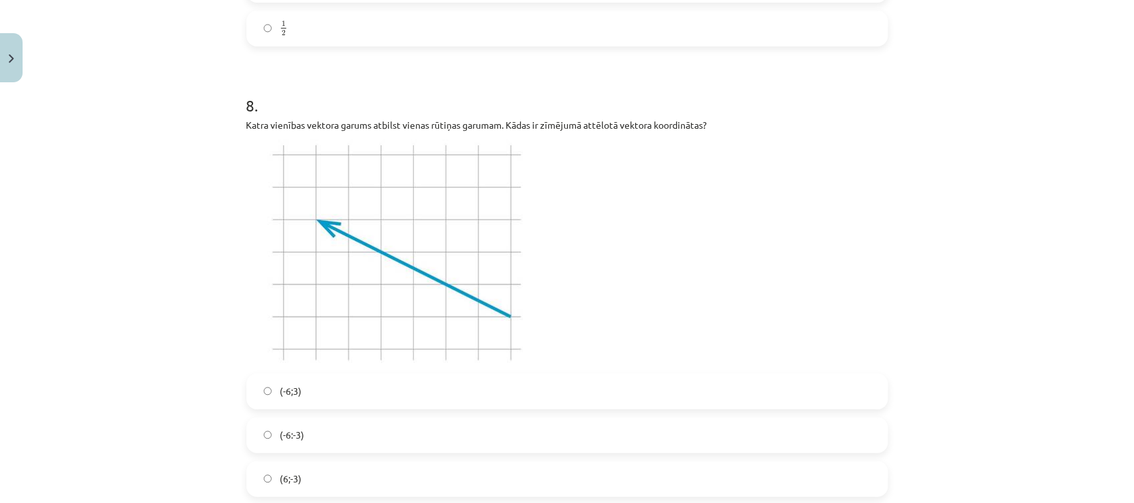
drag, startPoint x: 735, startPoint y: 434, endPoint x: 944, endPoint y: 375, distance: 216.5
click at [739, 430] on label "(-6:-3)" at bounding box center [567, 435] width 639 height 33
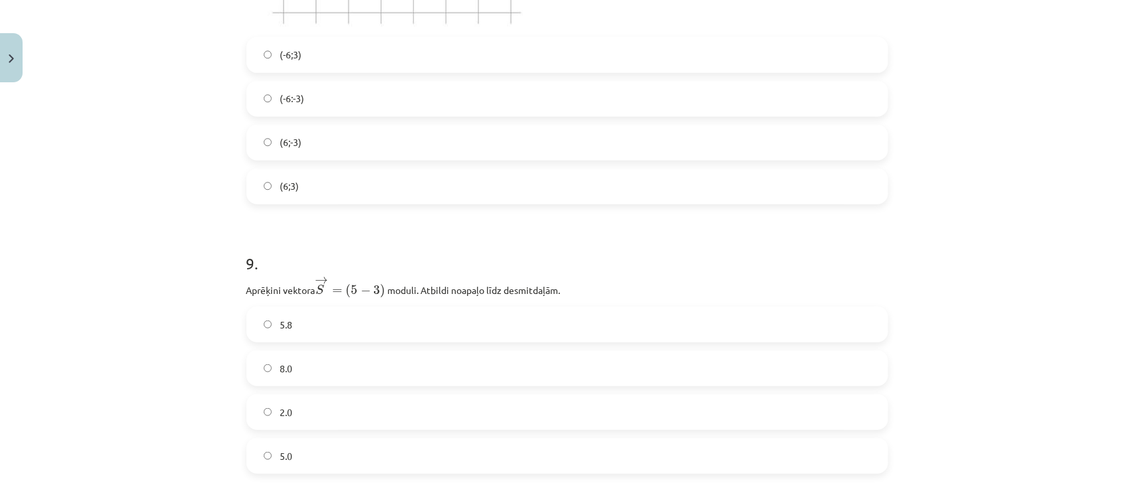
scroll to position [2647, 0]
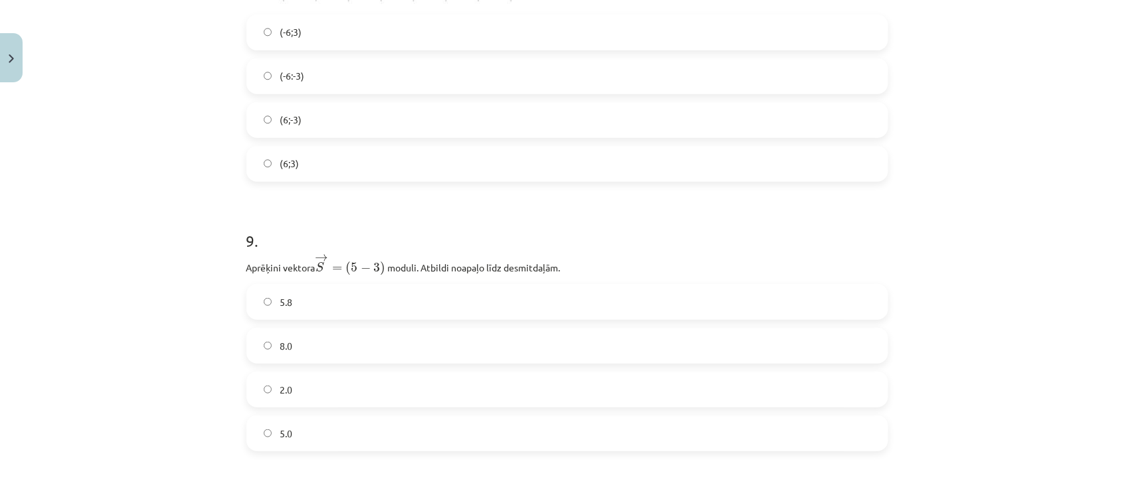
drag, startPoint x: 817, startPoint y: 276, endPoint x: 815, endPoint y: 294, distance: 18.0
click at [815, 293] on div "9 . Aprēķini vektora → S = ( 5 − 3 ) S → = ( 5 − 3 ) ﻿﻿ moduli. Atbildi noapaļo…" at bounding box center [566, 330] width 641 height 243
click at [815, 295] on label "5.8" at bounding box center [567, 302] width 639 height 33
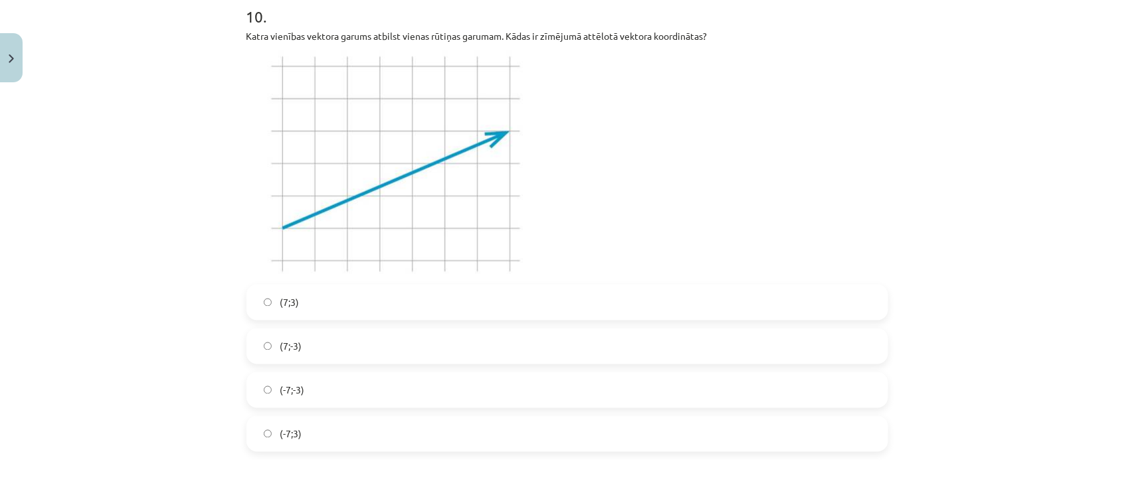
scroll to position [3148, 0]
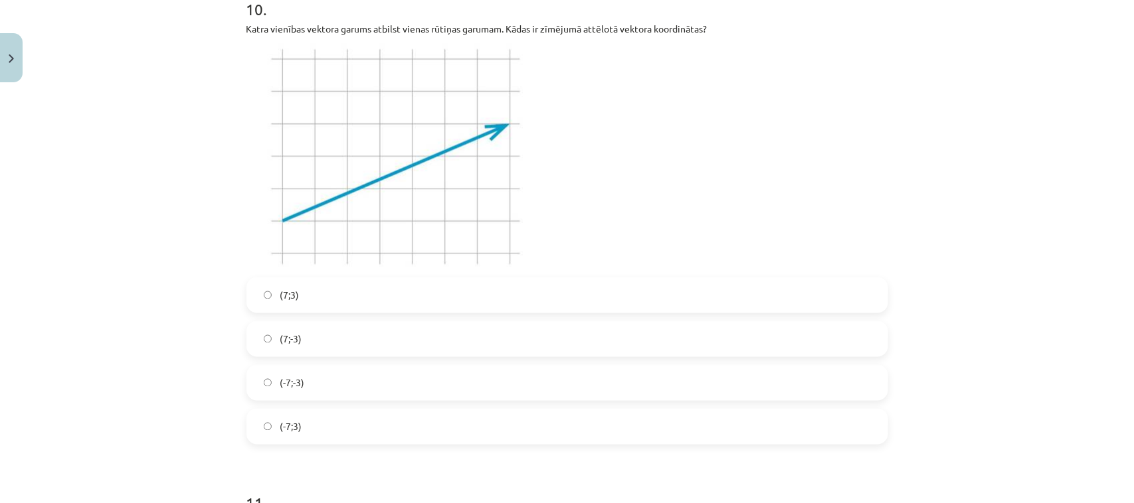
drag, startPoint x: 841, startPoint y: 386, endPoint x: 926, endPoint y: 409, distance: 88.1
click at [842, 386] on label "(-7;-3)" at bounding box center [567, 383] width 639 height 33
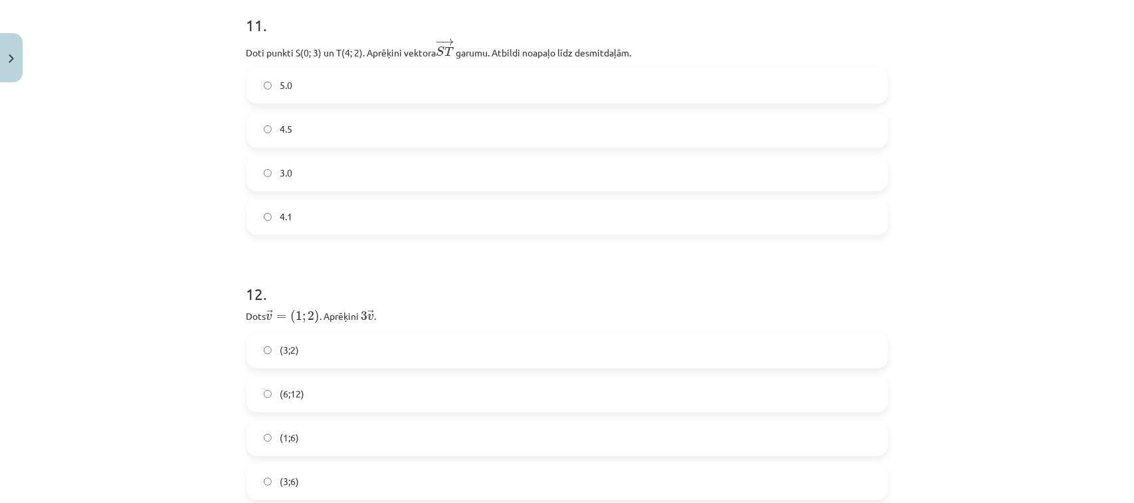
scroll to position [3612, 0]
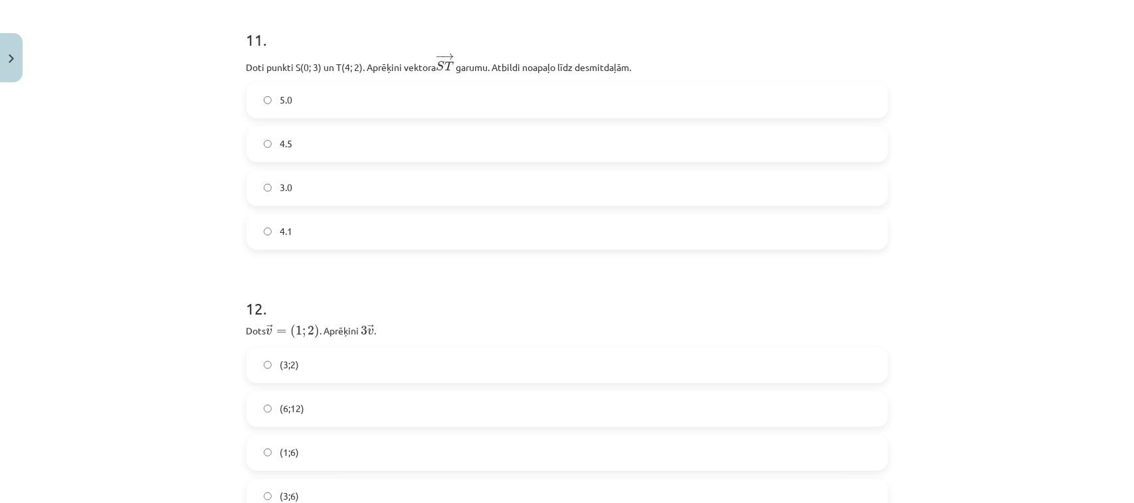
drag, startPoint x: 849, startPoint y: 94, endPoint x: 988, endPoint y: 251, distance: 209.8
click at [852, 98] on label "5.0" at bounding box center [567, 100] width 639 height 33
drag, startPoint x: 752, startPoint y: 413, endPoint x: 821, endPoint y: 390, distance: 72.2
click at [752, 412] on label "(6;12)" at bounding box center [567, 408] width 639 height 33
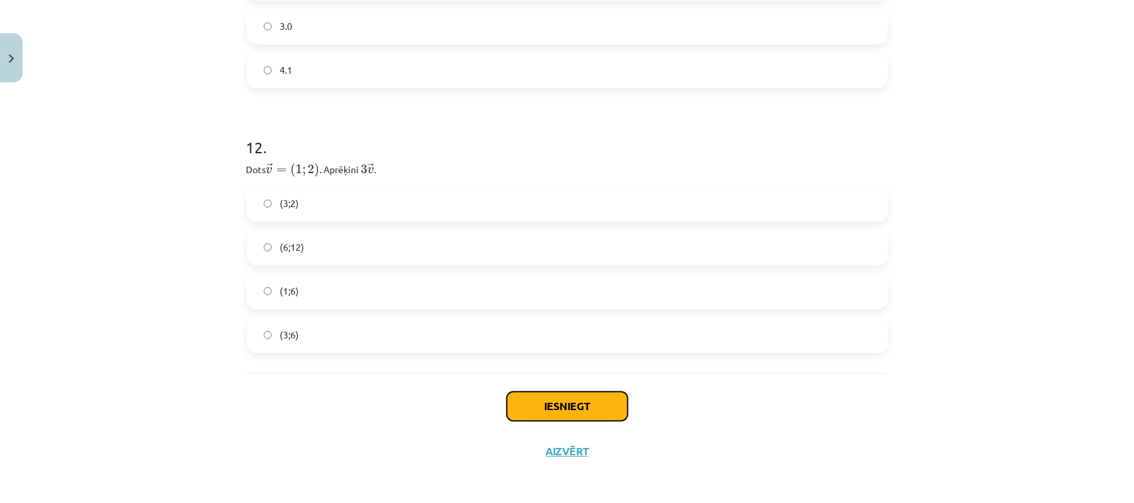
click at [586, 392] on button "Iesniegt" at bounding box center [567, 406] width 121 height 29
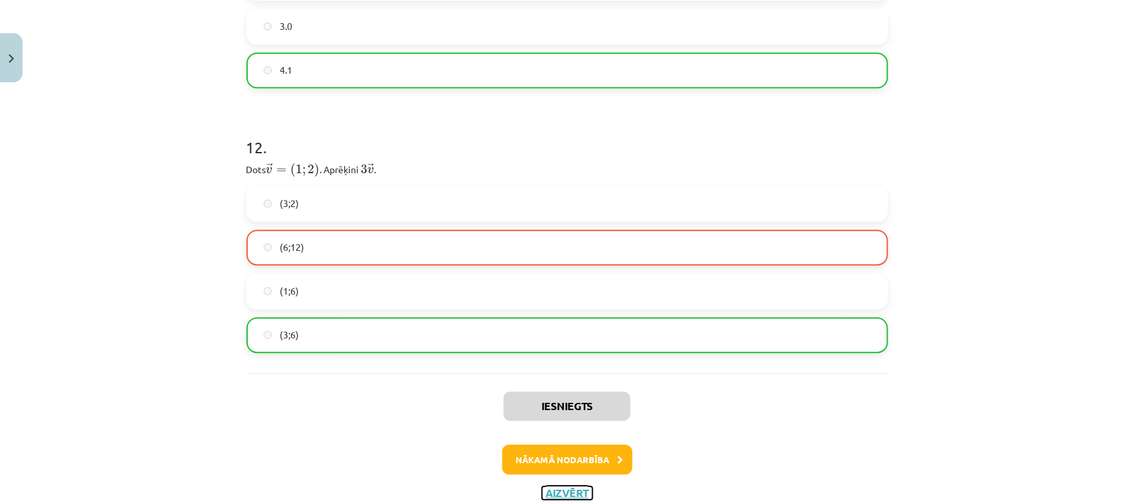
click at [550, 487] on button "Aizvērt" at bounding box center [567, 493] width 50 height 13
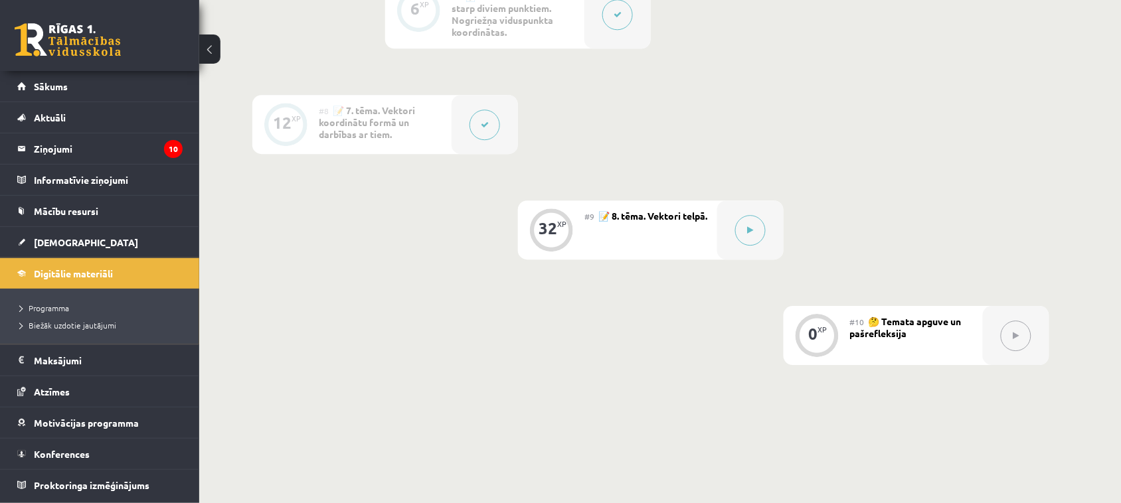
scroll to position [1013, 0]
